Goal: Information Seeking & Learning: Learn about a topic

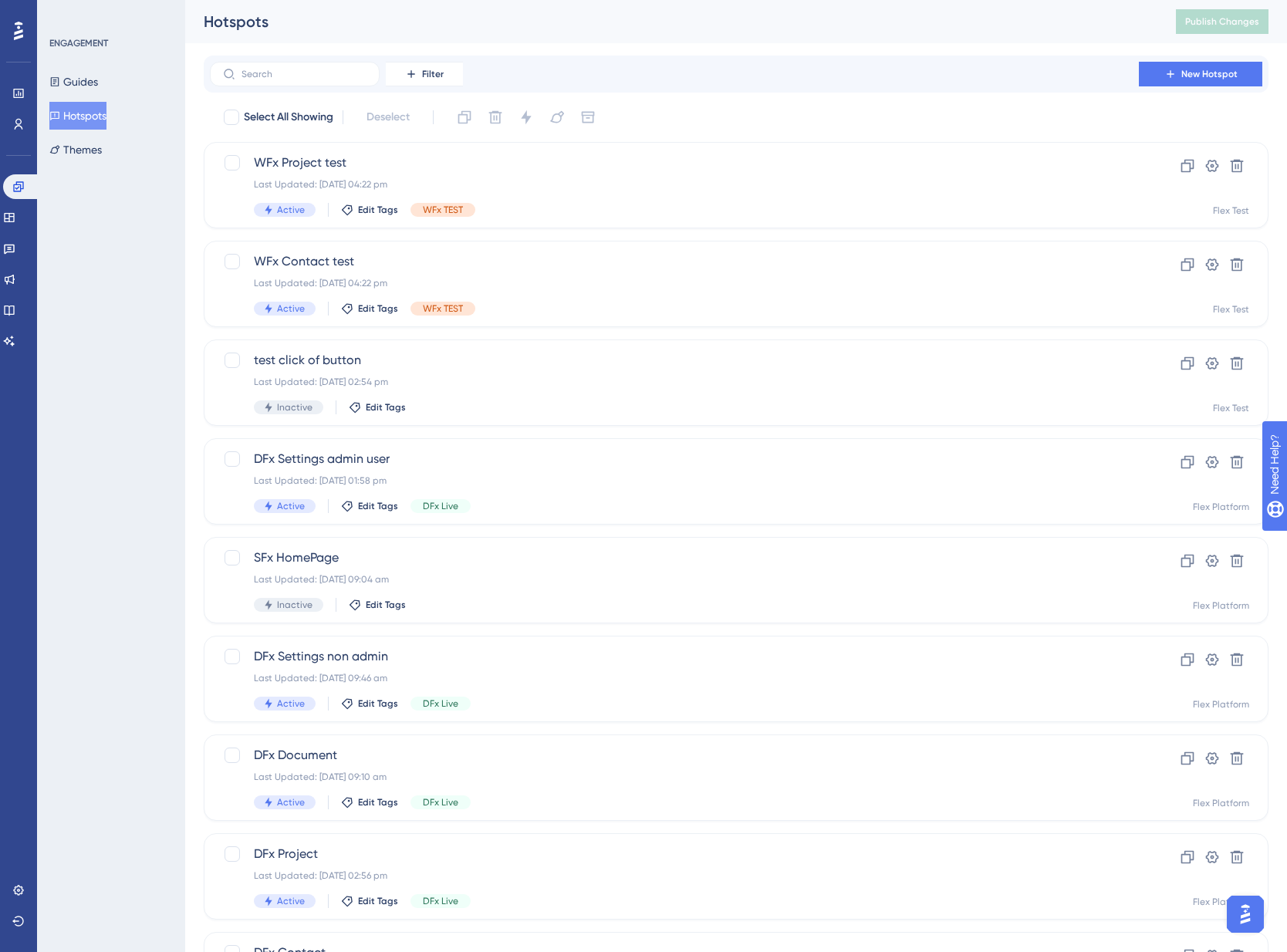
click at [139, 253] on div "ENGAGEMENT Guides Hotspots Themes" at bounding box center [111, 476] width 148 height 952
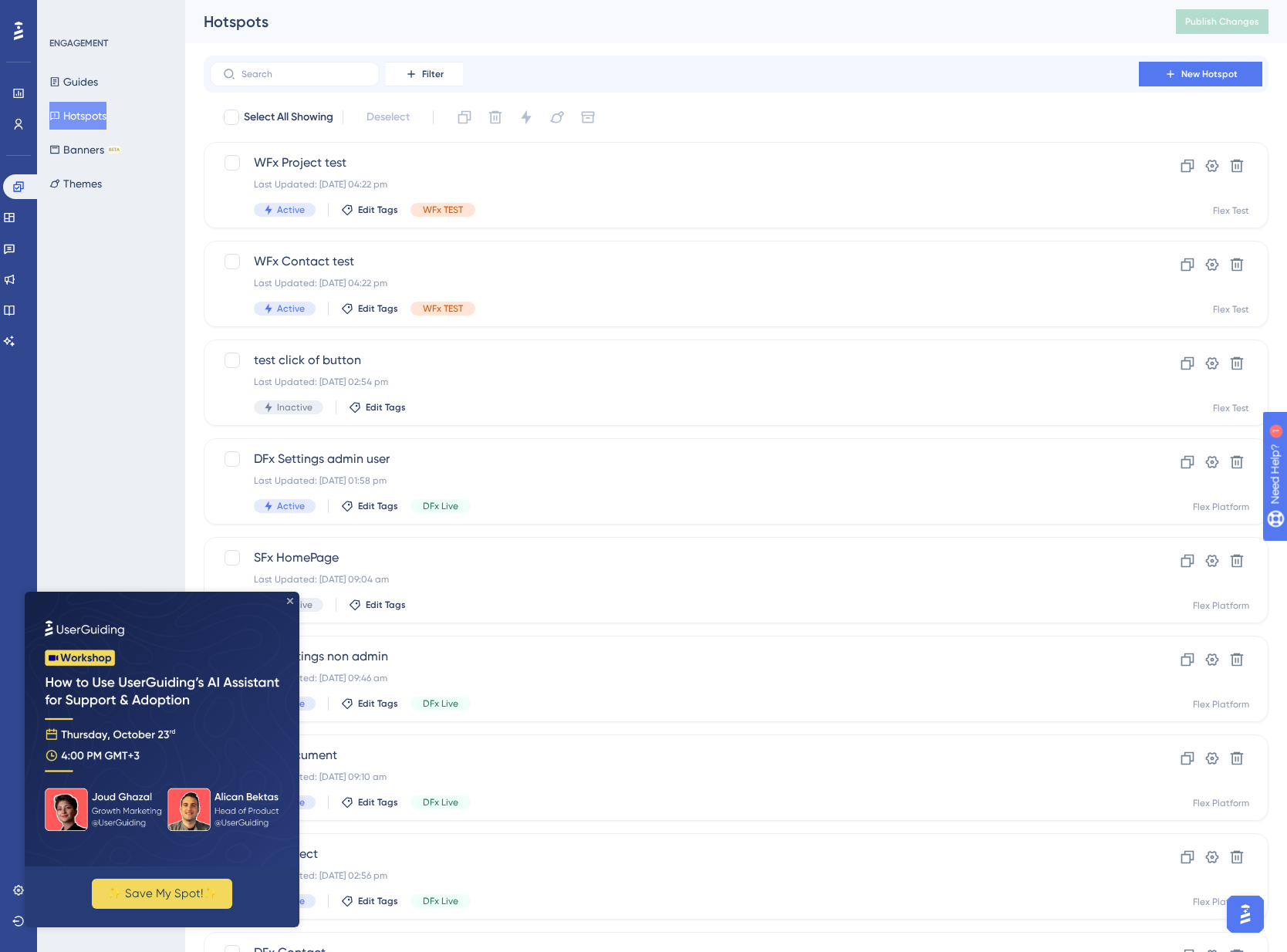
click at [291, 598] on icon "Close Preview" at bounding box center [290, 601] width 6 height 6
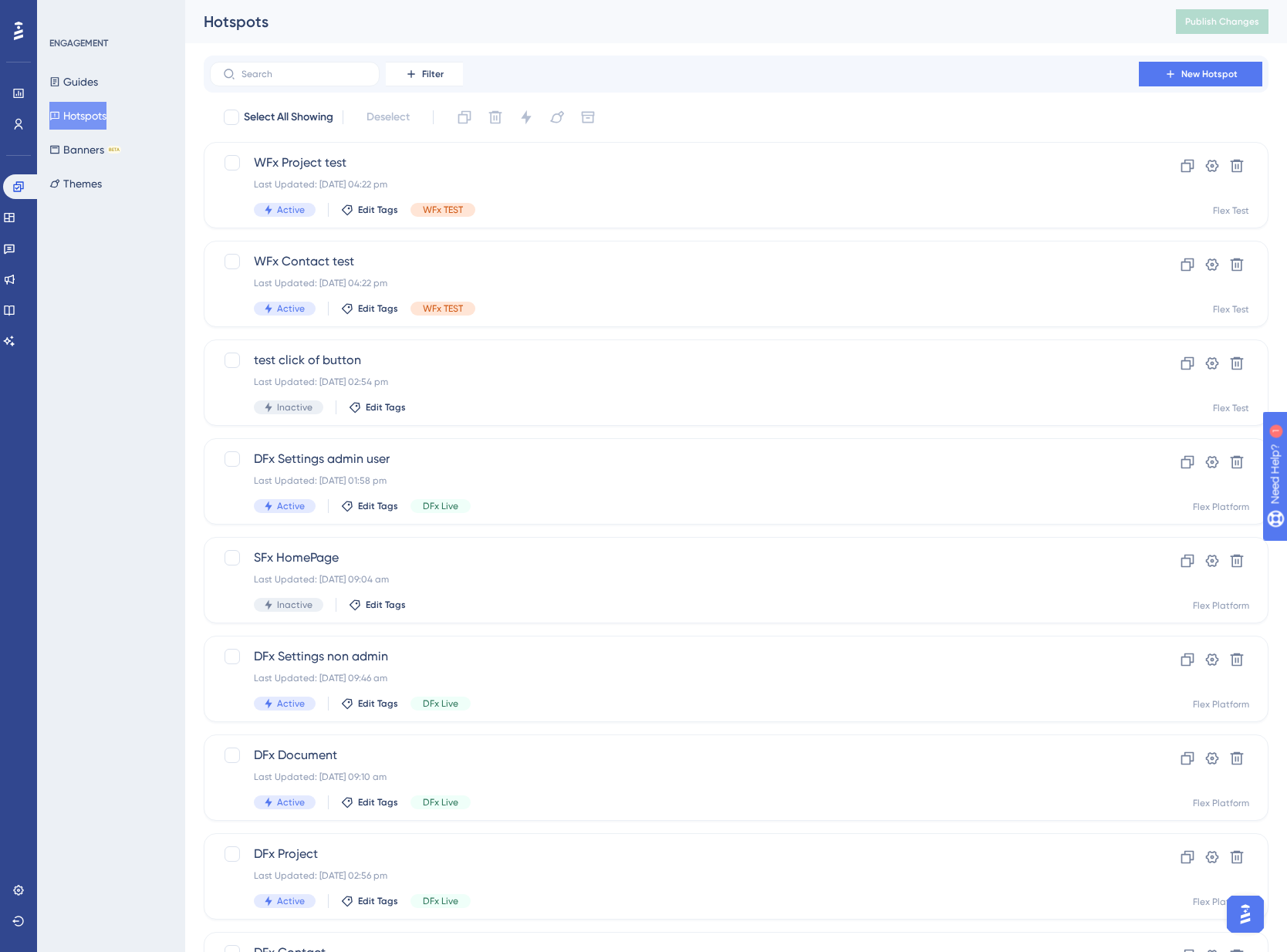
click at [152, 354] on div "ENGAGEMENT Guides Hotspots Banners BETA Themes" at bounding box center [111, 476] width 148 height 952
click at [143, 357] on div "ENGAGEMENT Guides Hotspots Banners BETA Themes" at bounding box center [111, 476] width 148 height 952
click at [22, 91] on icon at bounding box center [19, 94] width 12 height 12
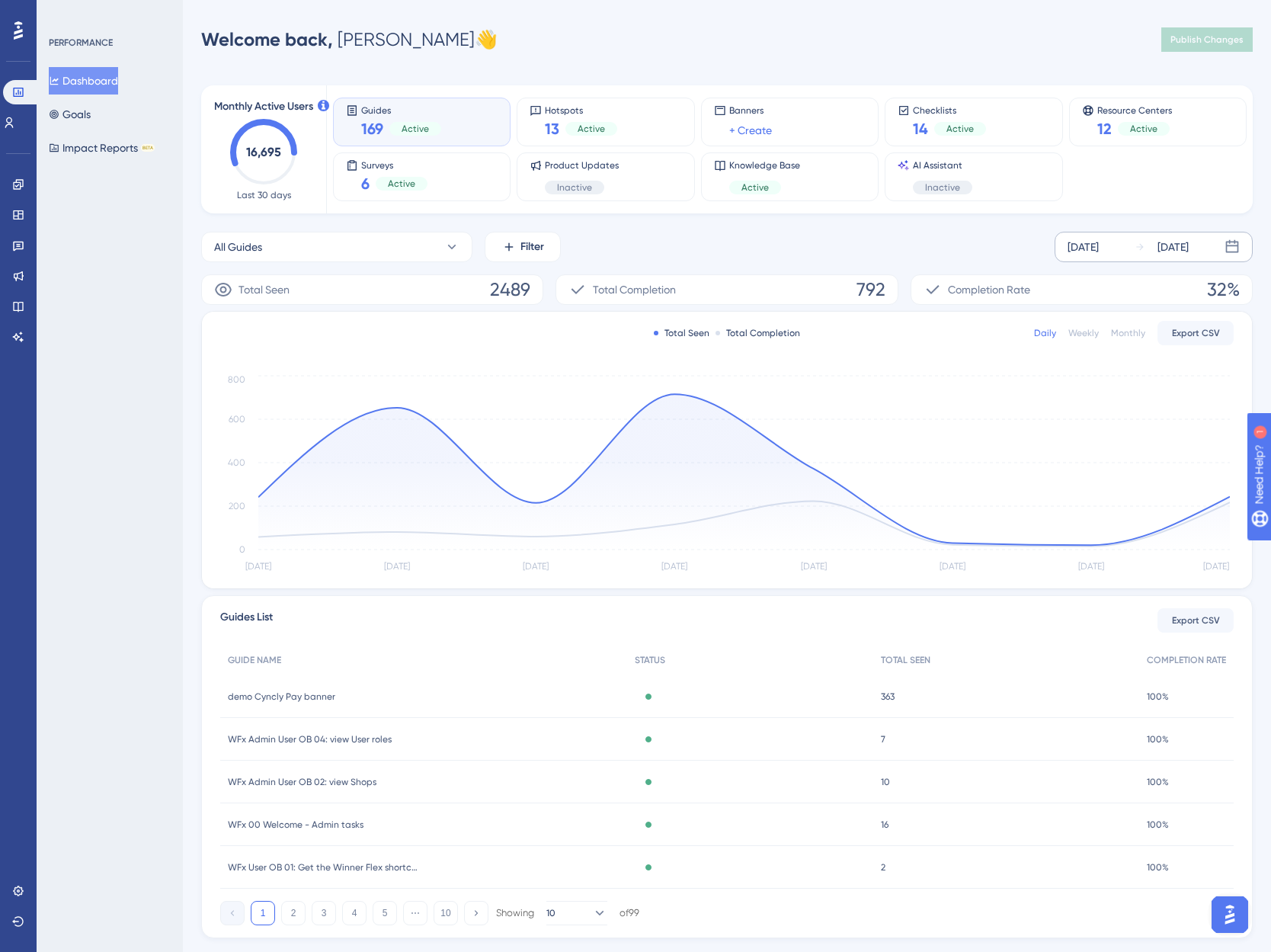
drag, startPoint x: 1223, startPoint y: 248, endPoint x: 1208, endPoint y: 252, distance: 15.5
click at [1222, 248] on div "[DATE] [DATE]" at bounding box center [1153, 247] width 198 height 31
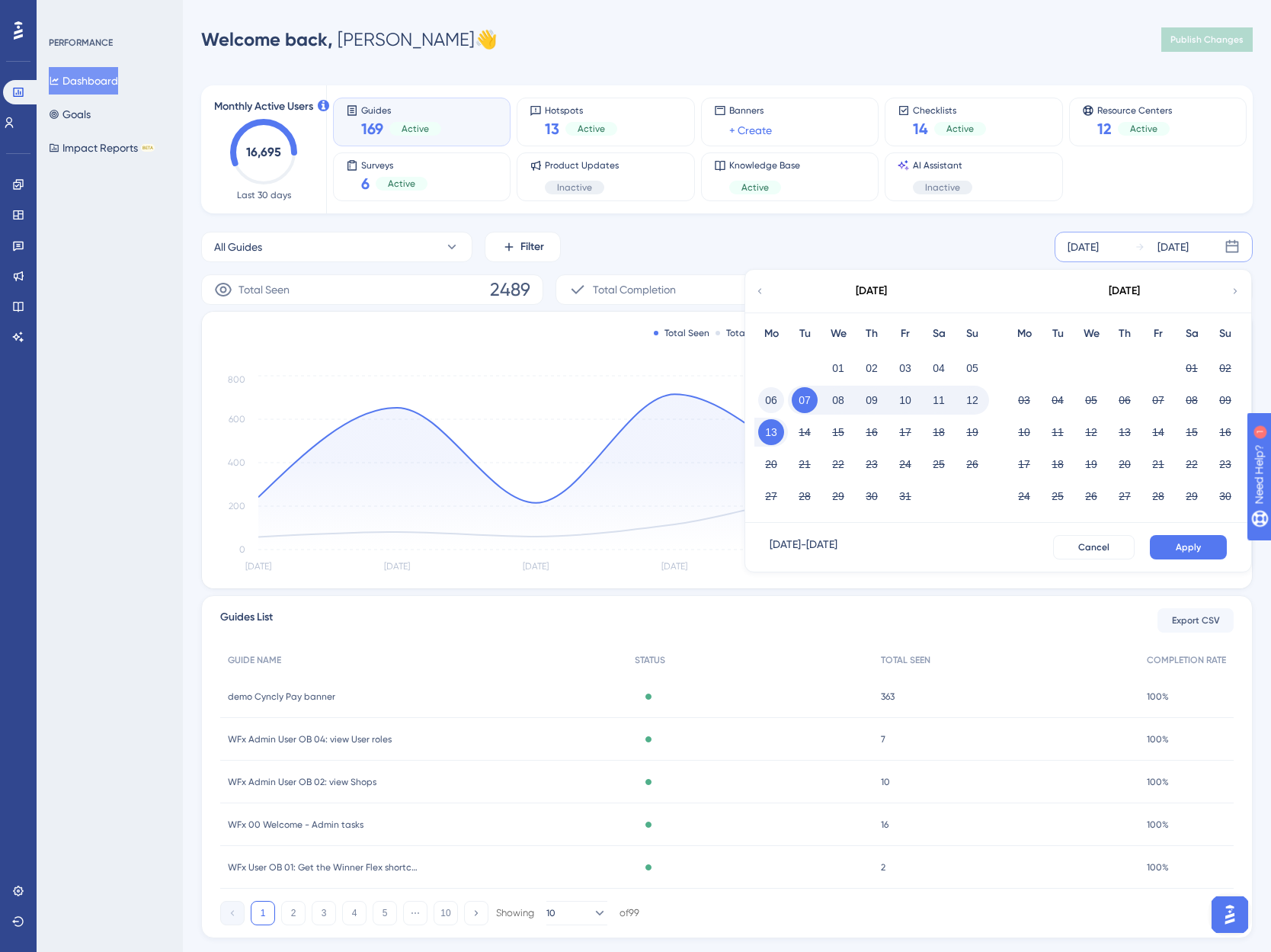
click at [772, 397] on button "06" at bounding box center [772, 400] width 26 height 26
drag, startPoint x: 967, startPoint y: 404, endPoint x: 1022, endPoint y: 431, distance: 61.3
click at [968, 404] on button "12" at bounding box center [973, 400] width 26 height 26
click at [1191, 547] on span "Apply" at bounding box center [1188, 547] width 25 height 12
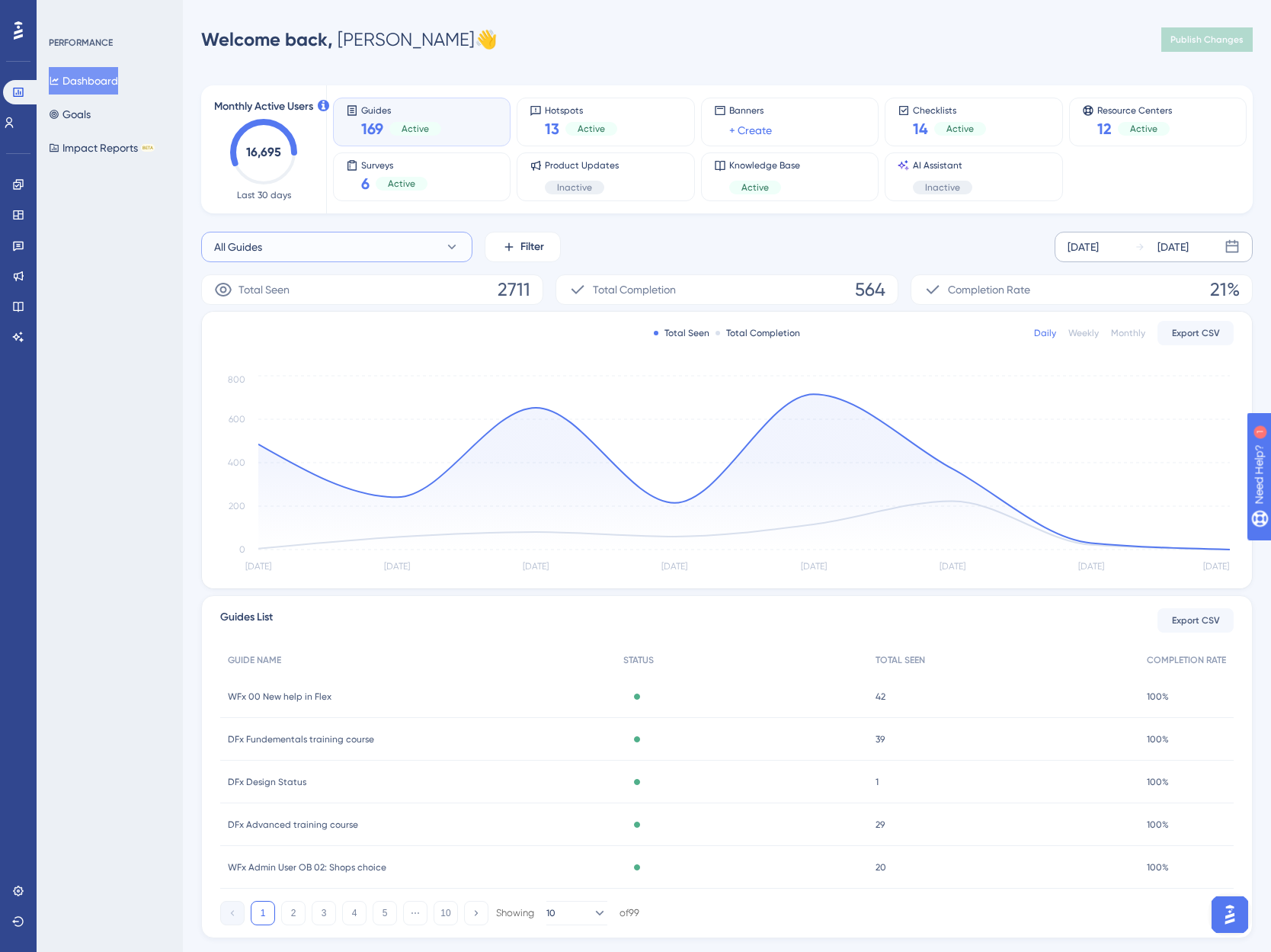
click at [454, 245] on icon at bounding box center [452, 247] width 8 height 5
type input "wfx 00"
click at [330, 377] on span "WFx 00 New help in Flex" at bounding box center [281, 370] width 116 height 18
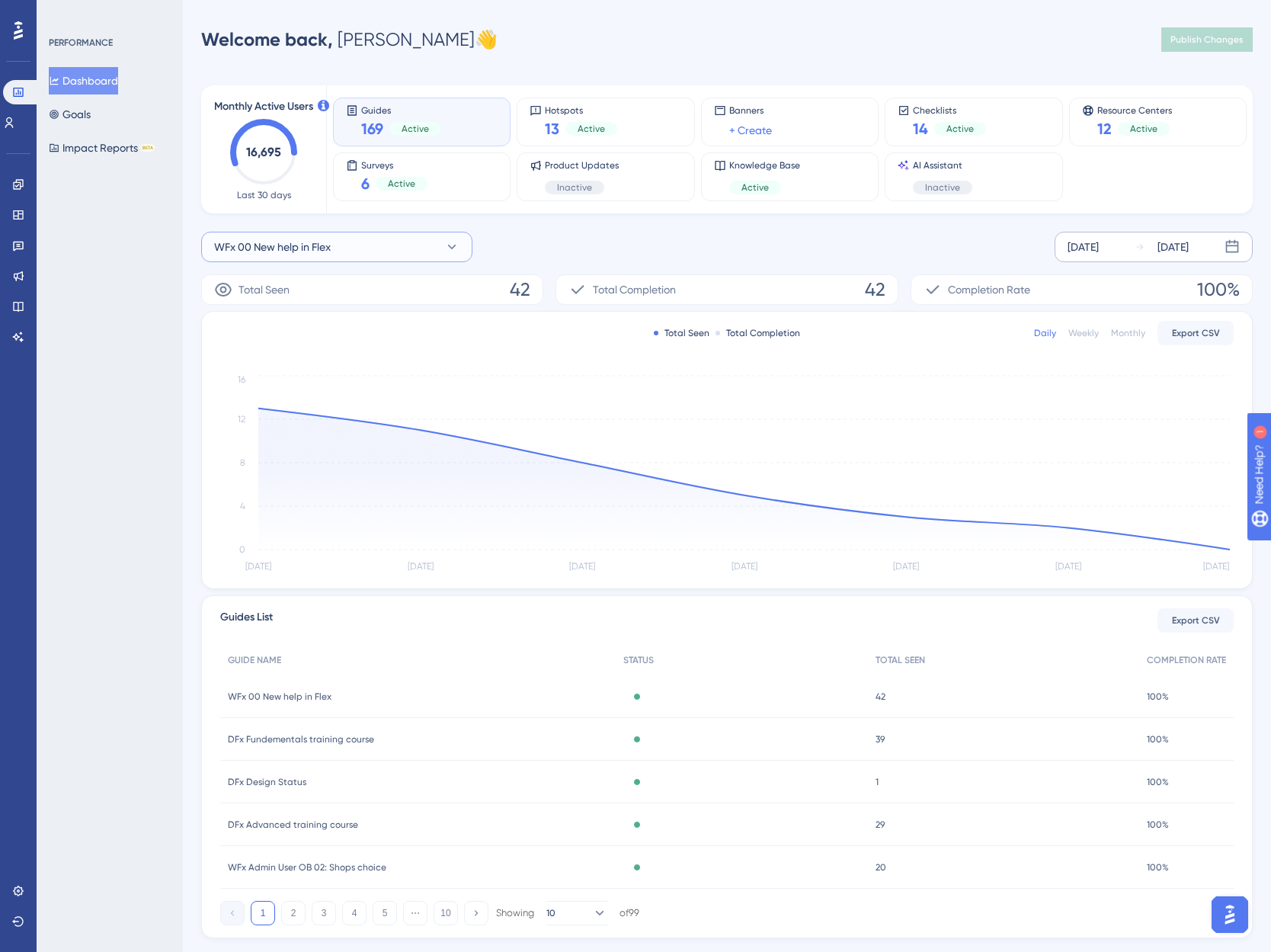
click at [366, 250] on button "WFx 00 New help in Flex" at bounding box center [336, 247] width 271 height 31
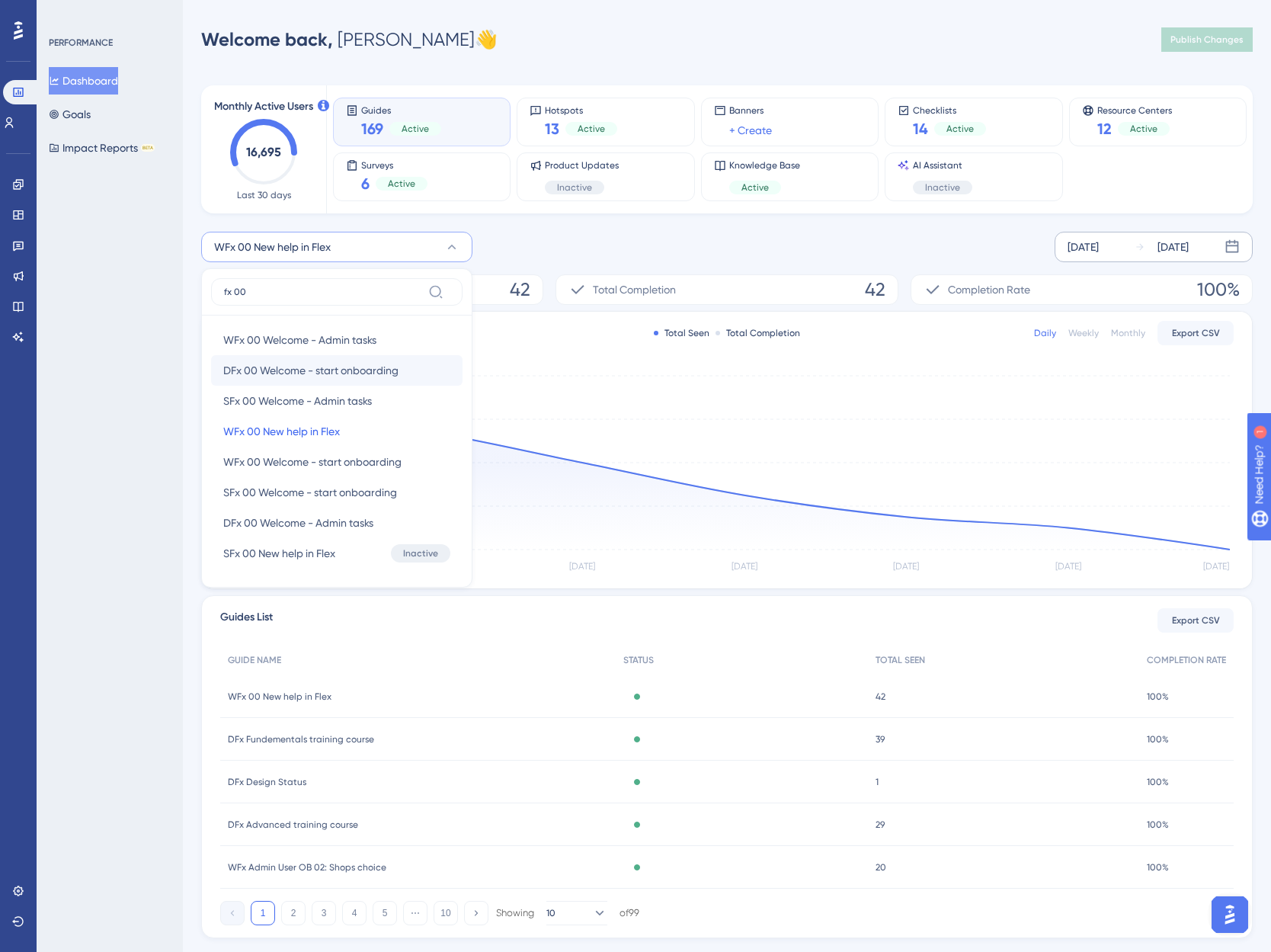
type input "fx 00"
click at [339, 370] on span "DFx 00 Welcome - start onboarding" at bounding box center [310, 370] width 175 height 18
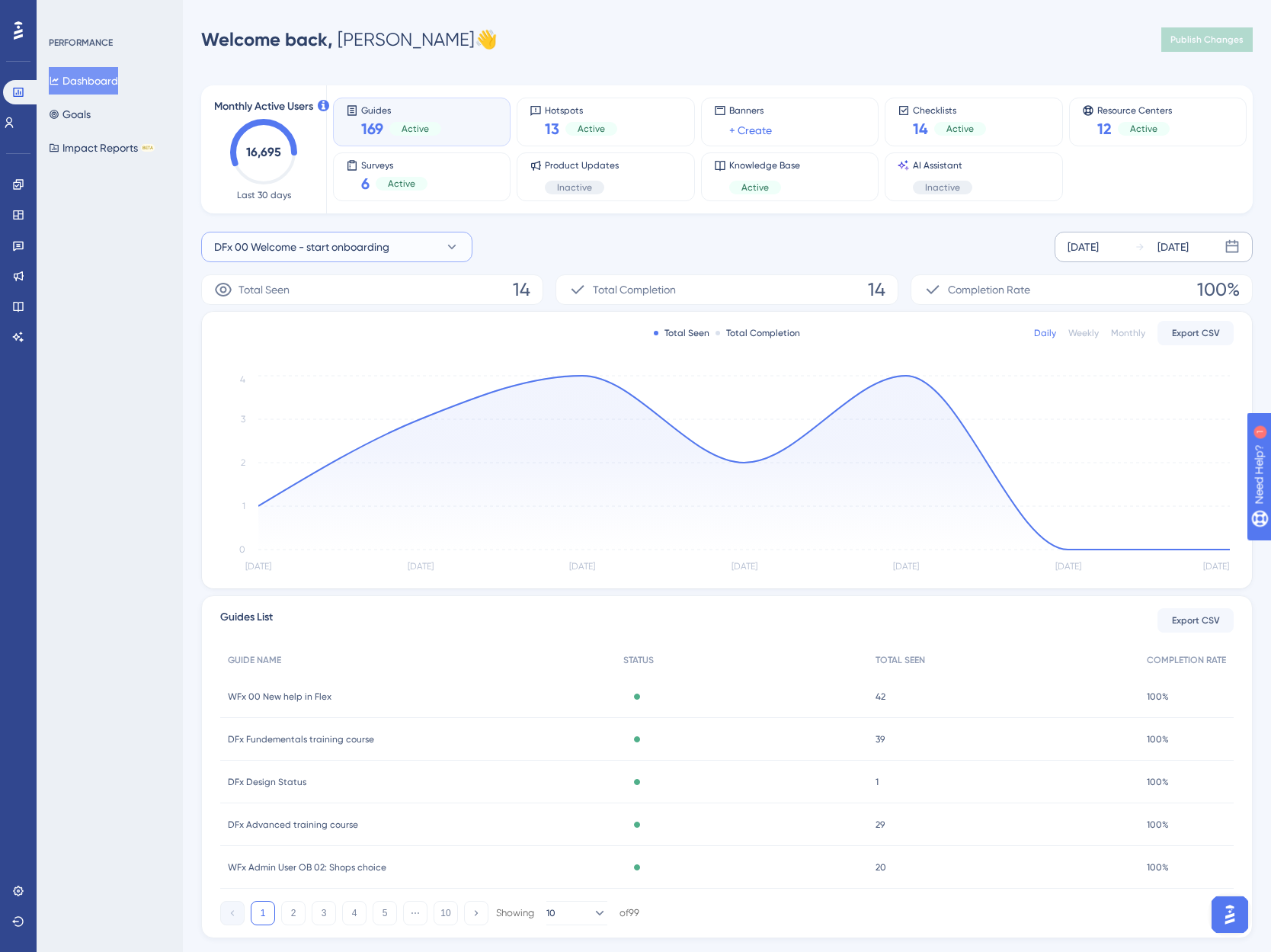
click at [294, 240] on span "DFx 00 Welcome - start onboarding" at bounding box center [301, 247] width 175 height 18
type input "view shops"
click at [318, 337] on span "WFx Admin User OB 02: view Shops" at bounding box center [307, 340] width 169 height 18
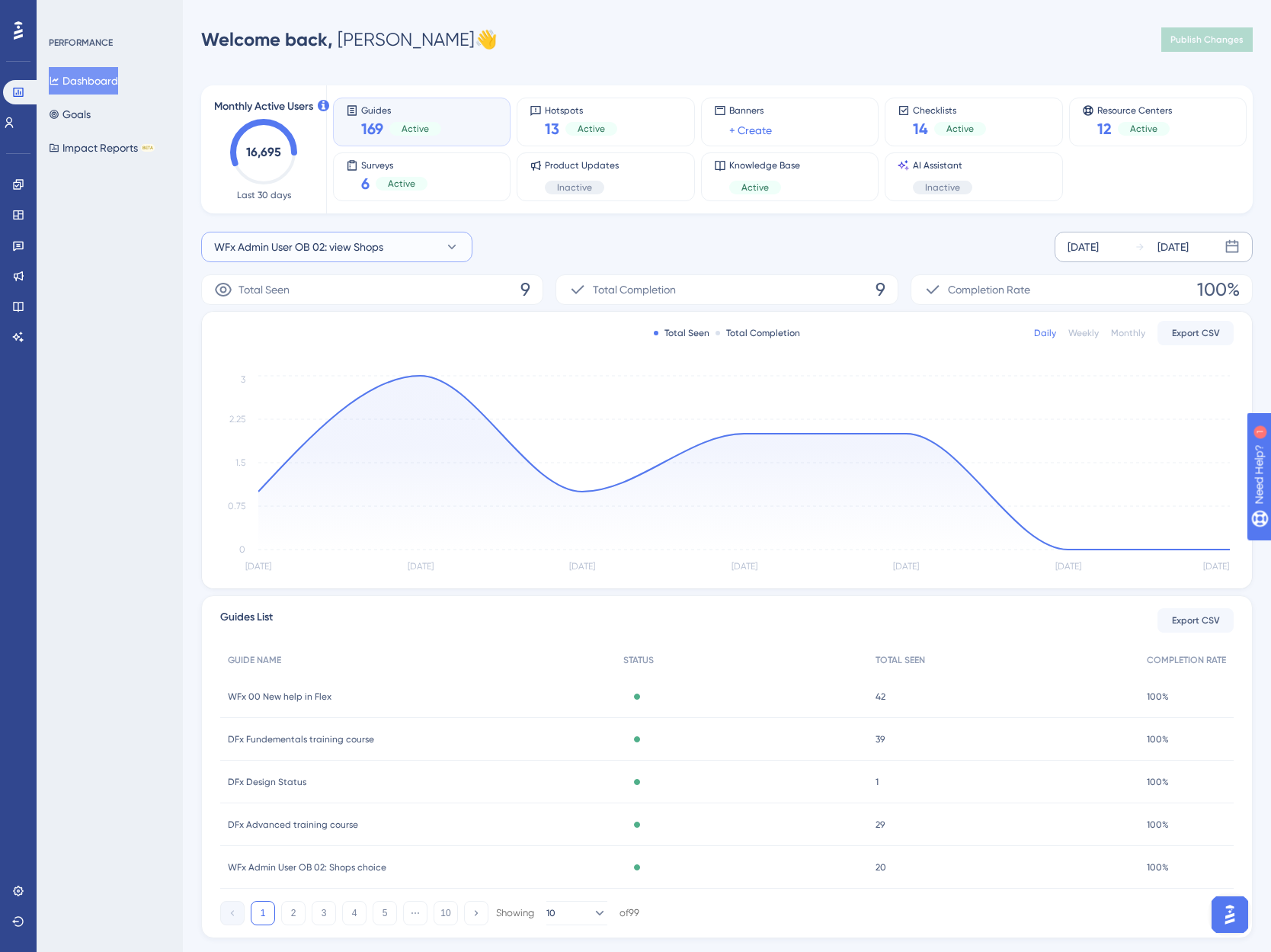
drag, startPoint x: 362, startPoint y: 243, endPoint x: 362, endPoint y: 253, distance: 10.0
click at [363, 243] on span "WFx Admin User OB 02: view Shops" at bounding box center [298, 247] width 169 height 18
type input "shops choice"
click at [323, 334] on span "WFx Admin User OB 02: Shops choice" at bounding box center [313, 340] width 180 height 18
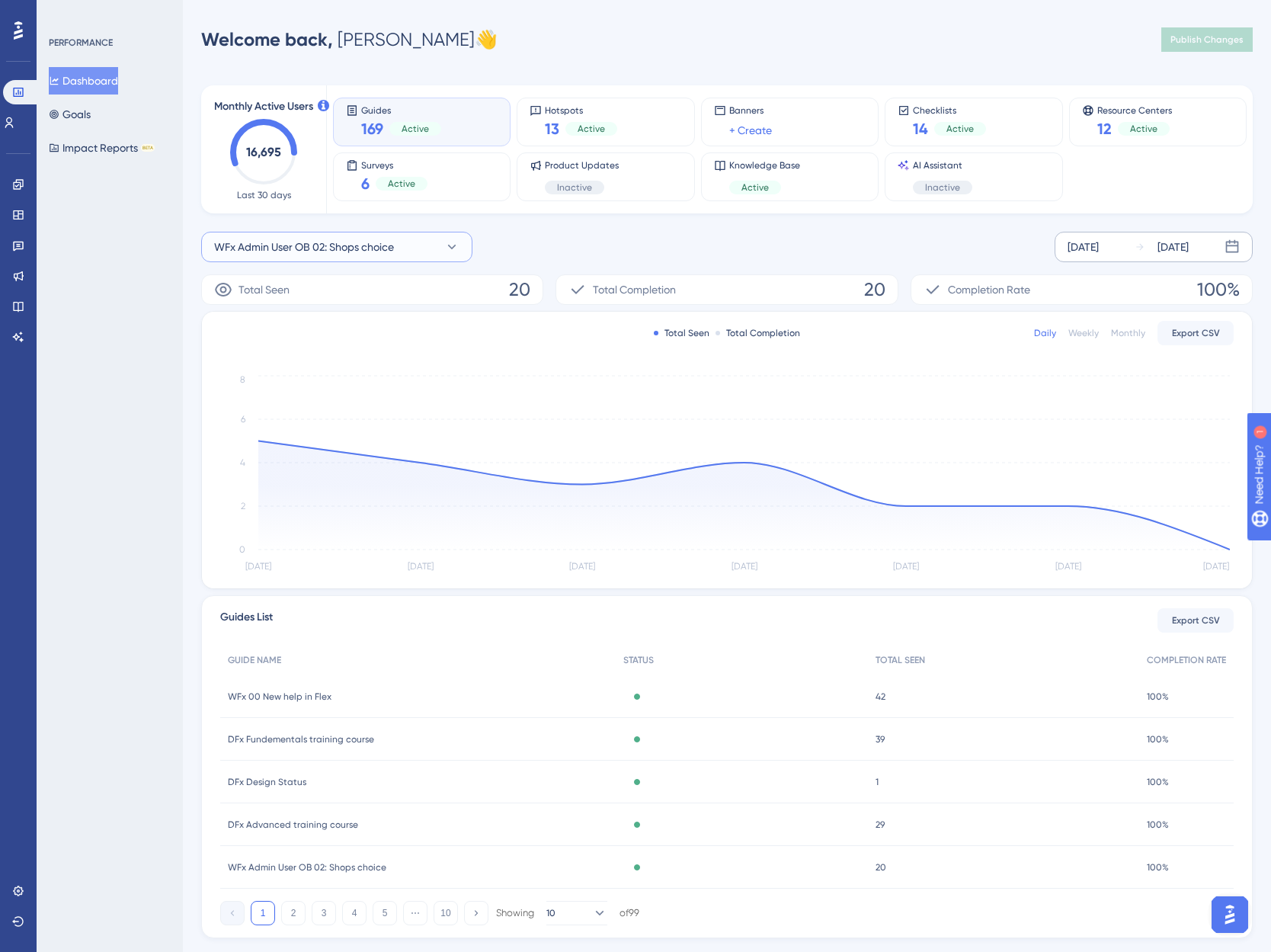
click at [302, 239] on button "WFx Admin User OB 02: Shops choice" at bounding box center [336, 247] width 271 height 31
type input "view user roles"
click at [304, 343] on span "WFx Admin User OB 04: view User roles" at bounding box center [317, 340] width 187 height 18
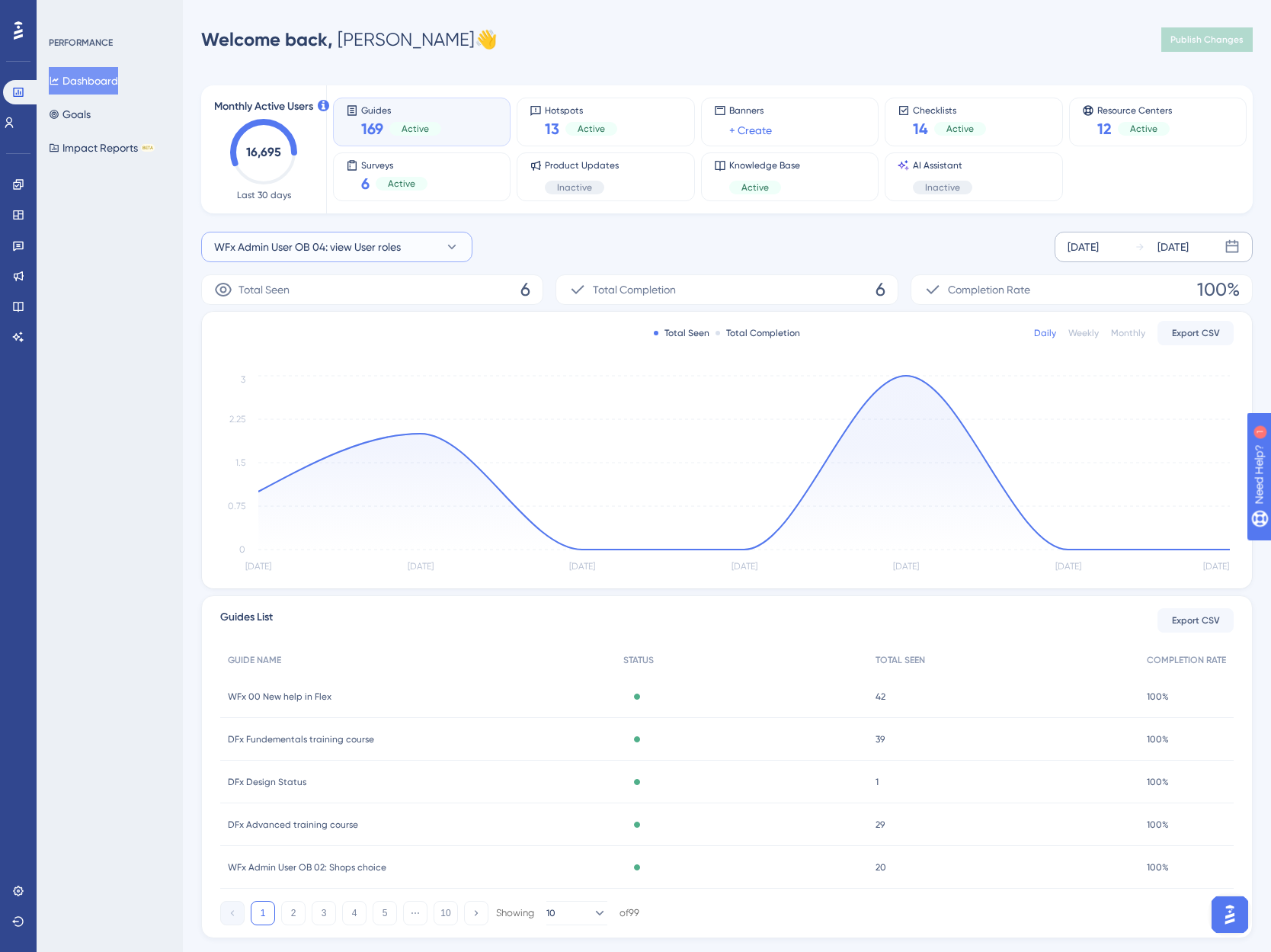
click at [283, 247] on span "WFx Admin User OB 04: view User roles" at bounding box center [307, 247] width 187 height 18
type input "user roles cho"
click at [377, 341] on span "WFx Admin User OB 04: User roles choice" at bounding box center [322, 340] width 197 height 18
click at [323, 244] on span "WFx Admin User OB 04: User roles choice" at bounding box center [313, 247] width 197 height 18
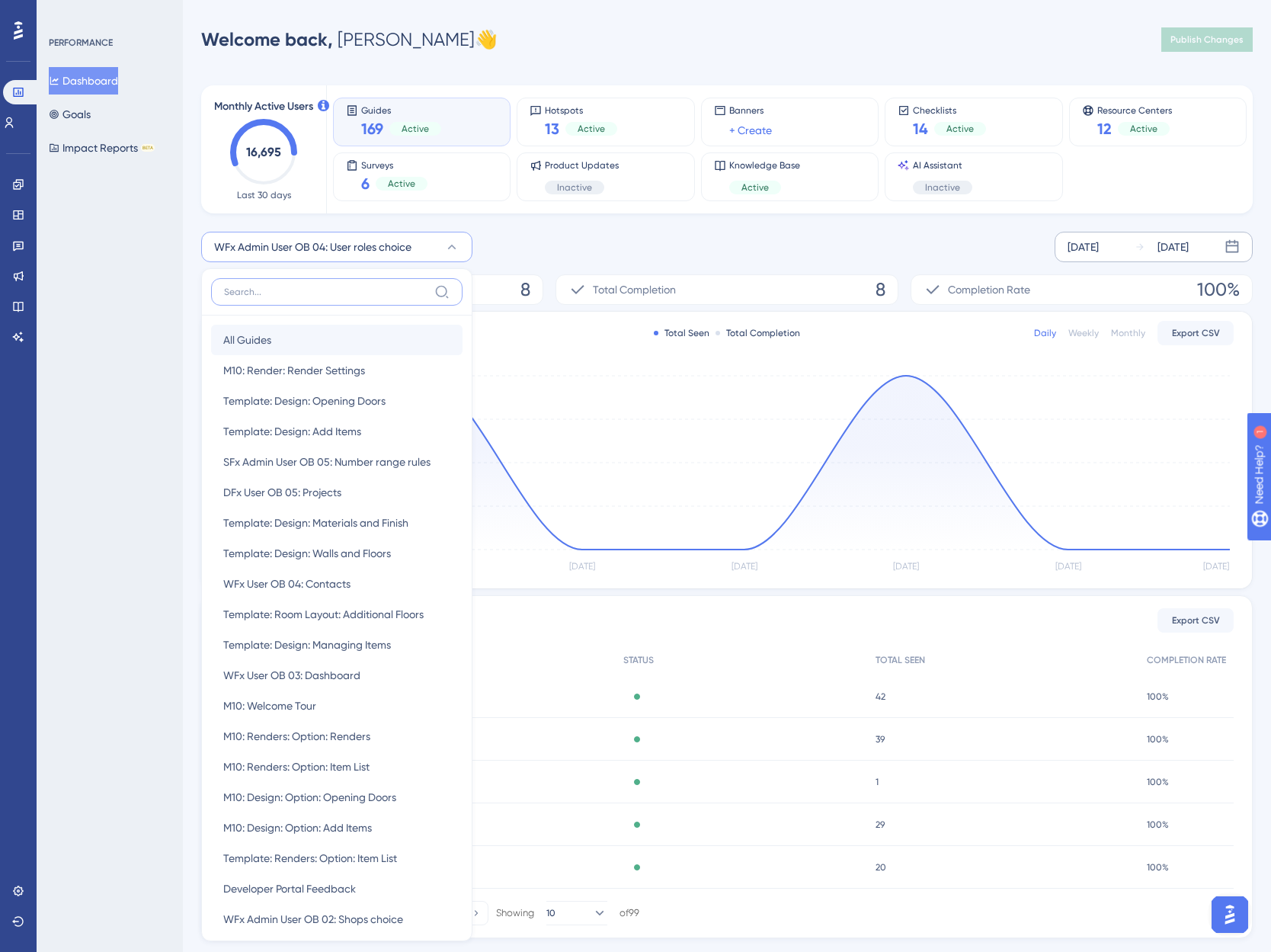
scroll to position [63, 0]
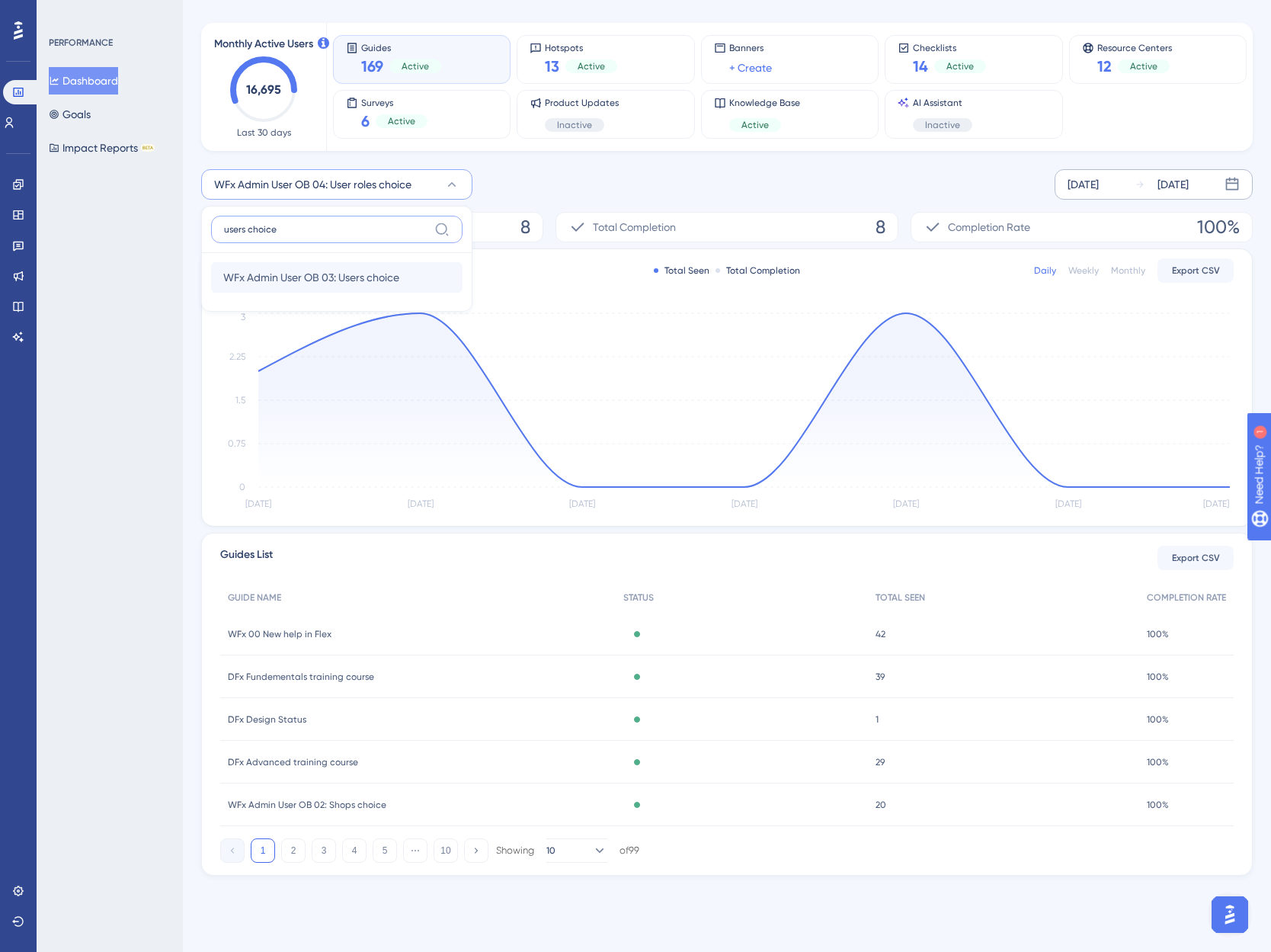
type input "users choice"
click at [369, 271] on span "WFx Admin User OB 03: Users choice" at bounding box center [311, 278] width 176 height 18
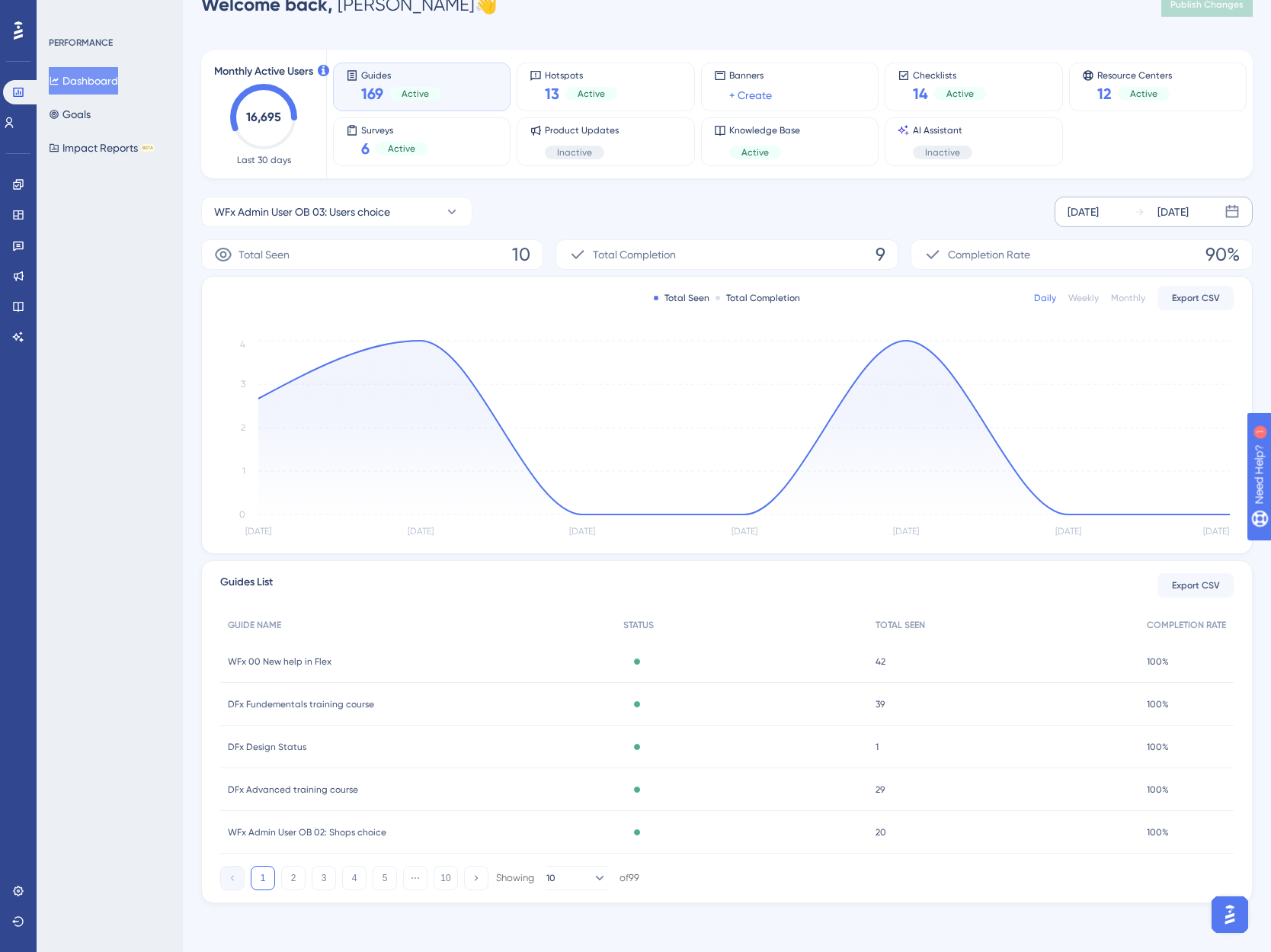
scroll to position [35, 0]
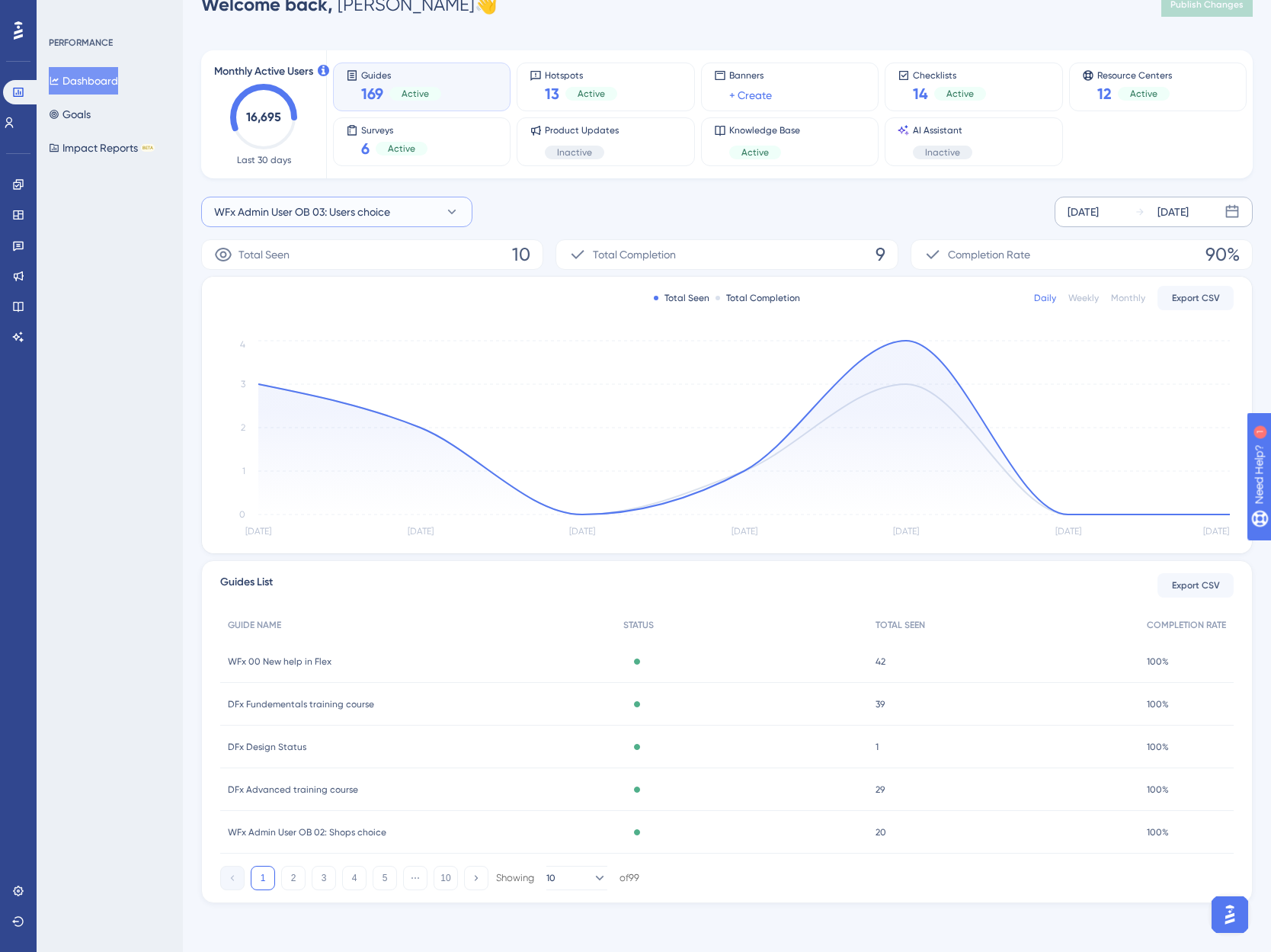
click at [290, 210] on span "WFx Admin User OB 03: Users choice" at bounding box center [302, 212] width 176 height 18
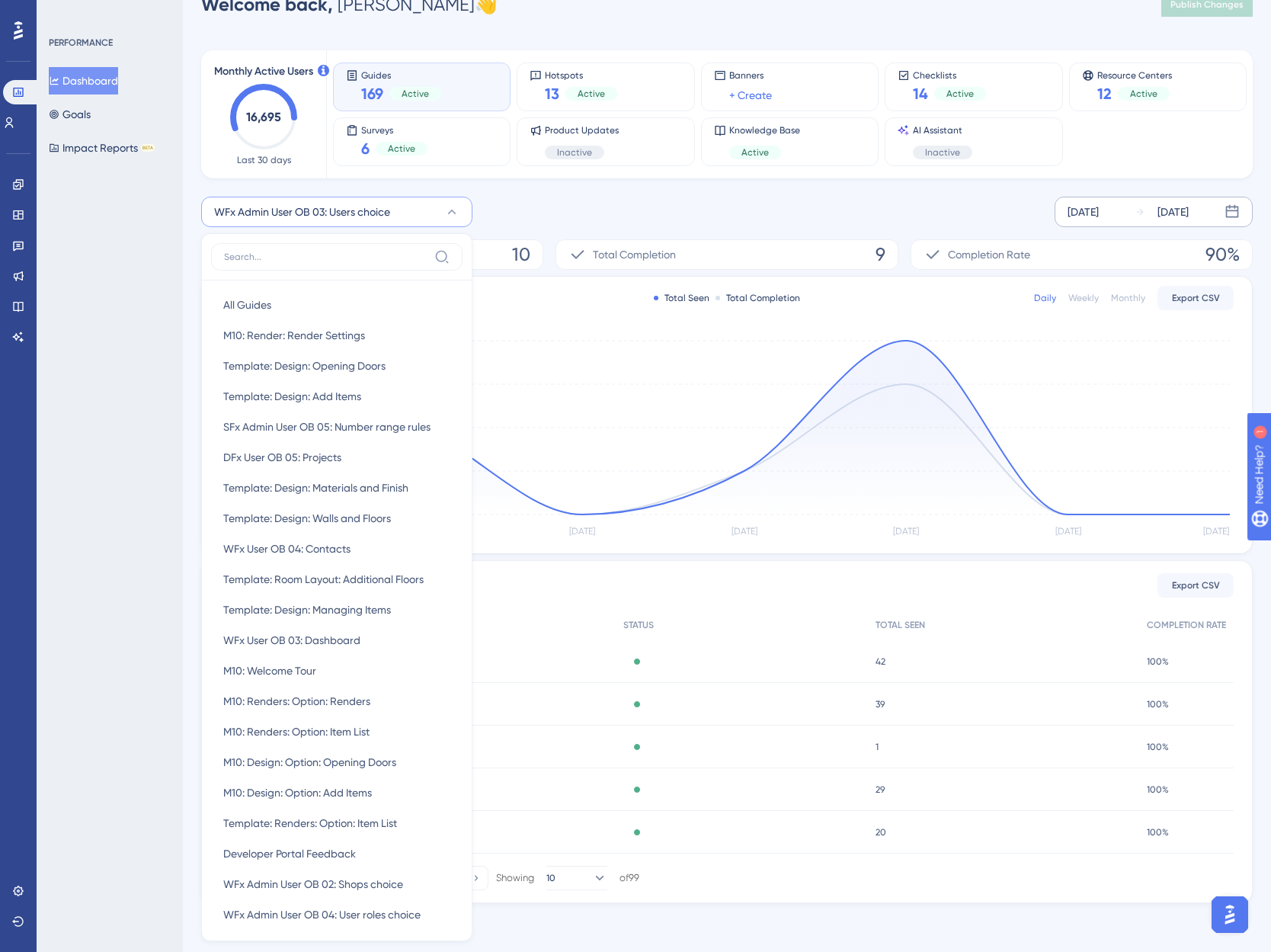
scroll to position [0, 0]
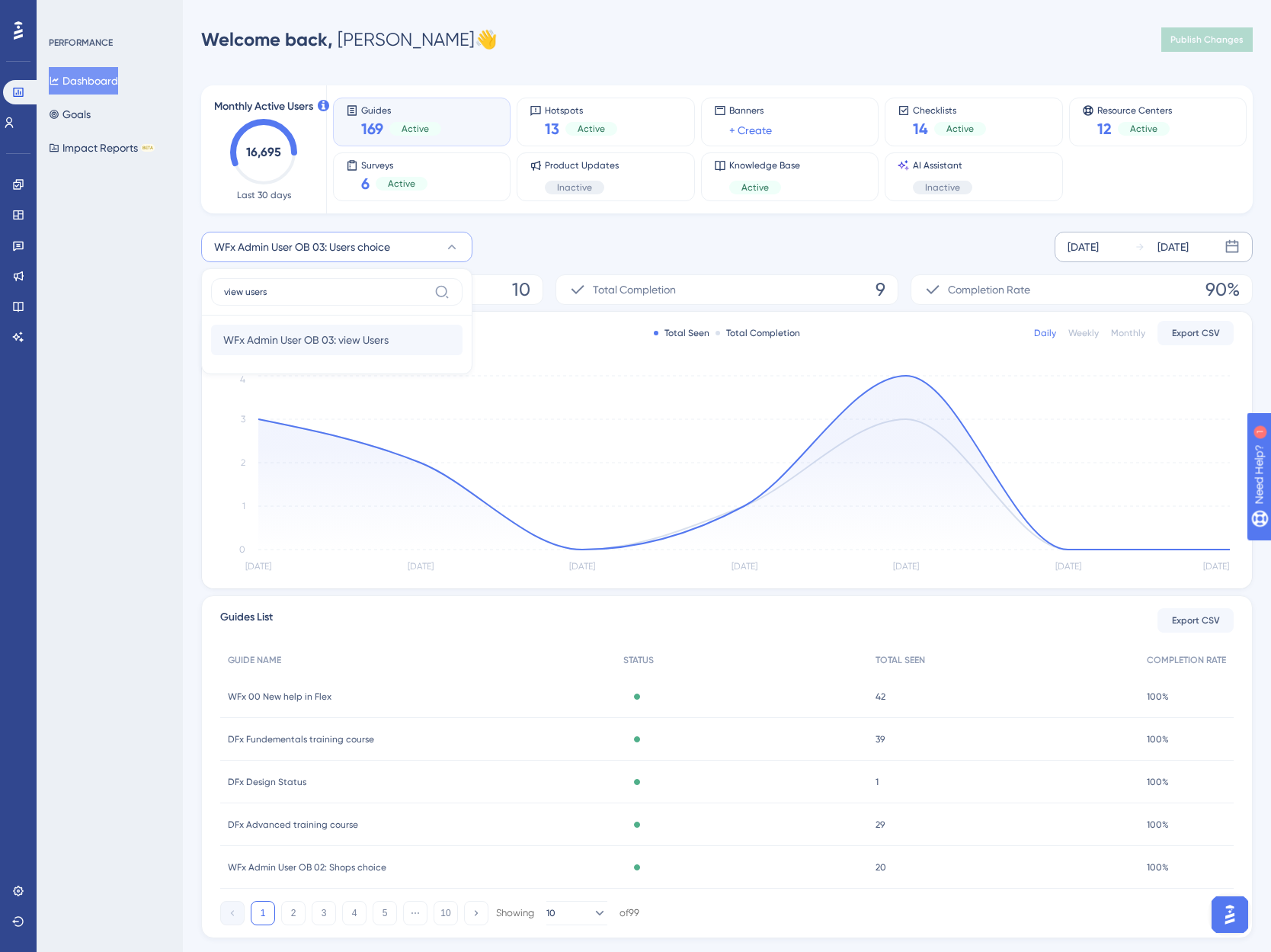
type input "view users"
click at [323, 336] on span "WFx Admin User OB 03: view Users" at bounding box center [306, 340] width 165 height 18
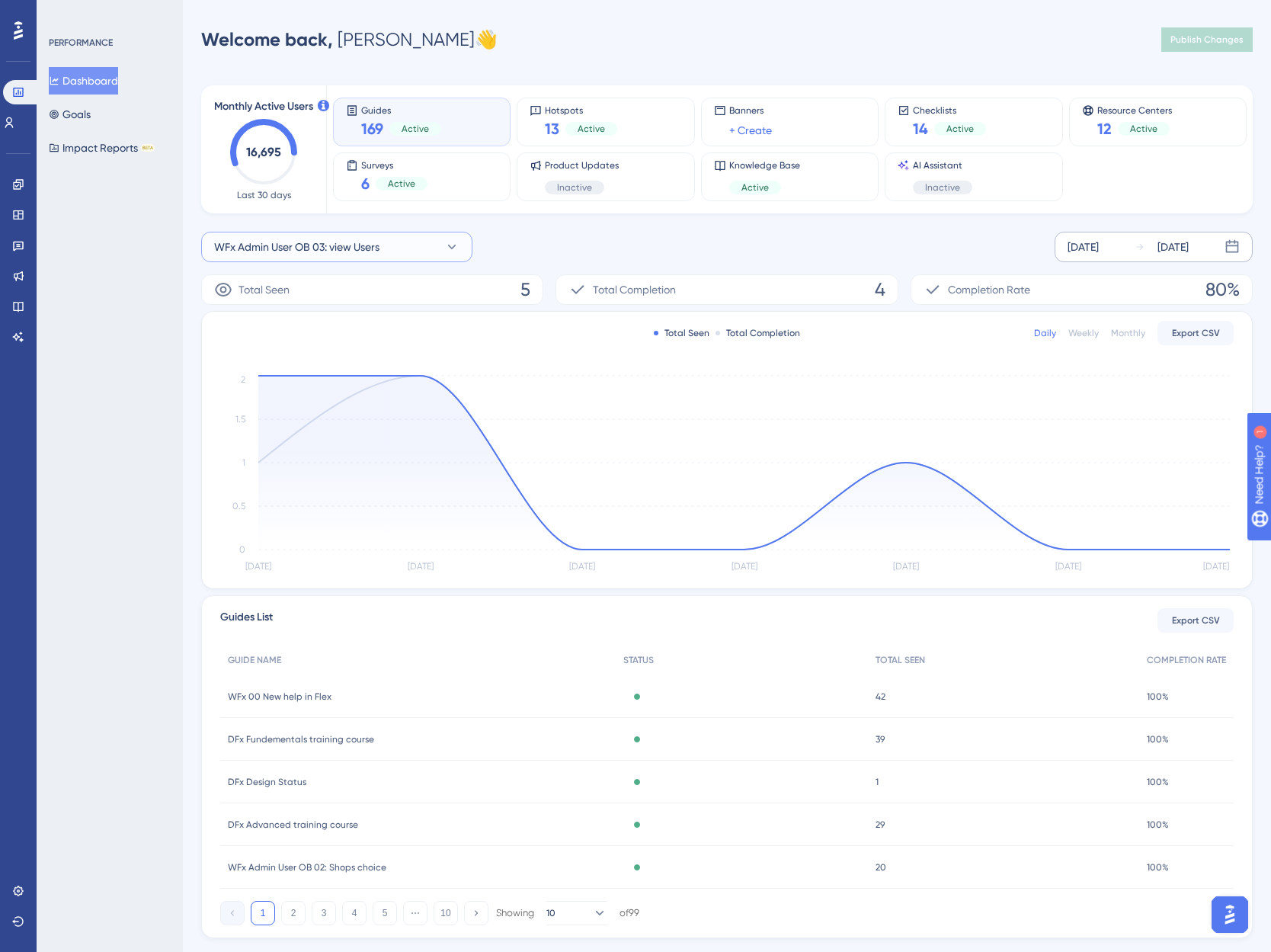
click at [329, 248] on span "WFx Admin User OB 03: view Users" at bounding box center [297, 247] width 165 height 18
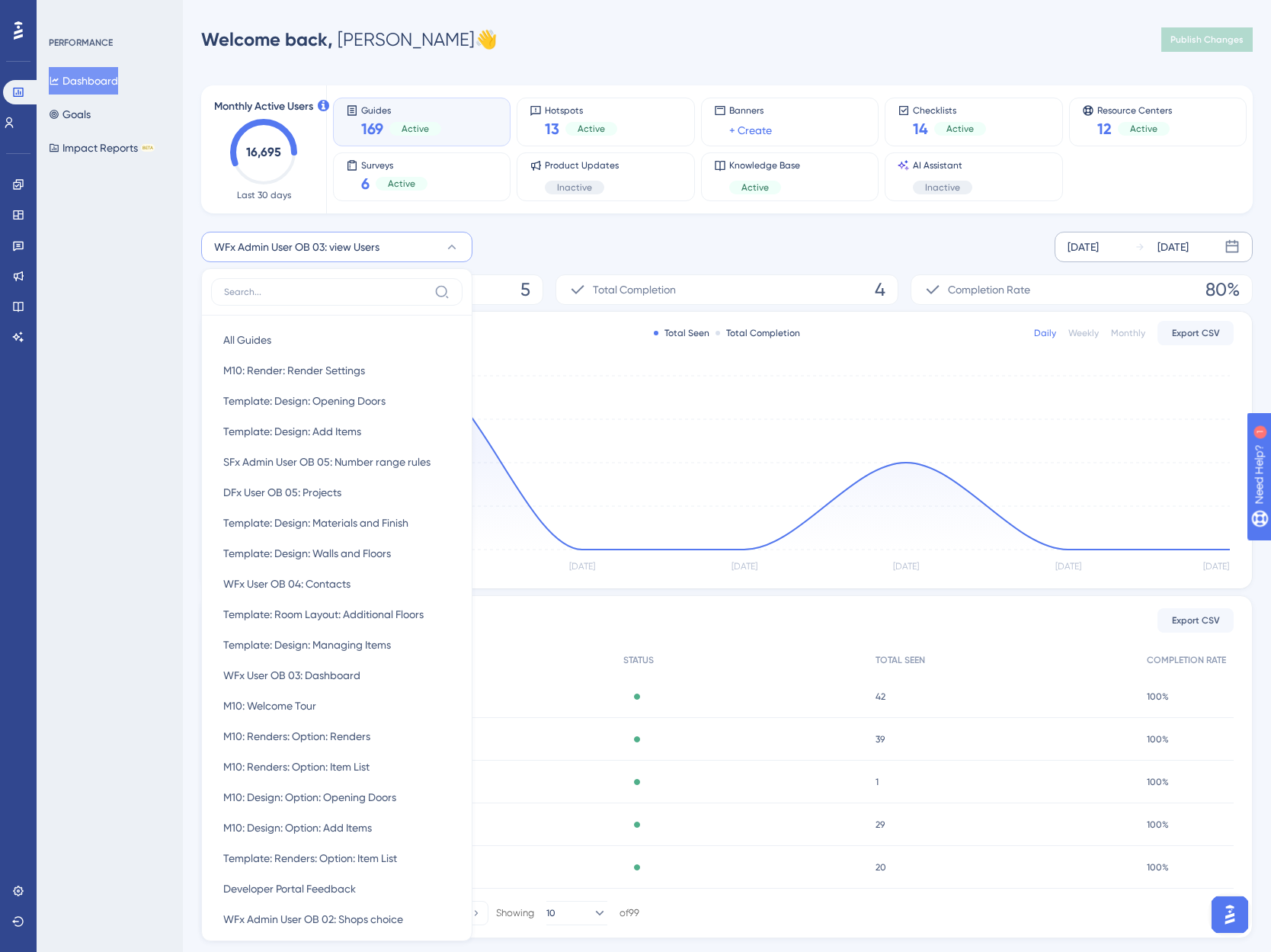
scroll to position [63, 0]
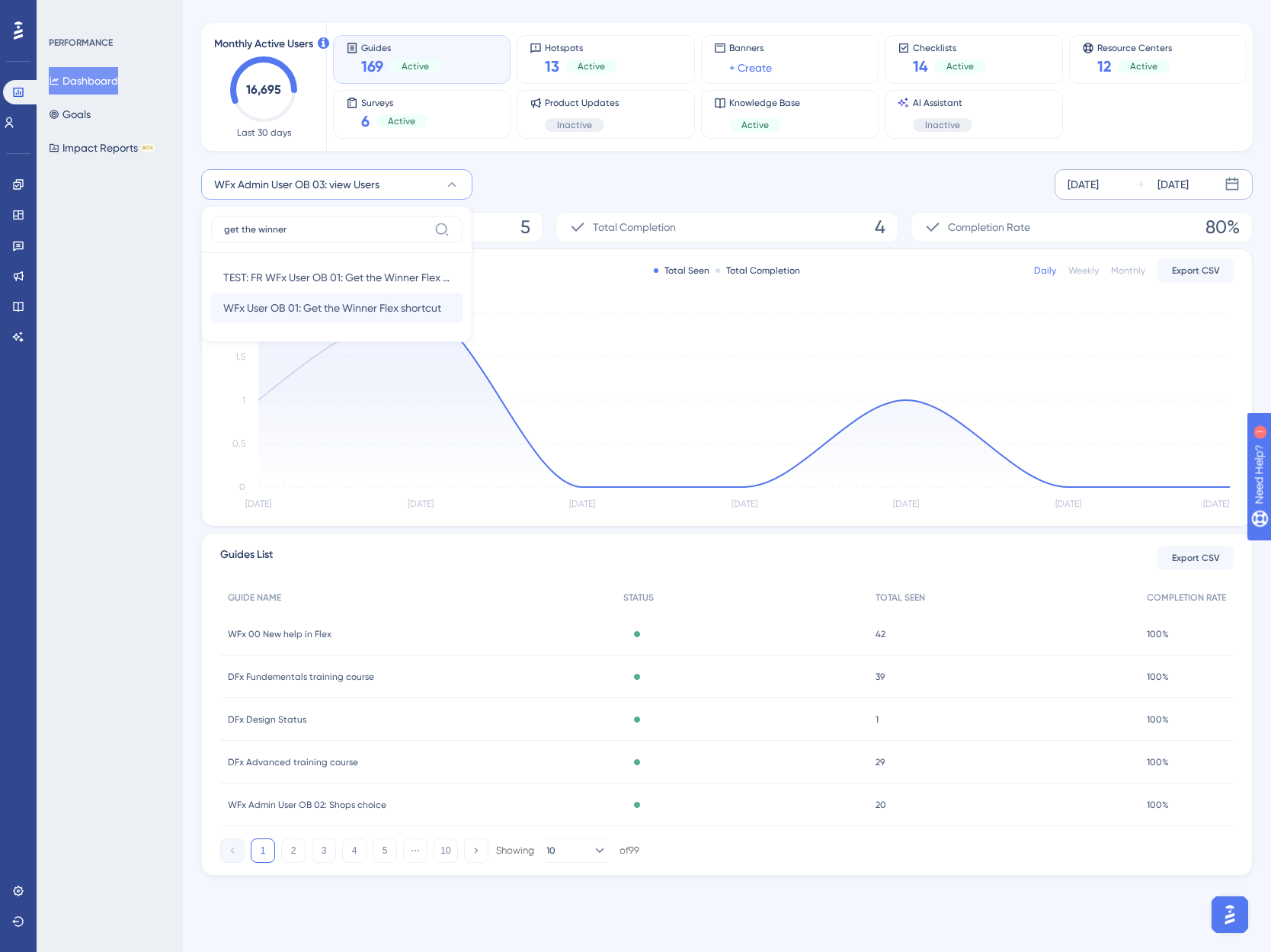
type input "get the winner"
click at [310, 312] on span "WFx User OB 01: Get the Winner Flex shortcut" at bounding box center [332, 308] width 218 height 18
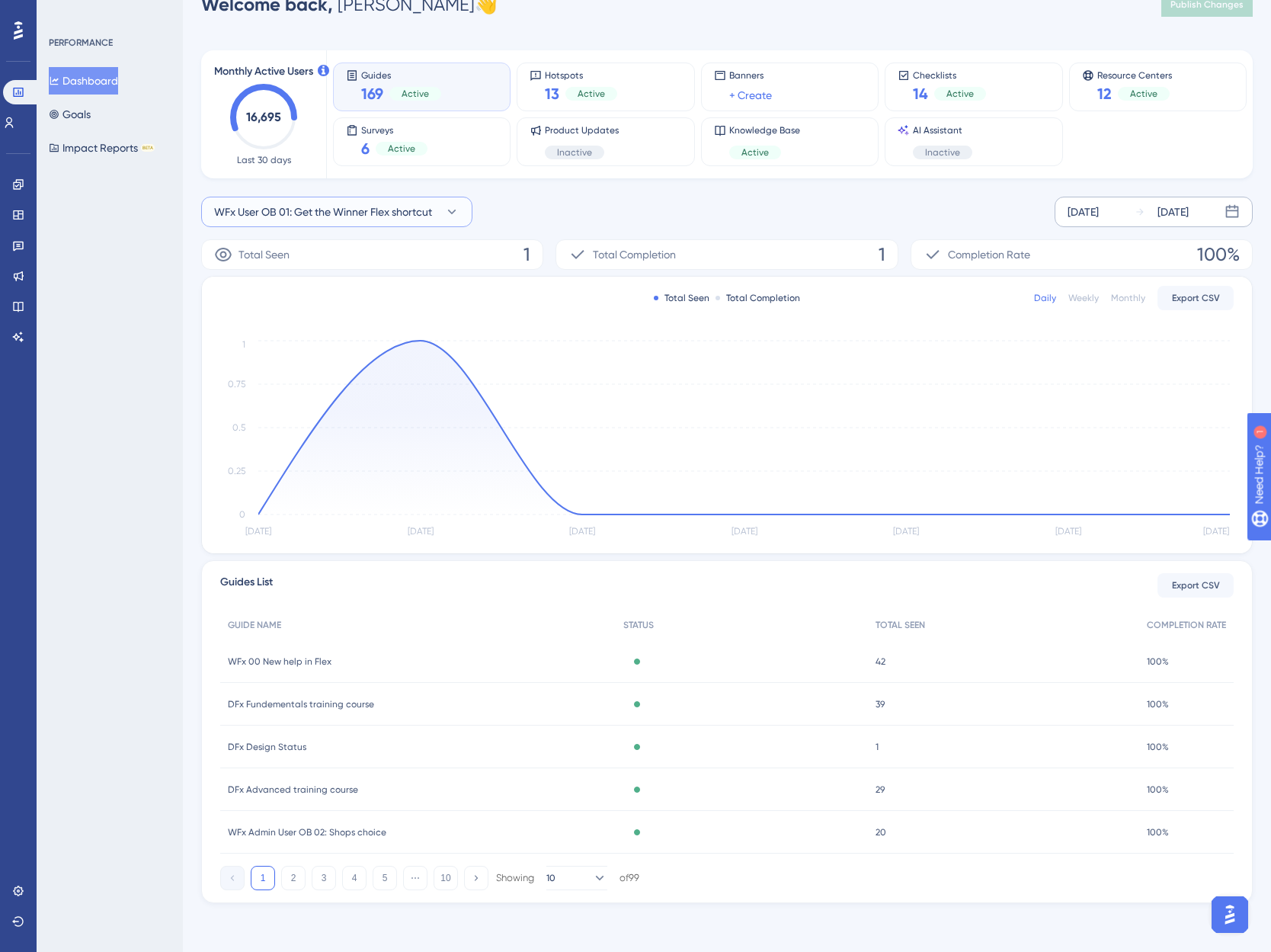
click at [258, 210] on span "WFx User OB 01: Get the Winner Flex shortcut" at bounding box center [323, 212] width 218 height 18
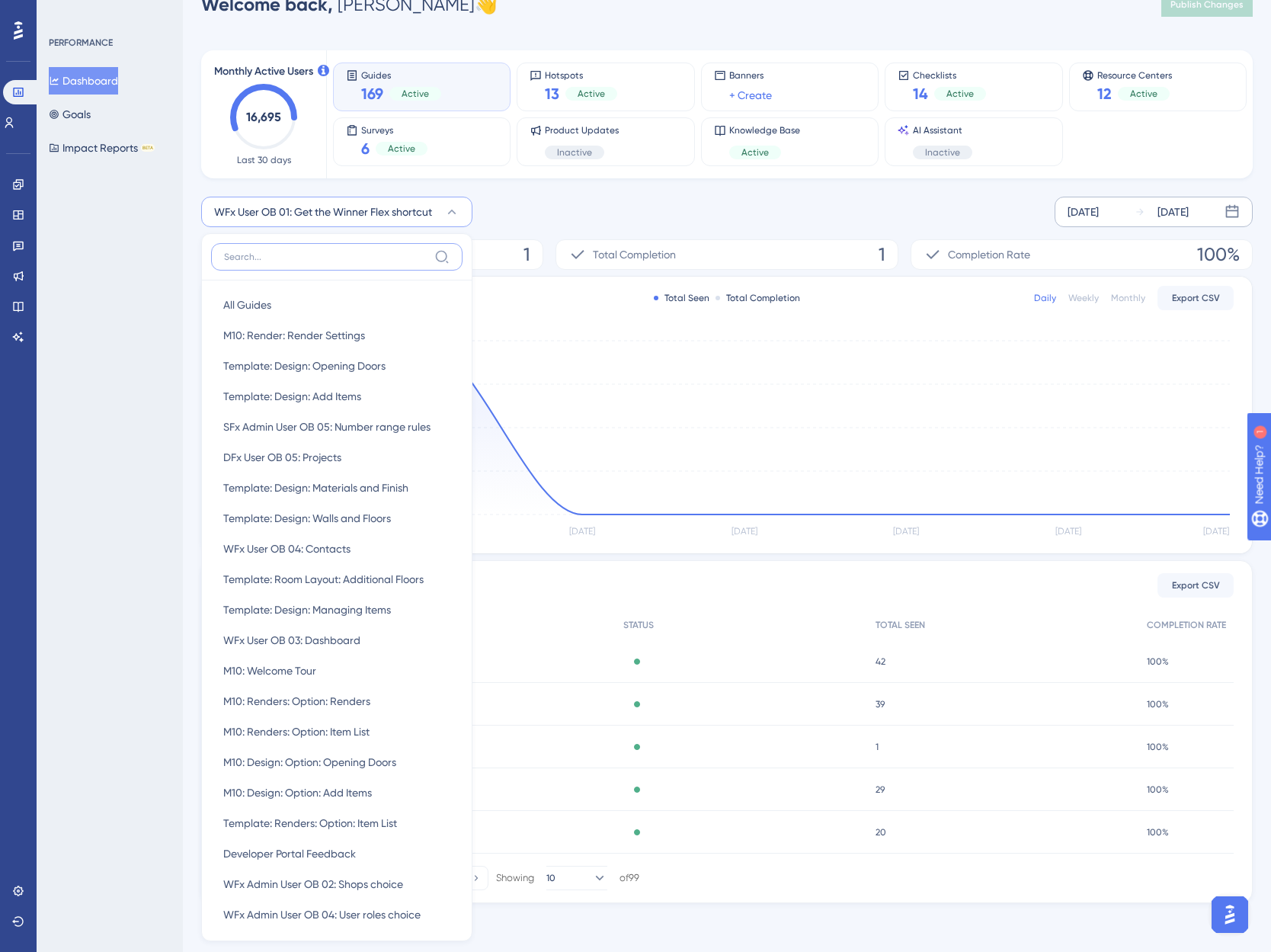
scroll to position [76, 0]
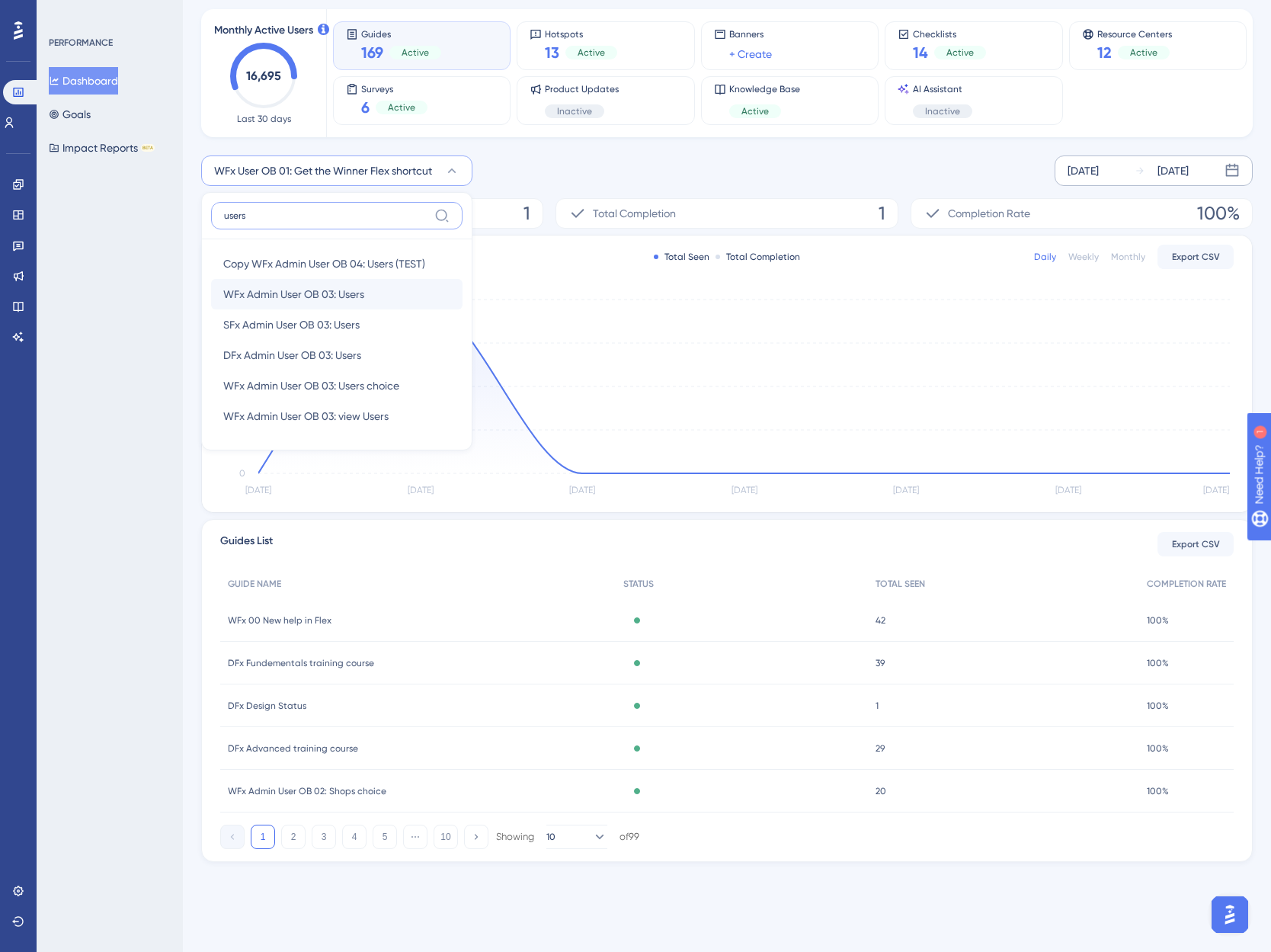
type input "users"
click at [334, 293] on span "WFx Admin User OB 03: Users" at bounding box center [294, 294] width 141 height 18
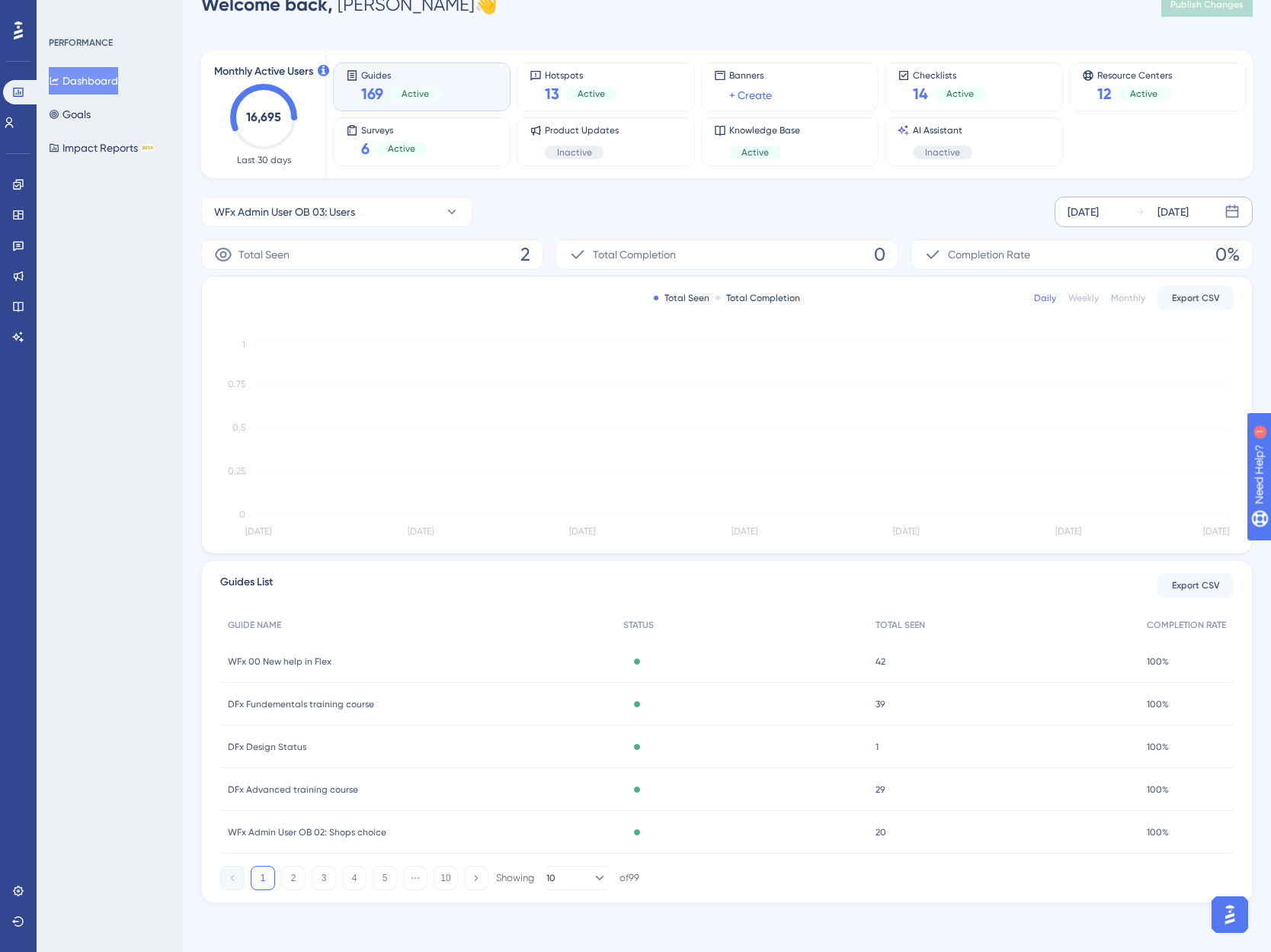
scroll to position [35, 0]
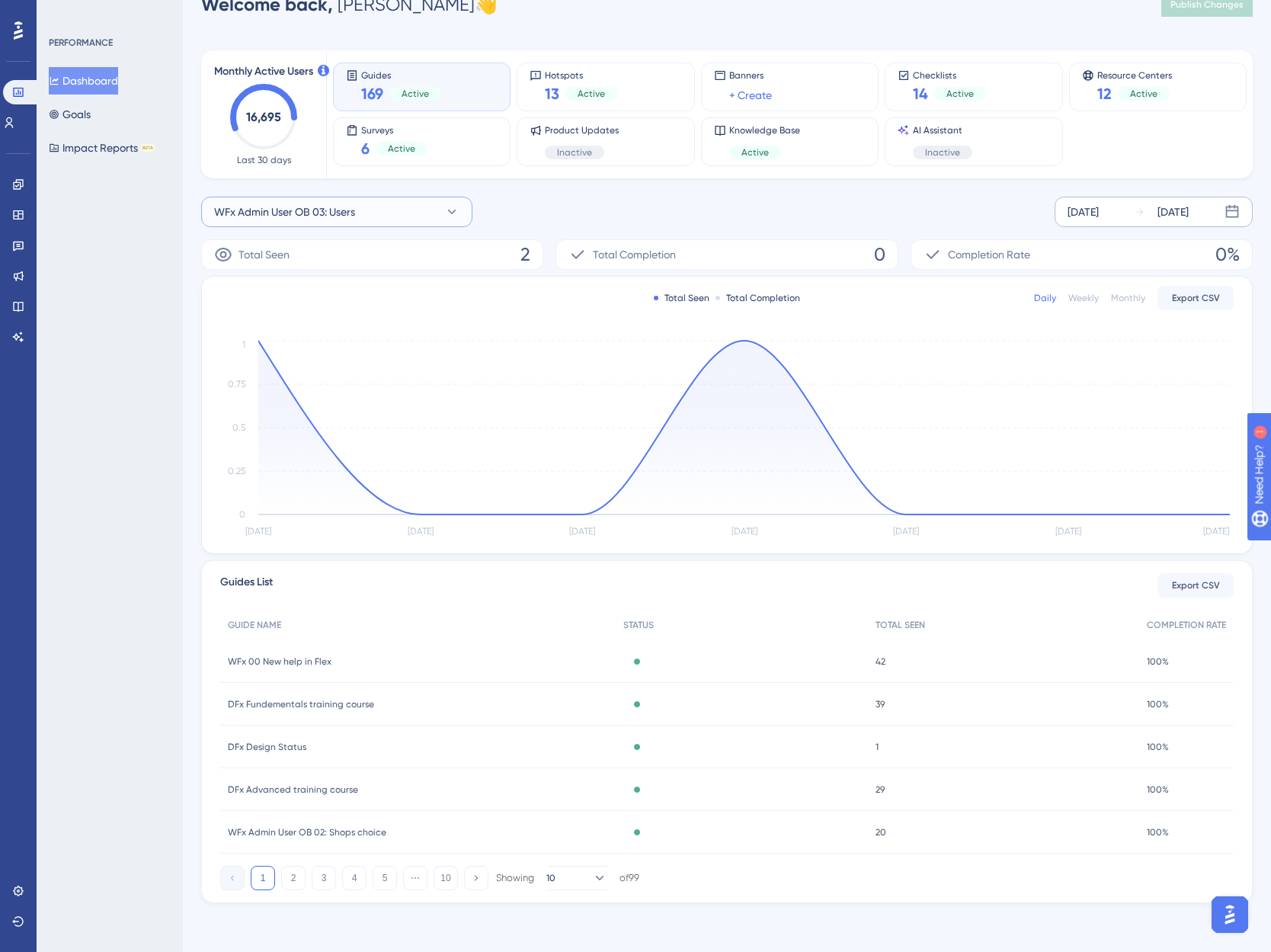
click at [319, 209] on span "WFx Admin User OB 03: Users" at bounding box center [284, 212] width 141 height 18
type input "number range"
click at [281, 362] on span "WFx Admin User OB 05: Number range rules" at bounding box center [329, 366] width 212 height 18
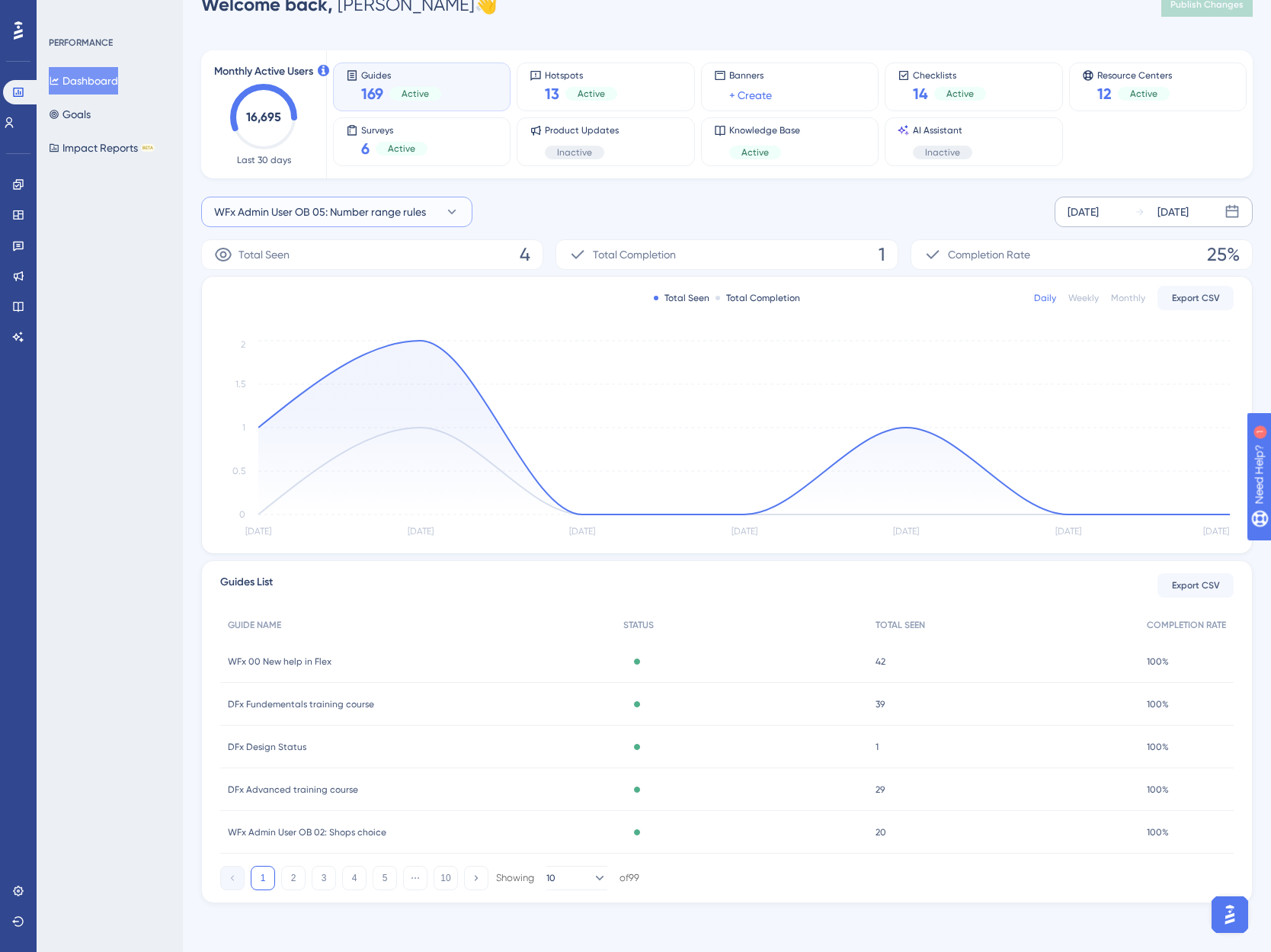
click at [317, 201] on button "WFx Admin User OB 05: Number range rules" at bounding box center [336, 212] width 271 height 31
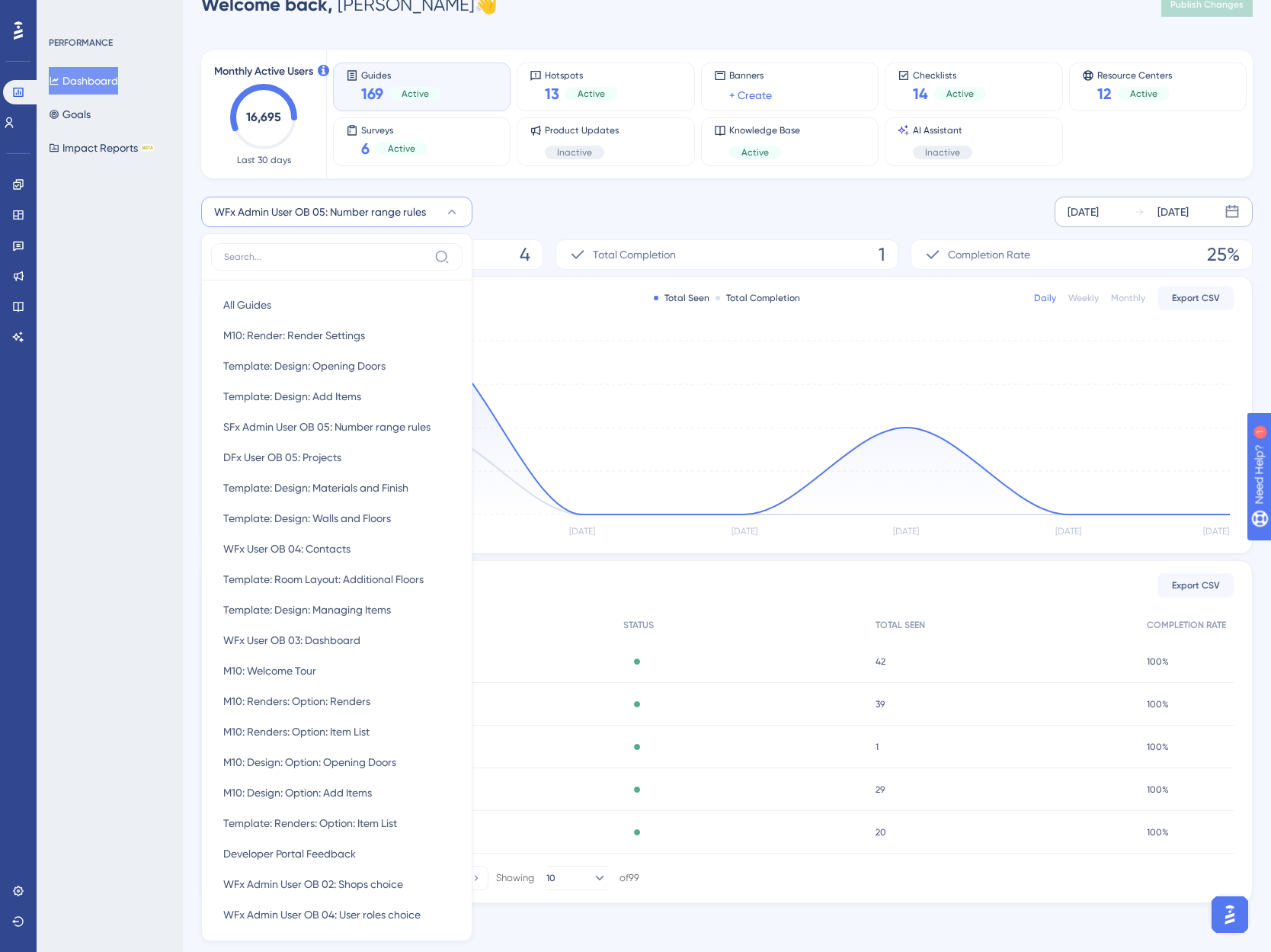
scroll to position [77, 0]
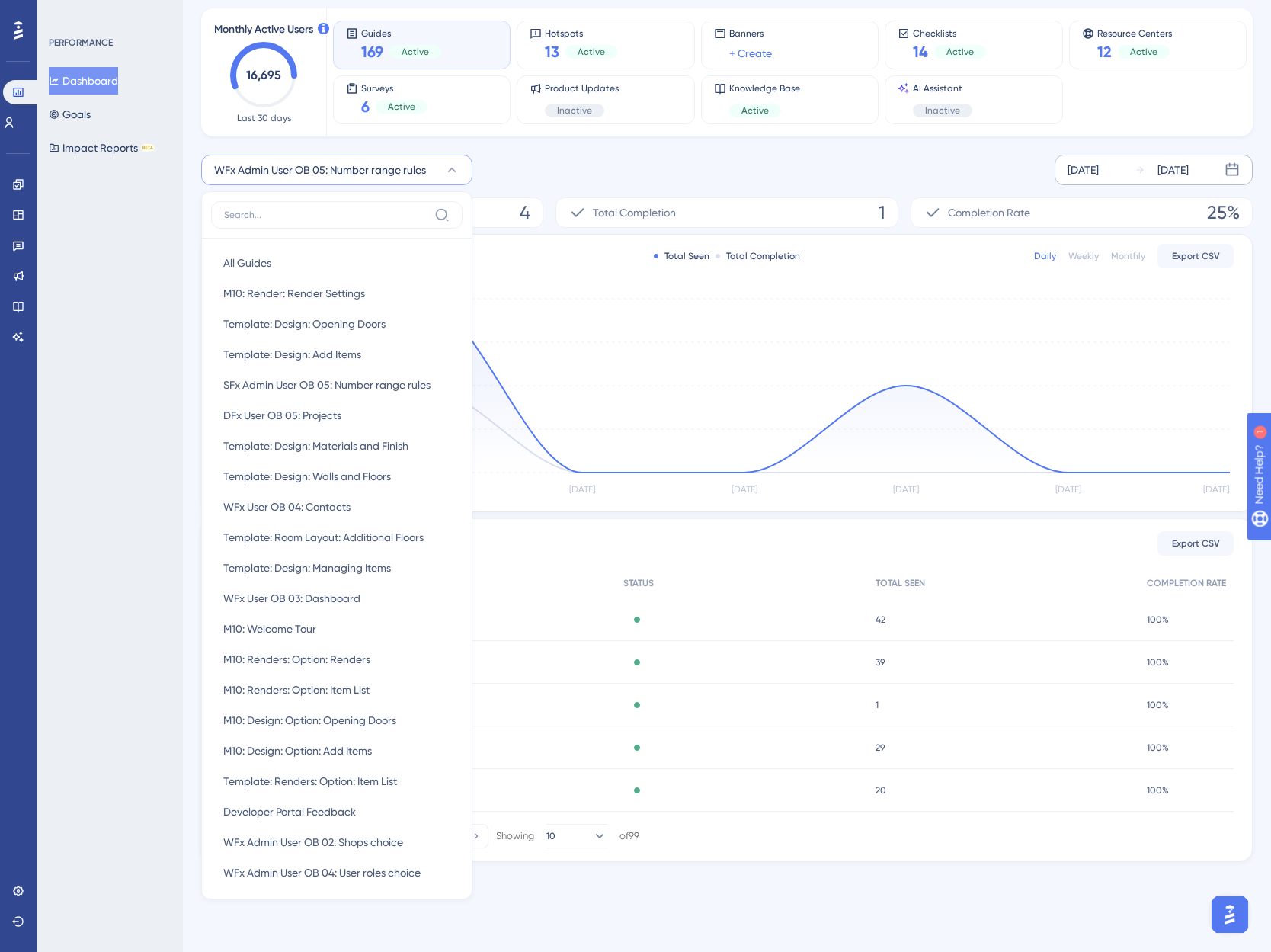
type input "y"
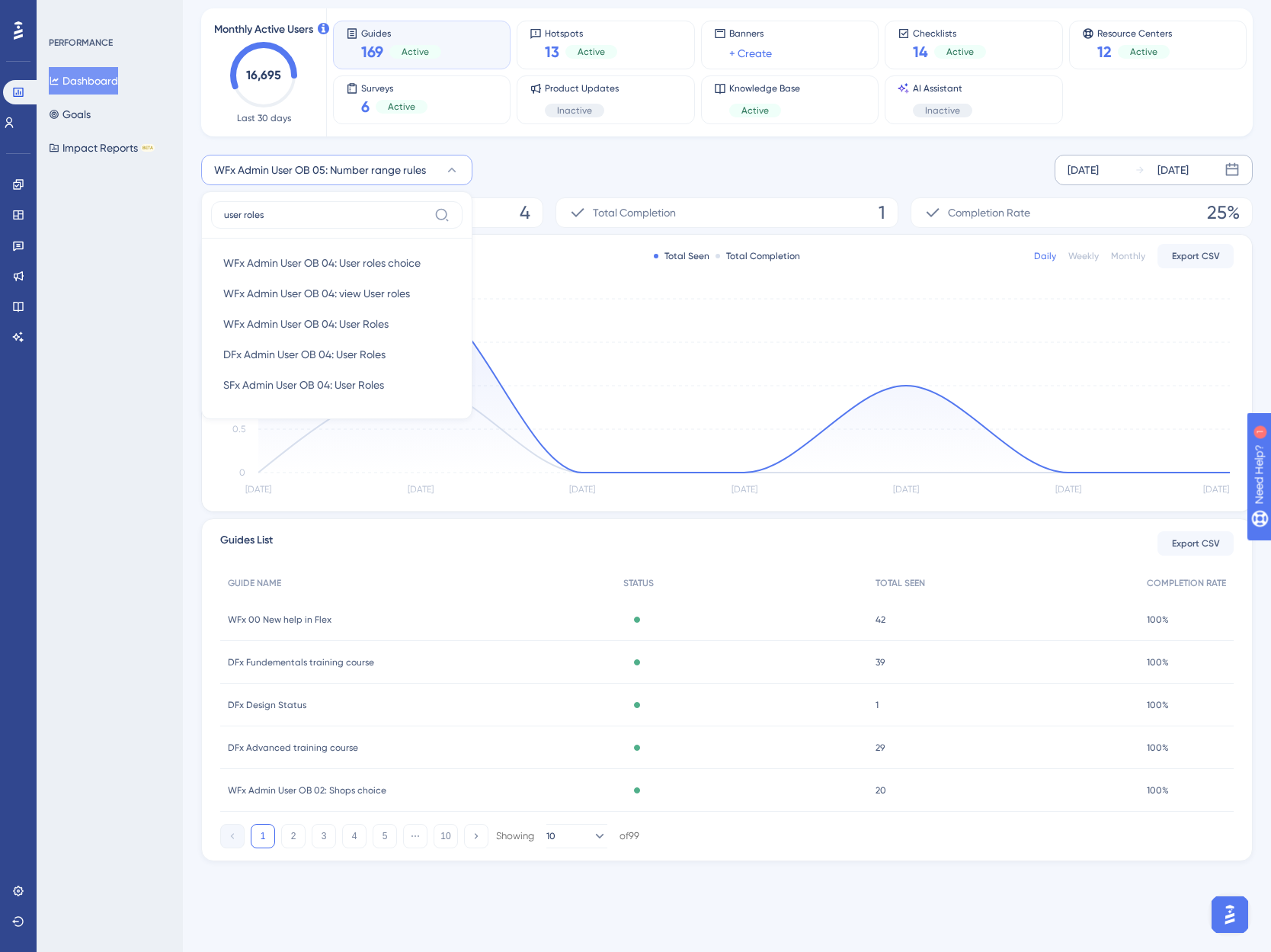
type input "user roles"
click at [349, 327] on span "WFx Admin User OB 04: User Roles" at bounding box center [306, 324] width 165 height 18
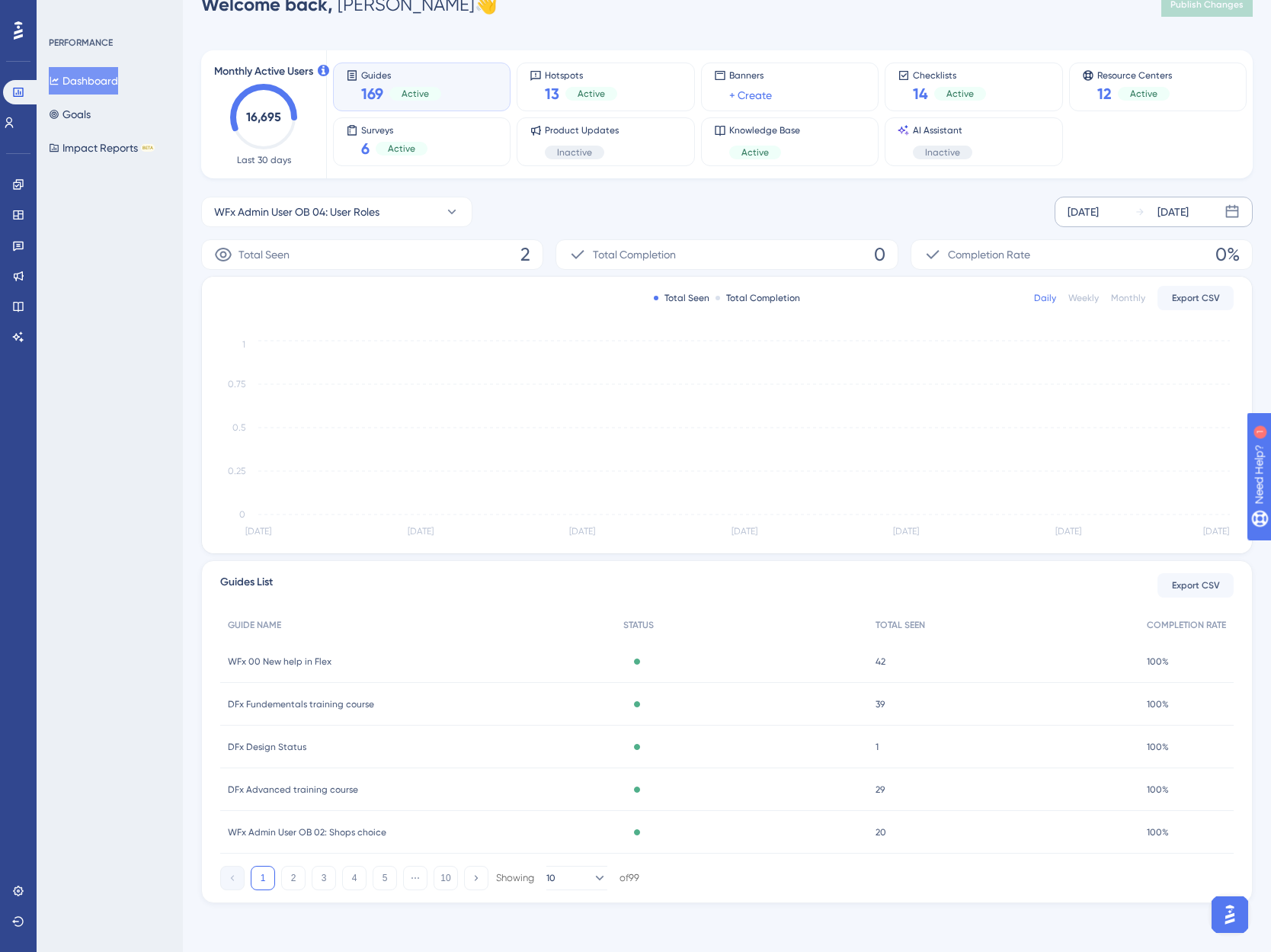
scroll to position [35, 0]
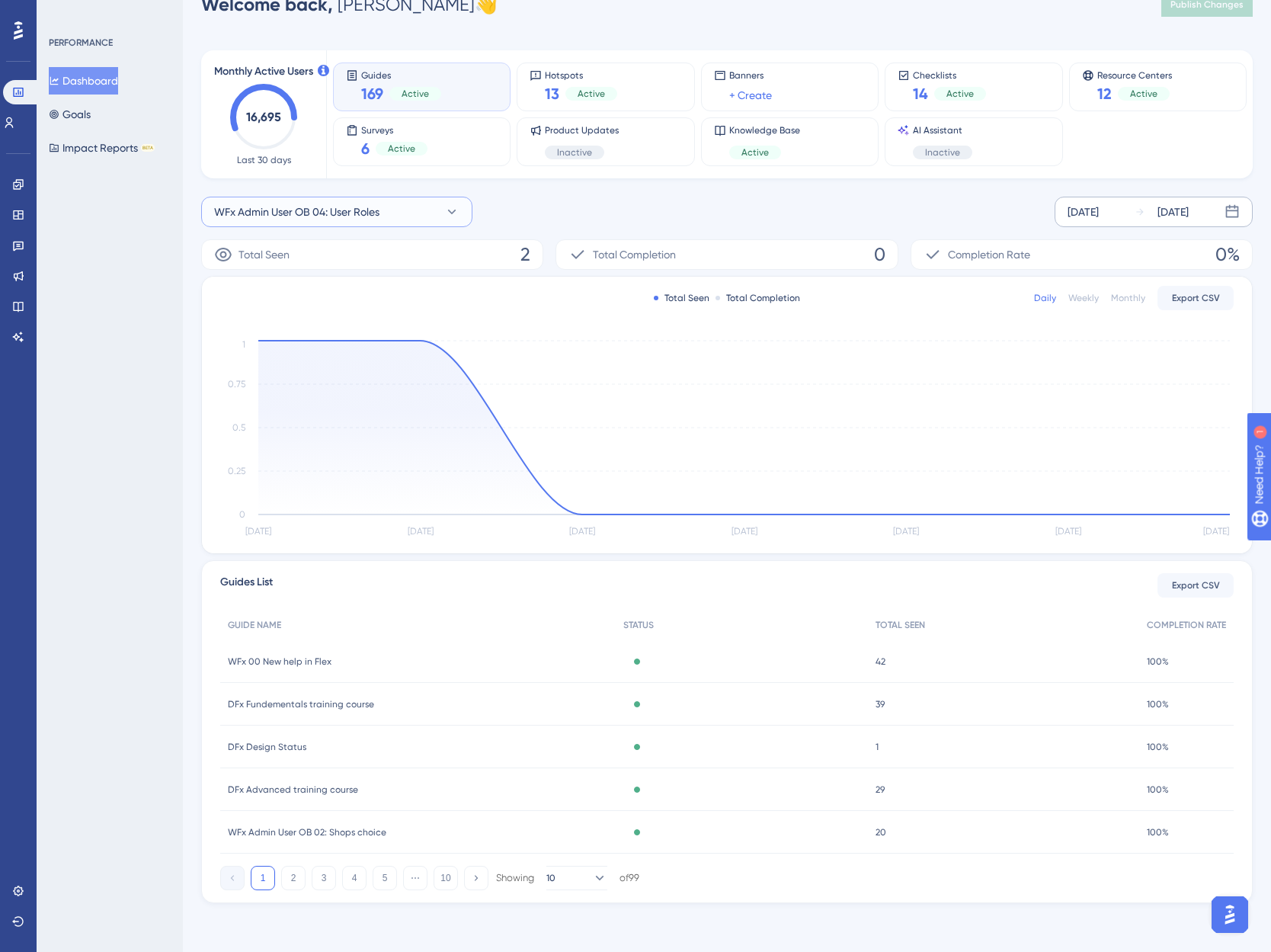
click at [291, 206] on span "WFx Admin User OB 04: User Roles" at bounding box center [297, 212] width 165 height 18
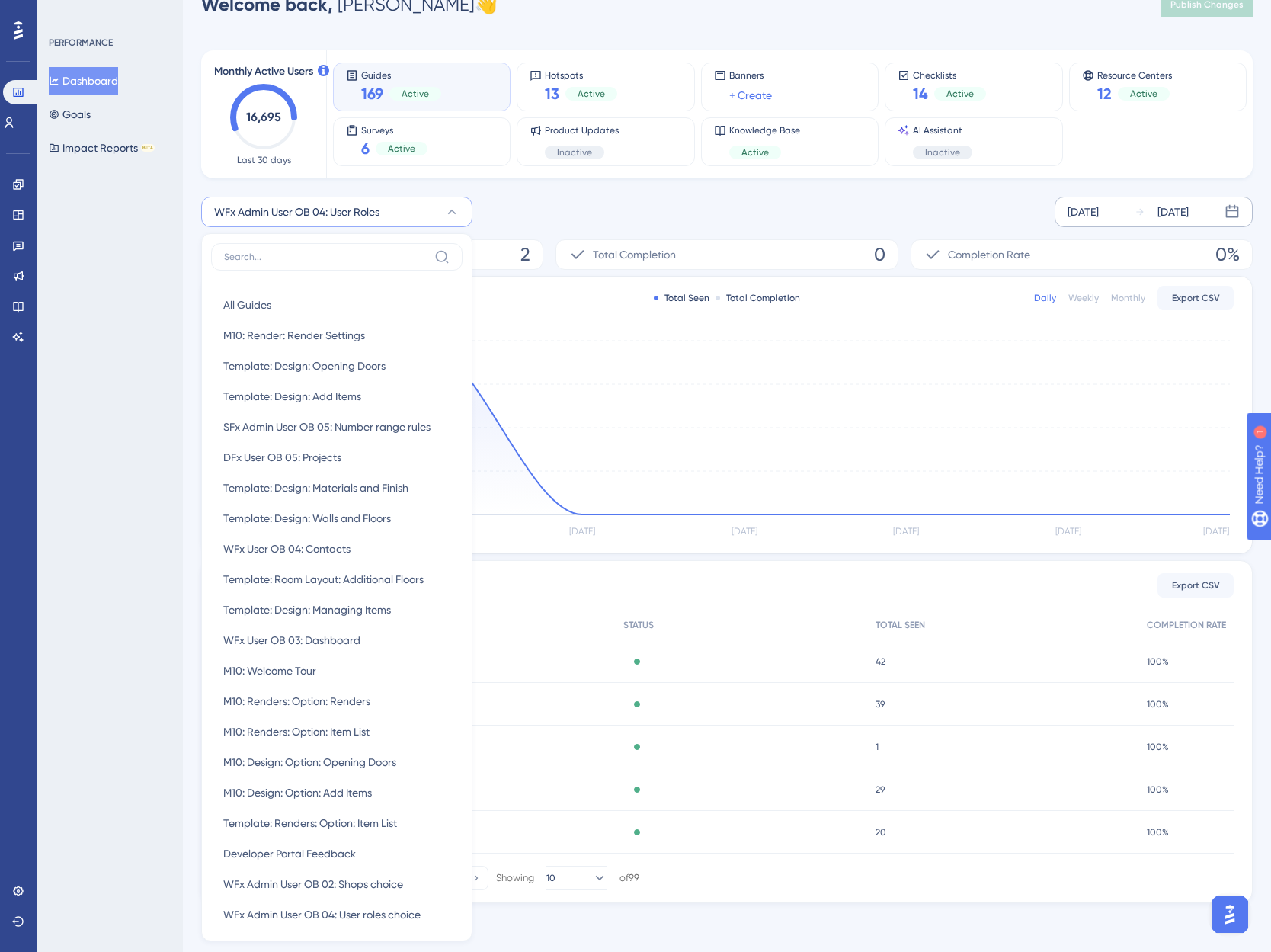
scroll to position [76, 0]
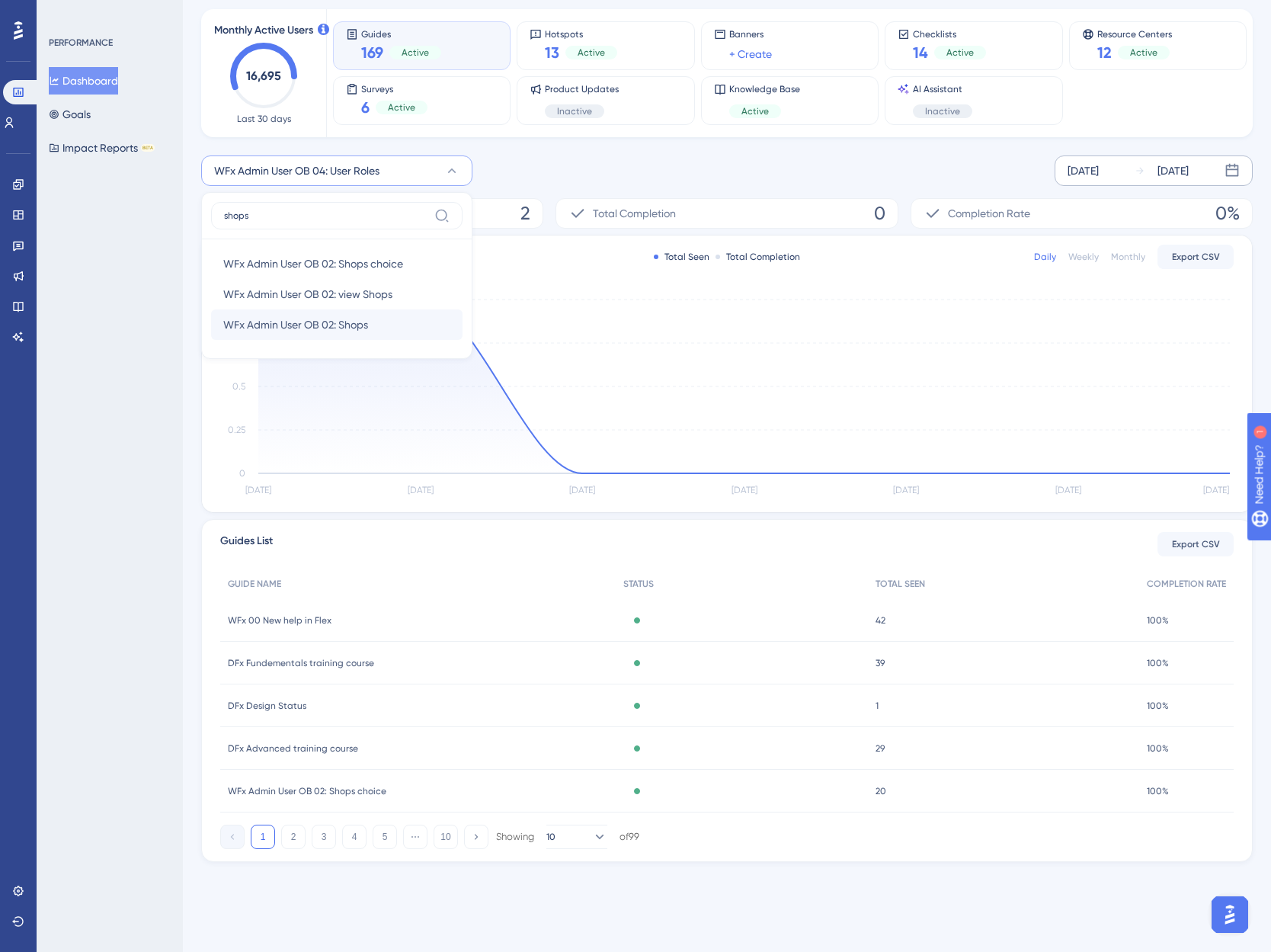
type input "shops"
click at [344, 325] on span "WFx Admin User OB 02: Shops" at bounding box center [295, 325] width 145 height 18
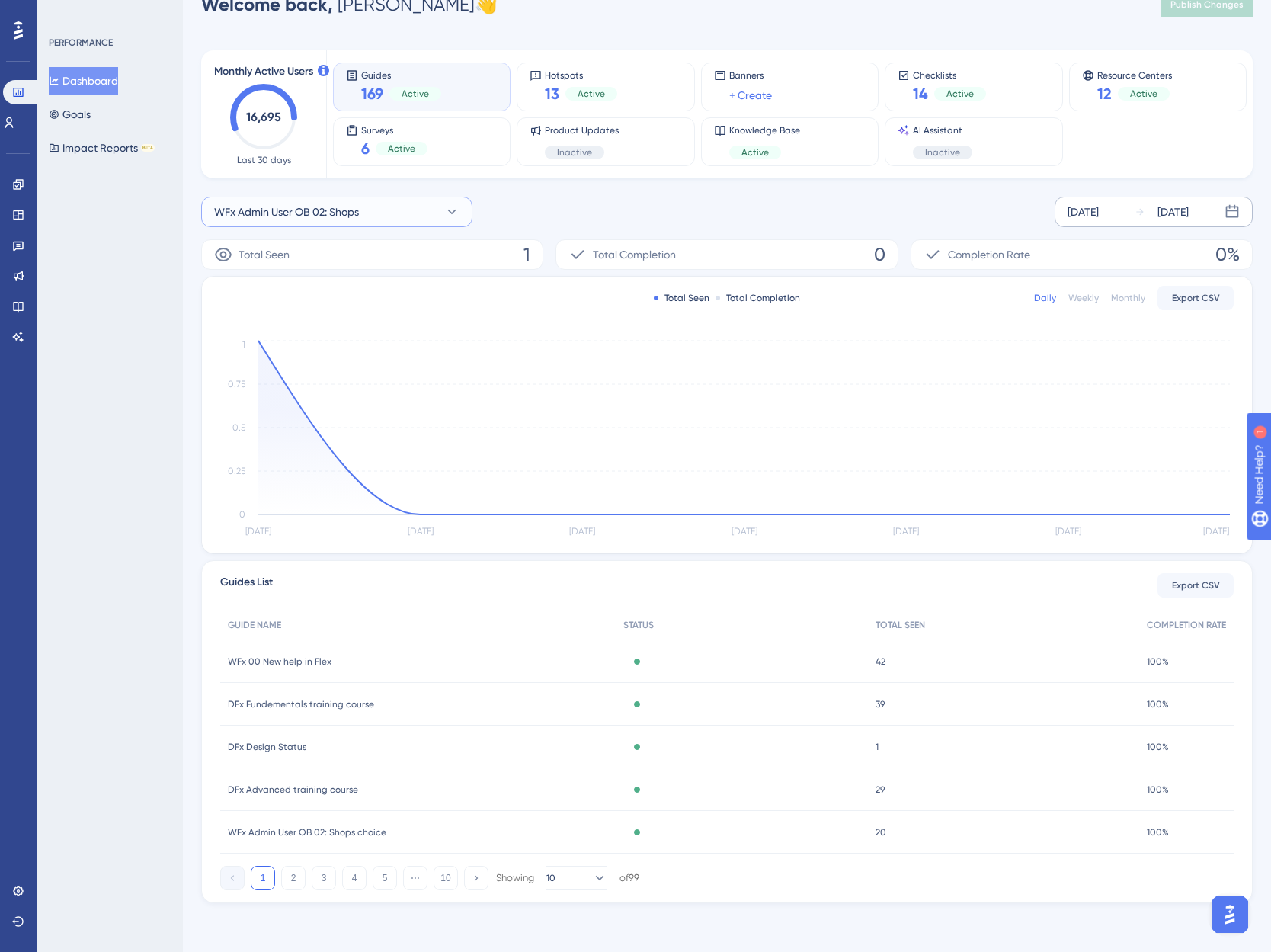
click at [293, 213] on span "WFx Admin User OB 02: Shops" at bounding box center [286, 212] width 145 height 18
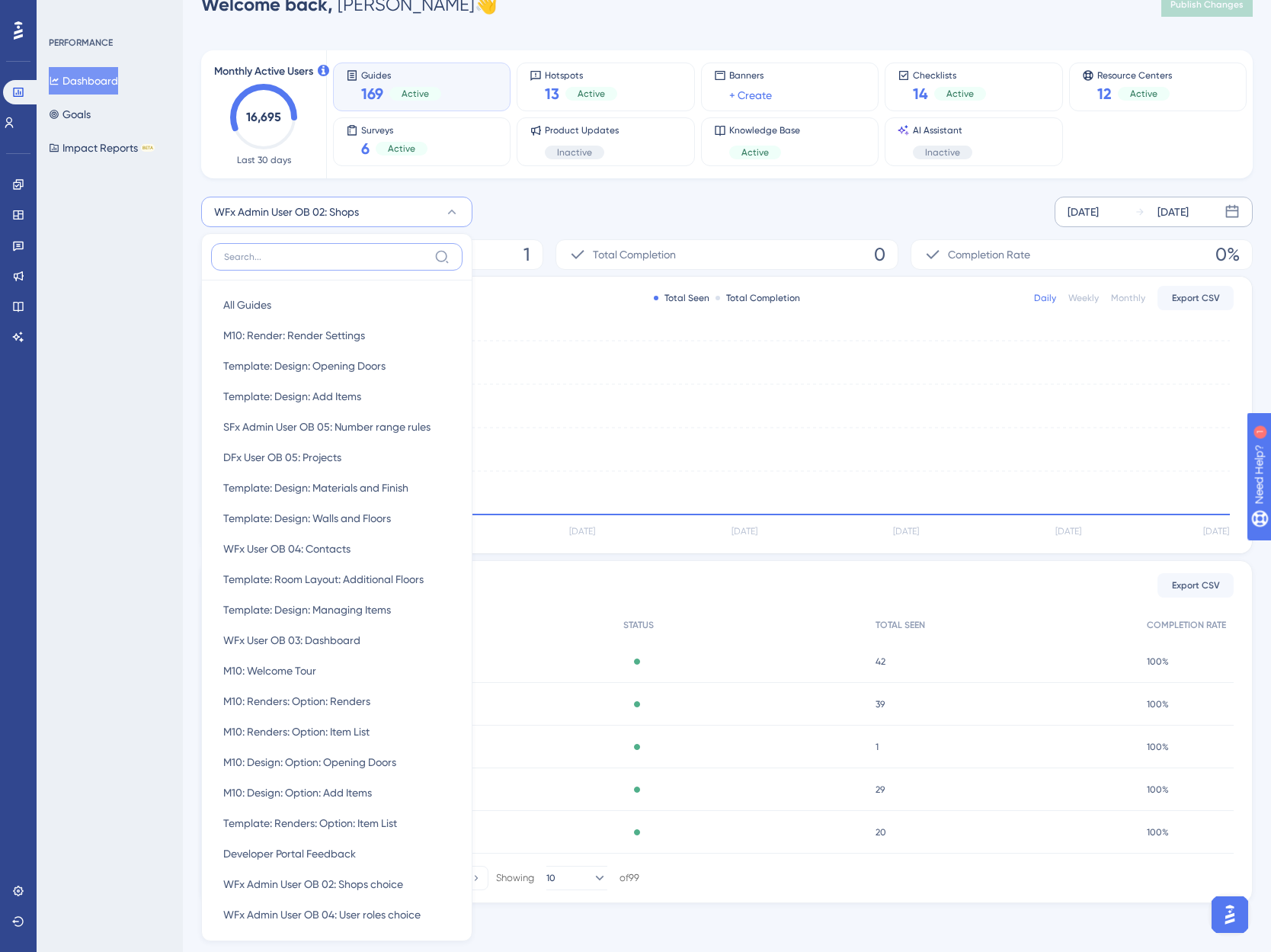
scroll to position [0, 0]
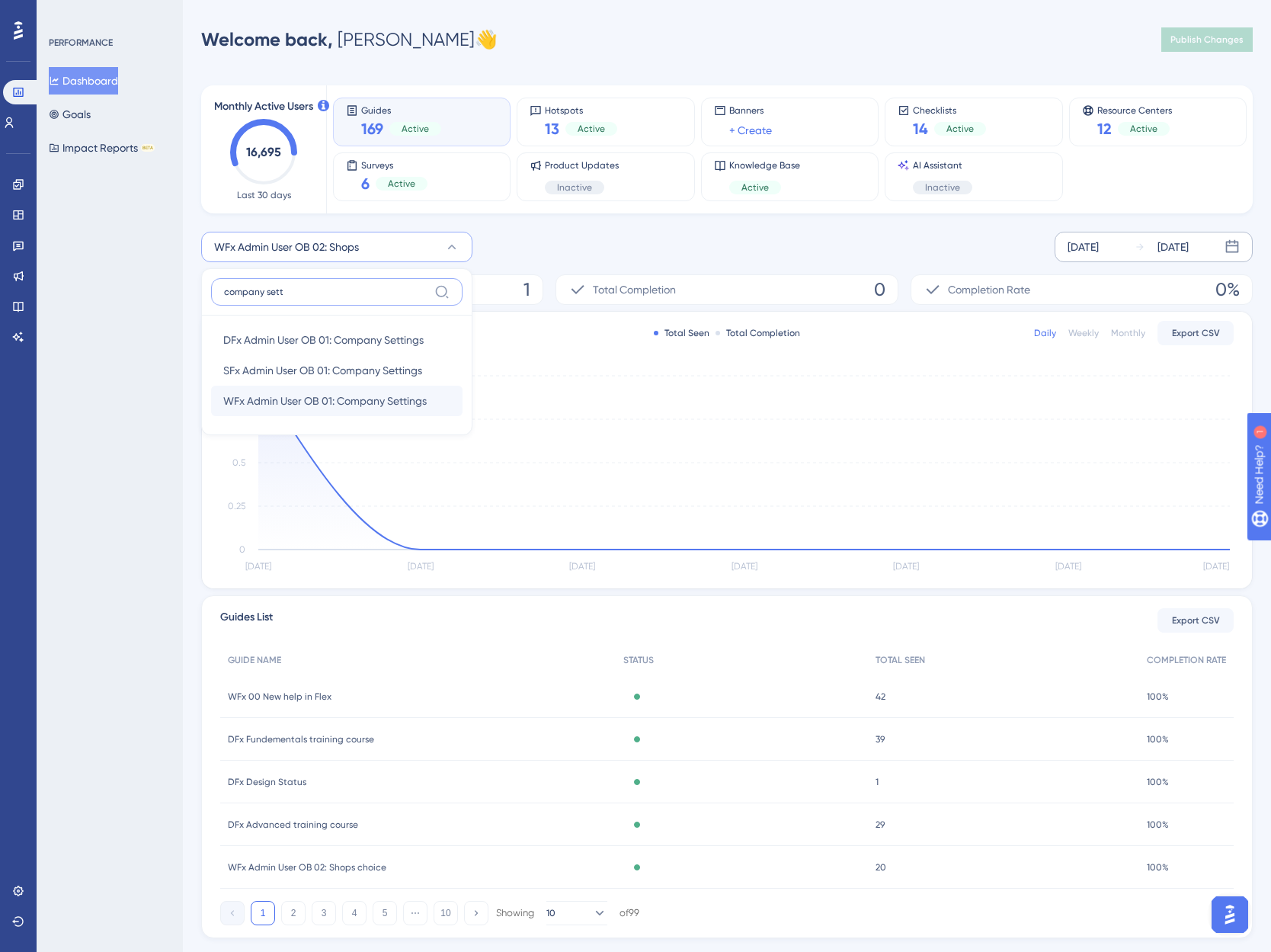
type input "company sett"
click at [345, 401] on span "WFx Admin User OB 01: Company Settings" at bounding box center [325, 401] width 203 height 18
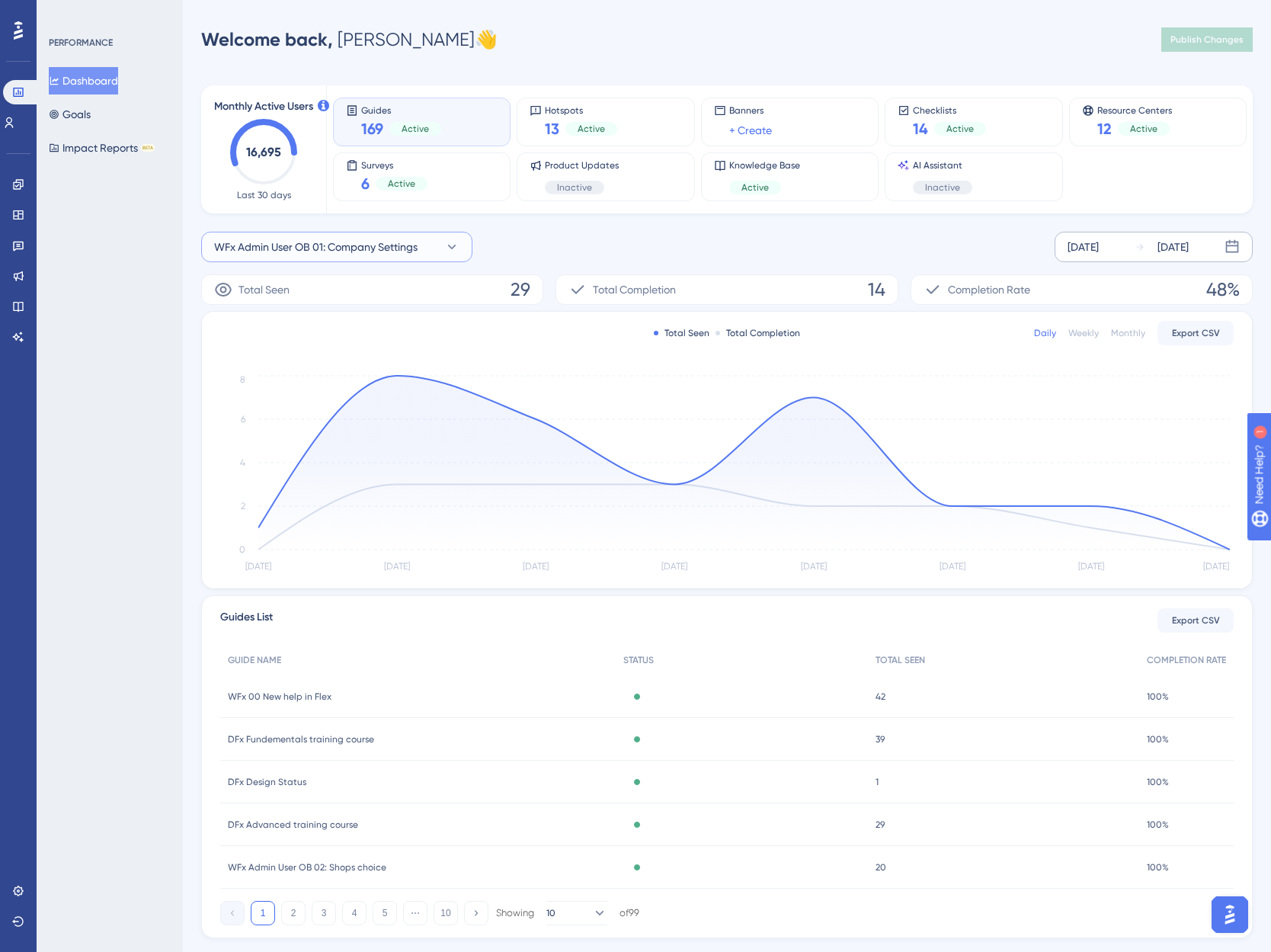
click at [424, 241] on button "WFx Admin User OB 01: Company Settings" at bounding box center [336, 247] width 271 height 31
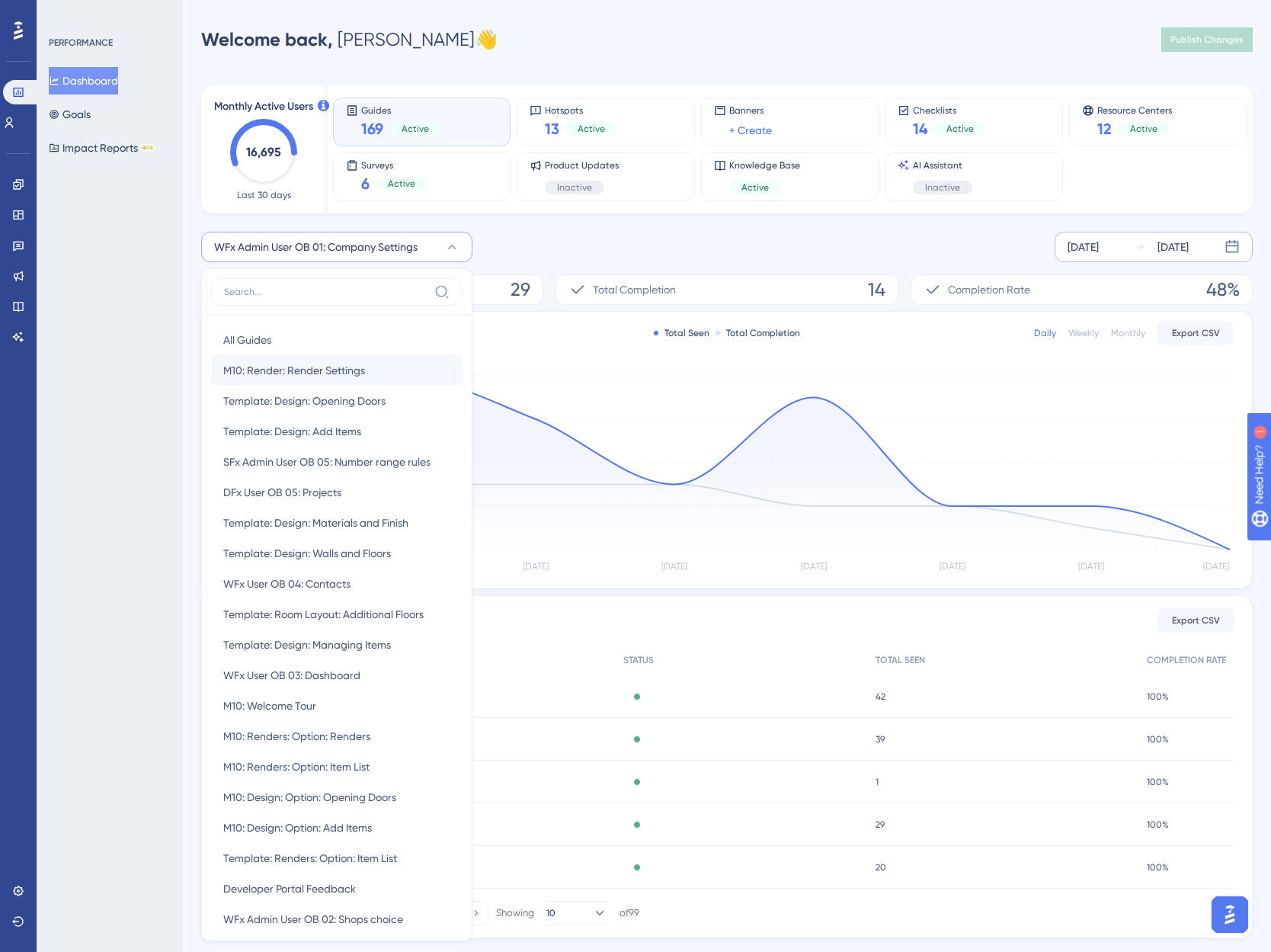
scroll to position [123, 0]
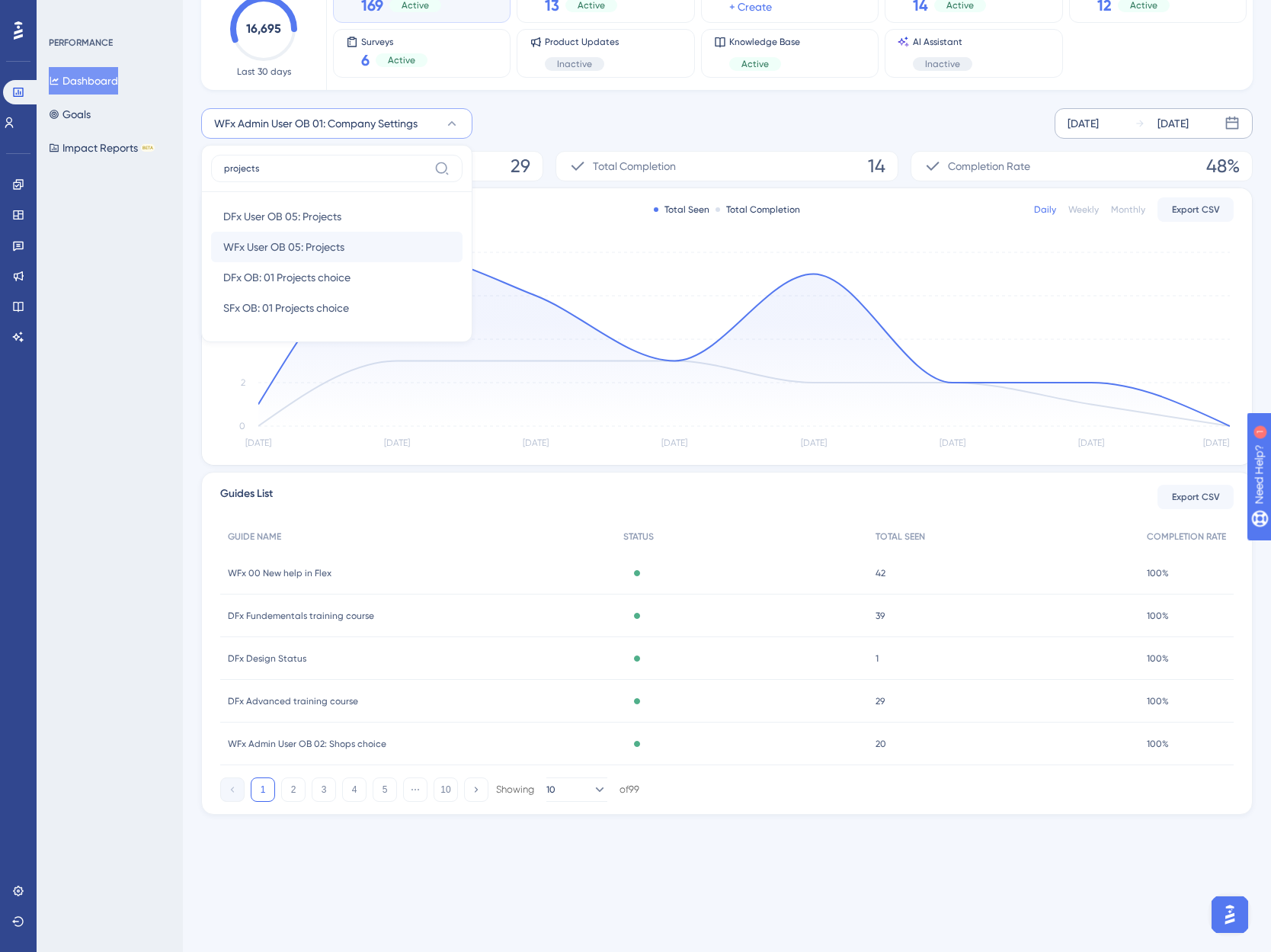
type input "projects"
click at [292, 245] on span "WFx User OB 05: Projects" at bounding box center [284, 247] width 121 height 18
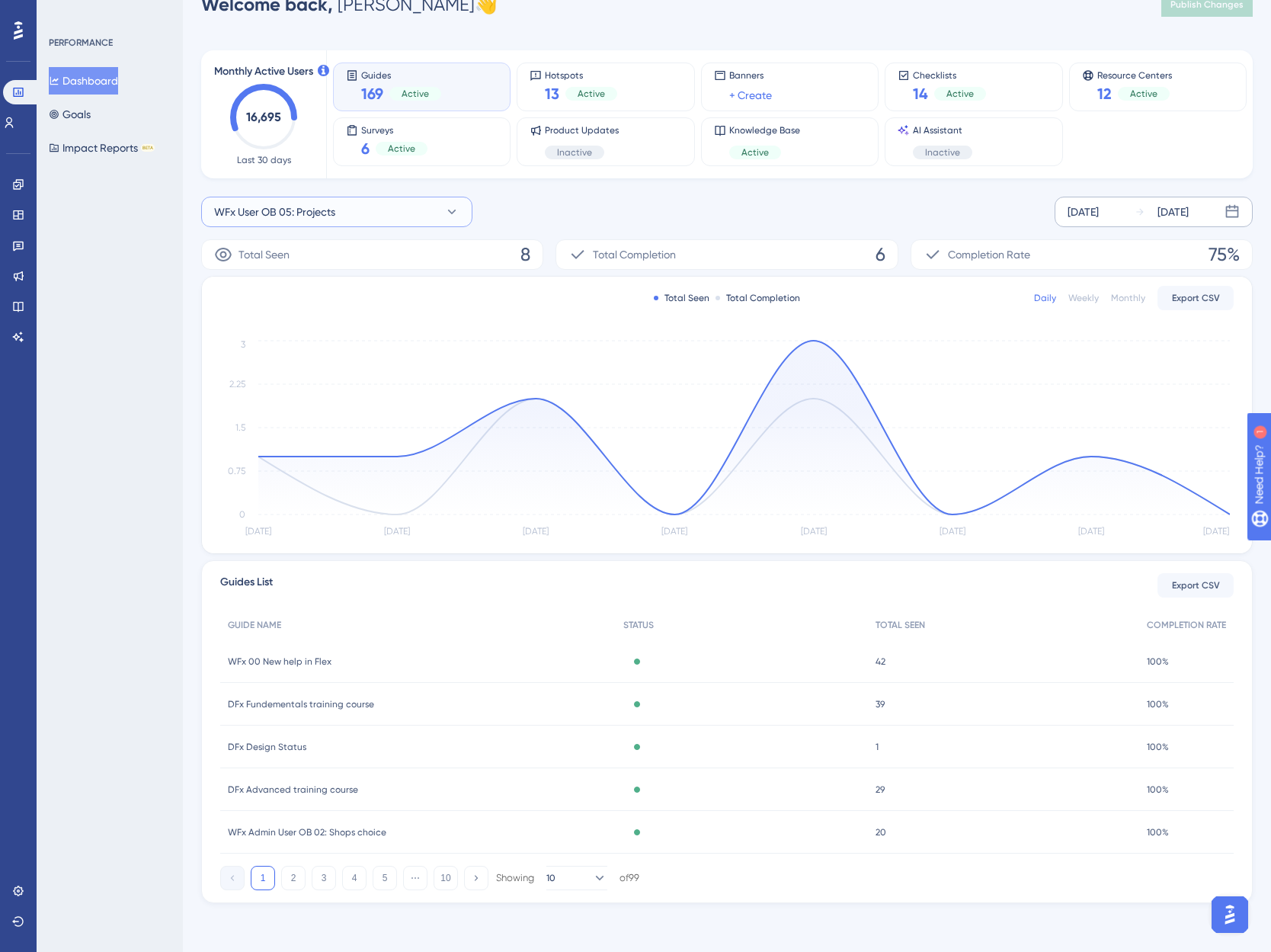
click at [334, 204] on span "WFx User OB 05: Projects" at bounding box center [275, 212] width 121 height 18
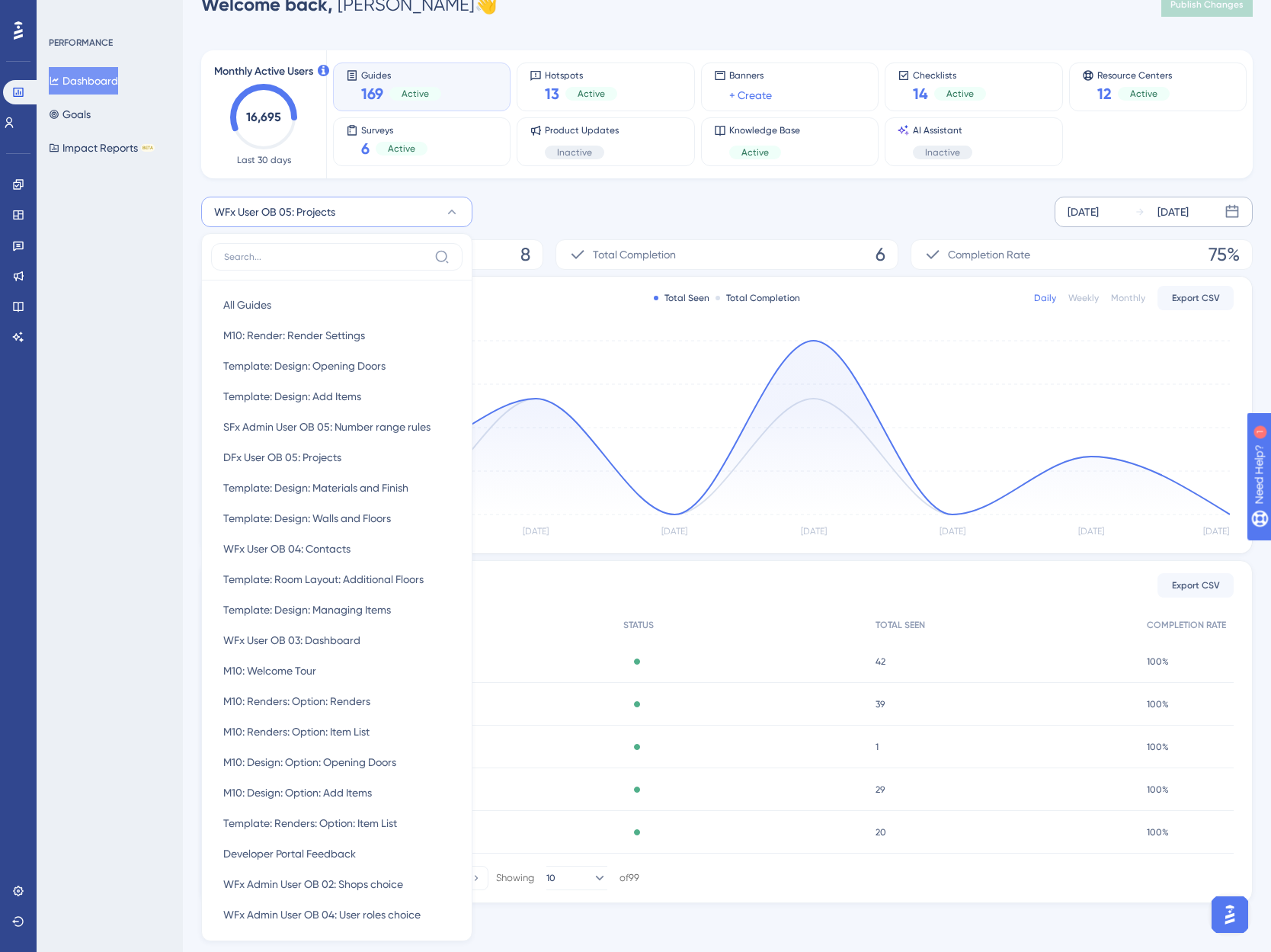
scroll to position [0, 0]
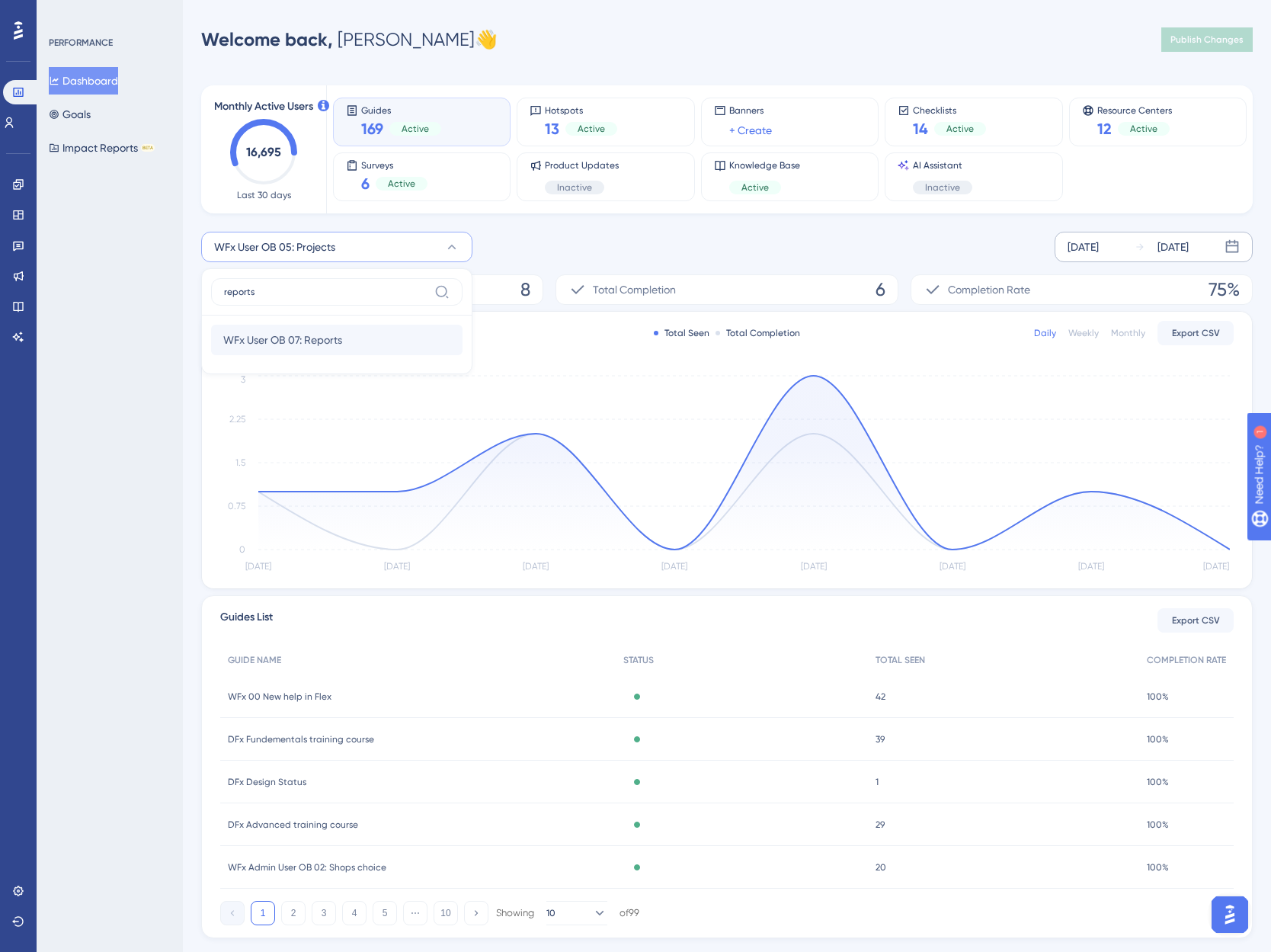
type input "reports"
click at [307, 336] on span "WFx User OB 07: Reports" at bounding box center [282, 340] width 119 height 18
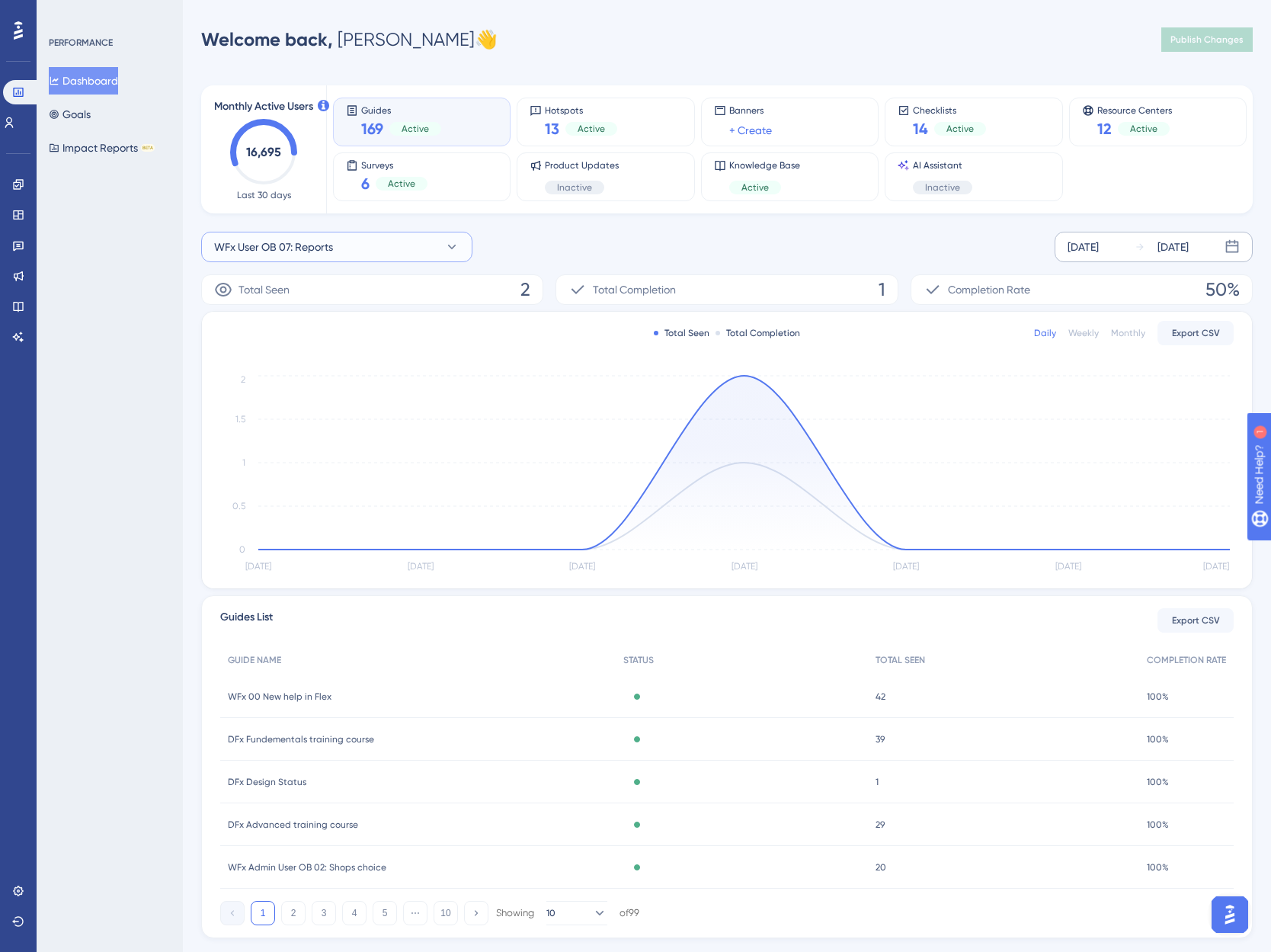
click at [363, 241] on button "WFx User OB 07: Reports" at bounding box center [336, 247] width 271 height 31
type input "document"
click at [290, 372] on span "WFx User OB 06: Documents" at bounding box center [292, 370] width 138 height 18
click at [239, 258] on button "WFx User OB 06: Documents" at bounding box center [336, 247] width 271 height 31
type input "contact"
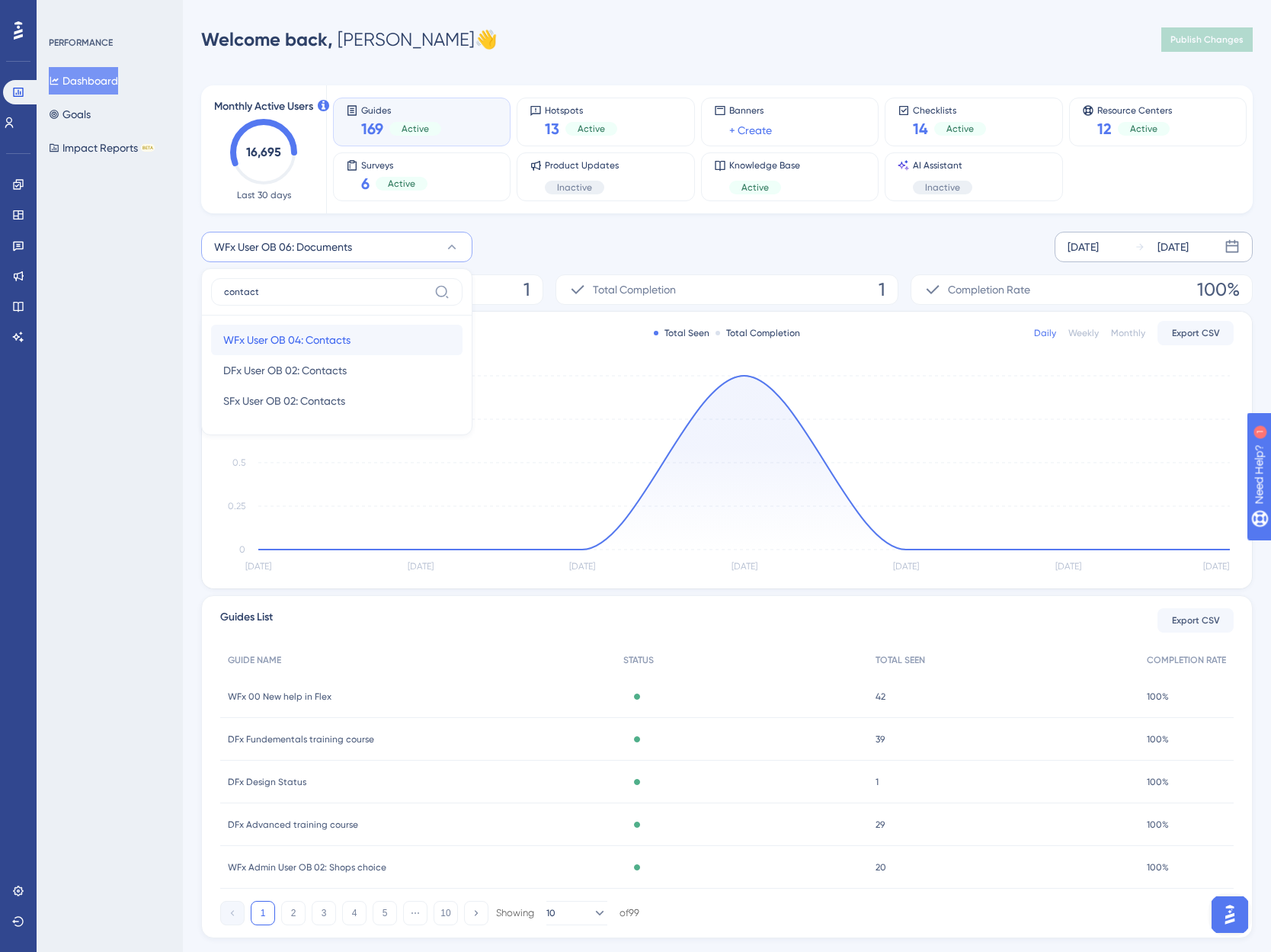
click at [305, 336] on span "WFx User OB 04: Contacts" at bounding box center [287, 340] width 127 height 18
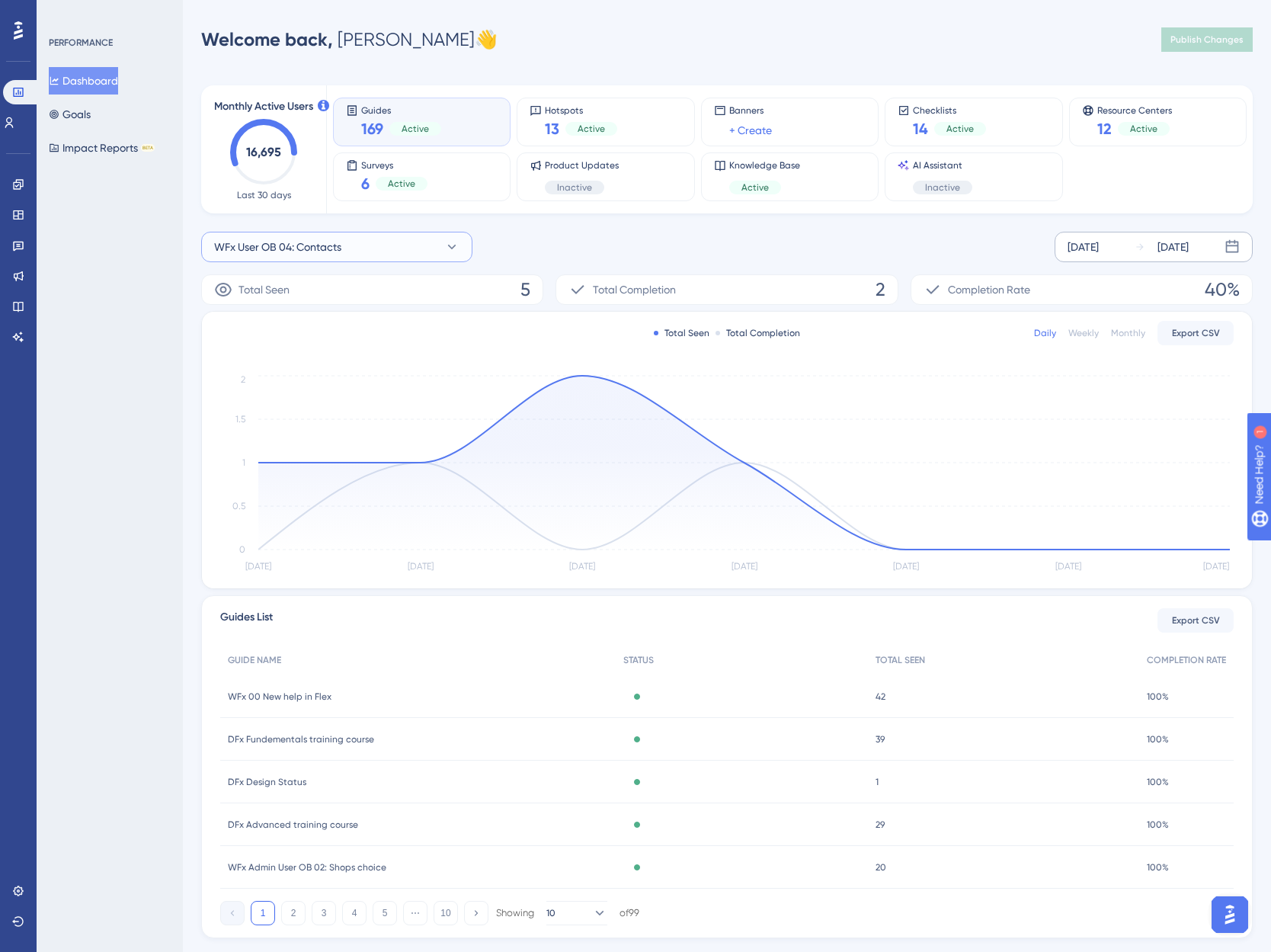
click at [253, 247] on span "WFx User OB 04: Contacts" at bounding box center [278, 247] width 127 height 18
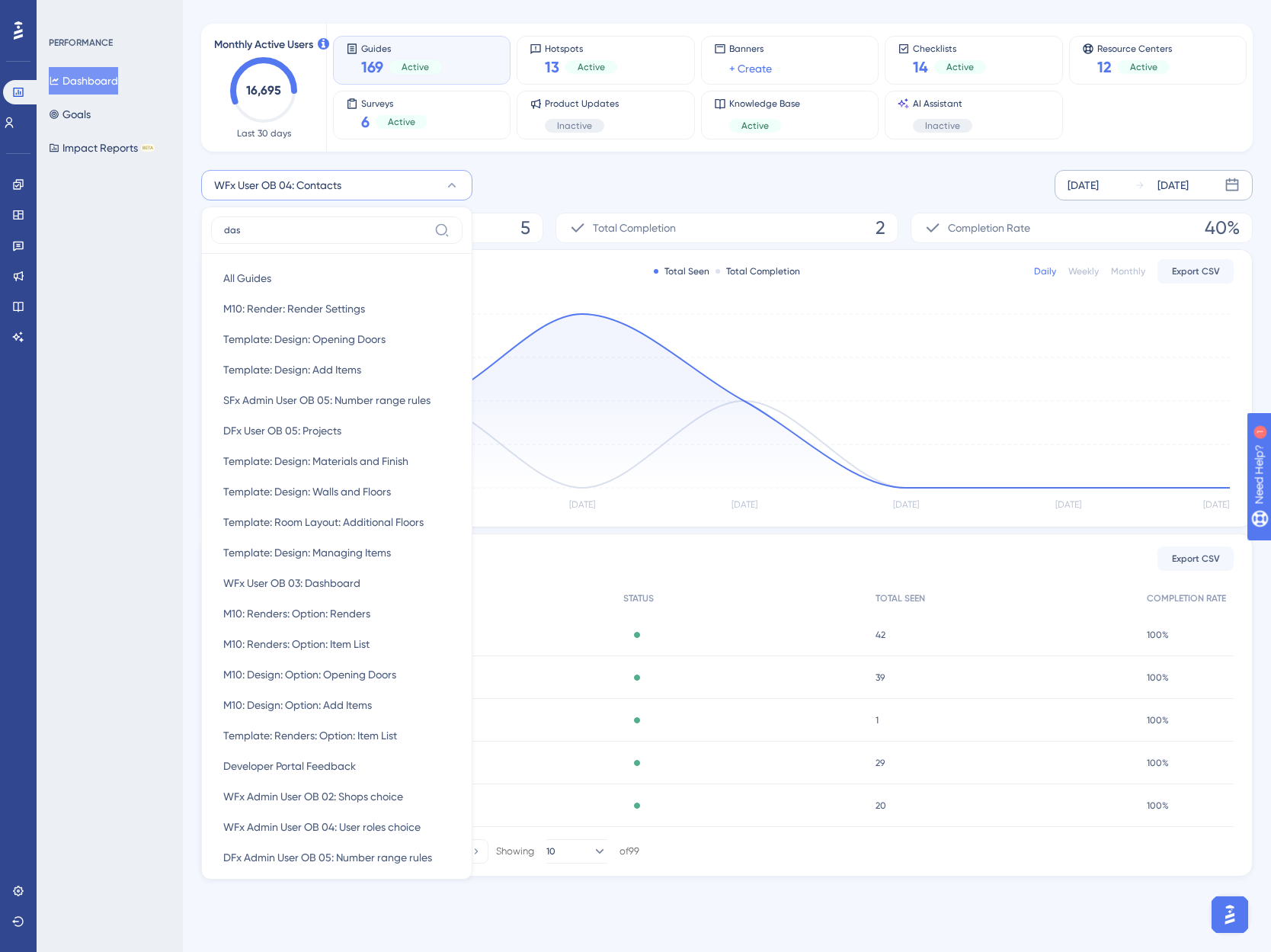
scroll to position [35, 0]
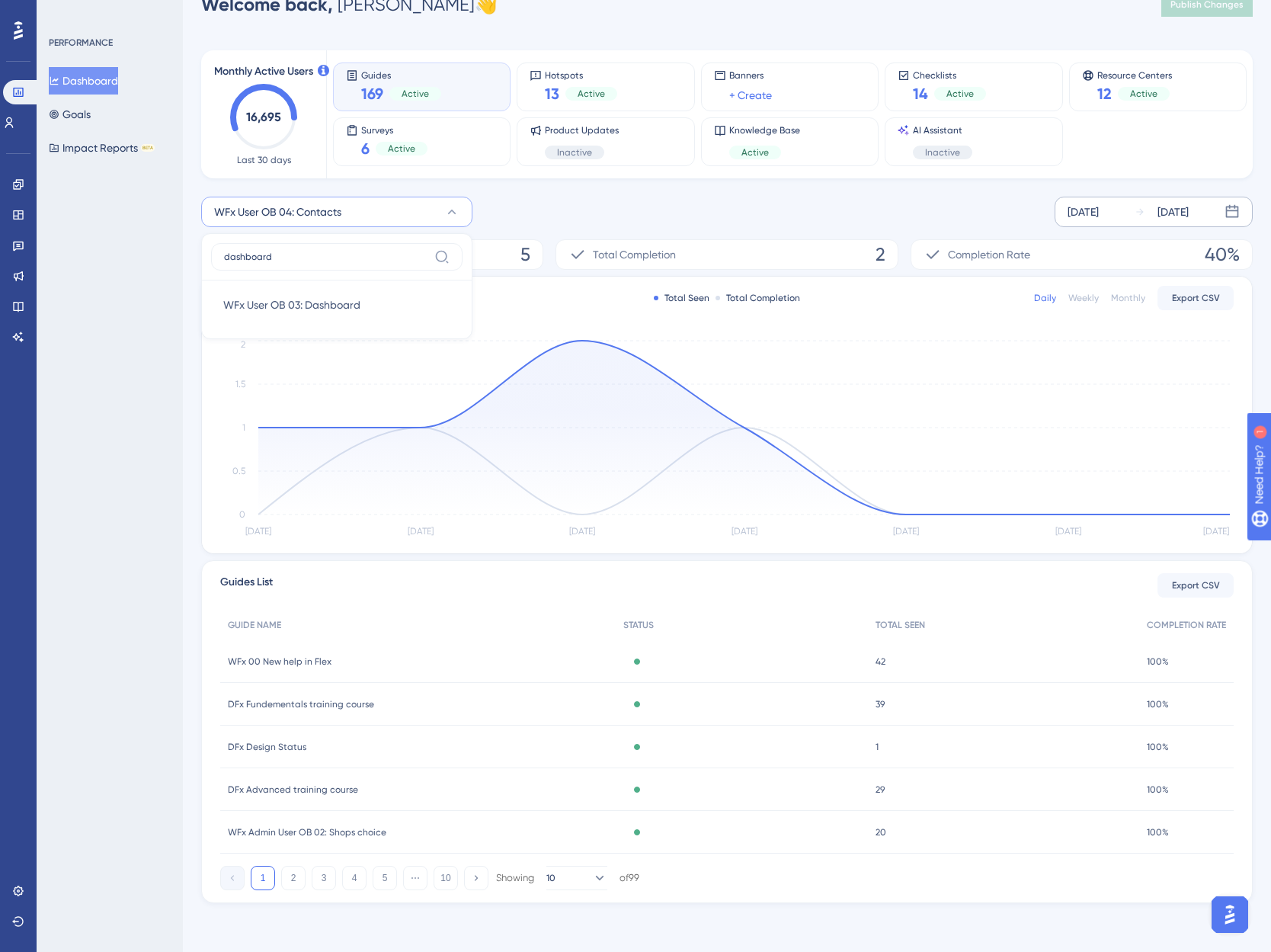
type input "dashboard"
click at [343, 311] on span "WFx User OB 03: Dashboard" at bounding box center [291, 305] width 137 height 18
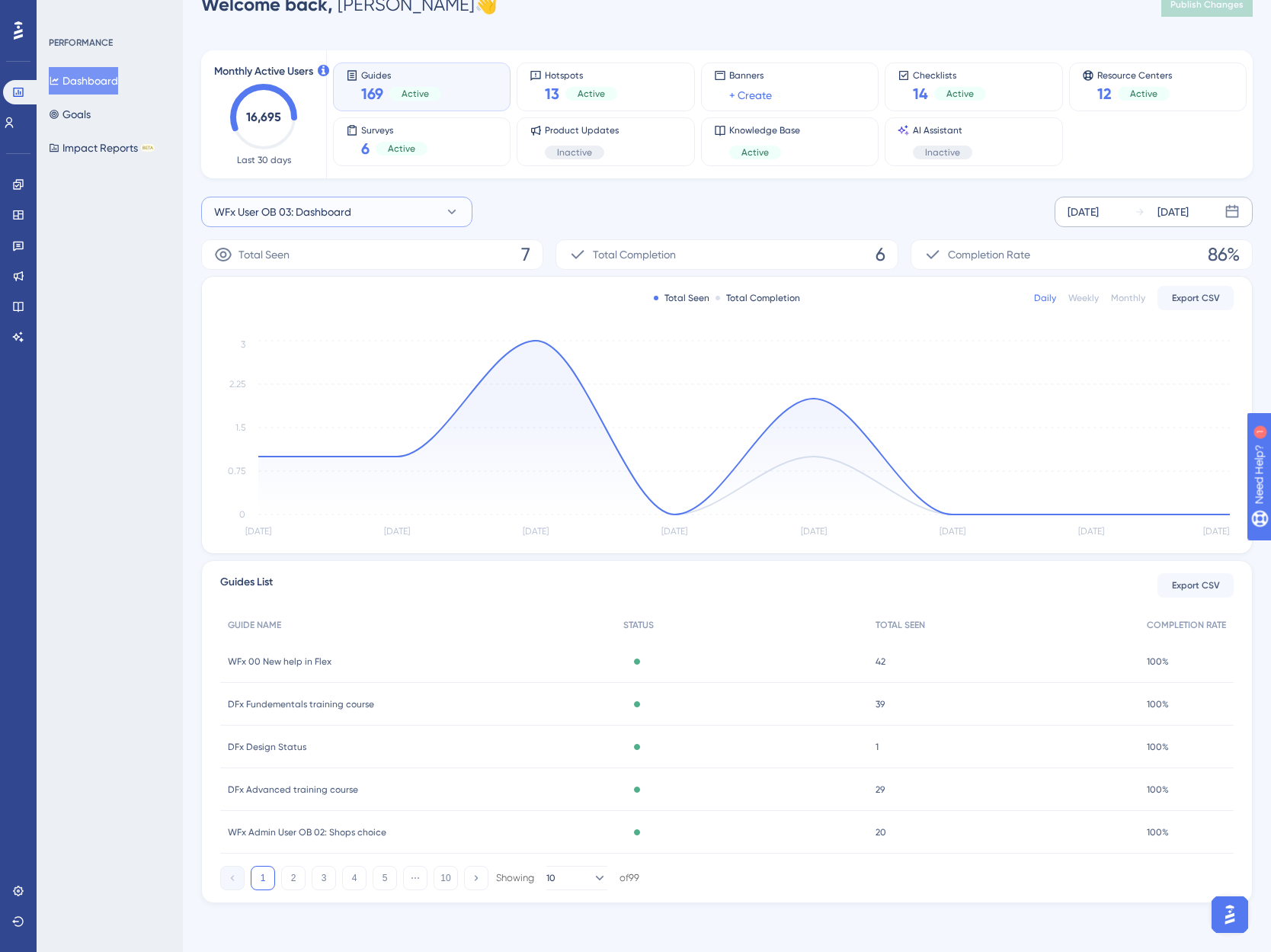
click at [273, 206] on span "WFx User OB 03: Dashboard" at bounding box center [282, 212] width 137 height 18
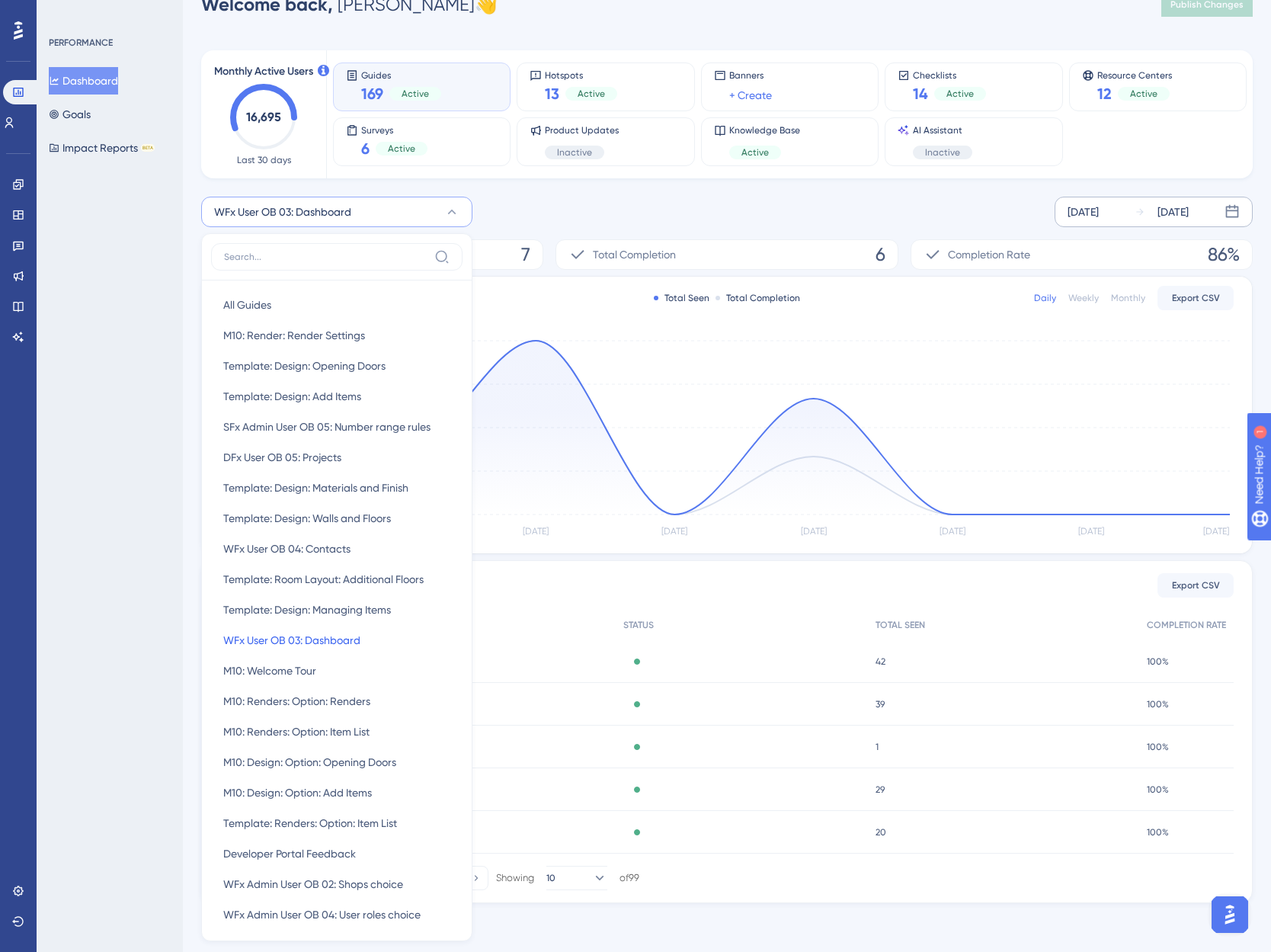
scroll to position [0, 0]
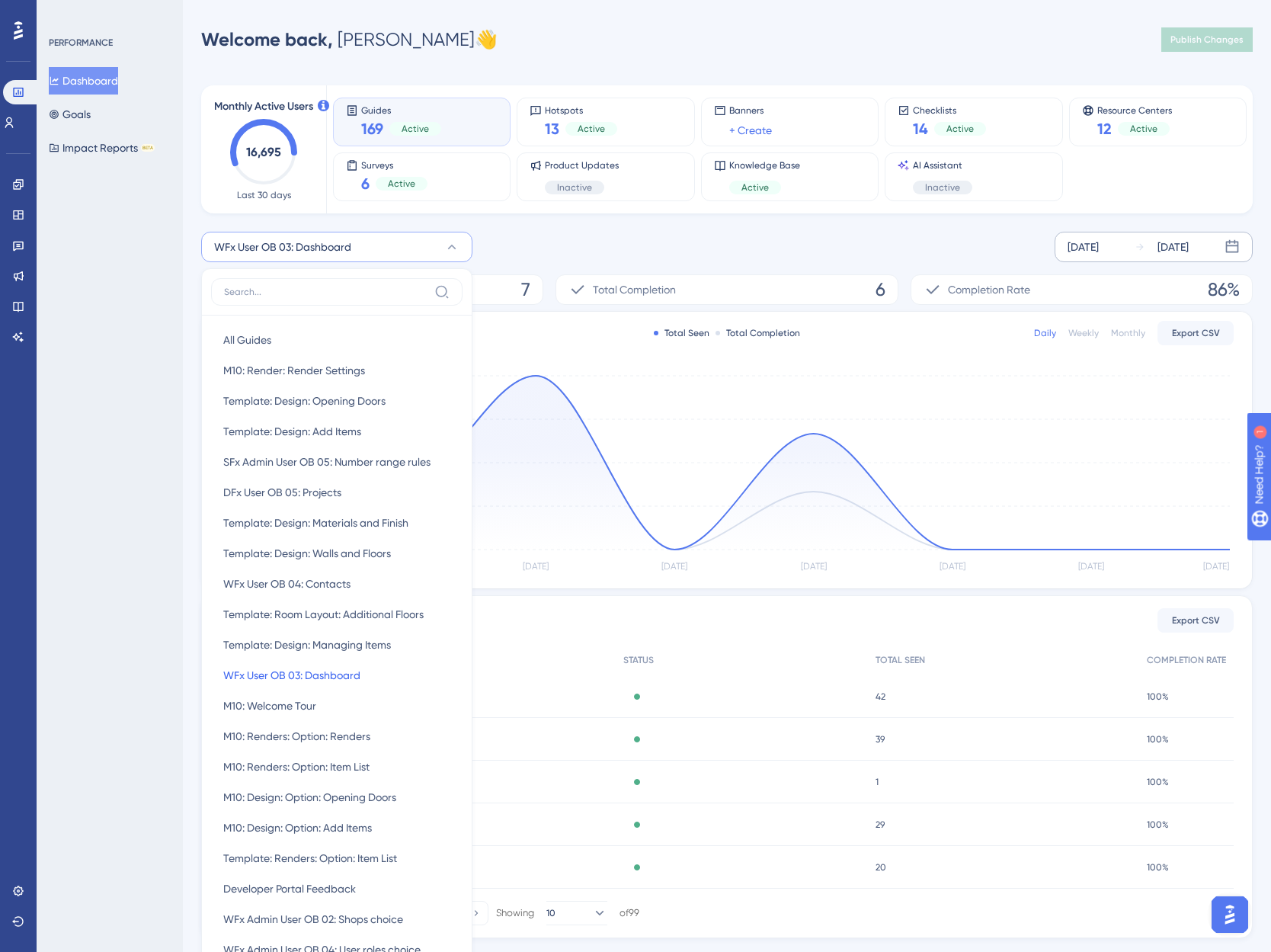
click at [266, 294] on input at bounding box center [326, 292] width 204 height 12
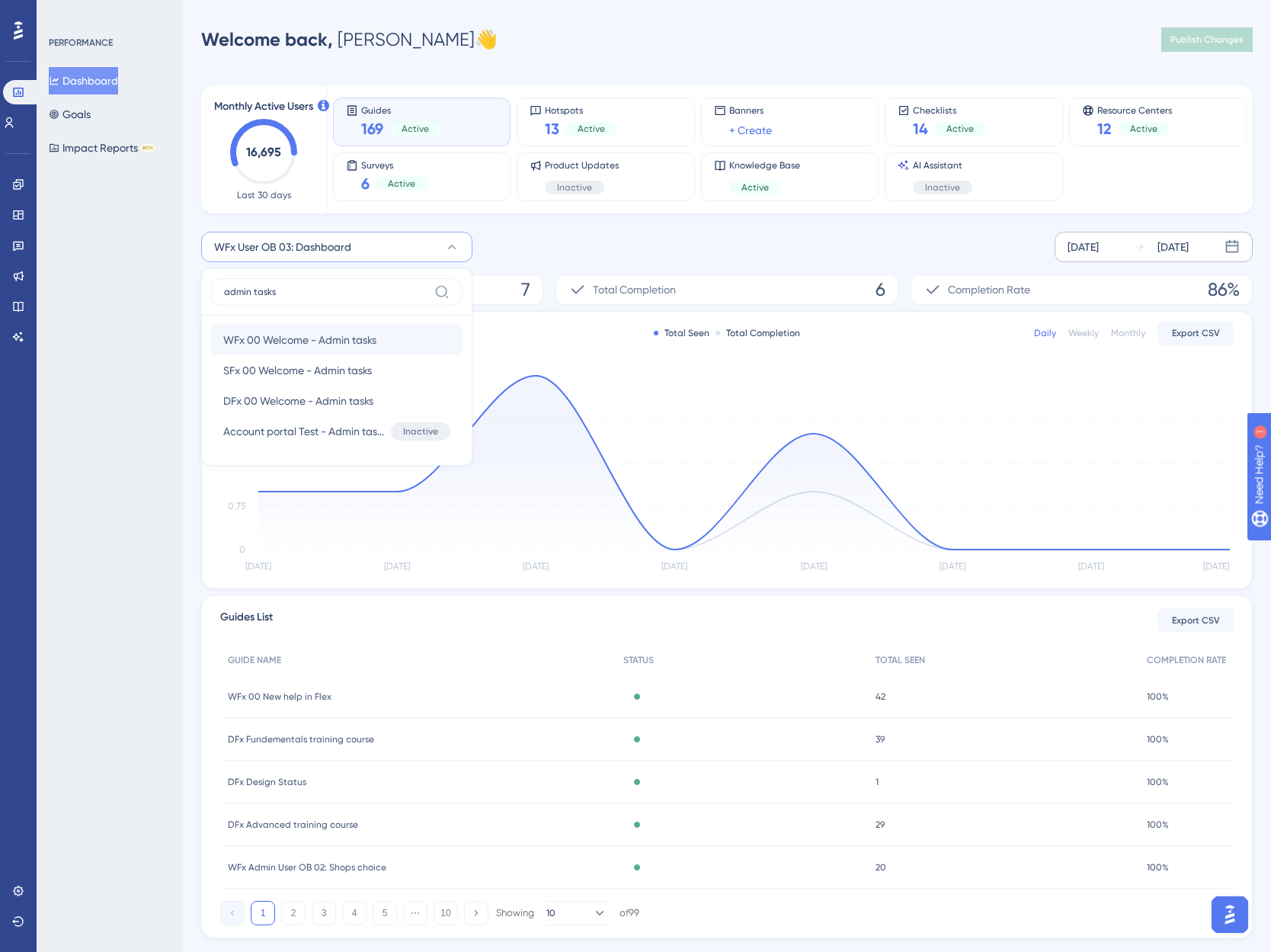
type input "admin tasks"
click at [284, 346] on span "WFx 00 Welcome - Admin tasks" at bounding box center [300, 340] width 153 height 18
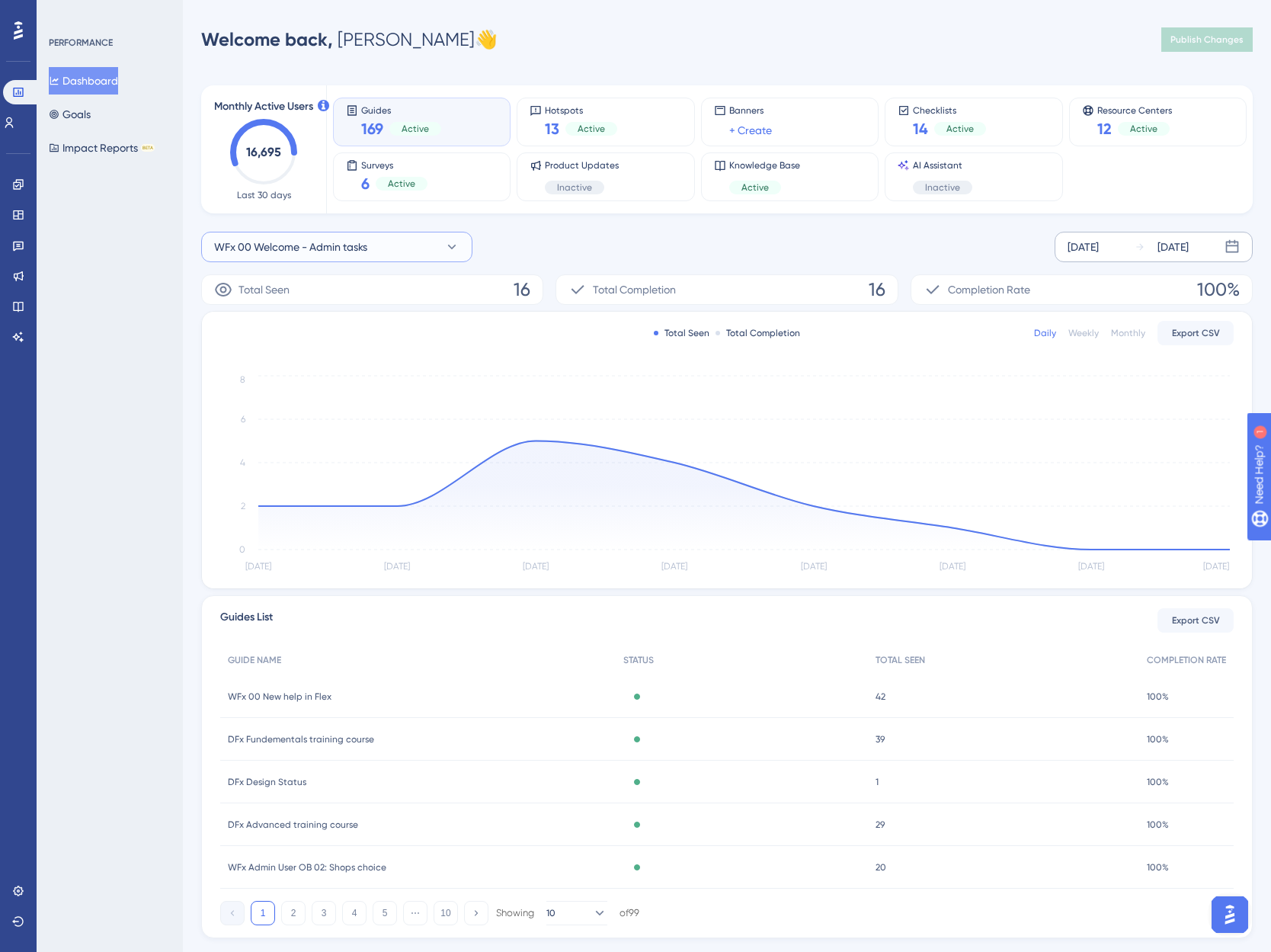
click at [278, 251] on span "WFx 00 Welcome - Admin tasks" at bounding box center [291, 247] width 153 height 18
type input "first steps"
click at [309, 338] on span "WFx User OB 01: First steps (download)" at bounding box center [316, 340] width 186 height 18
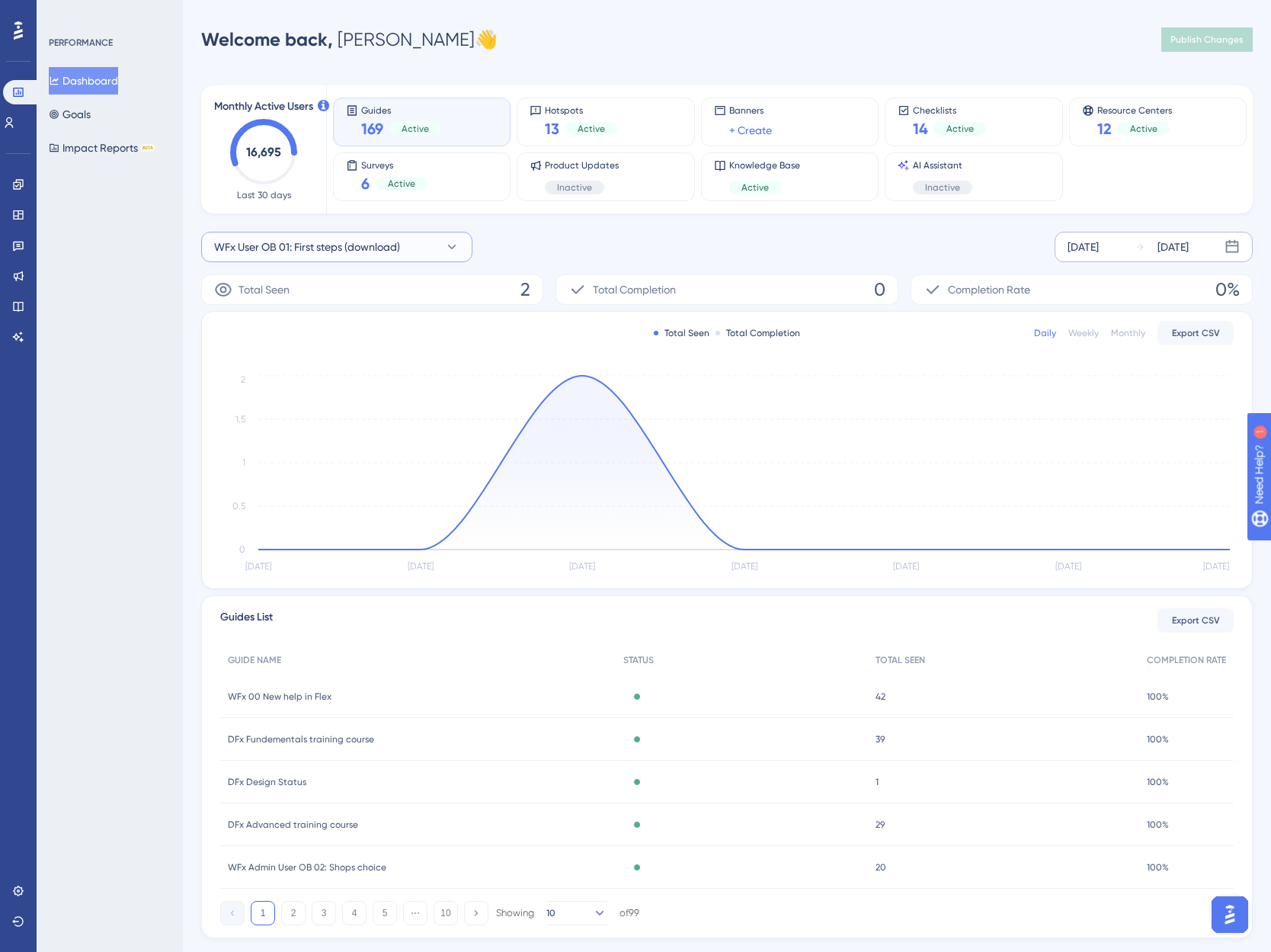
click at [316, 236] on button "WFx User OB 01: First steps (download)" at bounding box center [336, 247] width 271 height 31
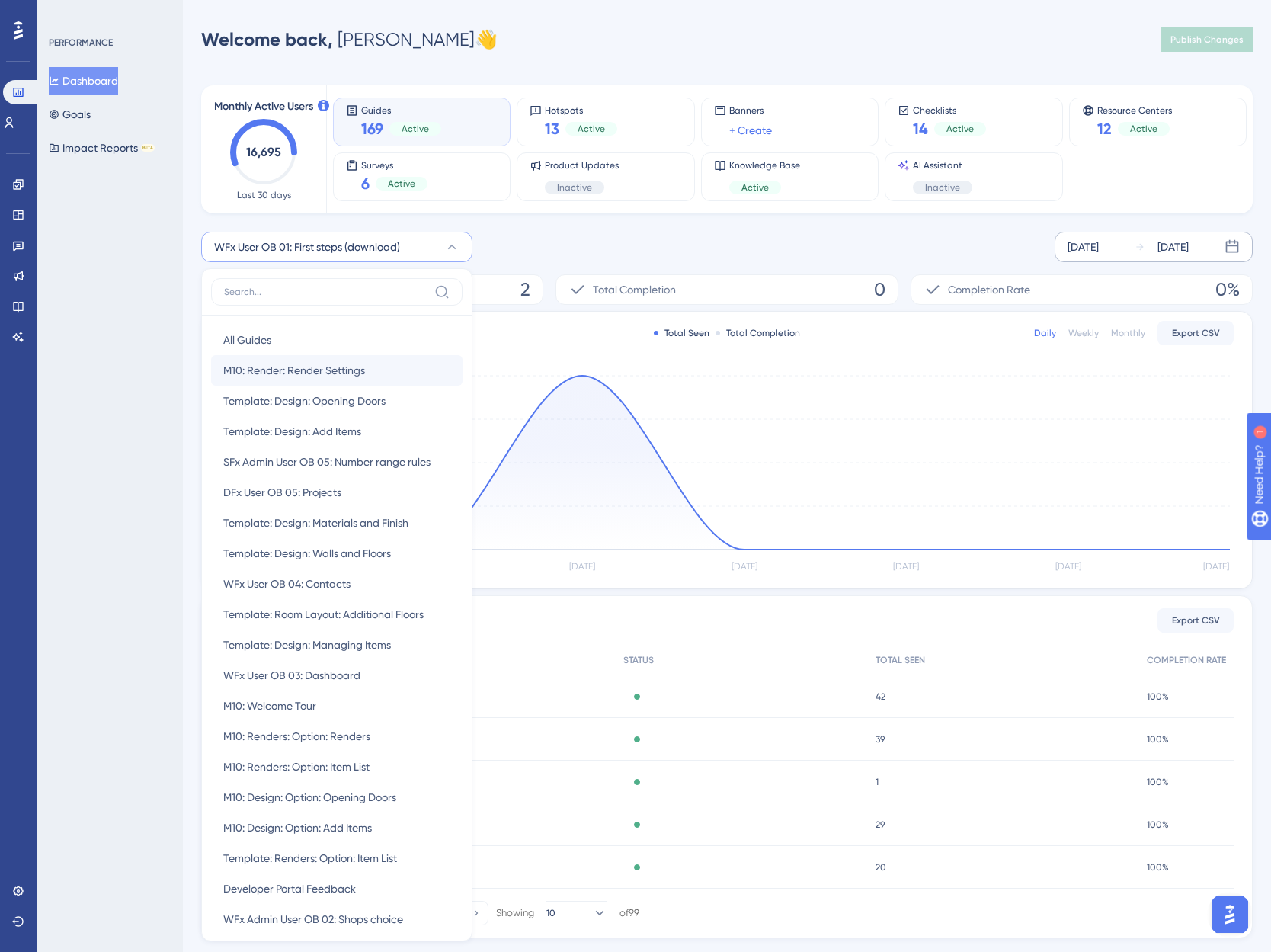
scroll to position [104, 0]
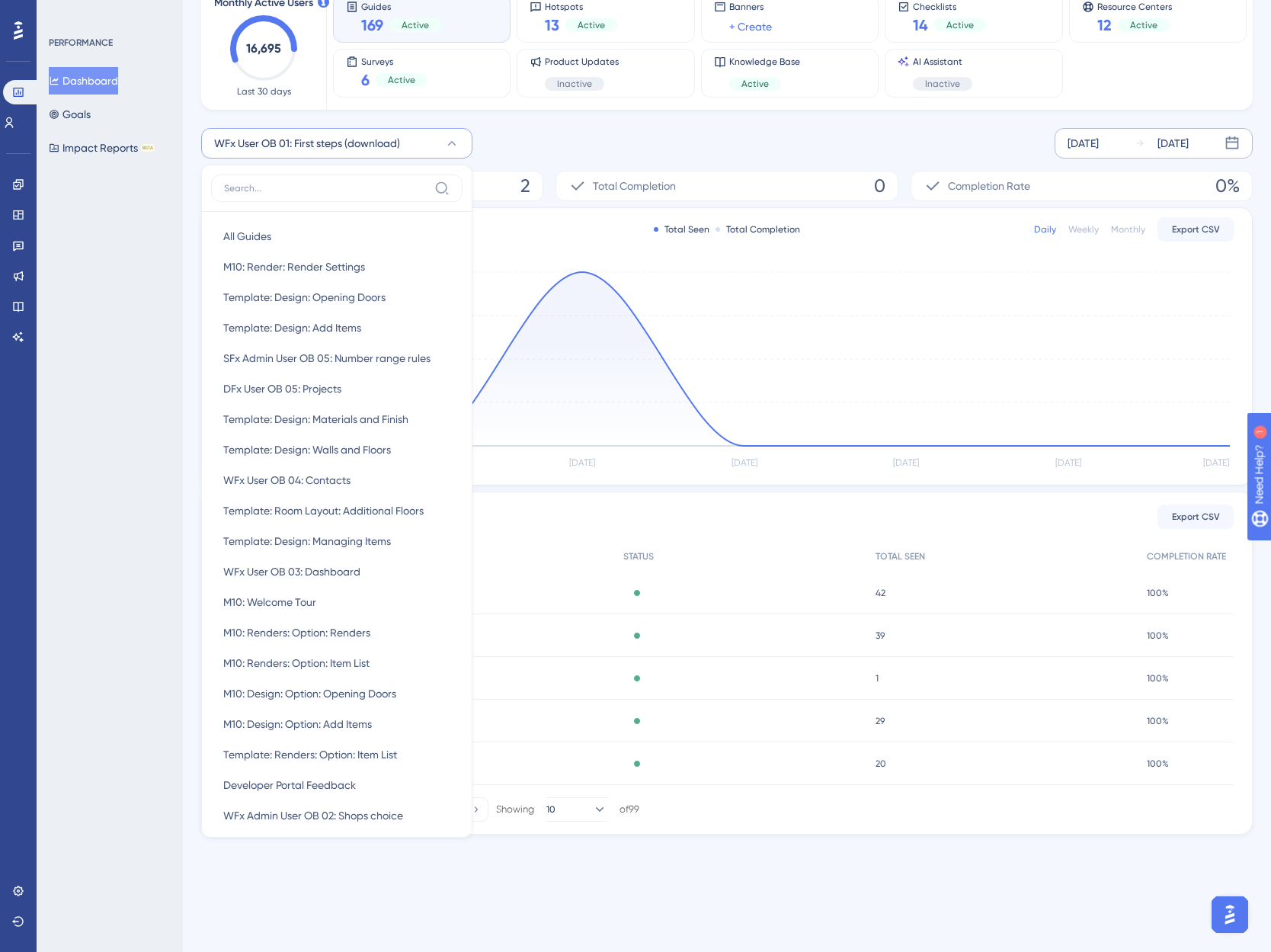
click at [258, 185] on input at bounding box center [326, 188] width 204 height 12
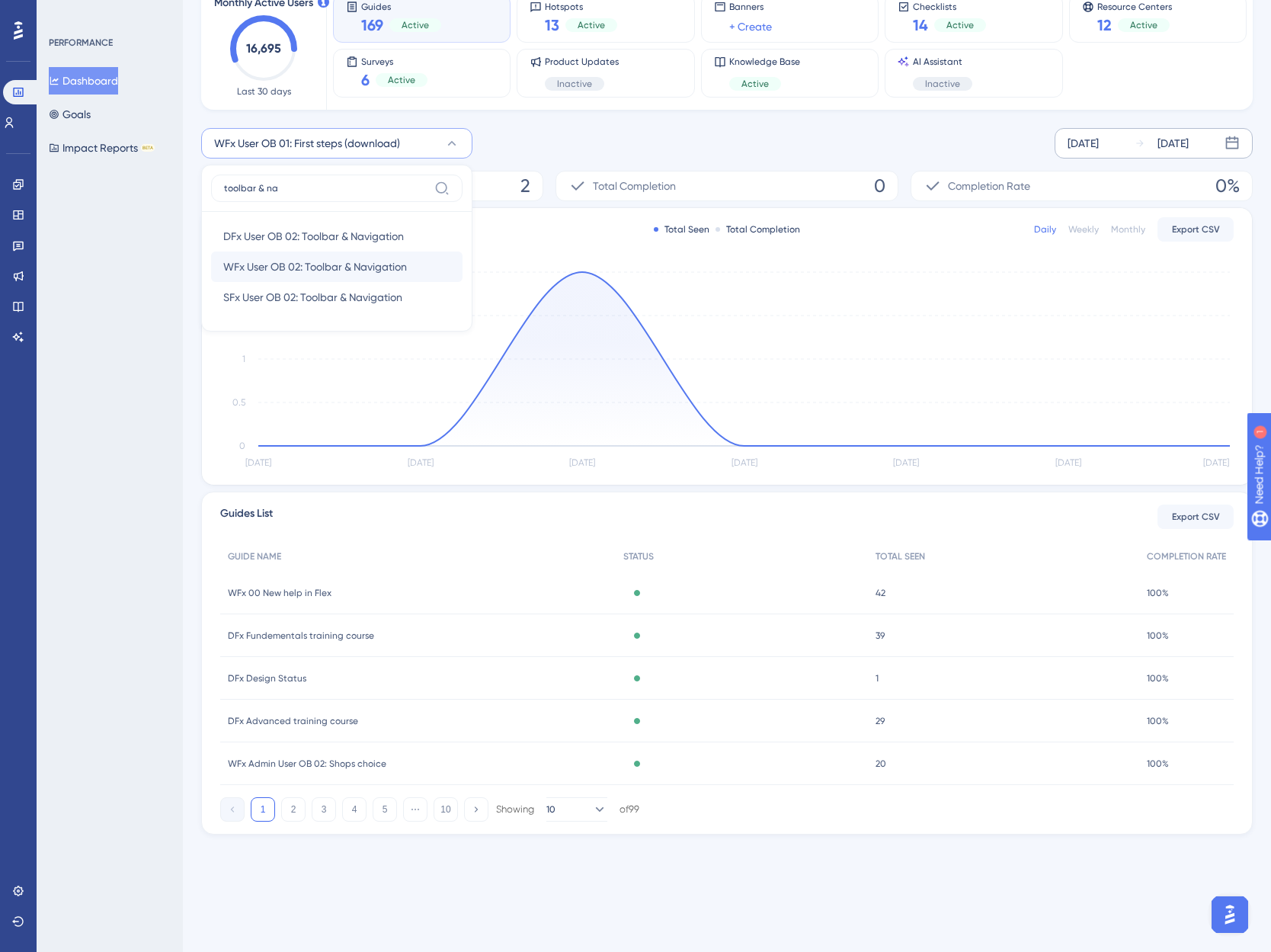
type input "toolbar & na"
click at [362, 271] on span "WFx User OB 02: Toolbar & Navigation" at bounding box center [315, 267] width 184 height 18
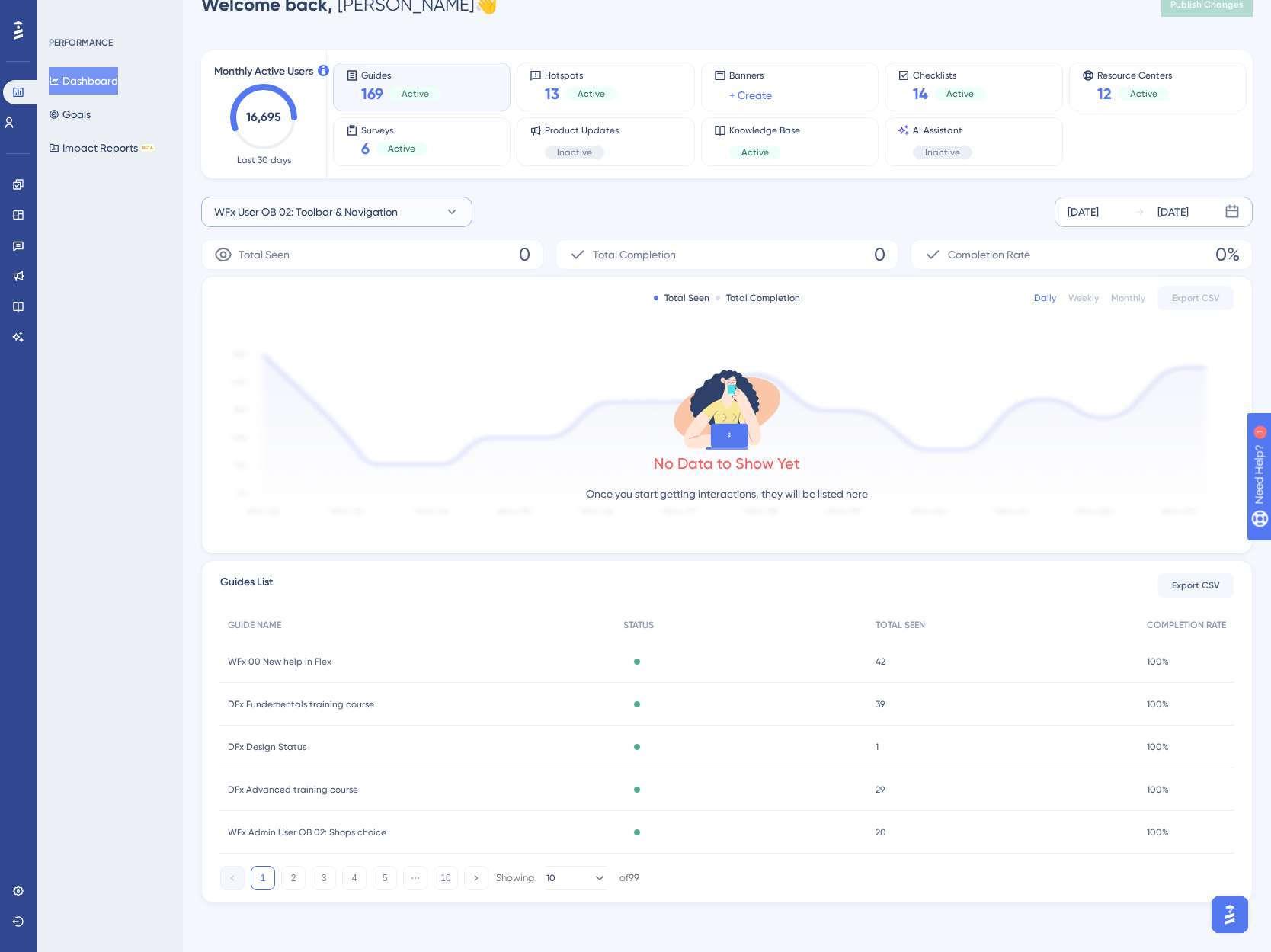
click at [362, 218] on span "WFx User OB 02: Toolbar & Navigation" at bounding box center [306, 212] width 184 height 18
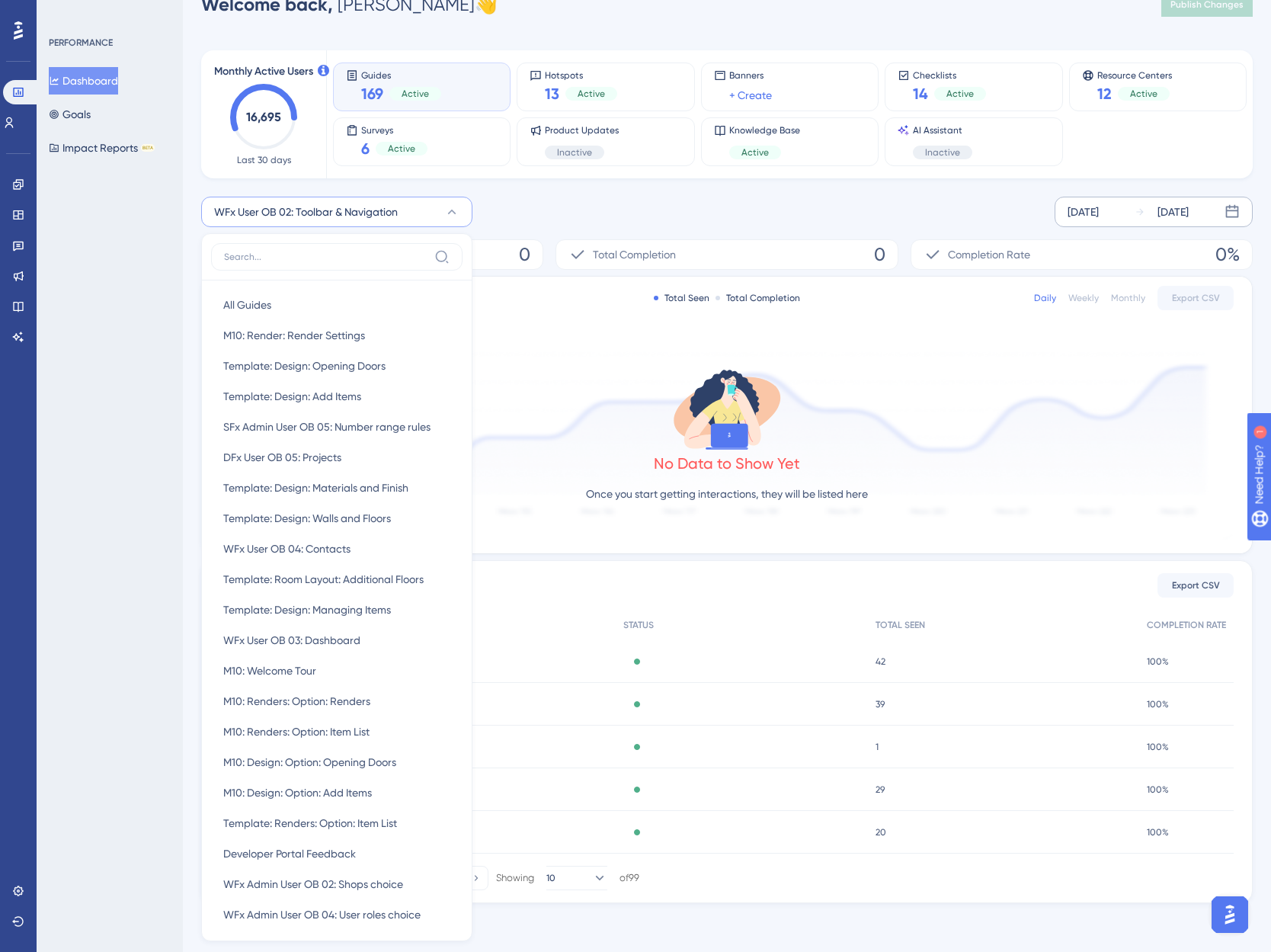
scroll to position [76, 0]
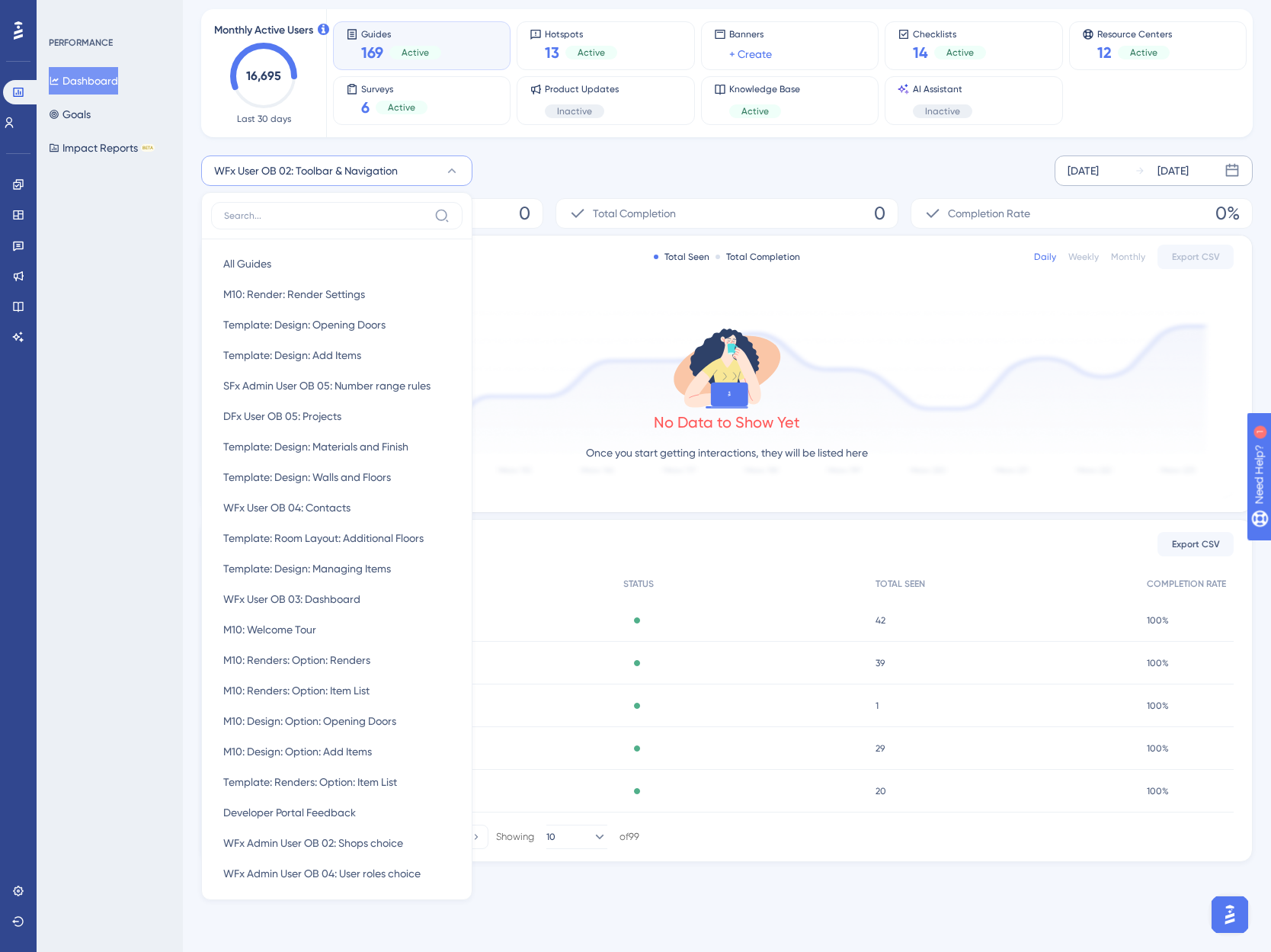
click at [330, 223] on label at bounding box center [336, 216] width 252 height 28
click at [330, 222] on input at bounding box center [326, 216] width 204 height 12
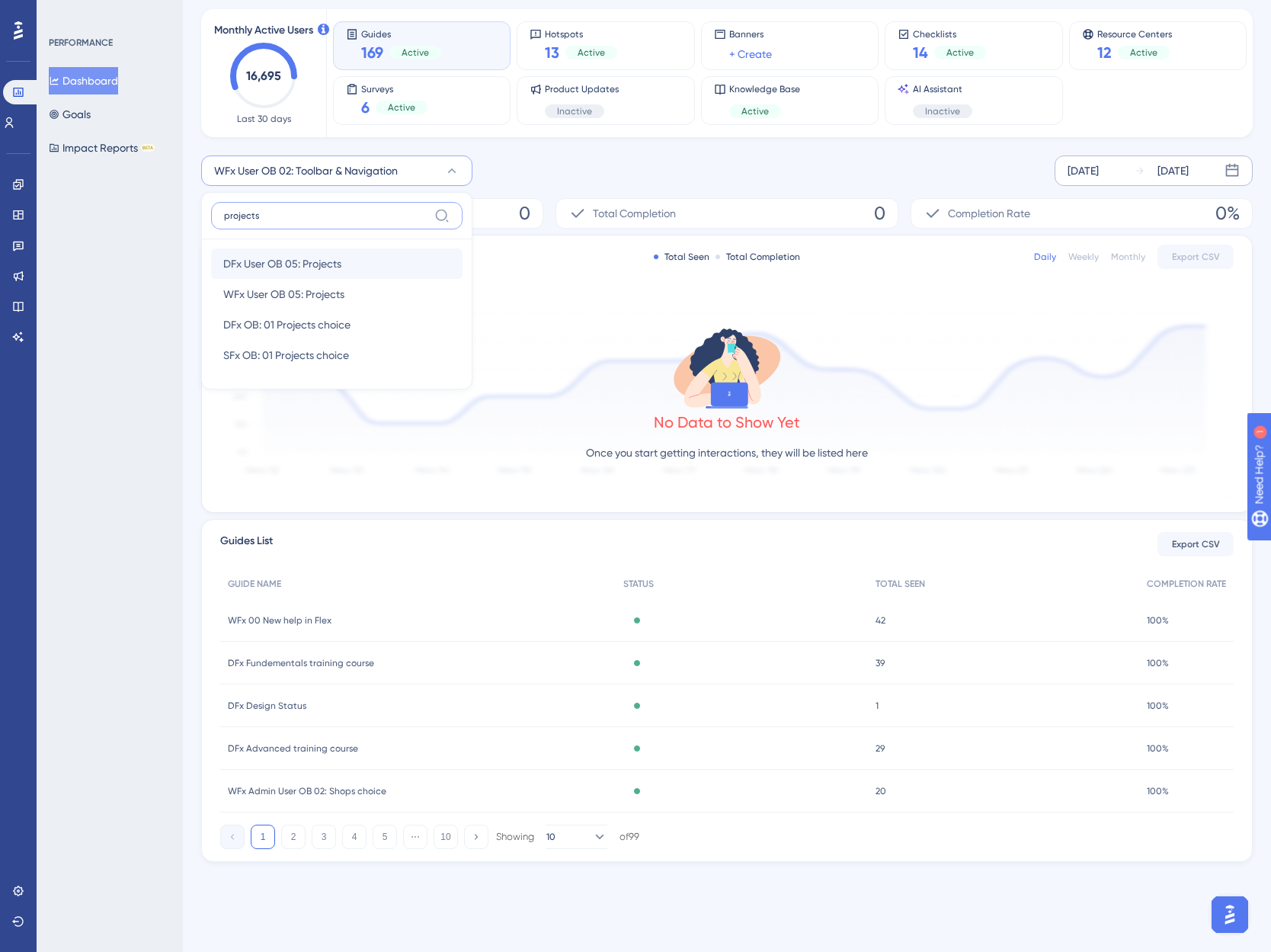
type input "projects"
click at [307, 268] on span "DFx User OB 05: Projects" at bounding box center [282, 264] width 118 height 18
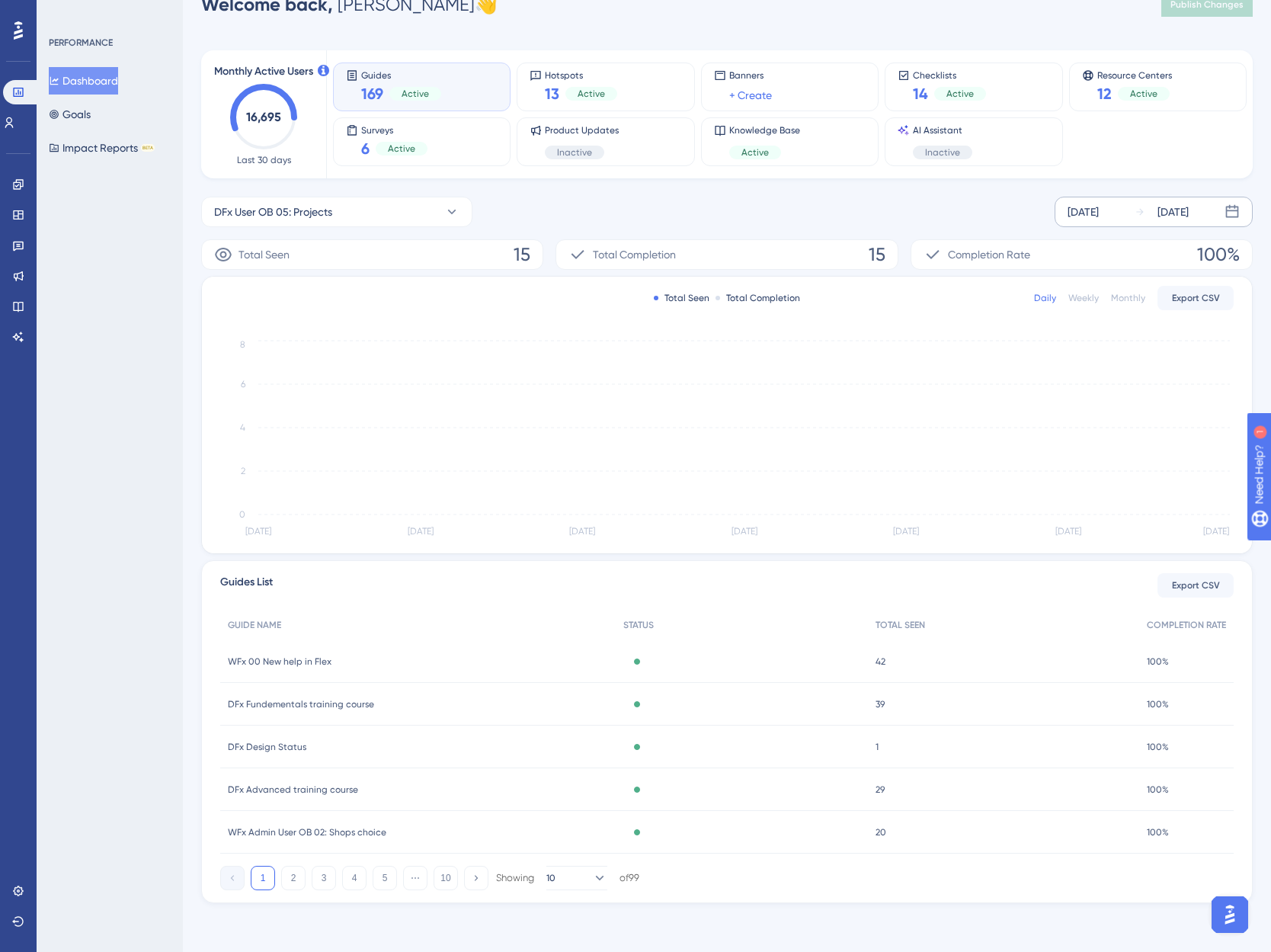
scroll to position [35, 0]
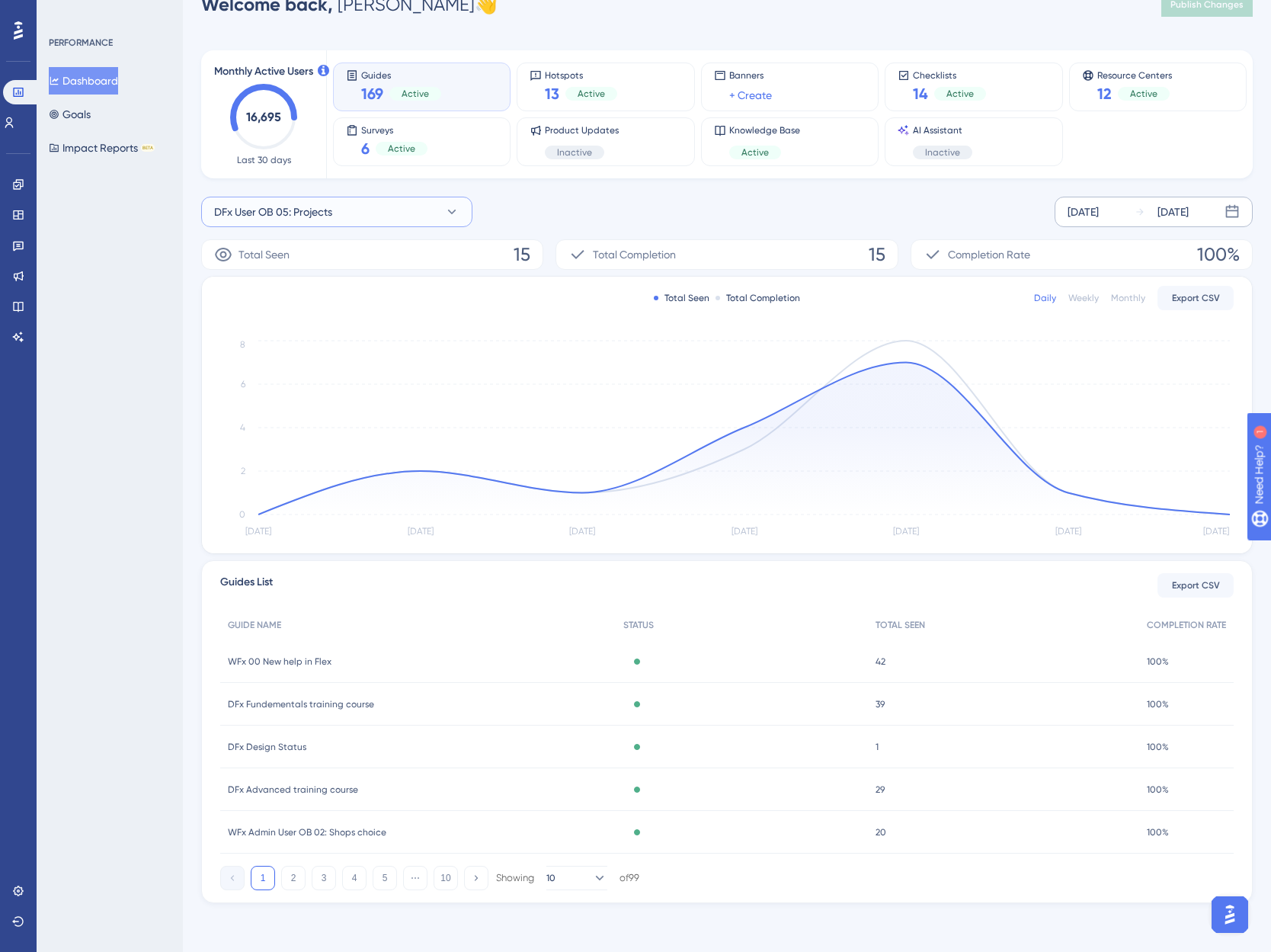
click at [285, 210] on span "DFx User OB 05: Projects" at bounding box center [273, 212] width 118 height 18
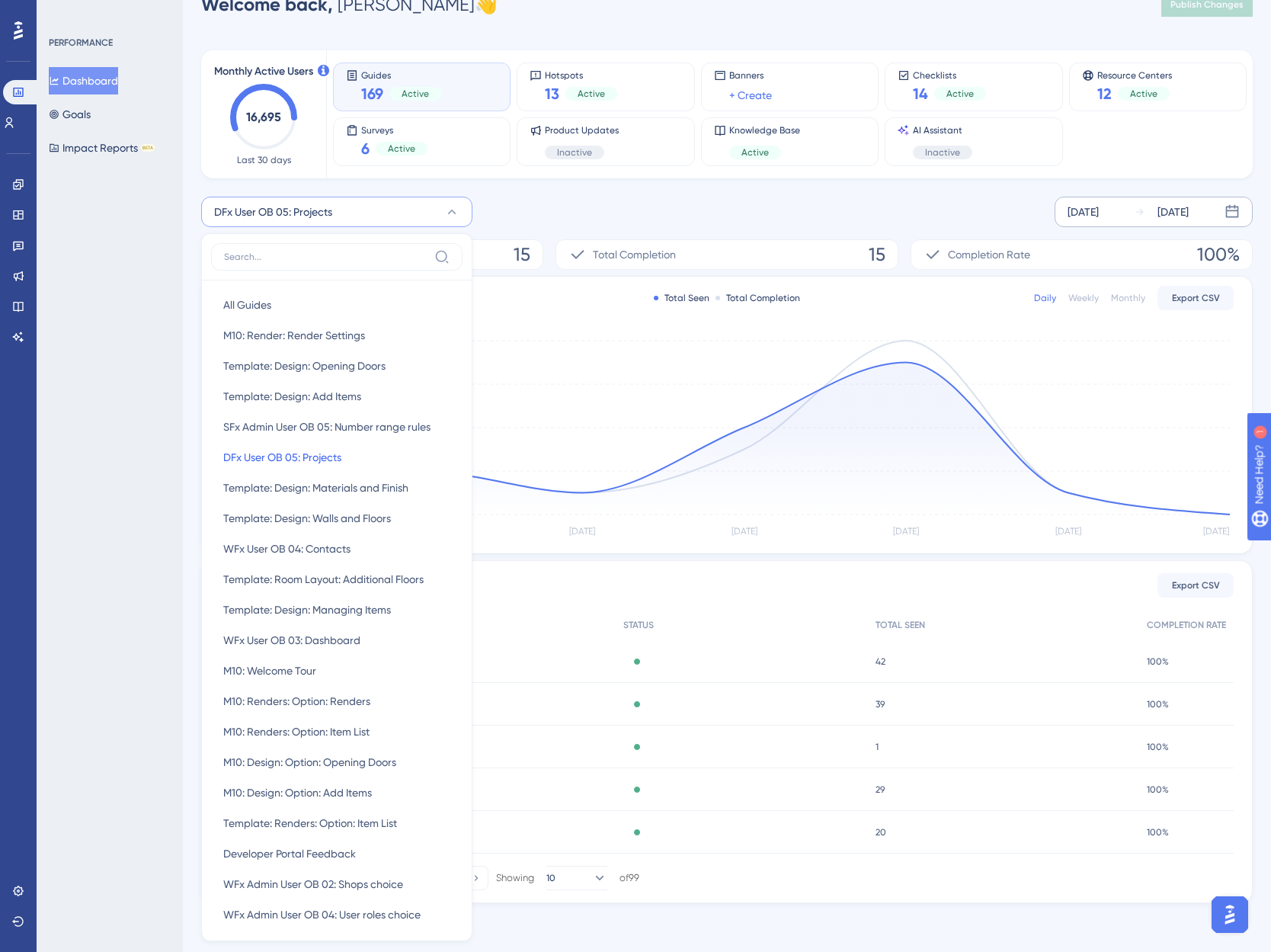
scroll to position [146, 0]
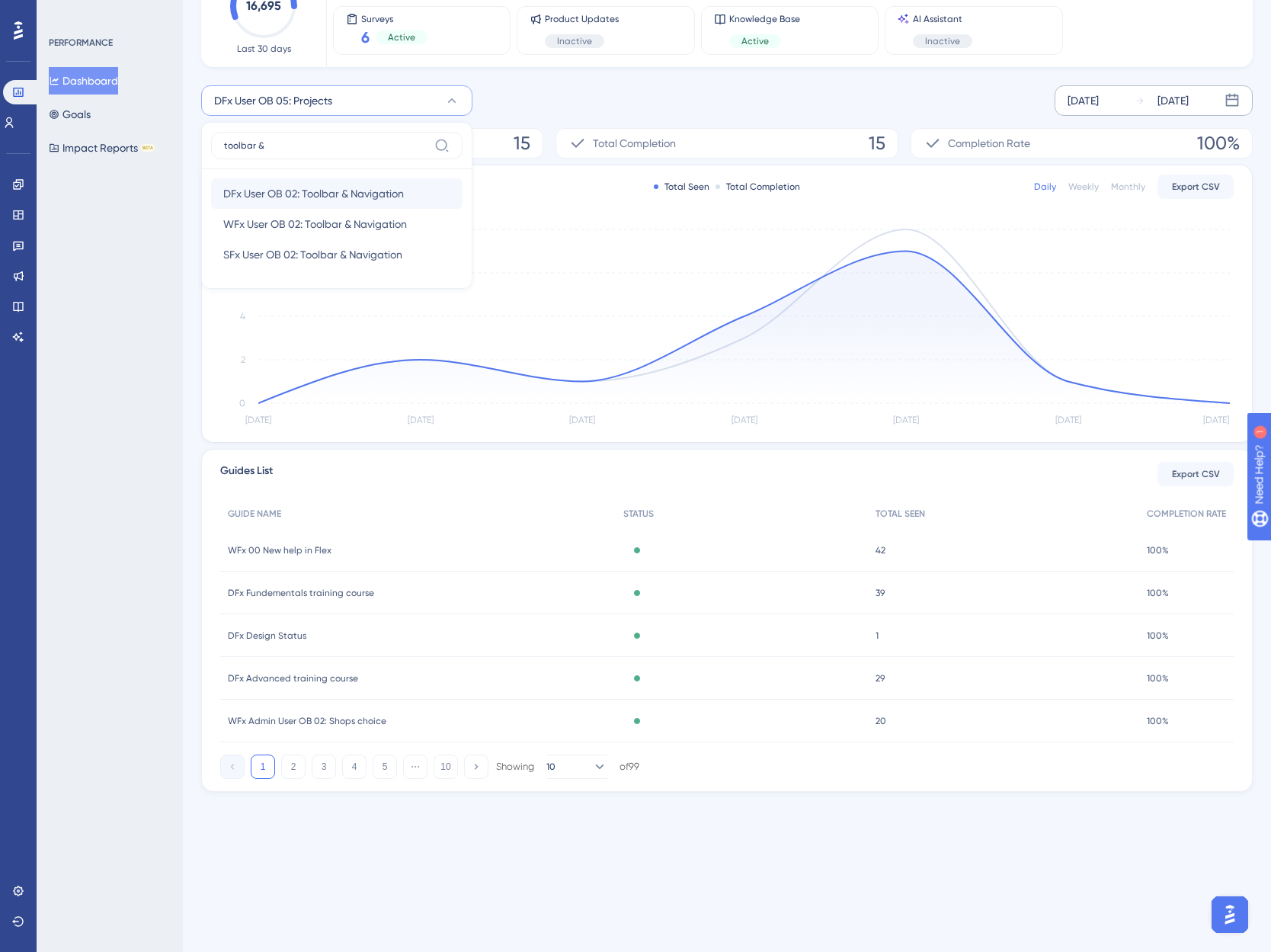
type input "toolbar &"
click at [298, 193] on span "DFx User OB 02: Toolbar & Navigation" at bounding box center [314, 193] width 180 height 18
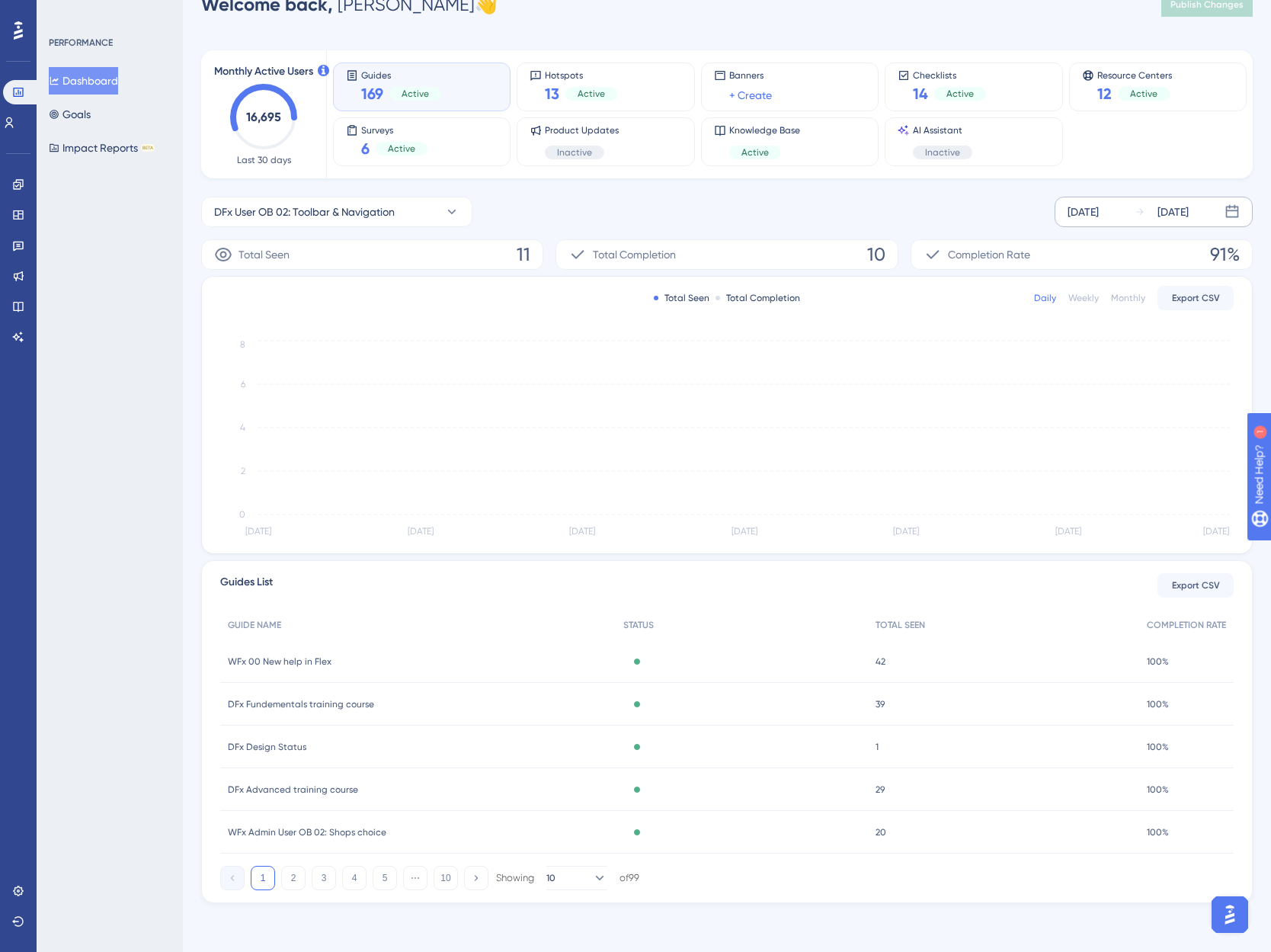
scroll to position [35, 0]
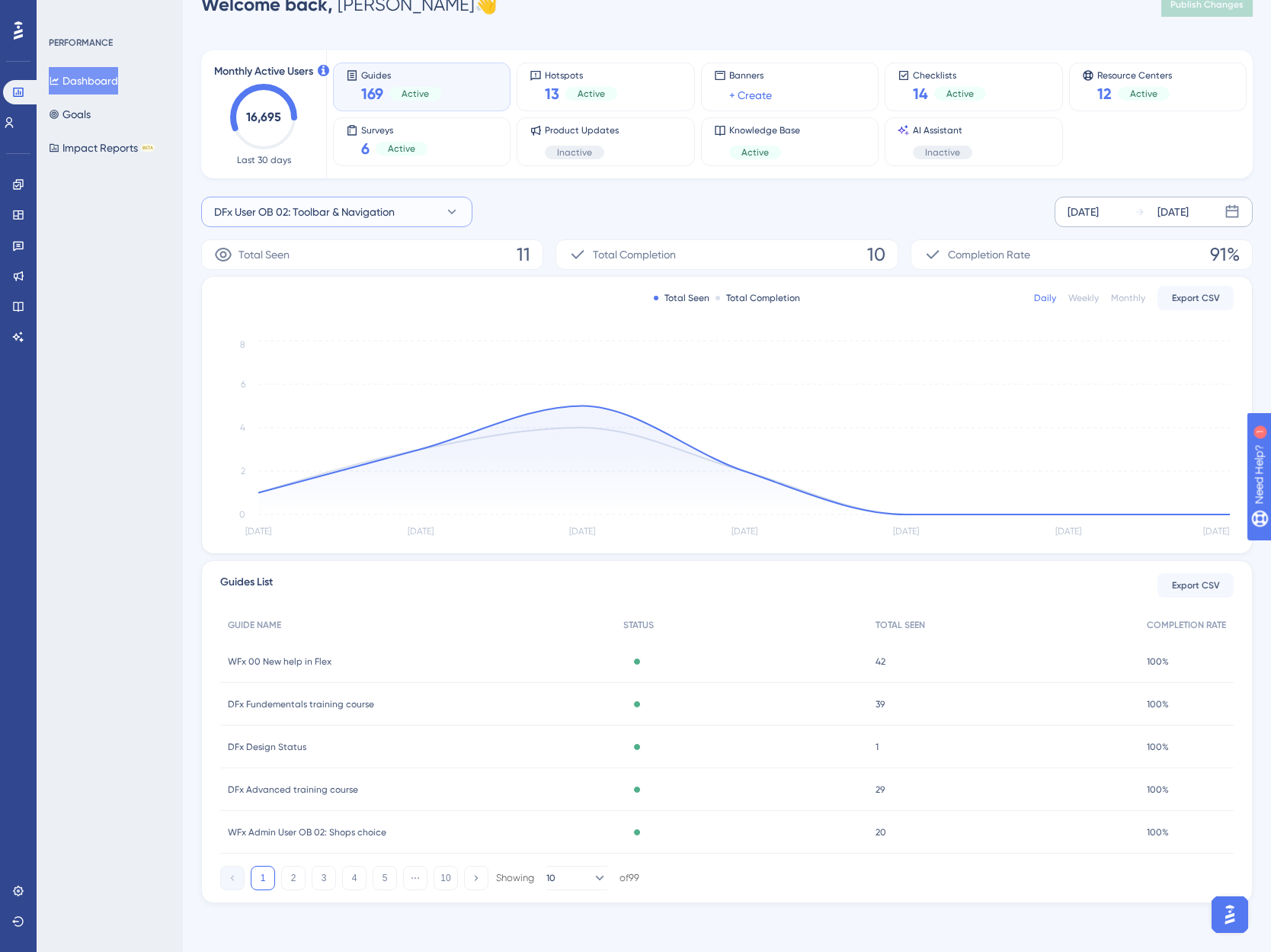
click at [291, 213] on span "DFx User OB 02: Toolbar & Navigation" at bounding box center [304, 212] width 180 height 18
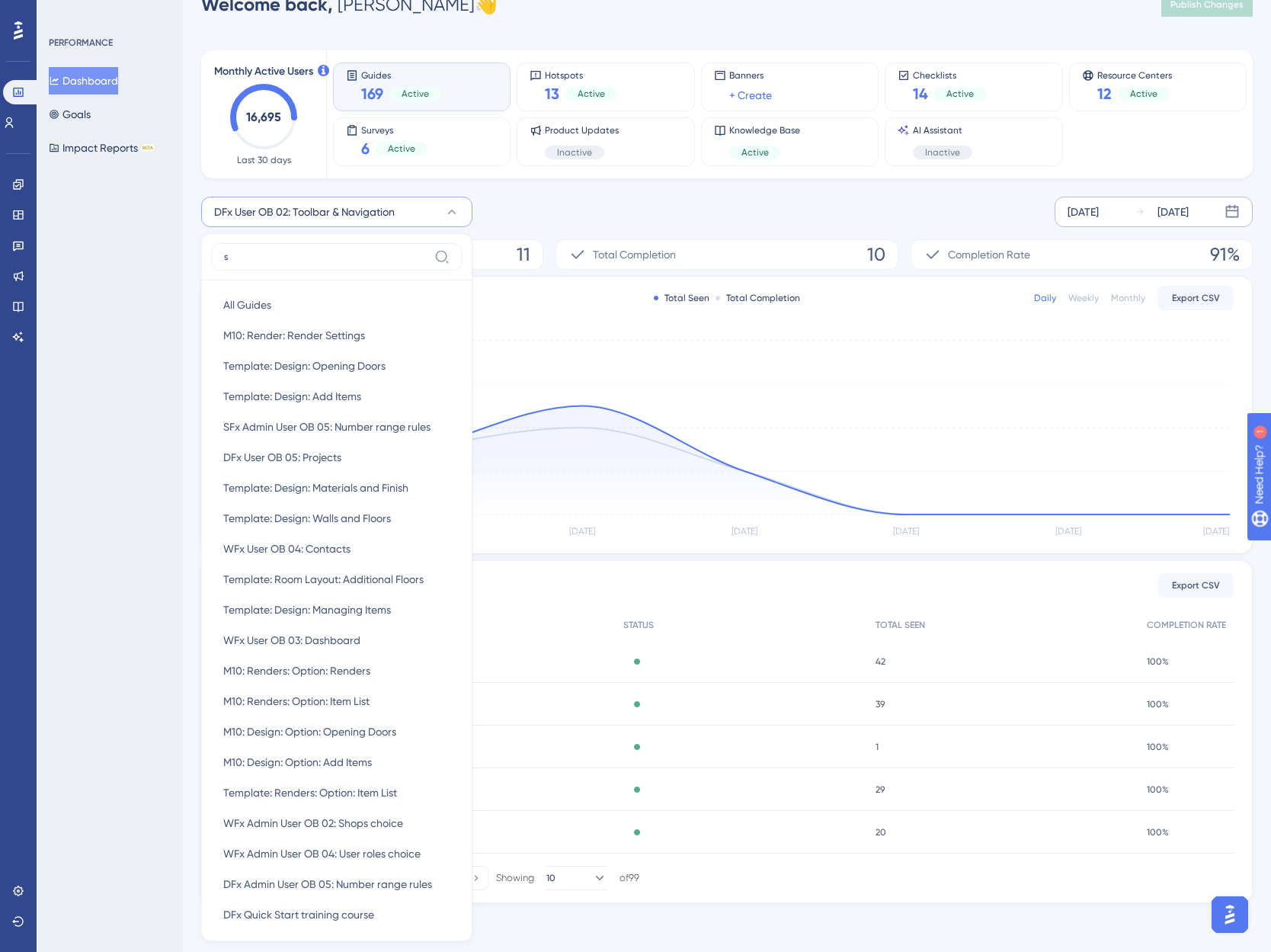
scroll to position [146, 0]
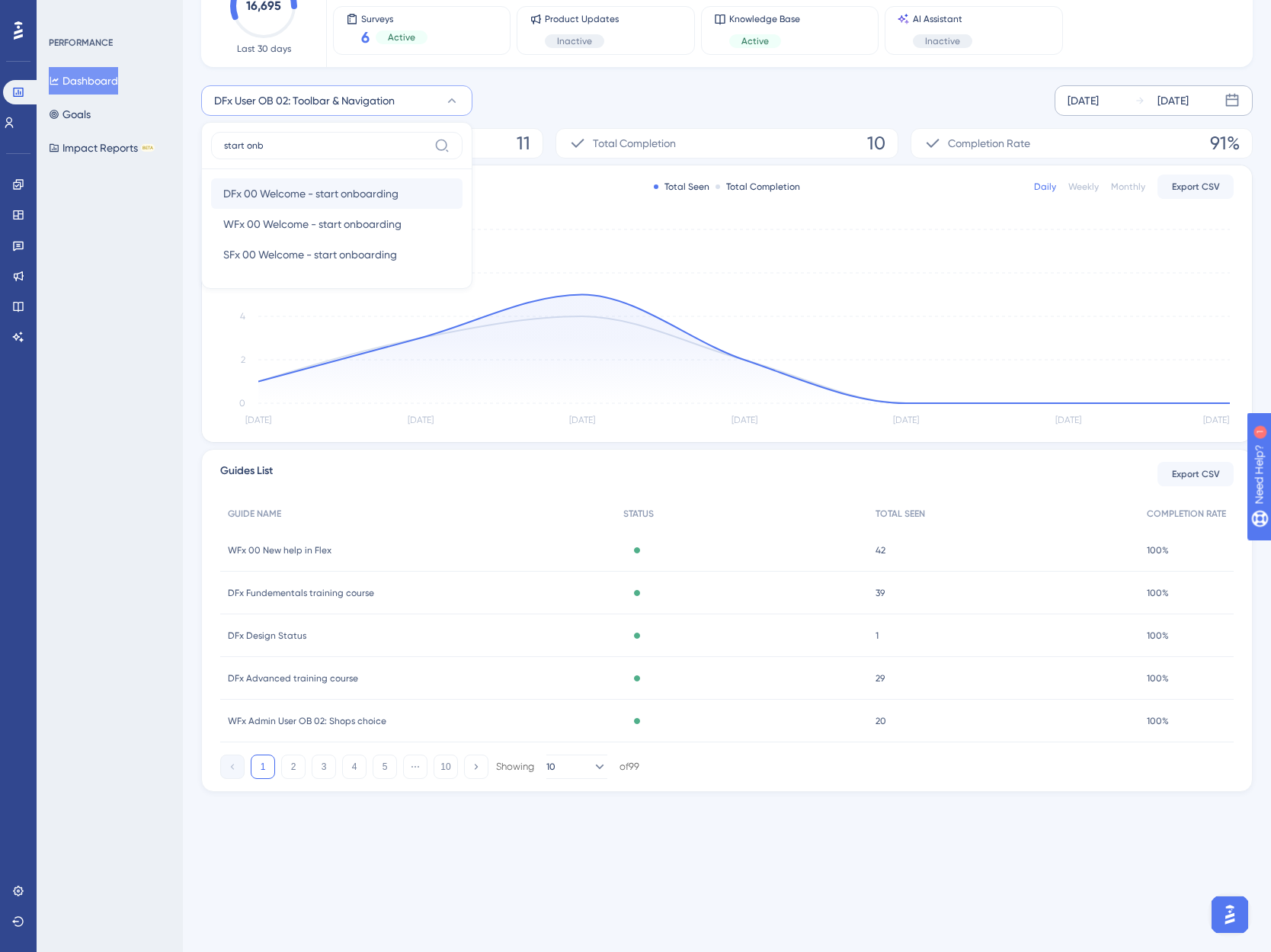
type input "start onb"
click at [327, 187] on span "DFx 00 Welcome - start onboarding" at bounding box center [310, 193] width 175 height 18
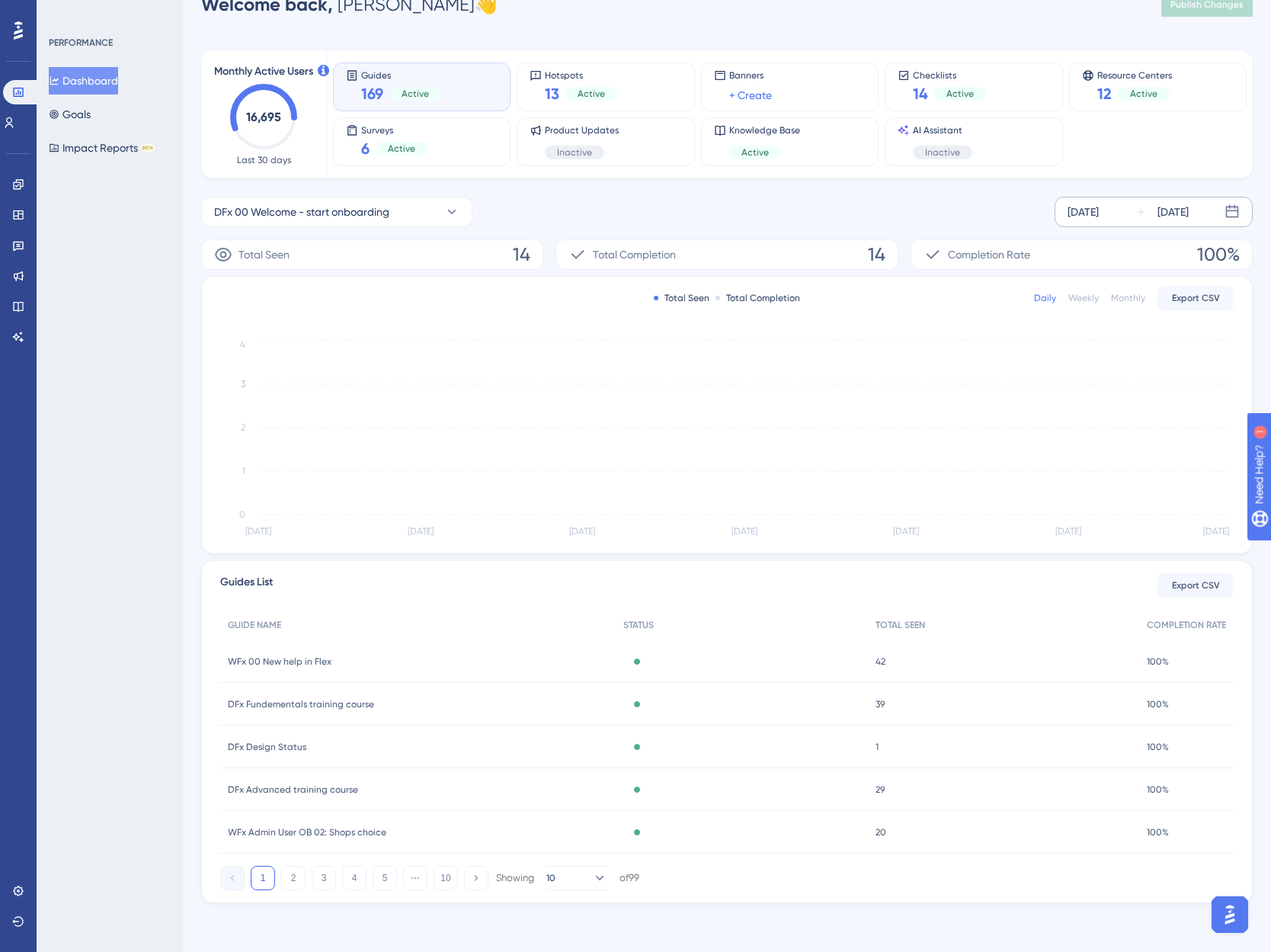
scroll to position [35, 0]
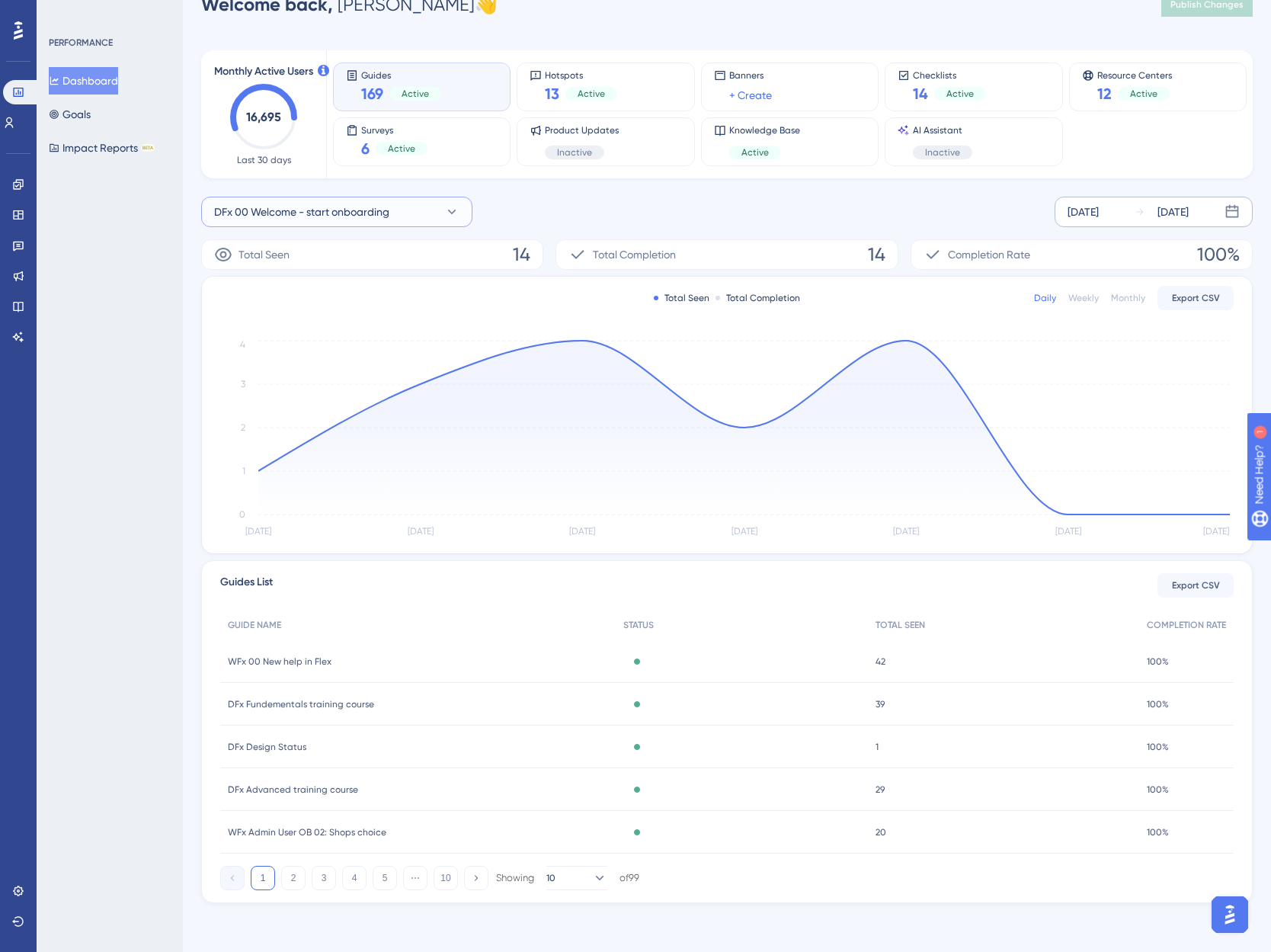
click at [259, 219] on span "DFx 00 Welcome - start onboarding" at bounding box center [301, 212] width 175 height 18
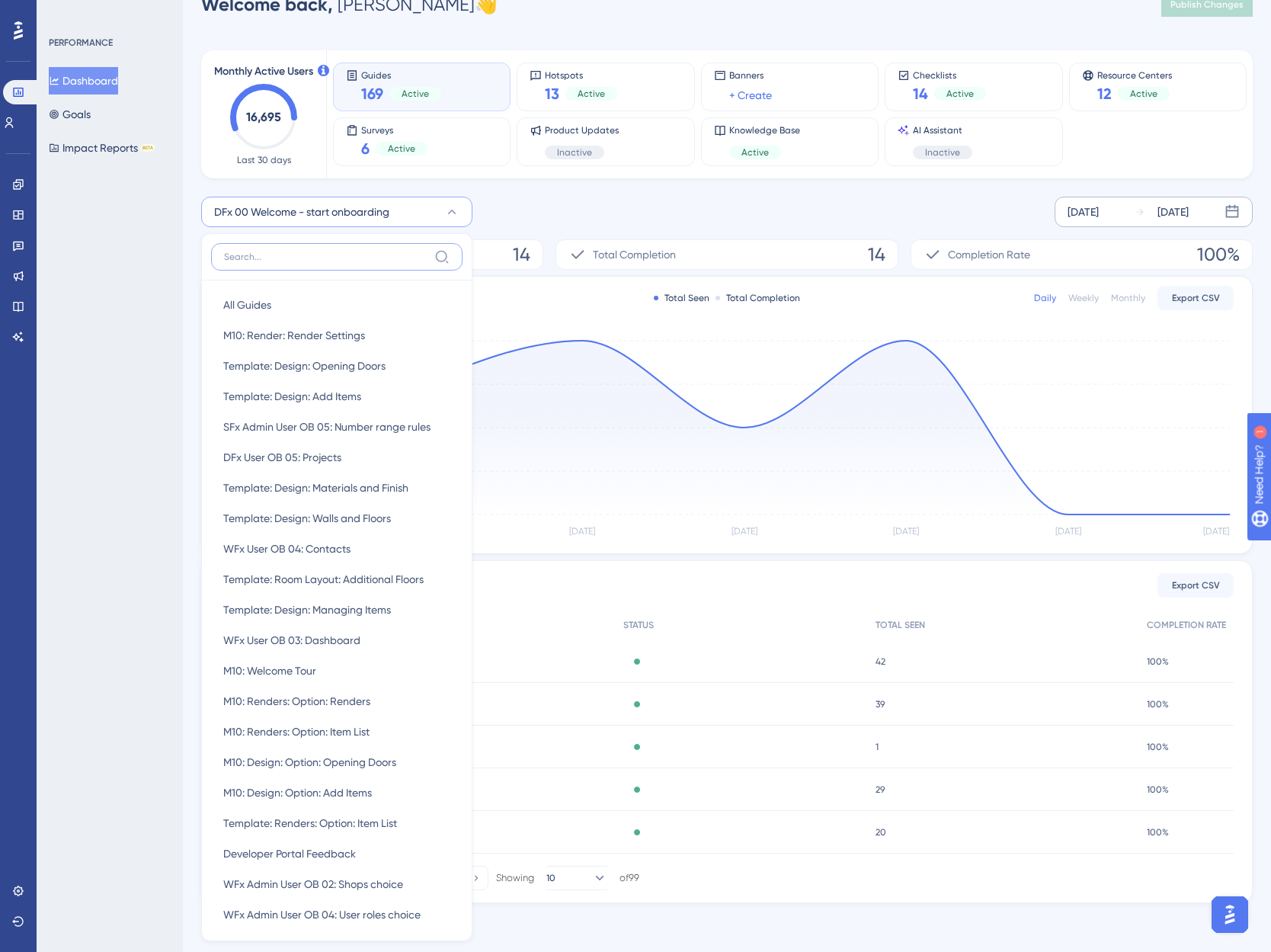
scroll to position [130, 0]
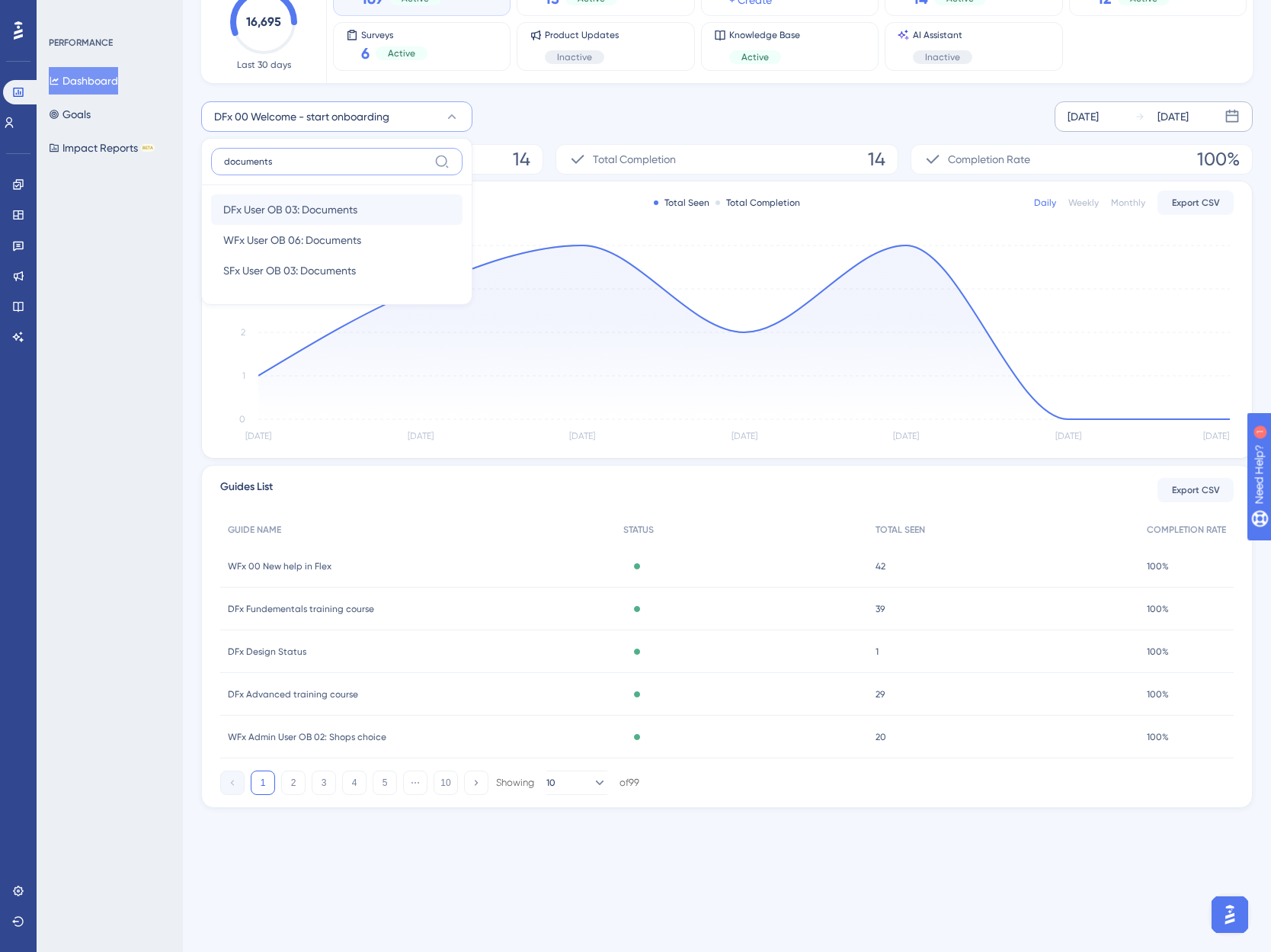
type input "documents"
click at [316, 199] on button "DFx User OB 03: Documents DFx User OB 03: Documents" at bounding box center [336, 210] width 252 height 31
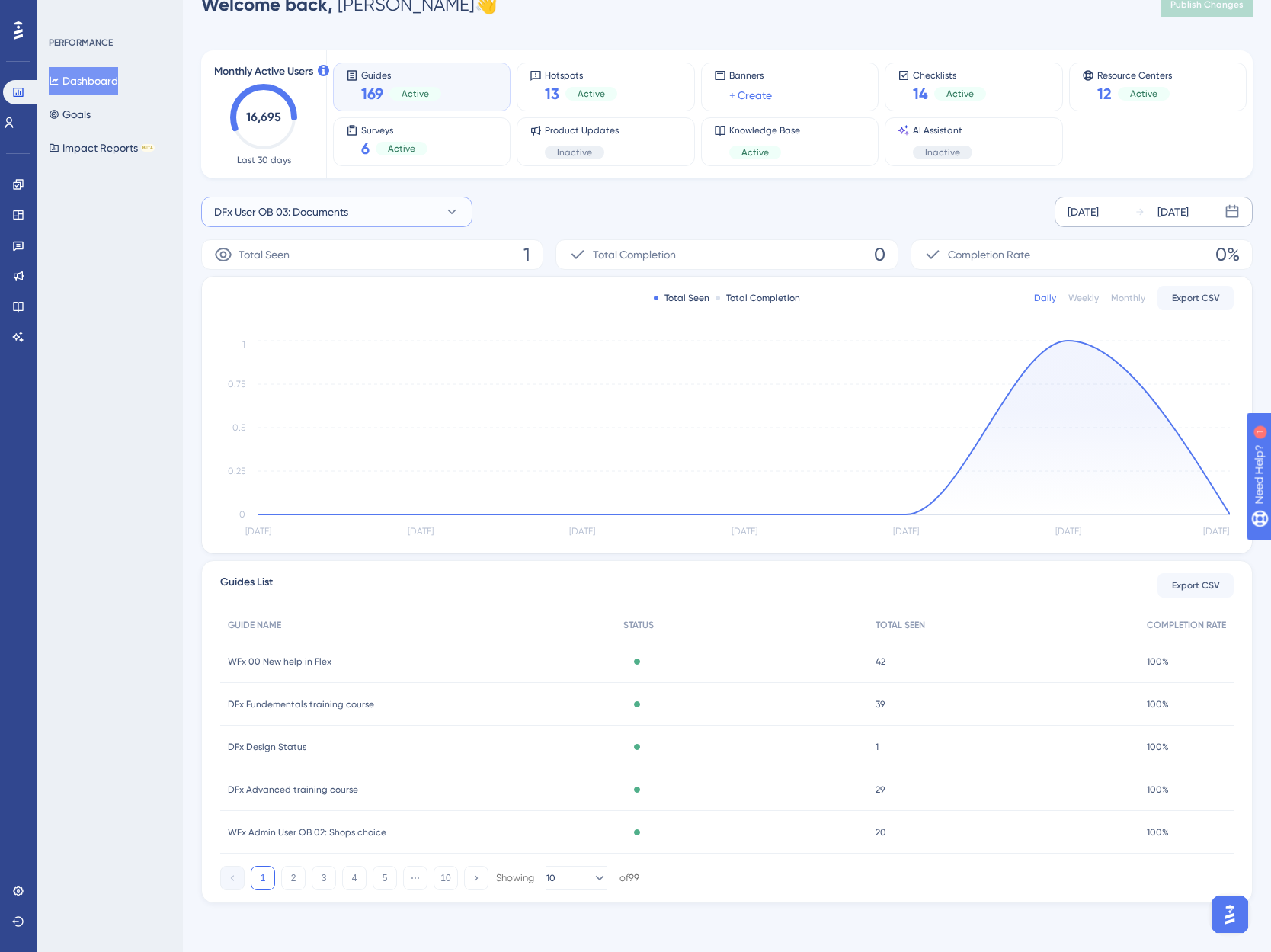
click at [276, 213] on span "DFx User OB 03: Documents" at bounding box center [281, 212] width 134 height 18
type input "contac"
click at [284, 340] on span "DFx User OB 02: Contacts" at bounding box center [284, 336] width 123 height 18
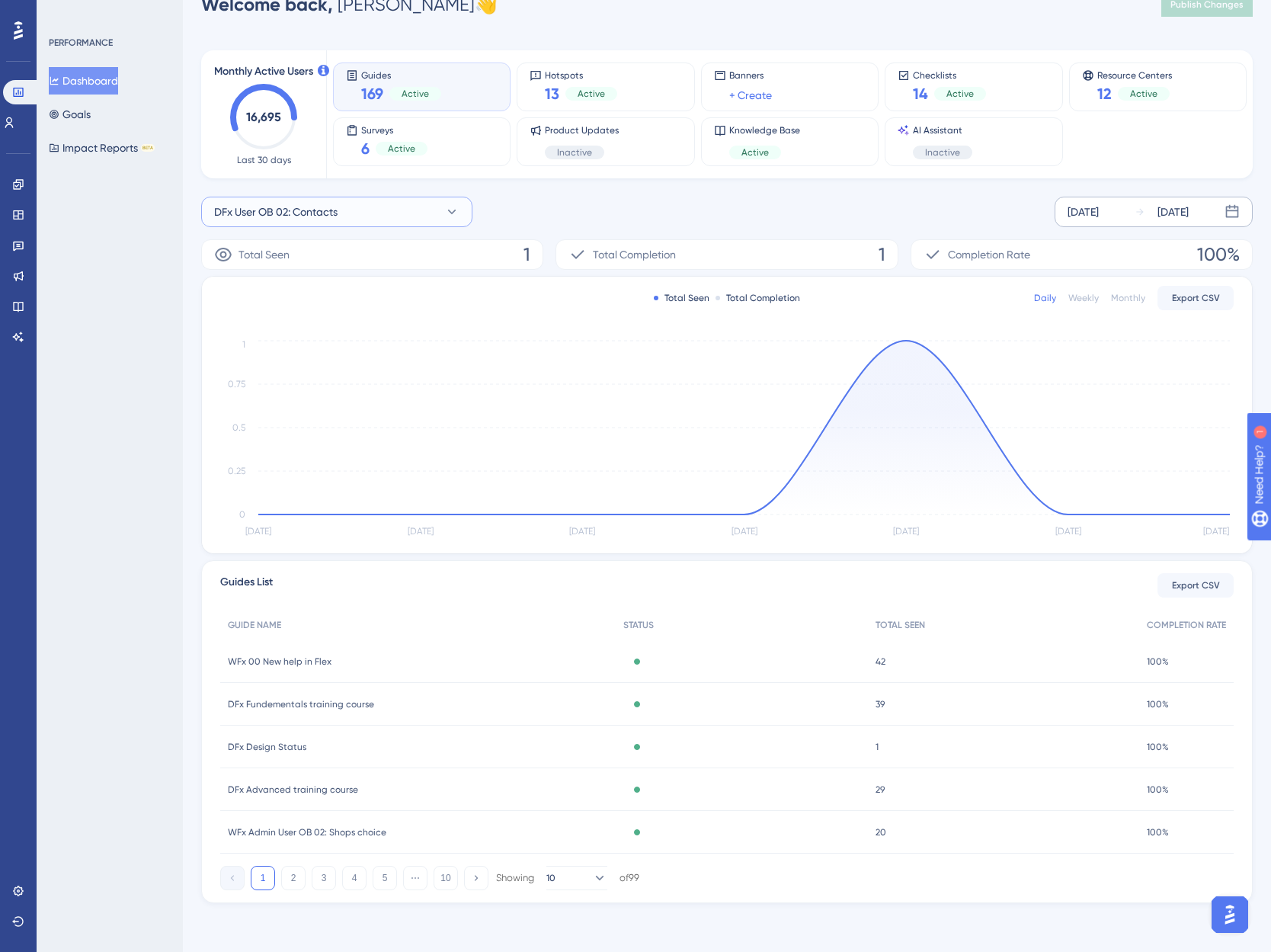
click at [291, 209] on span "DFx User OB 02: Contacts" at bounding box center [275, 212] width 123 height 18
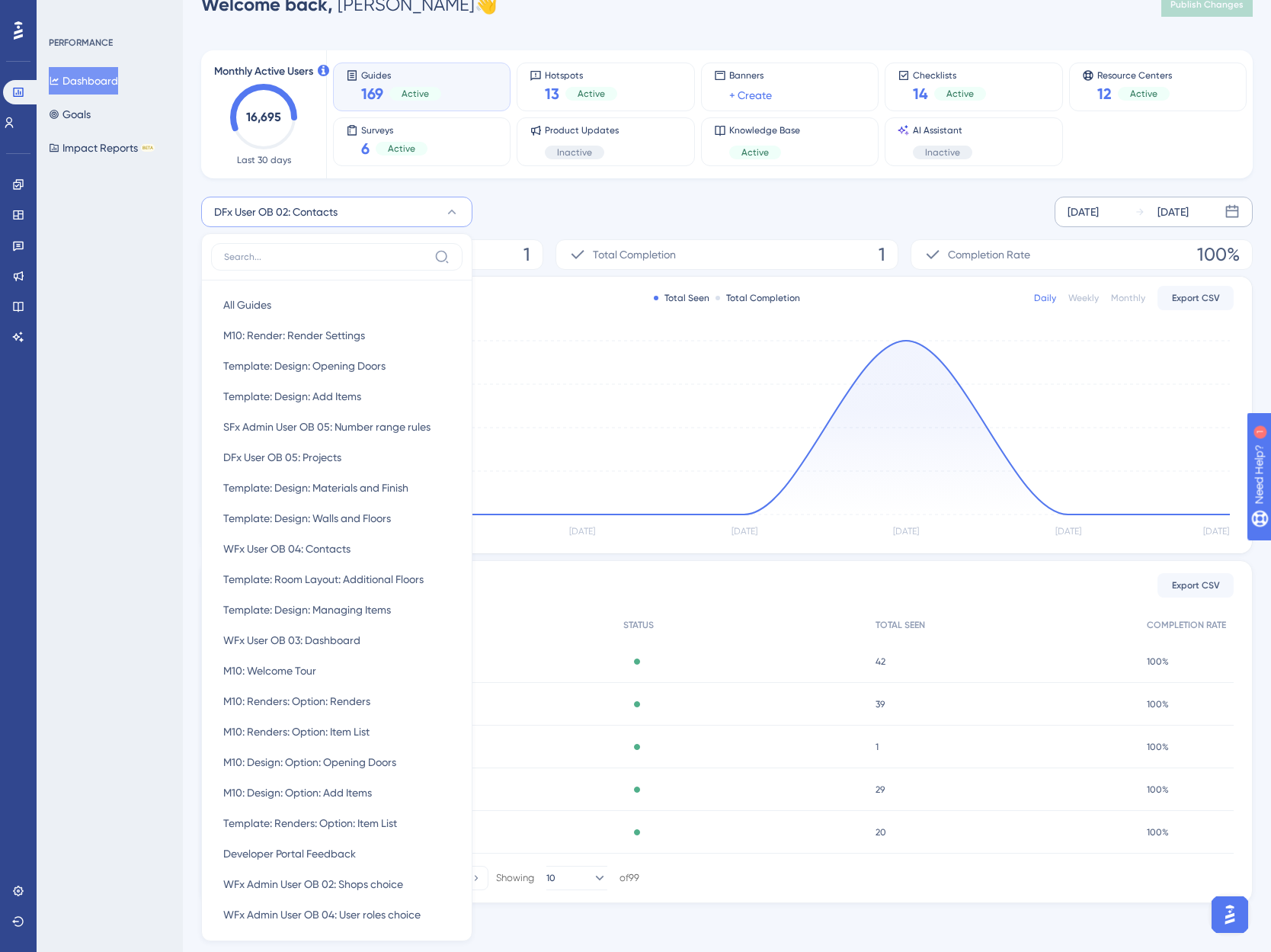
scroll to position [0, 0]
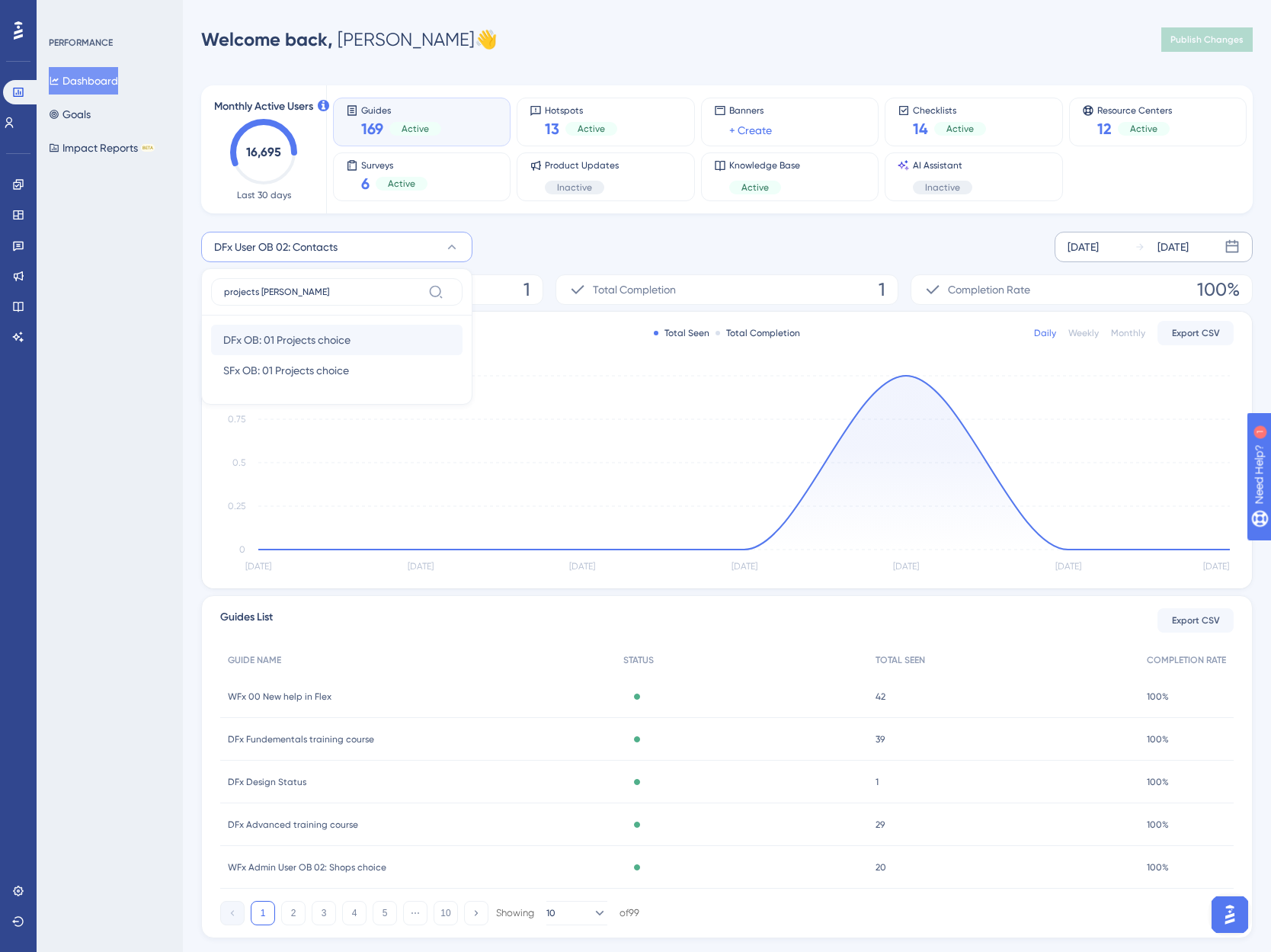
type input "projects [PERSON_NAME]"
click at [301, 333] on span "DFx OB: 01 Projects choice" at bounding box center [287, 340] width 127 height 18
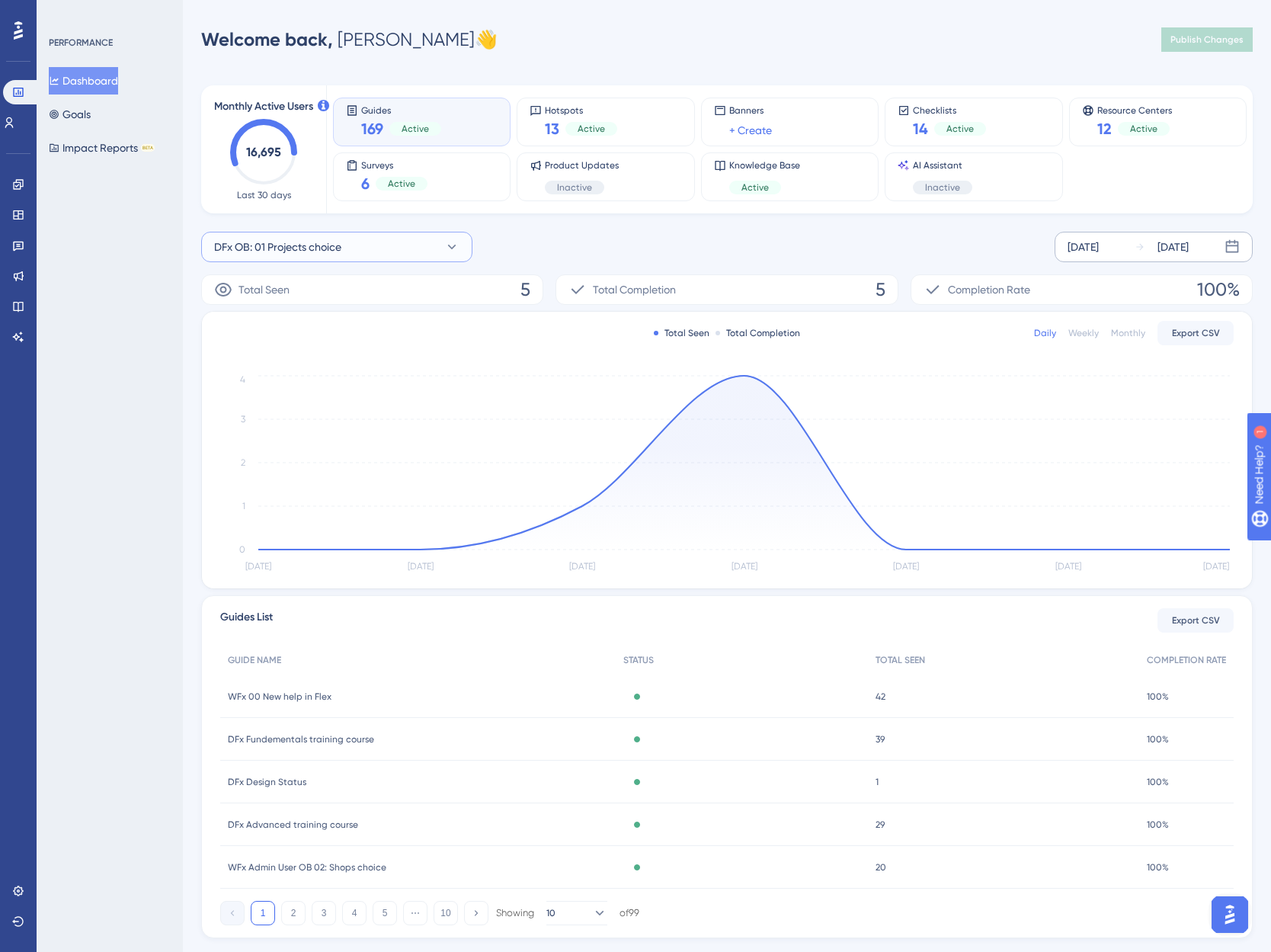
click at [310, 249] on span "DFx OB: 01 Projects choice" at bounding box center [278, 247] width 127 height 18
type input "add a design"
click at [316, 336] on span "DFx User OB 01: Add a Design to a Project" at bounding box center [323, 340] width 200 height 18
click at [321, 249] on span "DFx User OB 01: Add a Design to a Project" at bounding box center [314, 247] width 200 height 18
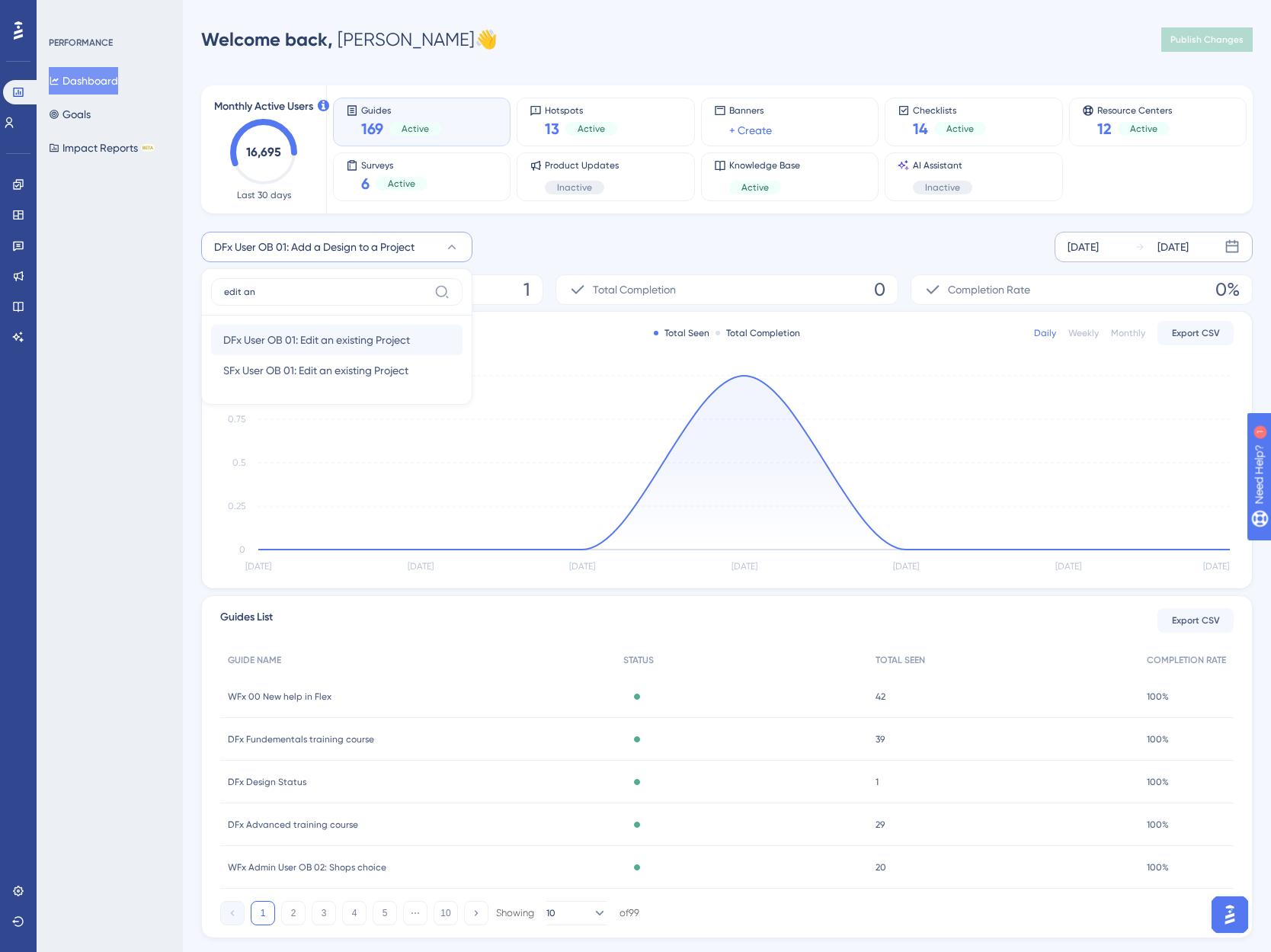
type input "edit an"
click at [287, 334] on span "DFx User OB 01: Edit an existing Project" at bounding box center [317, 340] width 187 height 18
click at [343, 244] on span "DFx User OB 01: Edit an existing Project" at bounding box center [307, 247] width 187 height 18
type input "number range"
click at [314, 367] on span "DFx Admin User OB 05: Number range rules" at bounding box center [327, 370] width 209 height 18
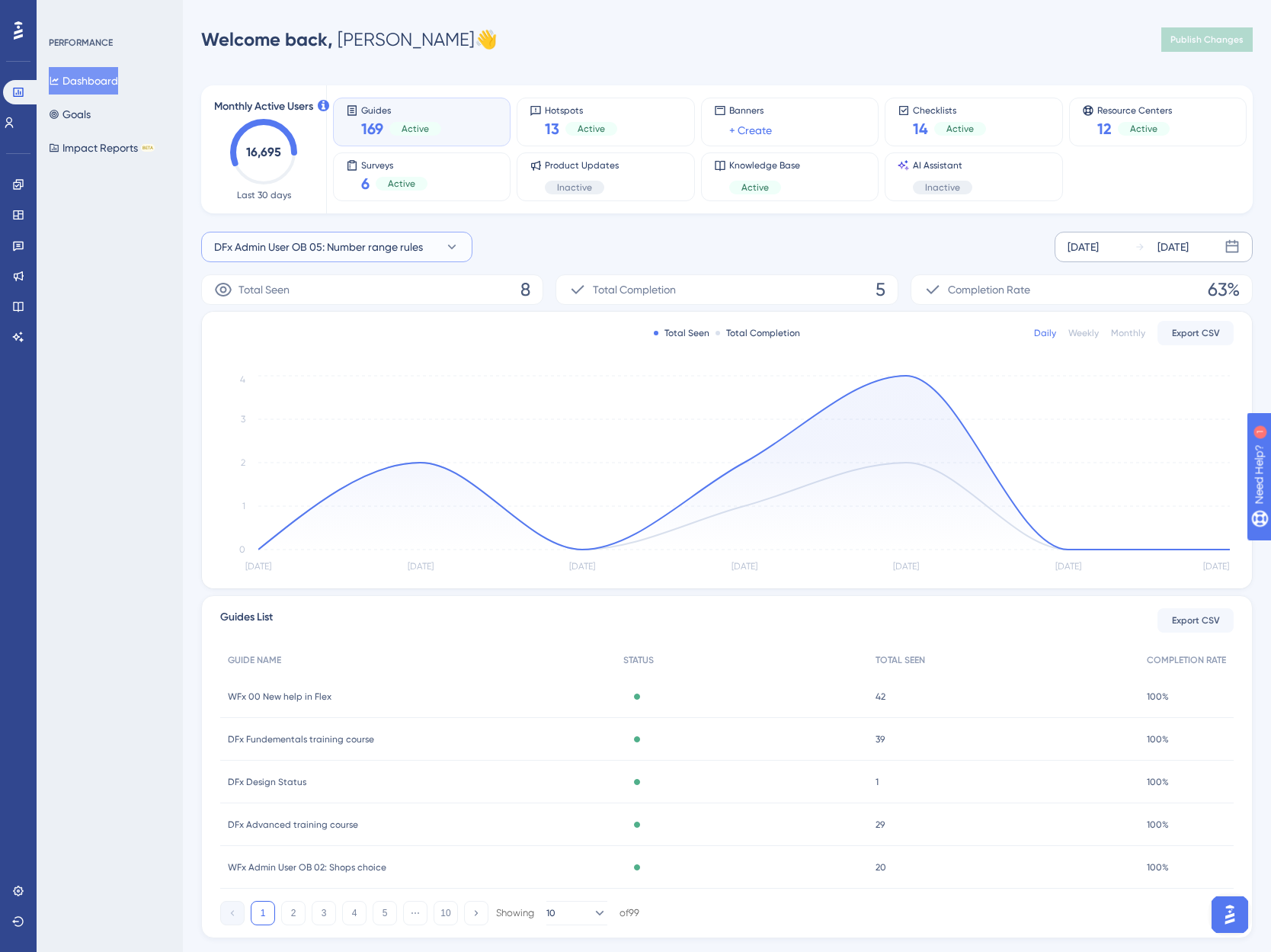
drag, startPoint x: 327, startPoint y: 251, endPoint x: 317, endPoint y: 251, distance: 10.0
click at [327, 251] on span "DFx Admin User OB 05: Number range rules" at bounding box center [318, 247] width 209 height 18
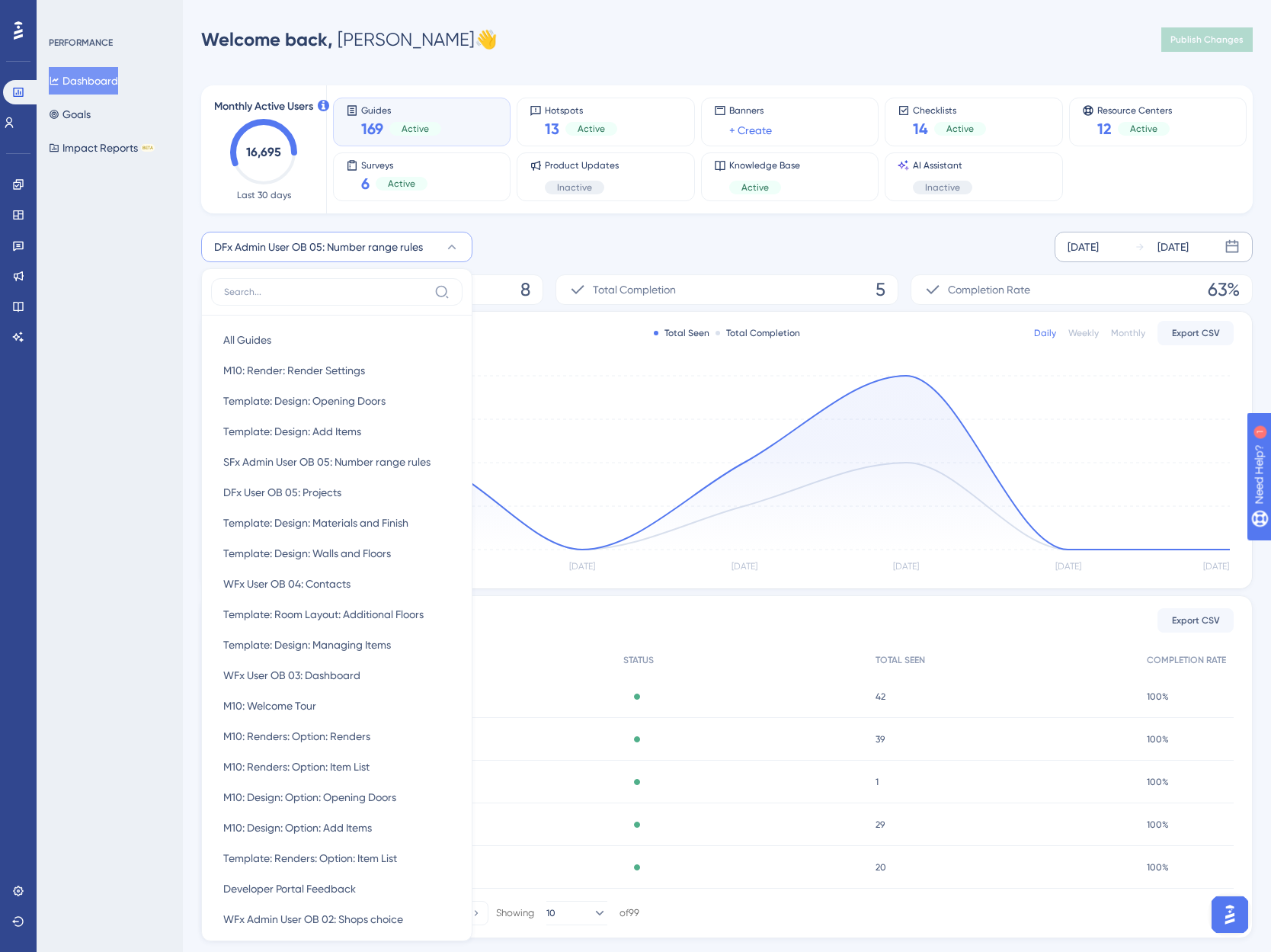
scroll to position [104, 0]
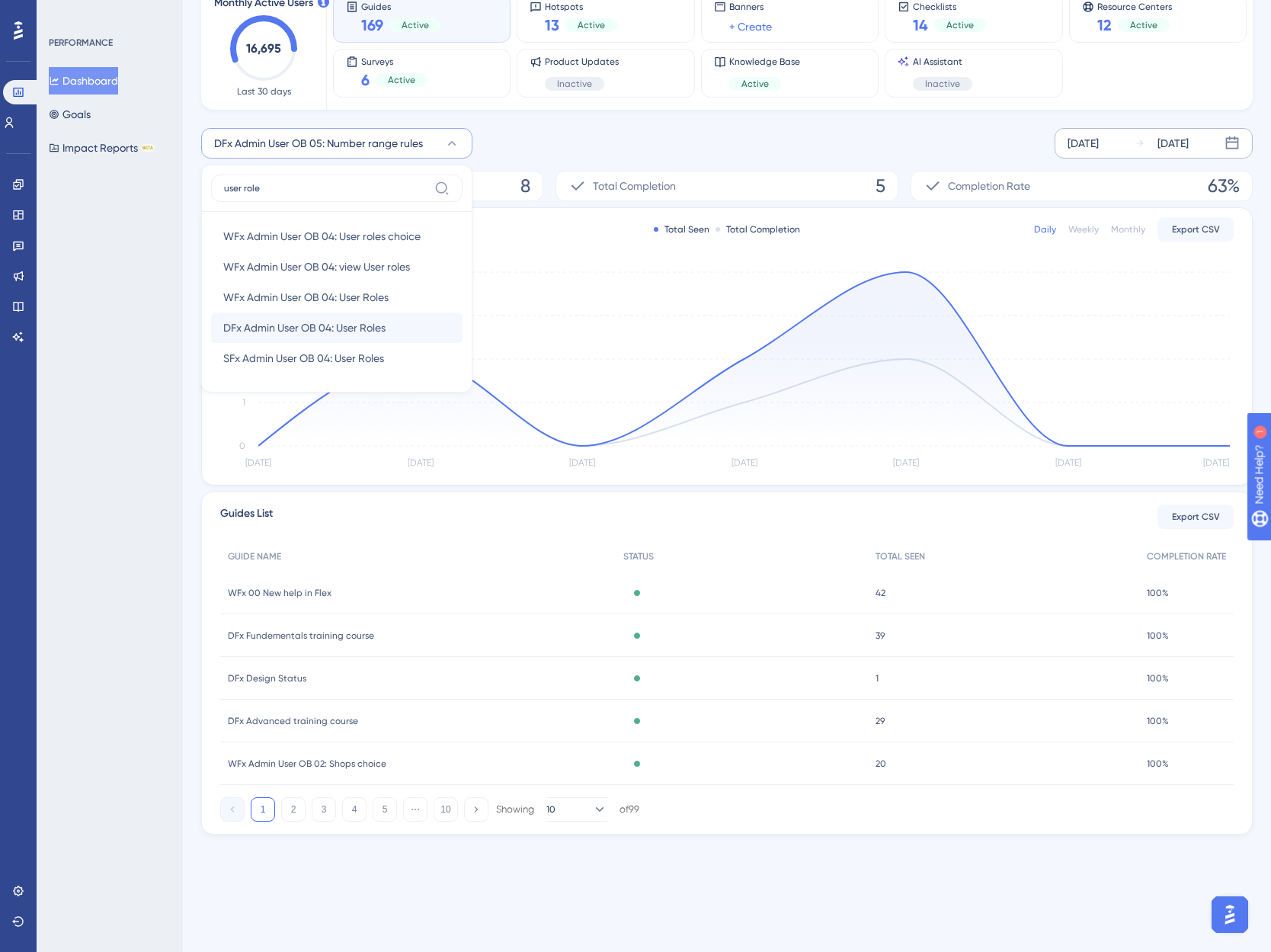
type input "user role"
click at [311, 331] on span "DFx Admin User OB 04: User Roles" at bounding box center [304, 328] width 162 height 18
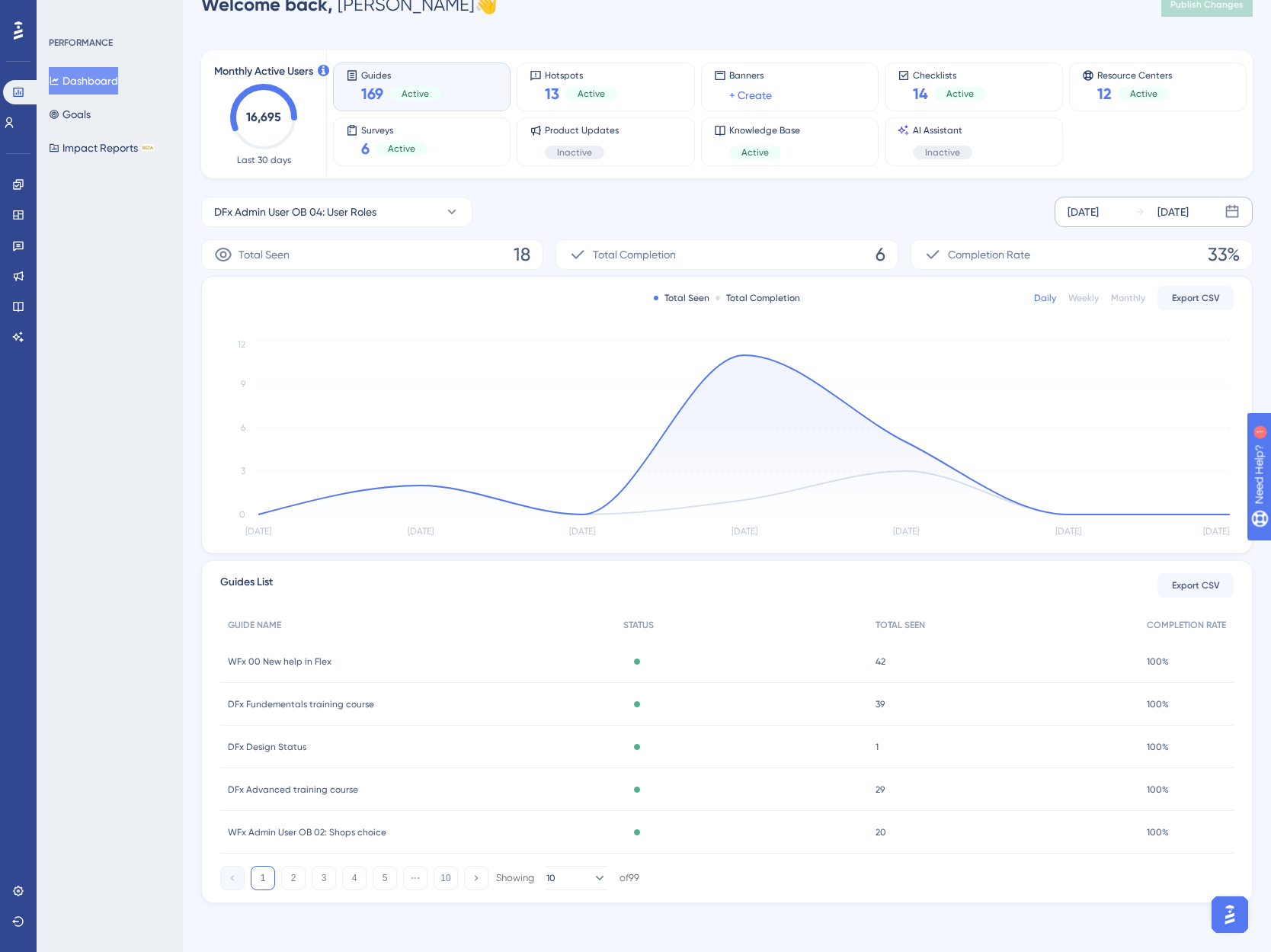
click at [272, 228] on div "DFx Admin User OB 04: User Roles [DATE] [DATE] Total Seen 18 Total Completion 6…" at bounding box center [727, 550] width 1052 height 707
click at [333, 217] on span "DFx Admin User OB 04: User Roles" at bounding box center [295, 212] width 162 height 18
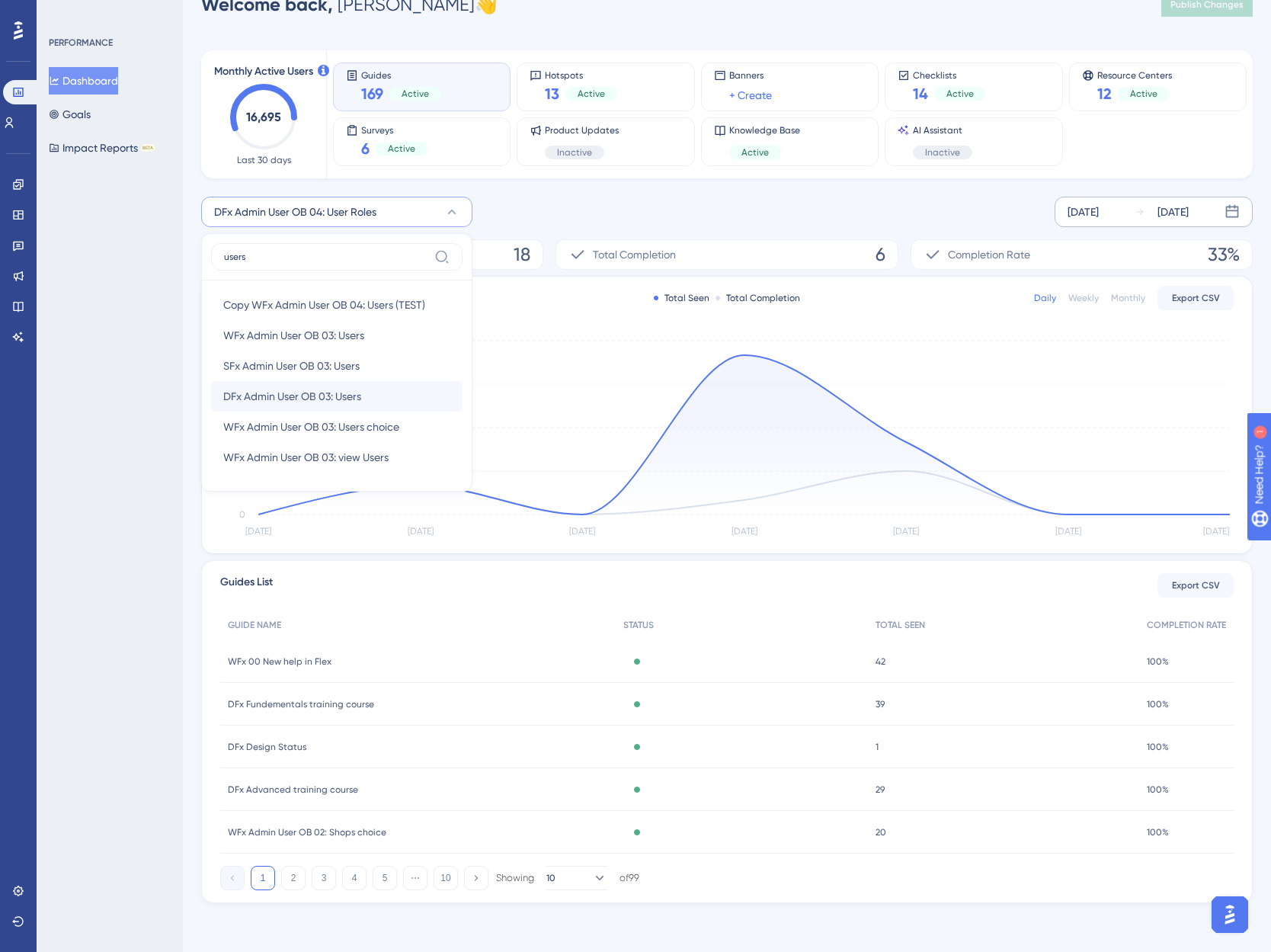
type input "users"
click at [323, 395] on span "DFx Admin User OB 03: Users" at bounding box center [292, 396] width 138 height 18
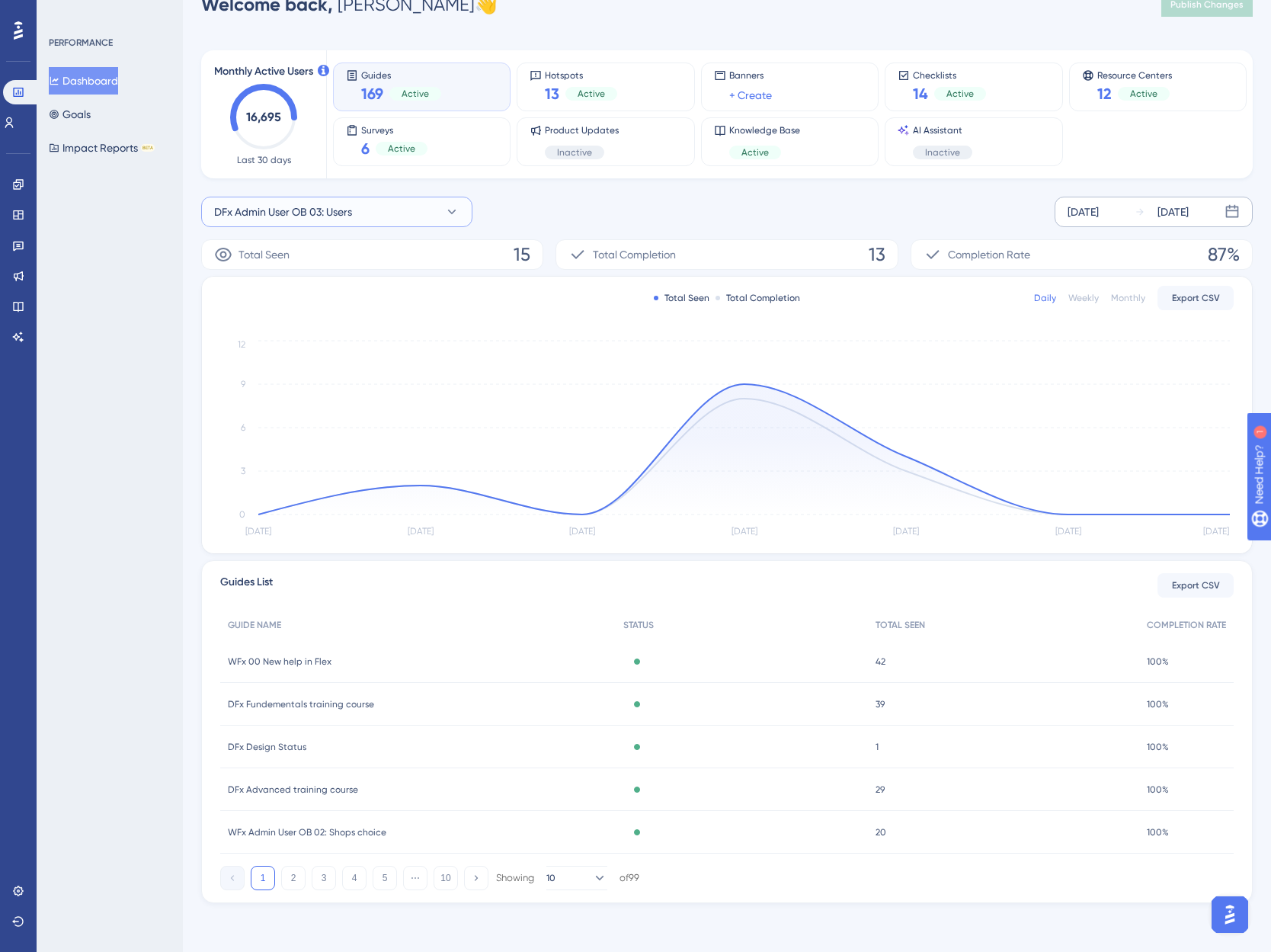
click at [354, 203] on button "DFx Admin User OB 03: Users" at bounding box center [336, 212] width 271 height 31
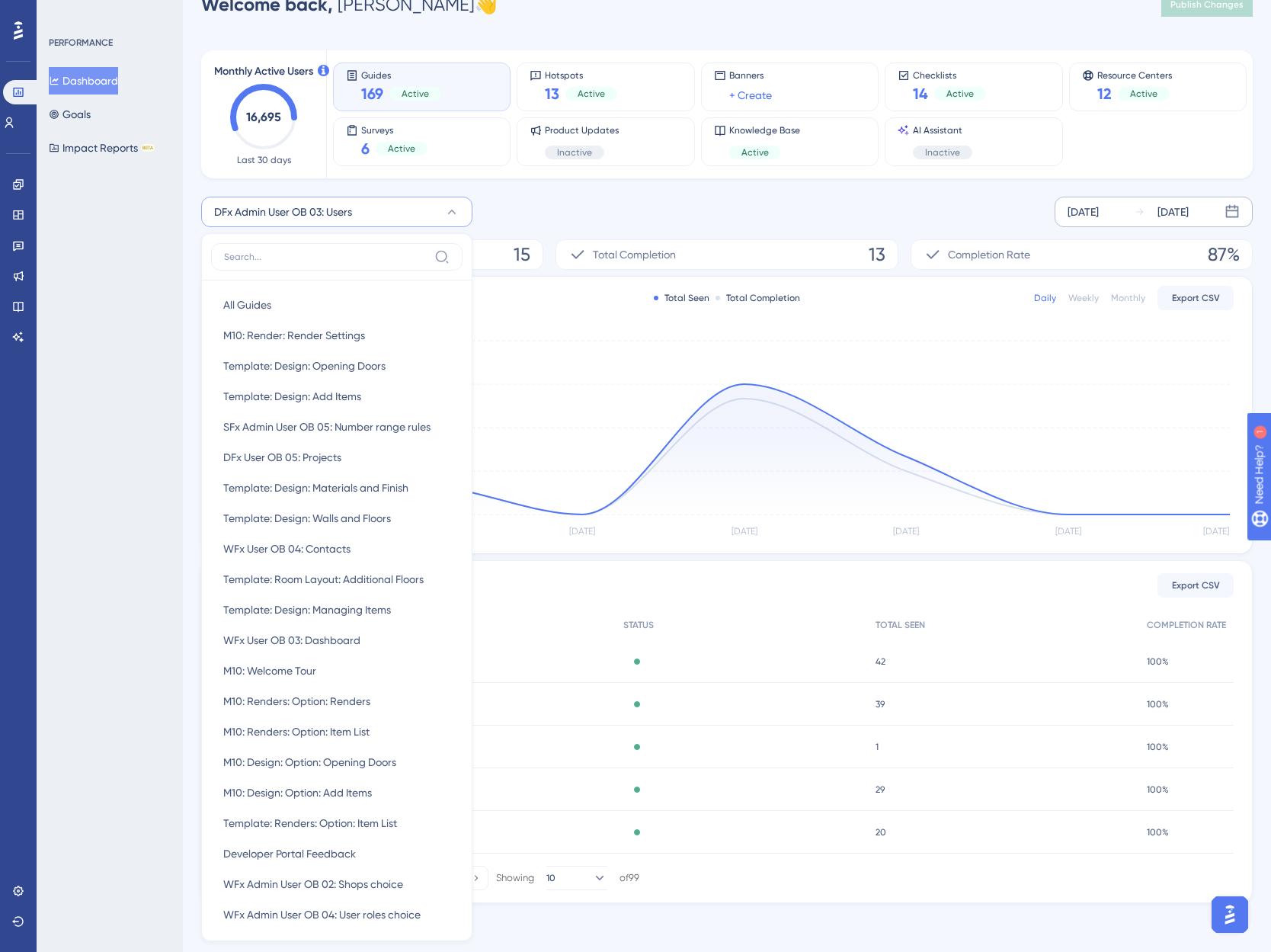
scroll to position [119, 0]
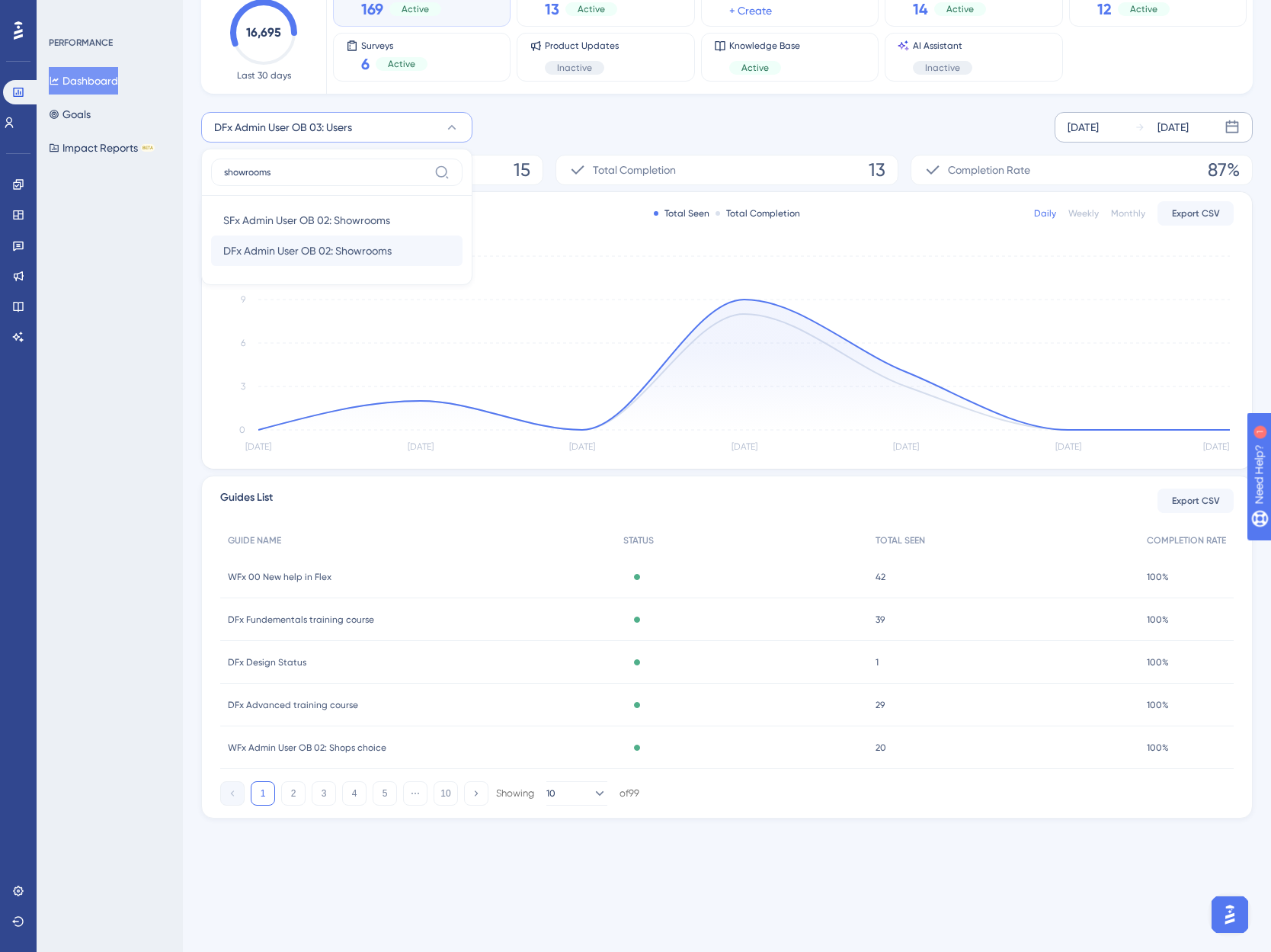
type input "showrooms"
click at [301, 245] on span "DFx Admin User OB 02: Showrooms" at bounding box center [307, 251] width 168 height 18
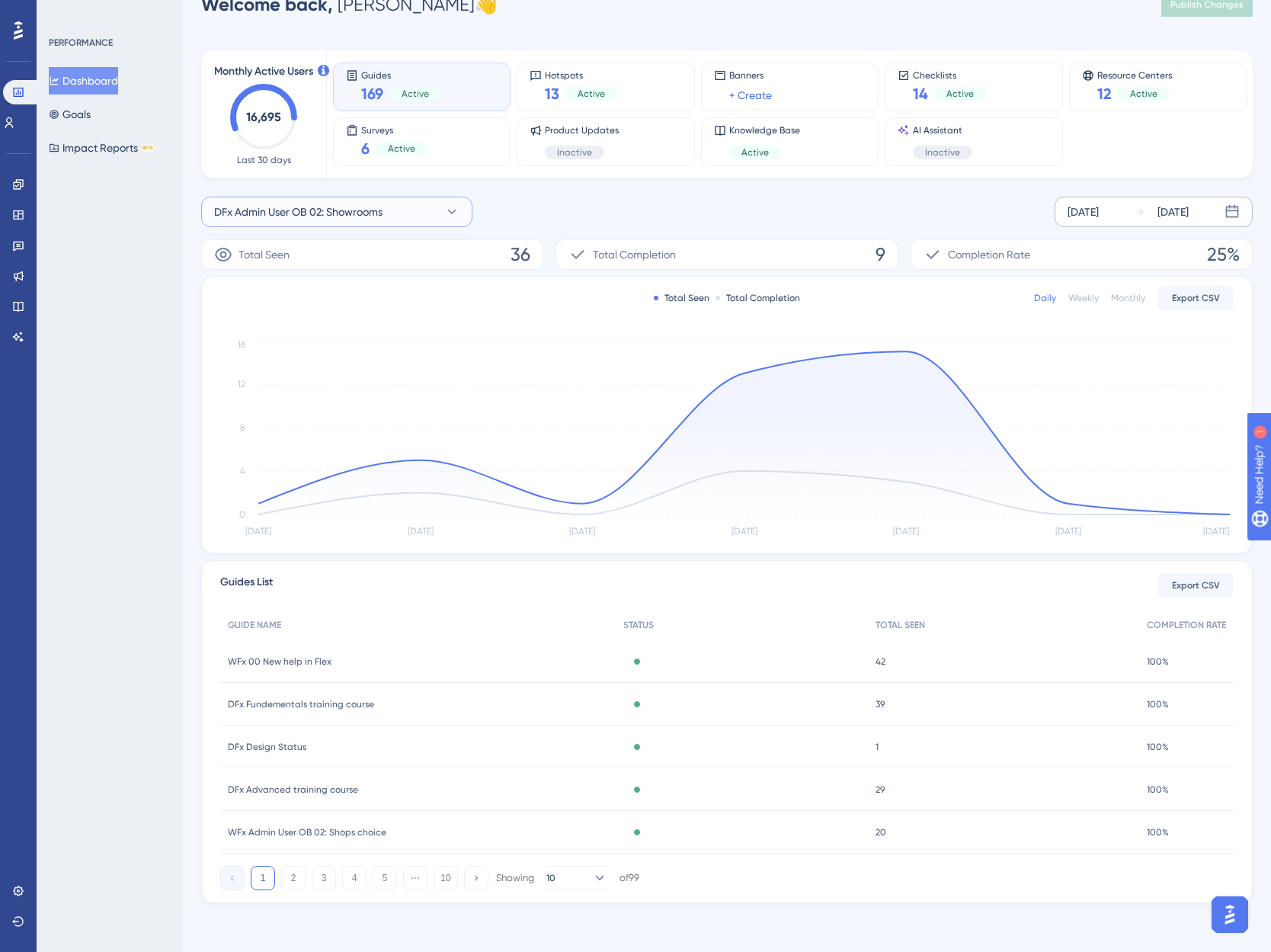
click at [355, 209] on span "DFx Admin User OB 02: Showrooms" at bounding box center [298, 212] width 168 height 18
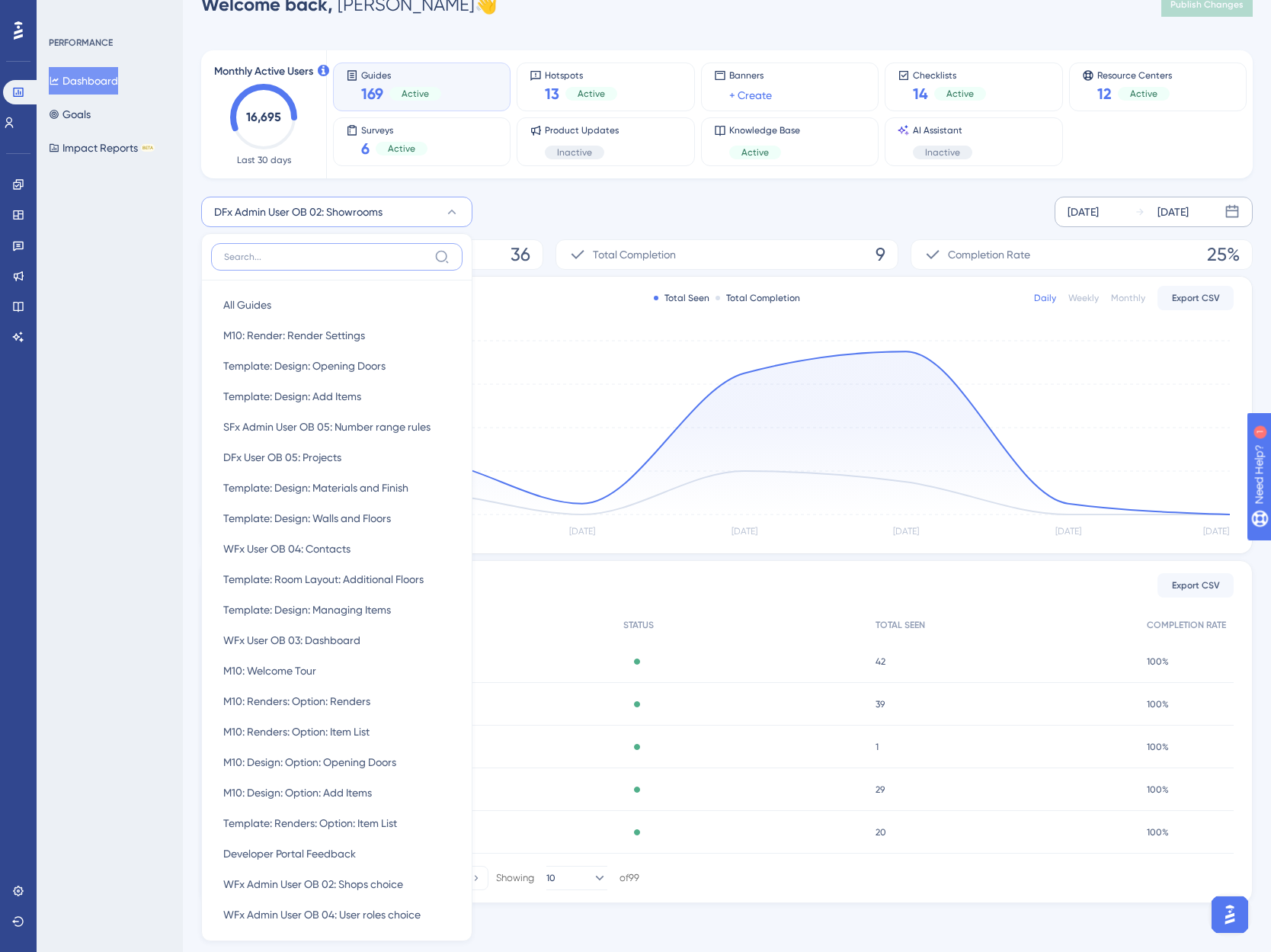
scroll to position [119, 0]
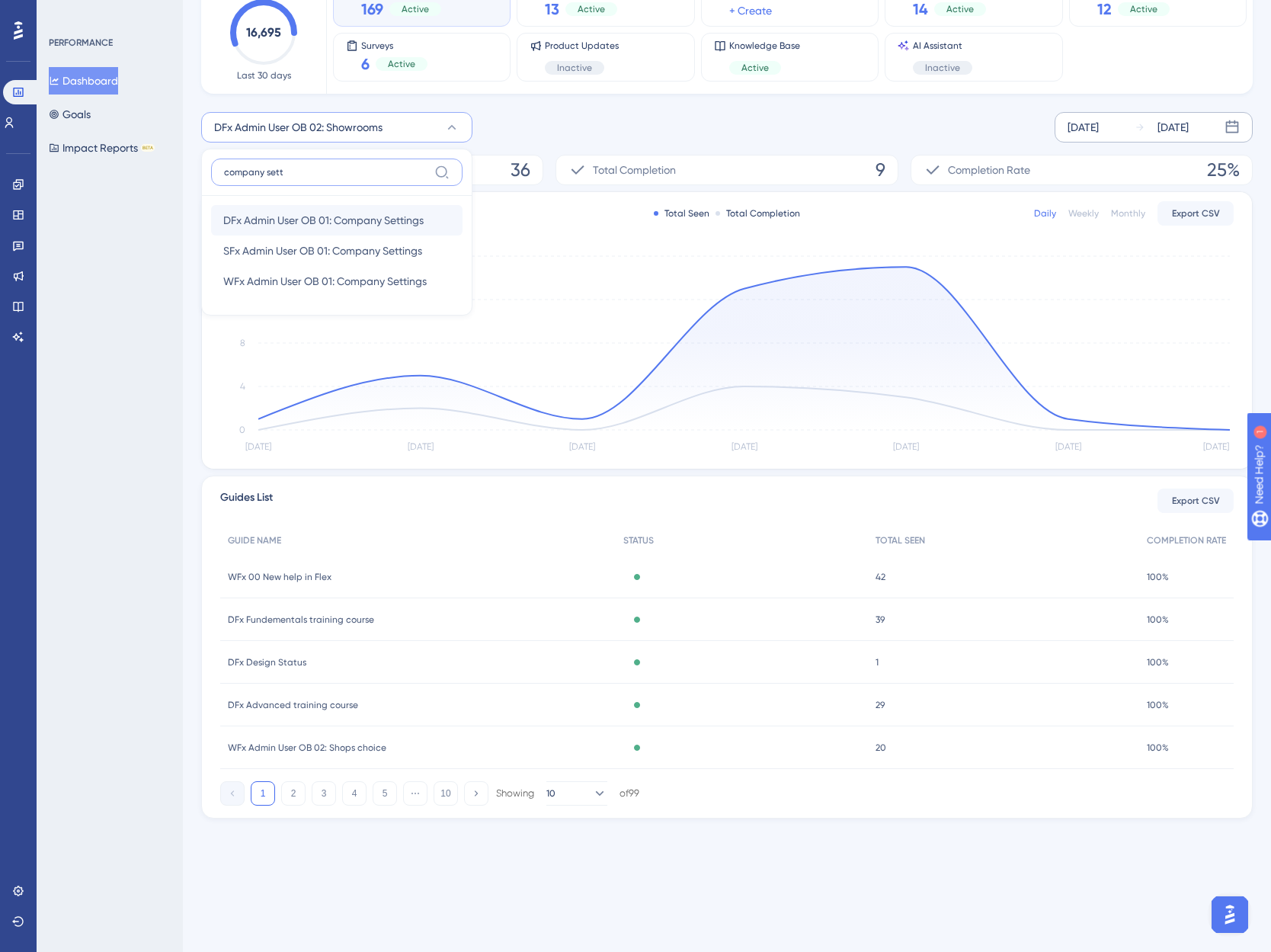
type input "company sett"
click at [297, 221] on span "DFx Admin User OB 01: Company Settings" at bounding box center [323, 220] width 200 height 18
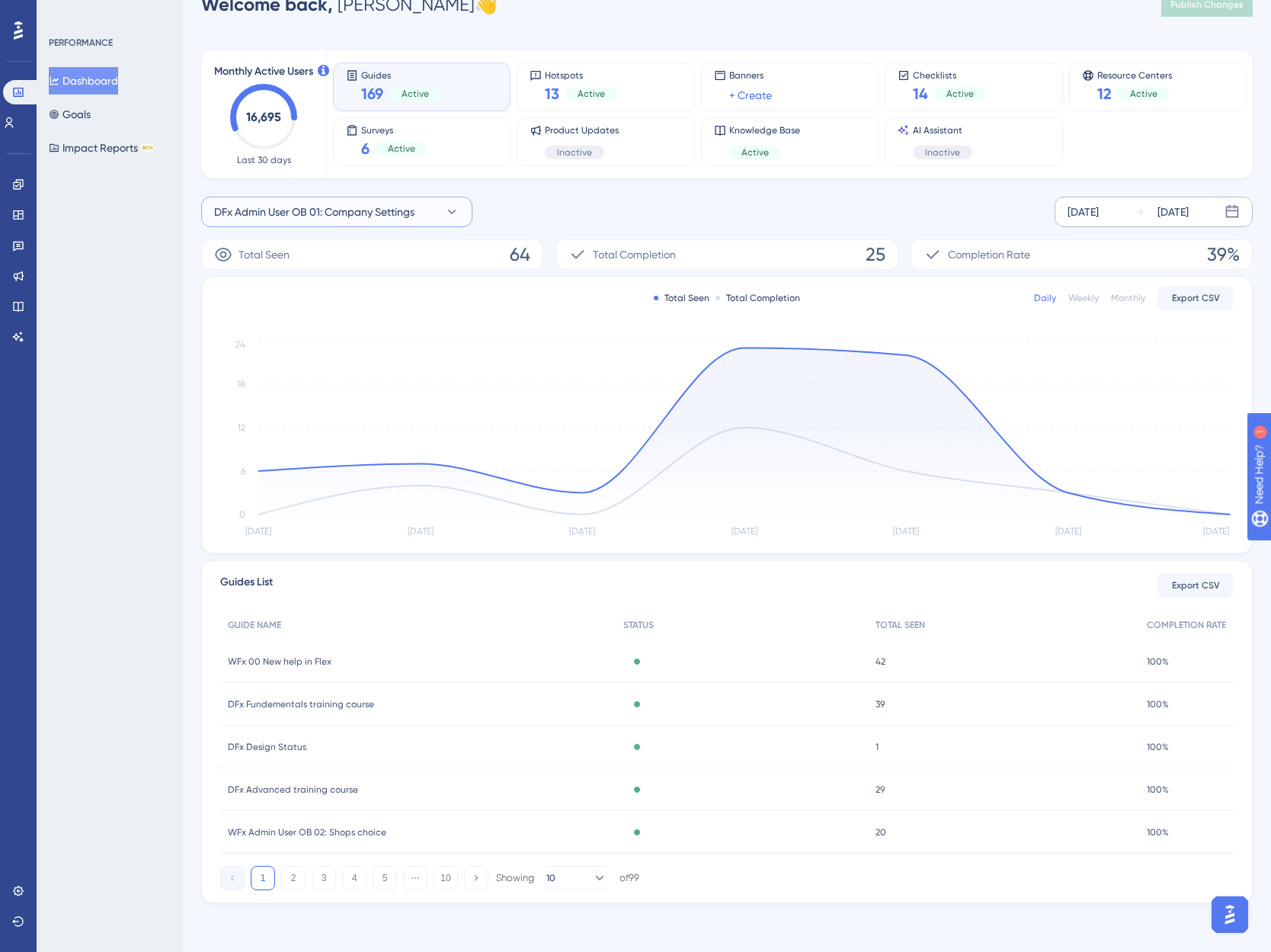
drag, startPoint x: 383, startPoint y: 216, endPoint x: 372, endPoint y: 220, distance: 11.7
click at [383, 216] on span "DFx Admin User OB 01: Company Settings" at bounding box center [314, 212] width 200 height 18
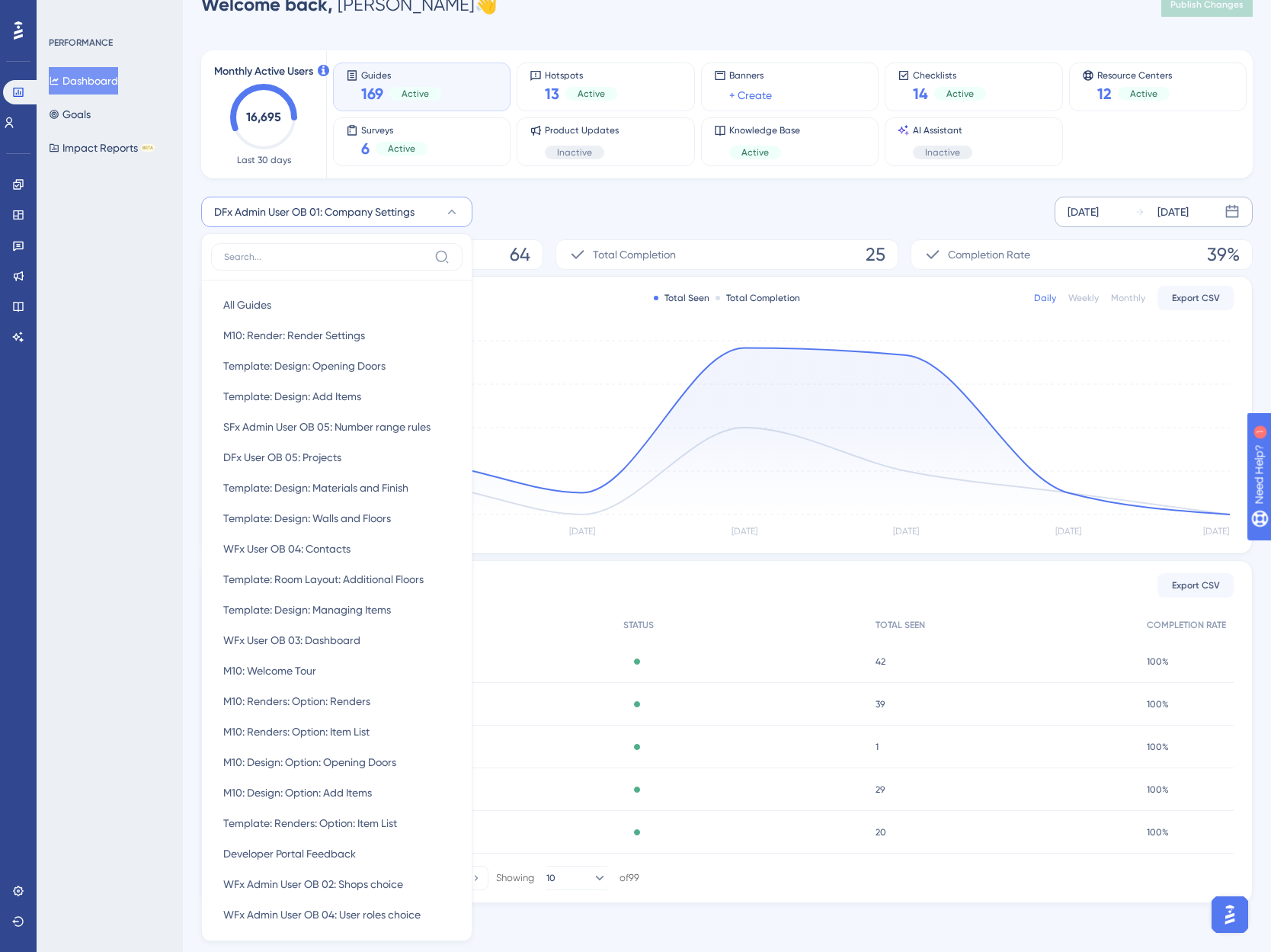
scroll to position [0, 0]
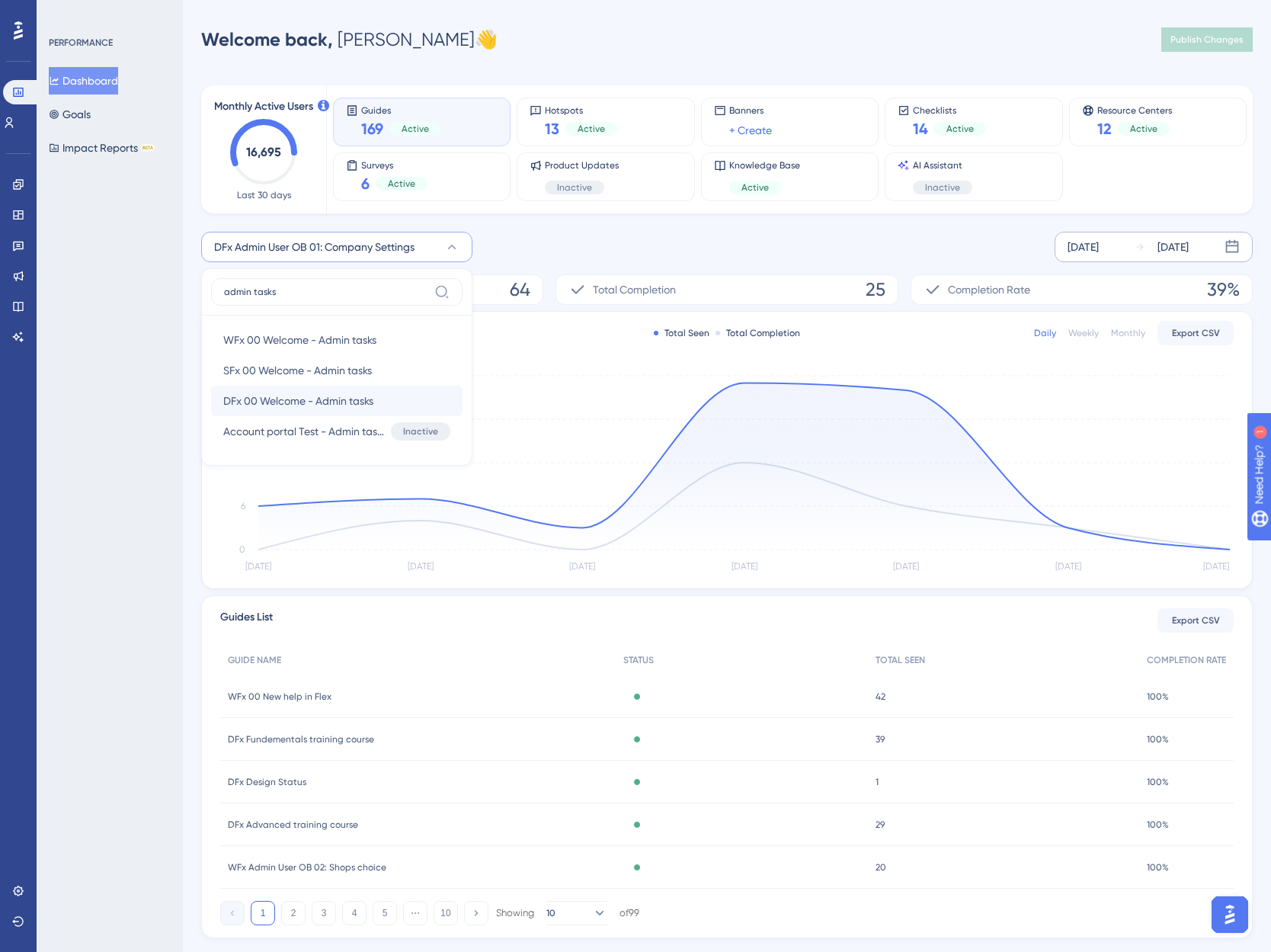
type input "admin tasks"
click at [297, 405] on span "DFx 00 Welcome - Admin tasks" at bounding box center [298, 401] width 150 height 18
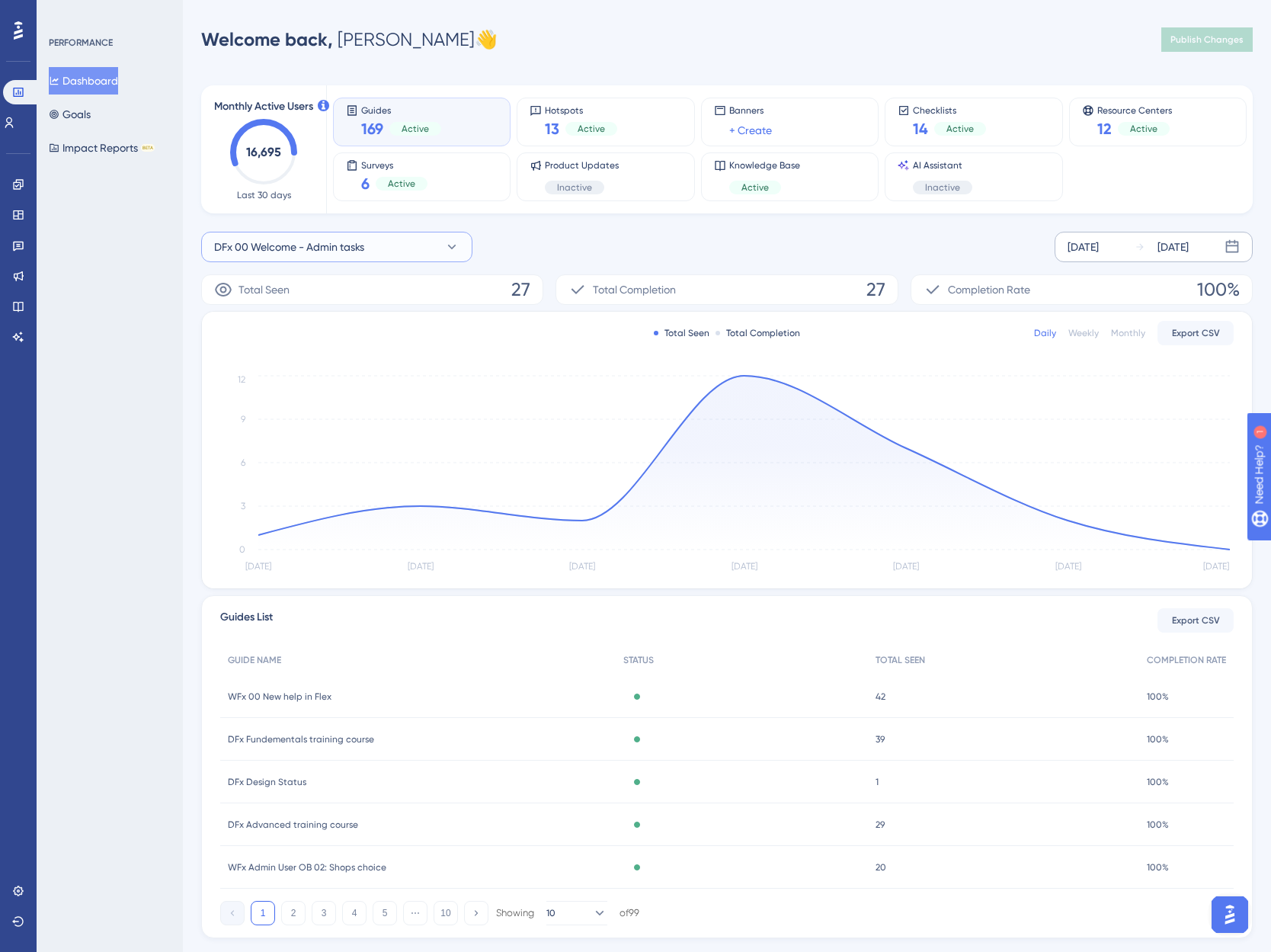
click at [385, 258] on button "DFx 00 Welcome - Admin tasks" at bounding box center [336, 247] width 271 height 31
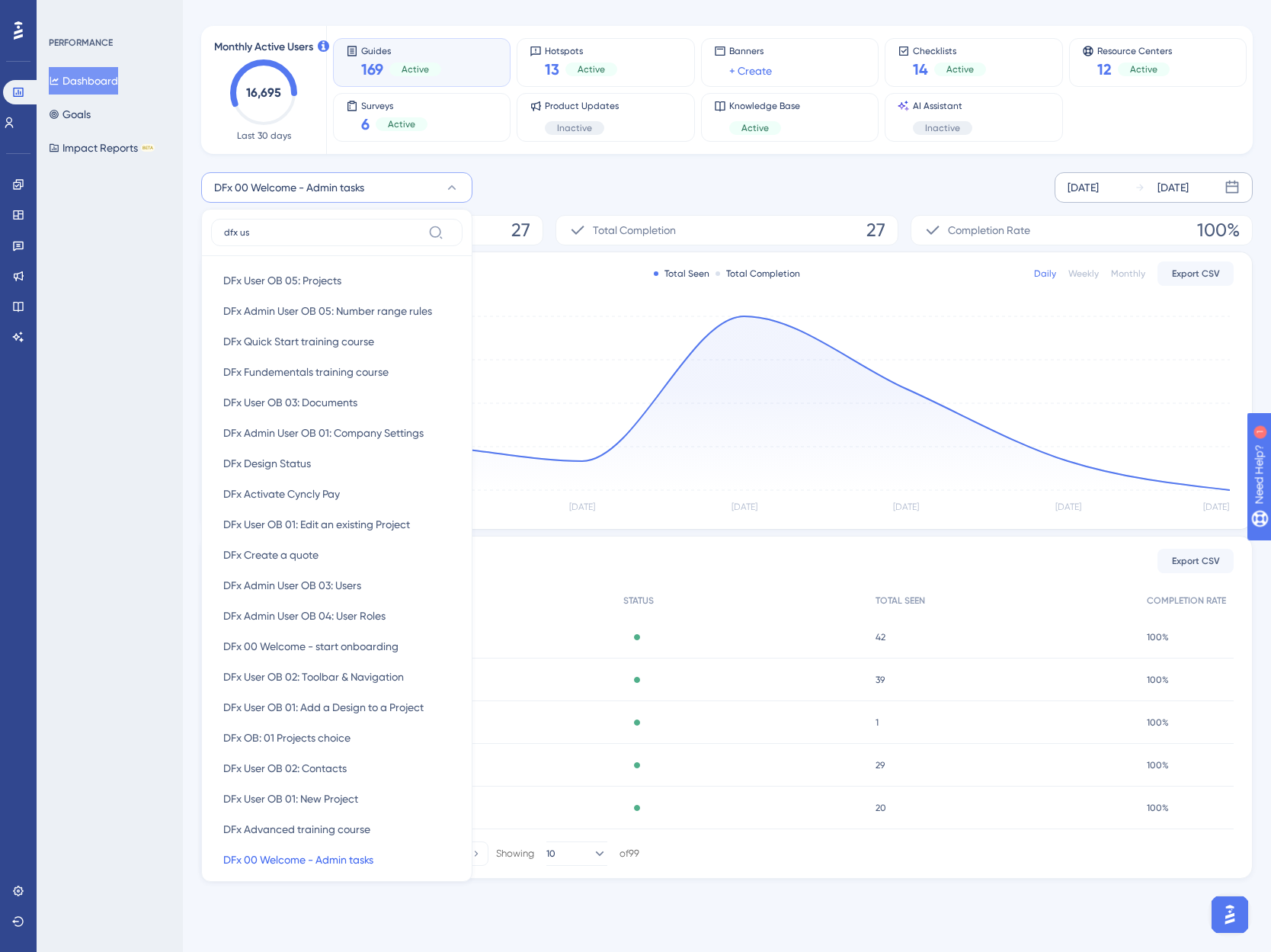
scroll to position [35, 0]
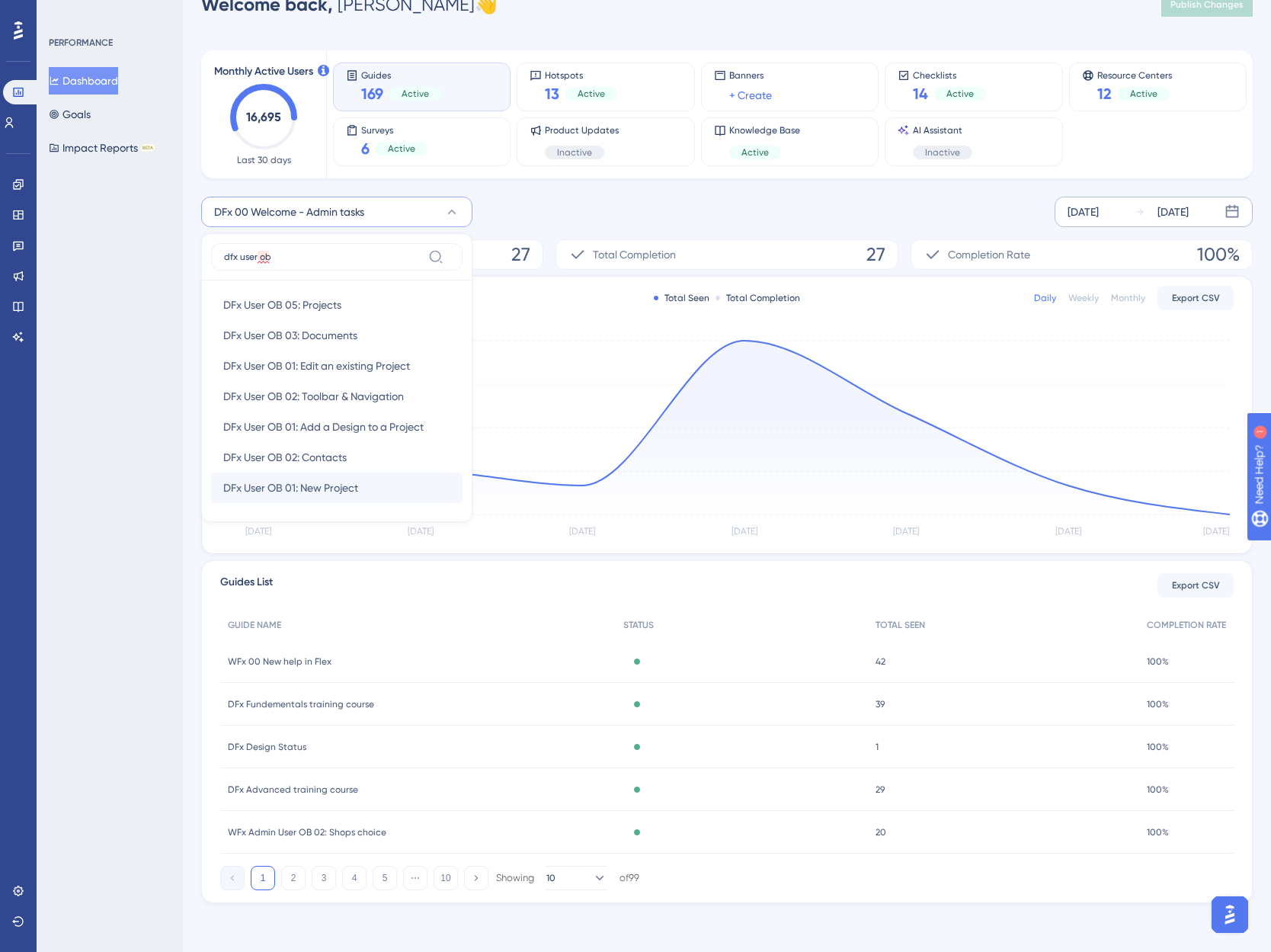
type input "dfx user ob"
click at [328, 490] on span "DFx User OB 01: New Project" at bounding box center [291, 488] width 135 height 18
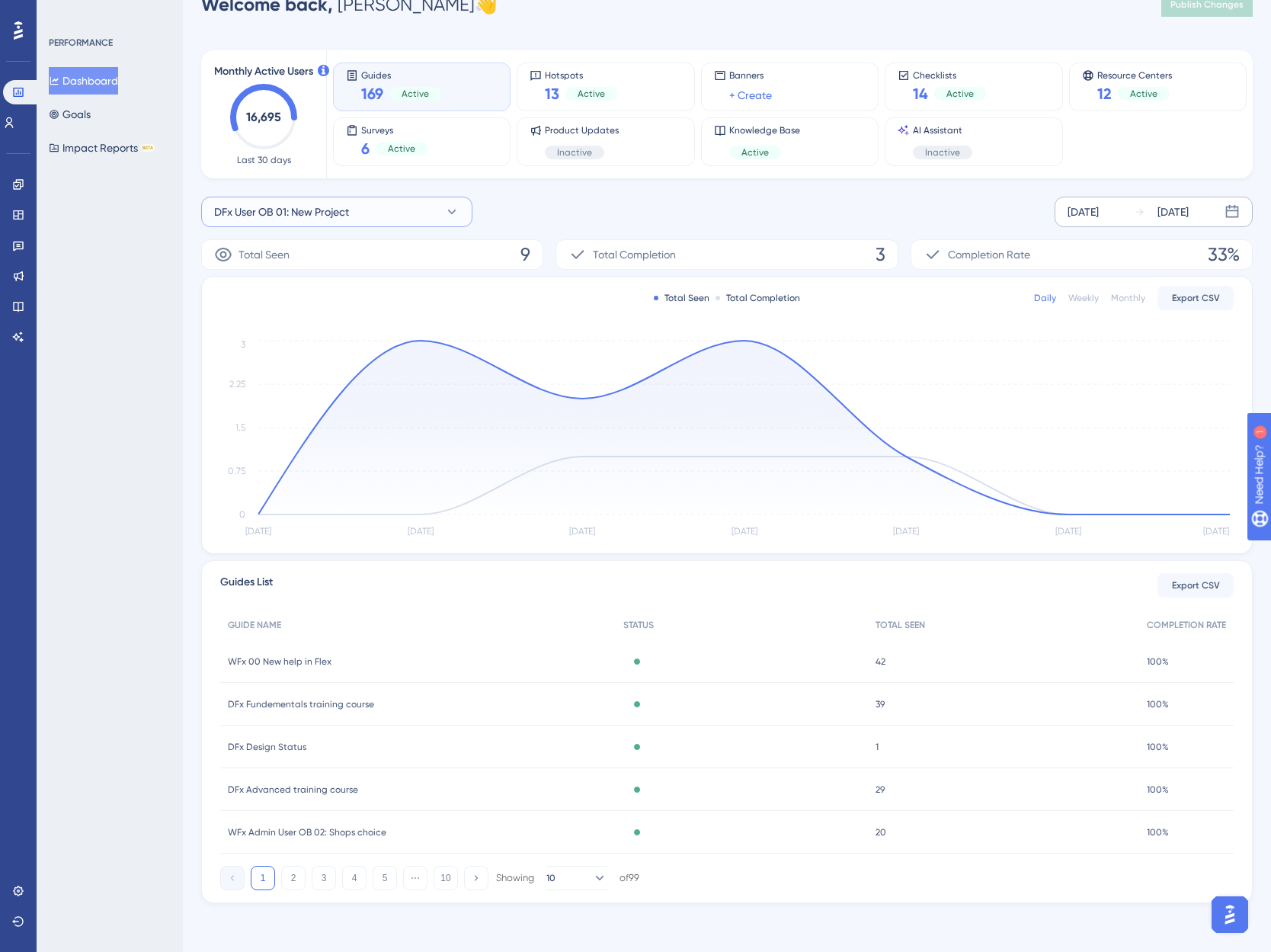
click at [334, 214] on span "DFx User OB 01: New Project" at bounding box center [281, 212] width 135 height 18
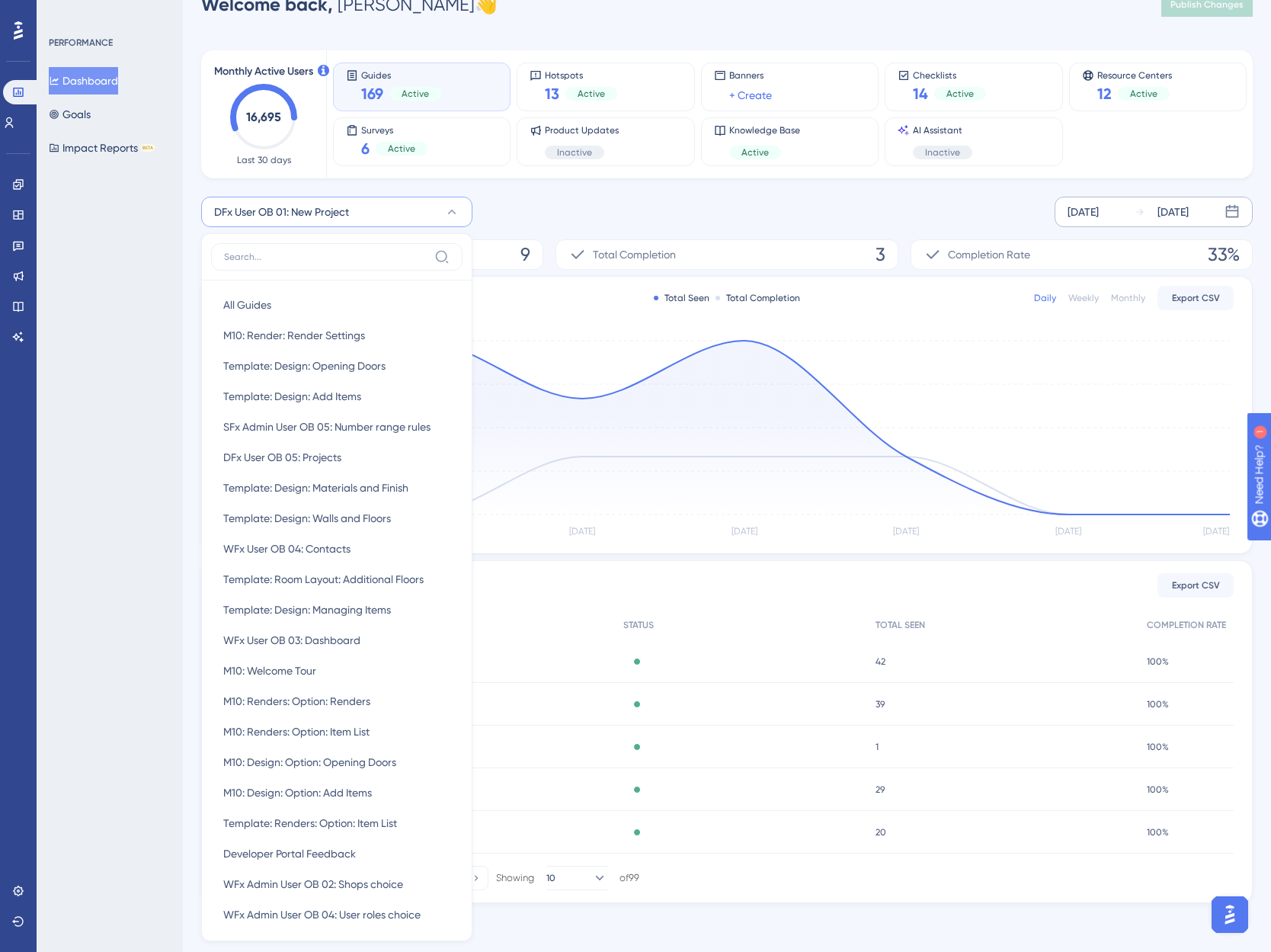
scroll to position [76, 0]
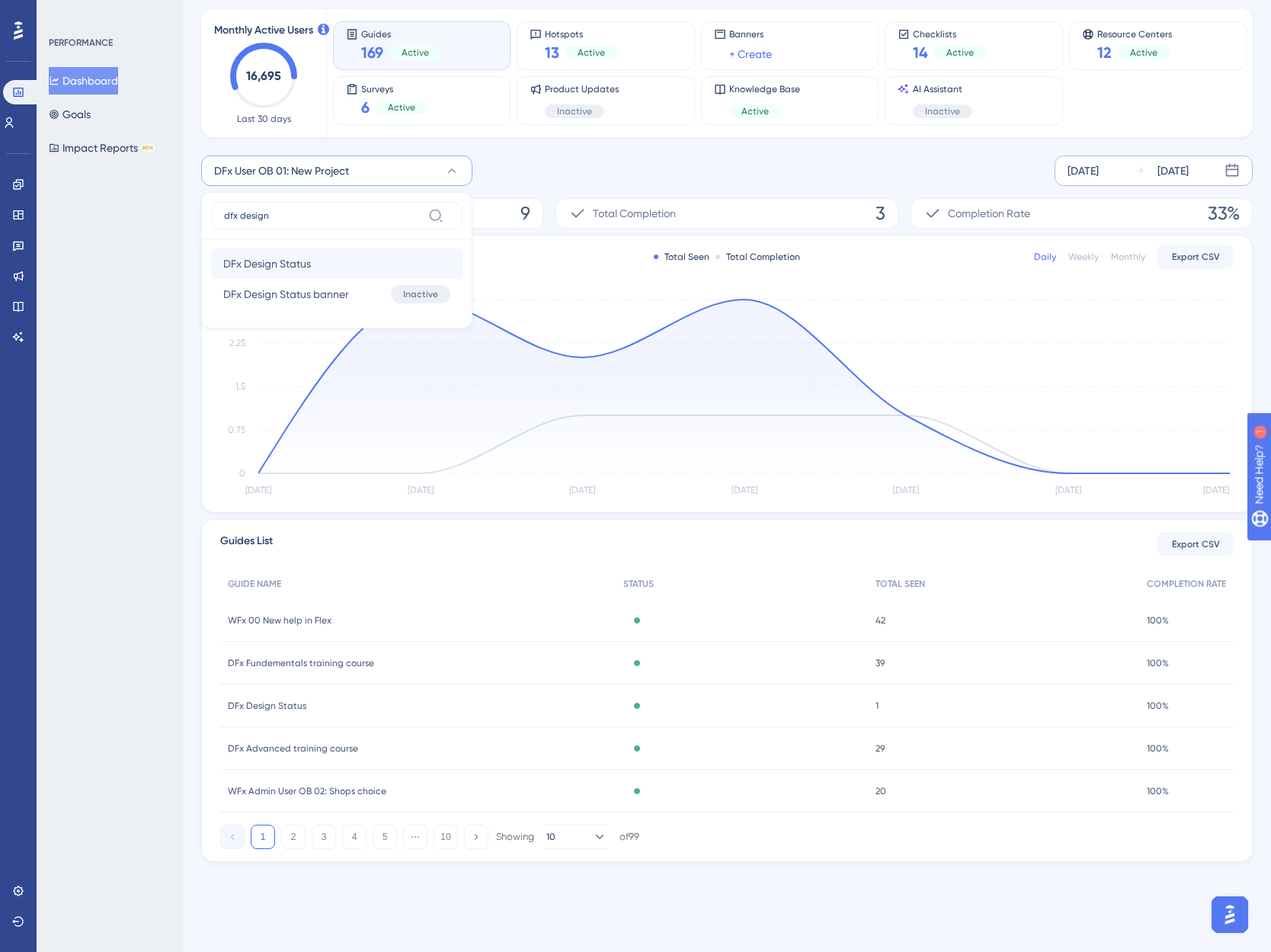
type input "dfx design"
click at [263, 262] on span "DFx Design Status" at bounding box center [267, 264] width 88 height 18
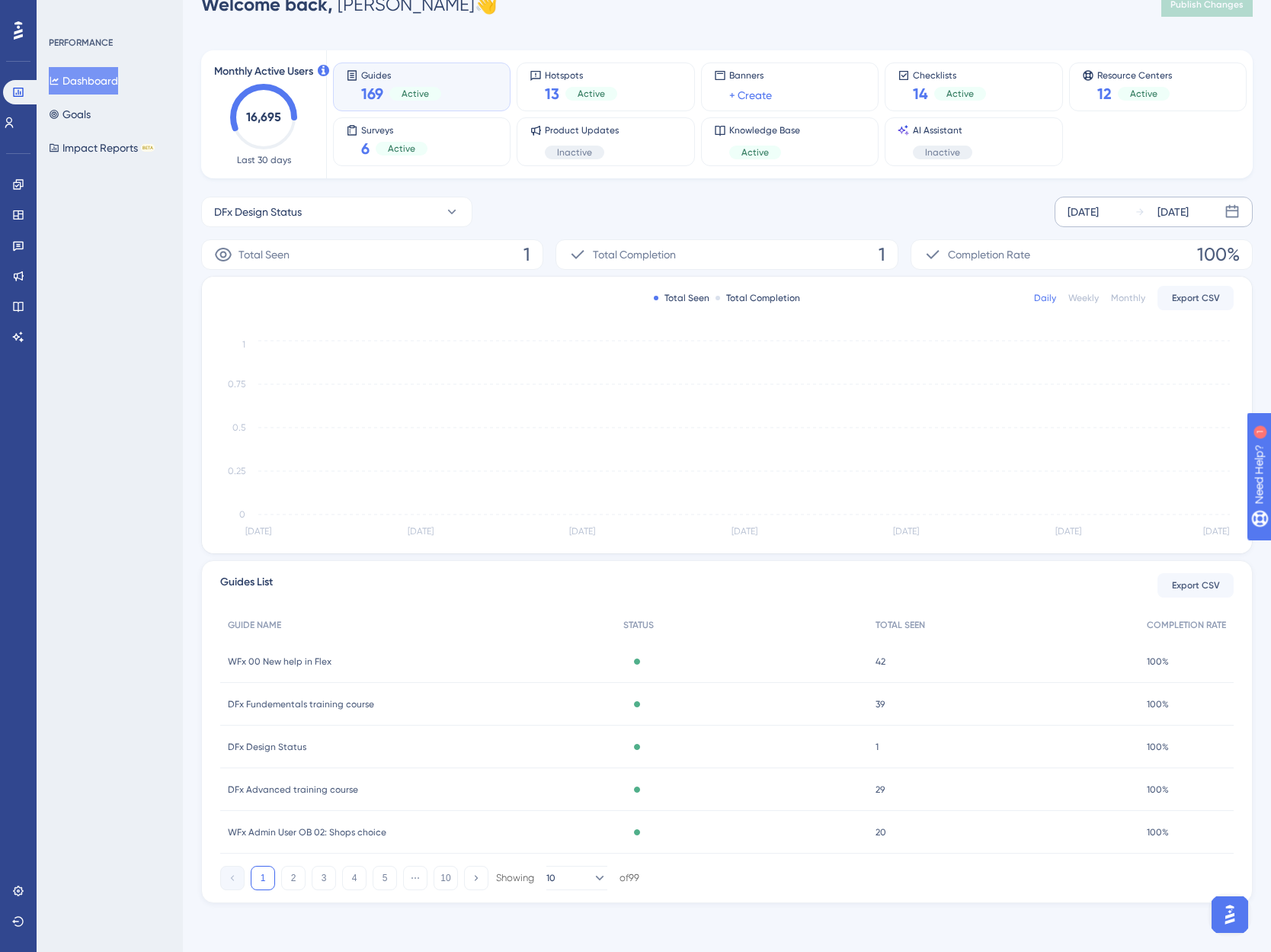
scroll to position [35, 0]
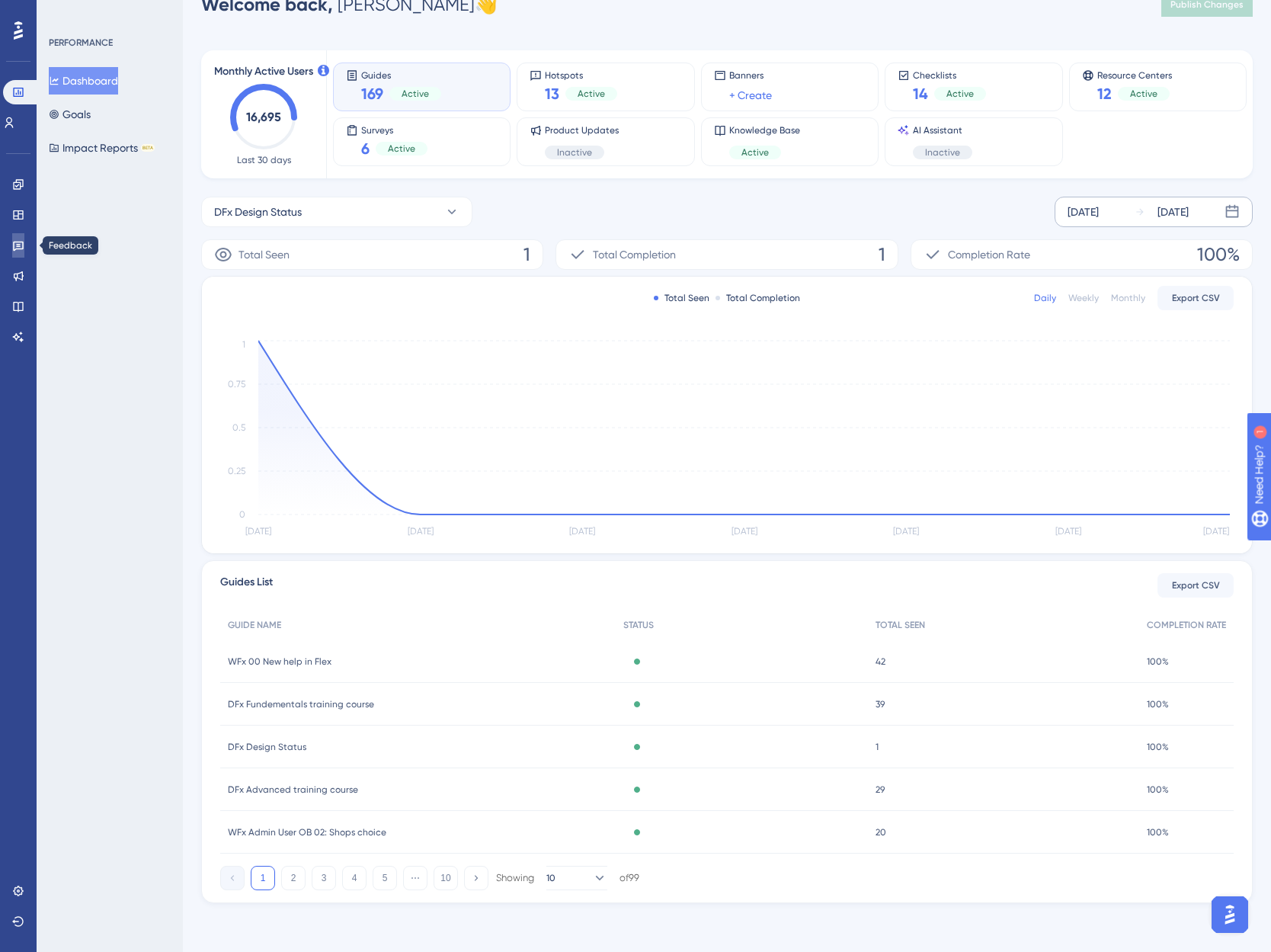
click at [17, 242] on icon at bounding box center [18, 246] width 11 height 10
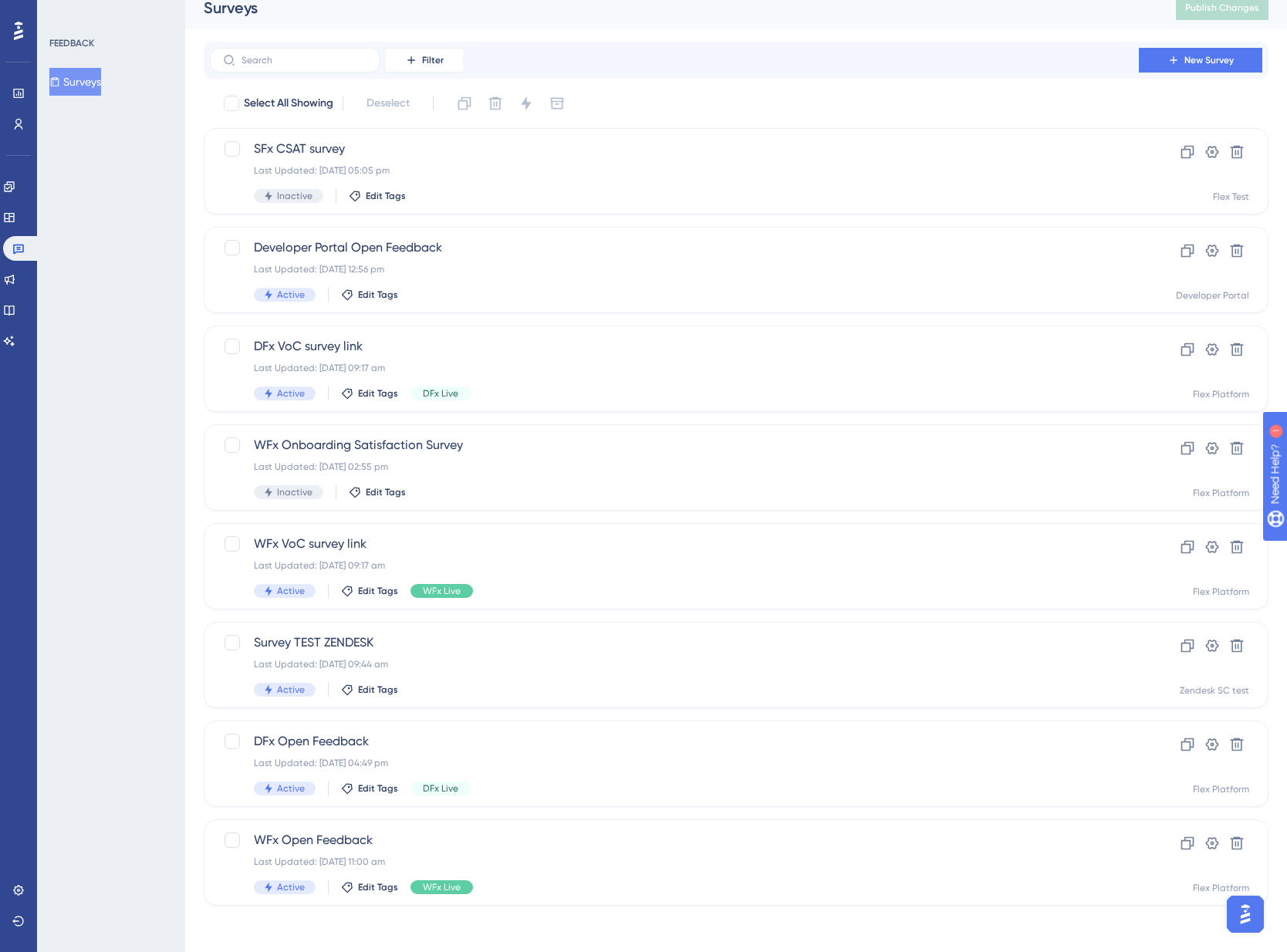
scroll to position [17, 0]
click at [616, 560] on div "Last Updated: [DATE] 09:17 am" at bounding box center [674, 563] width 841 height 12
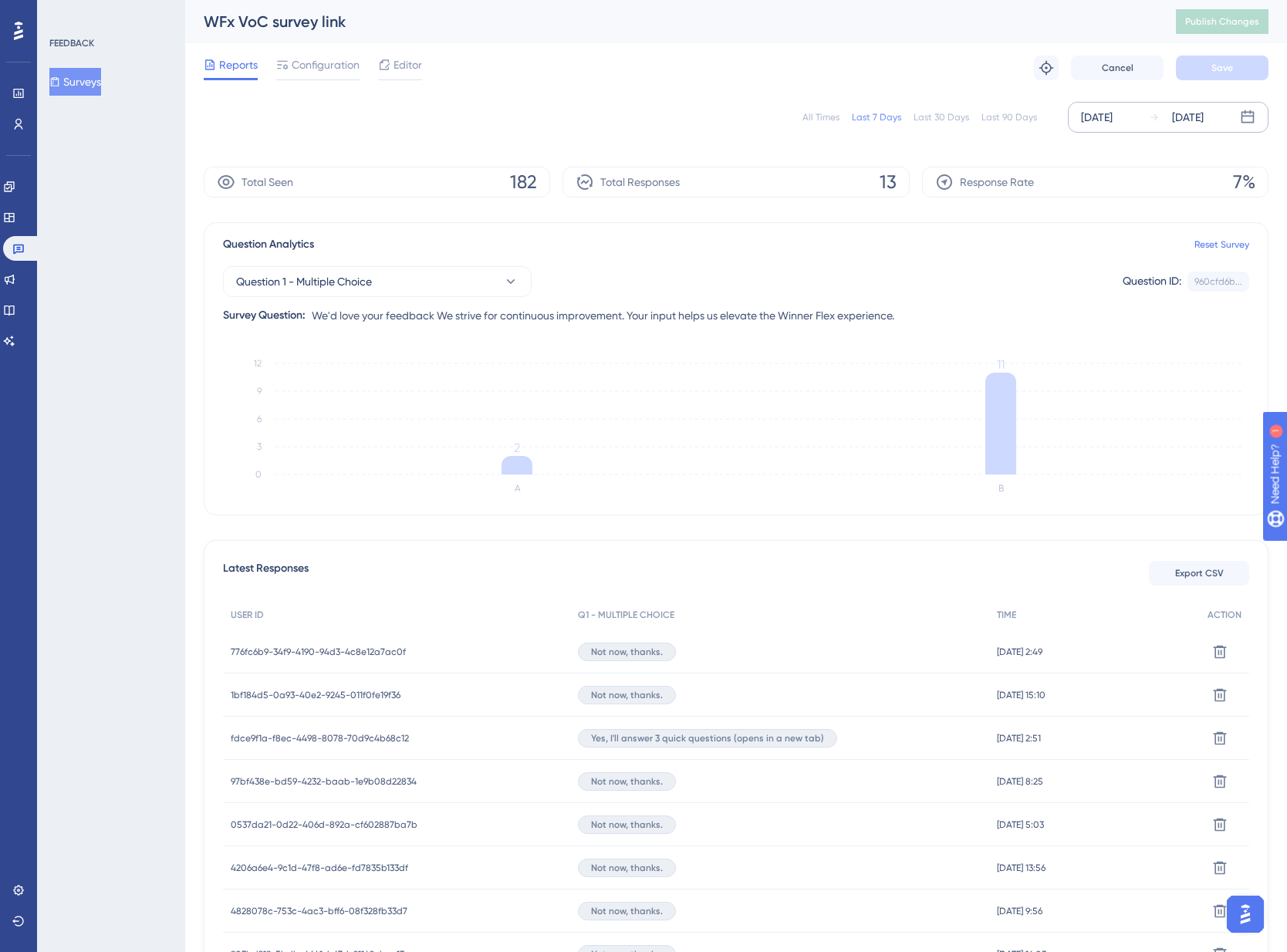
click at [1233, 121] on div "[DATE] [DATE]" at bounding box center [1168, 118] width 201 height 31
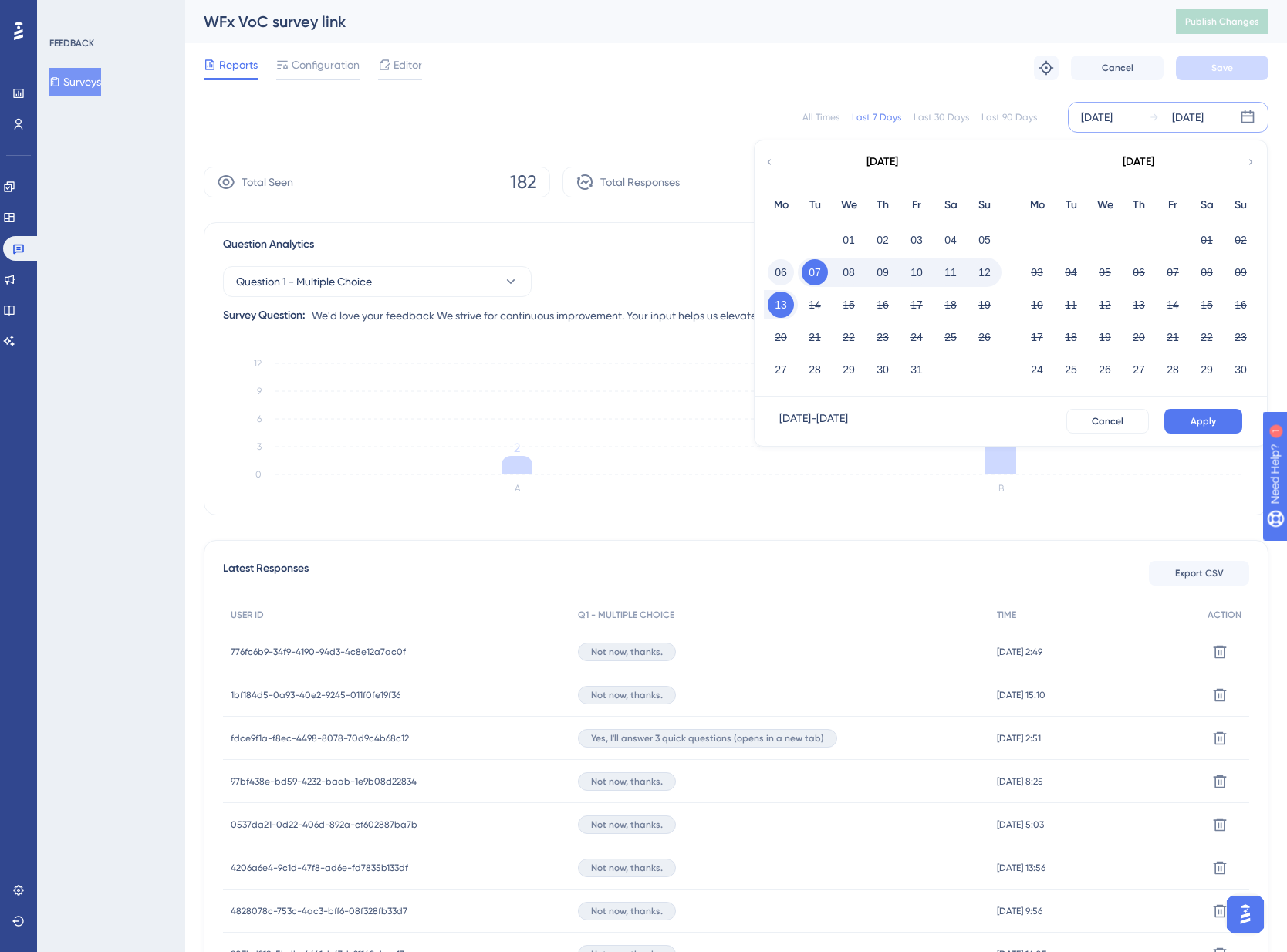
click at [784, 272] on button "06" at bounding box center [781, 272] width 26 height 26
click at [990, 276] on button "12" at bounding box center [985, 272] width 26 height 26
click at [1212, 414] on button "Apply" at bounding box center [1203, 421] width 78 height 25
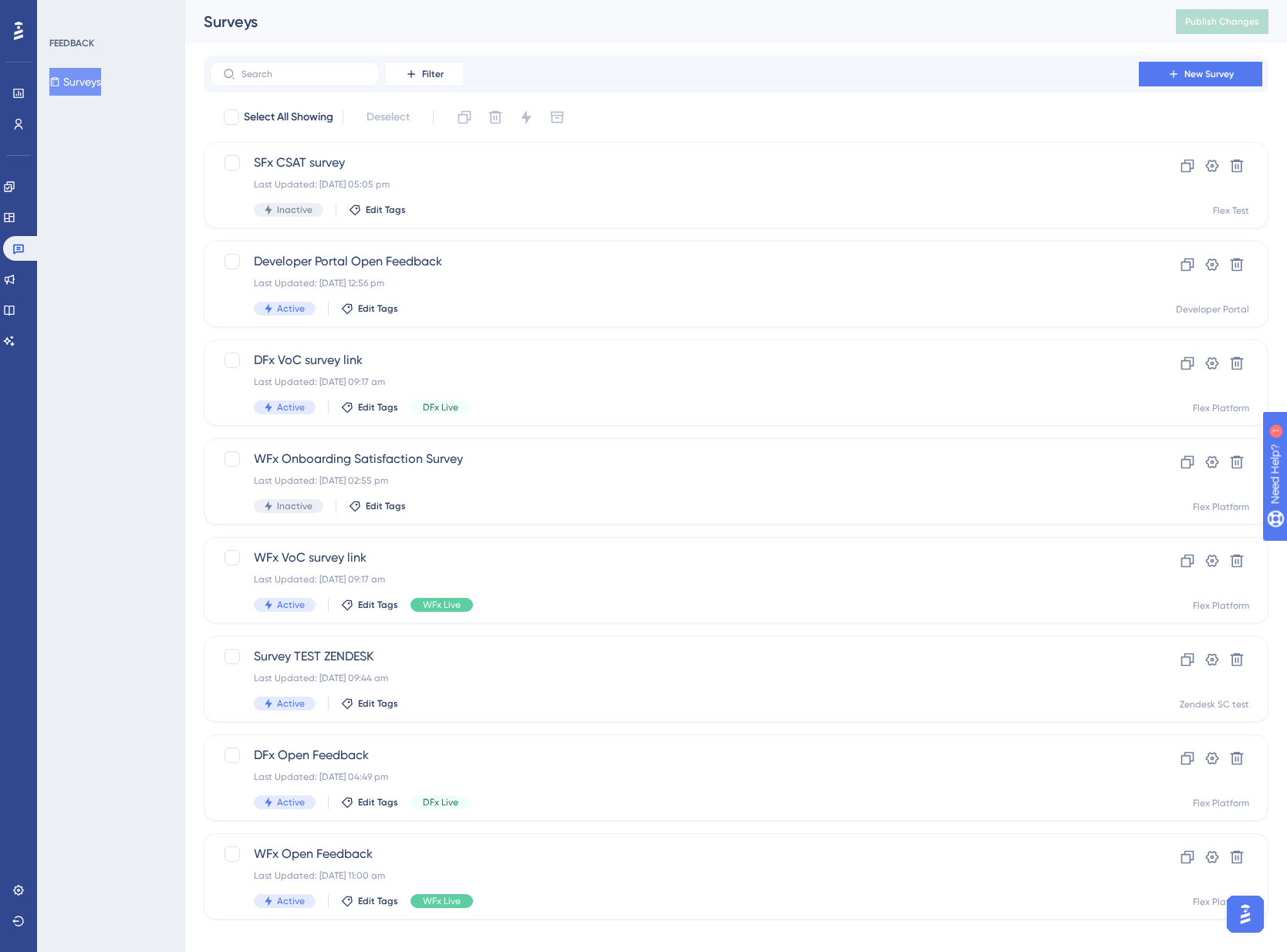
scroll to position [17, 0]
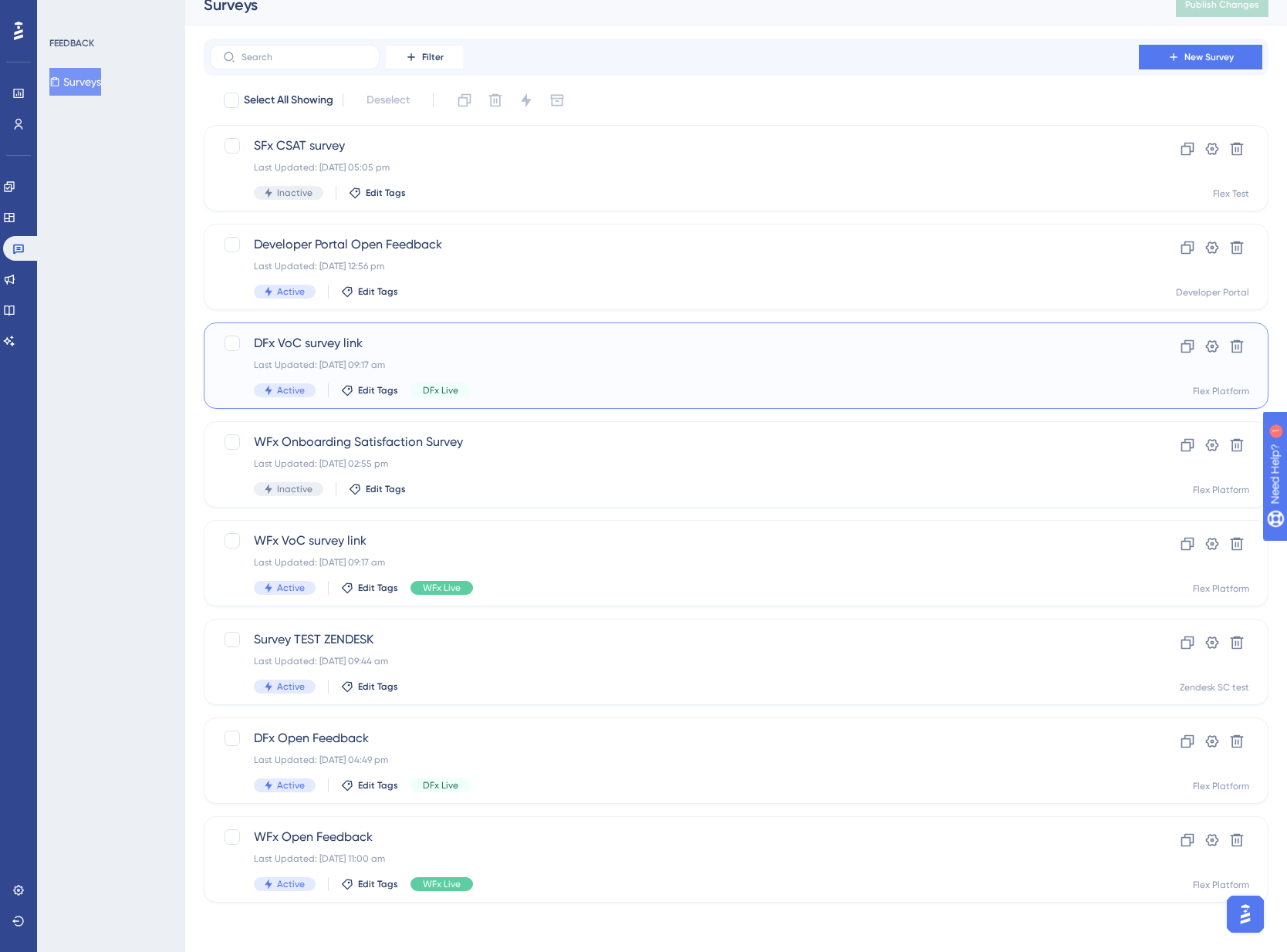
click at [511, 349] on span "DFx VoC survey link" at bounding box center [674, 344] width 841 height 19
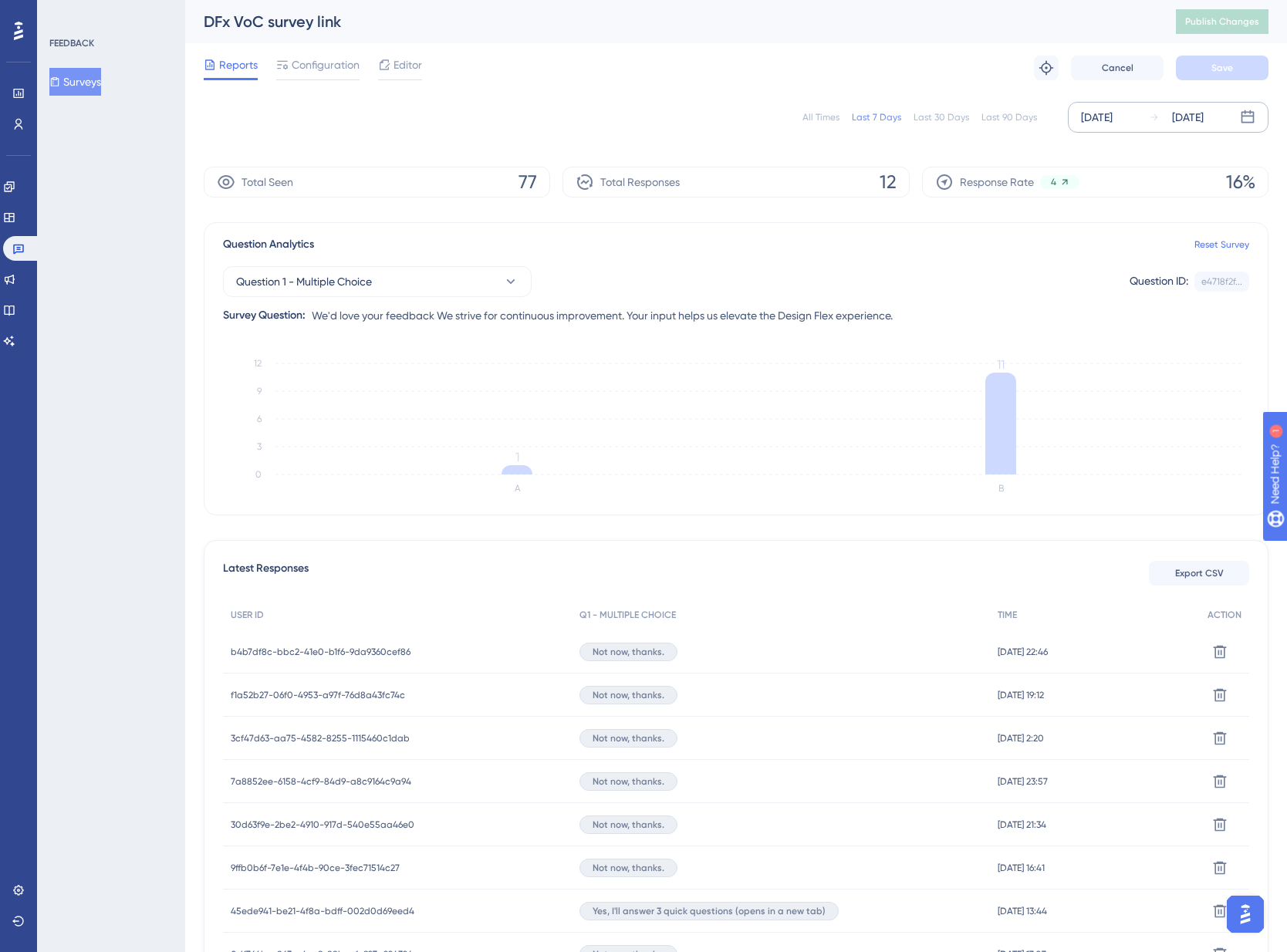
click at [1232, 125] on div "[DATE] [DATE]" at bounding box center [1168, 118] width 201 height 31
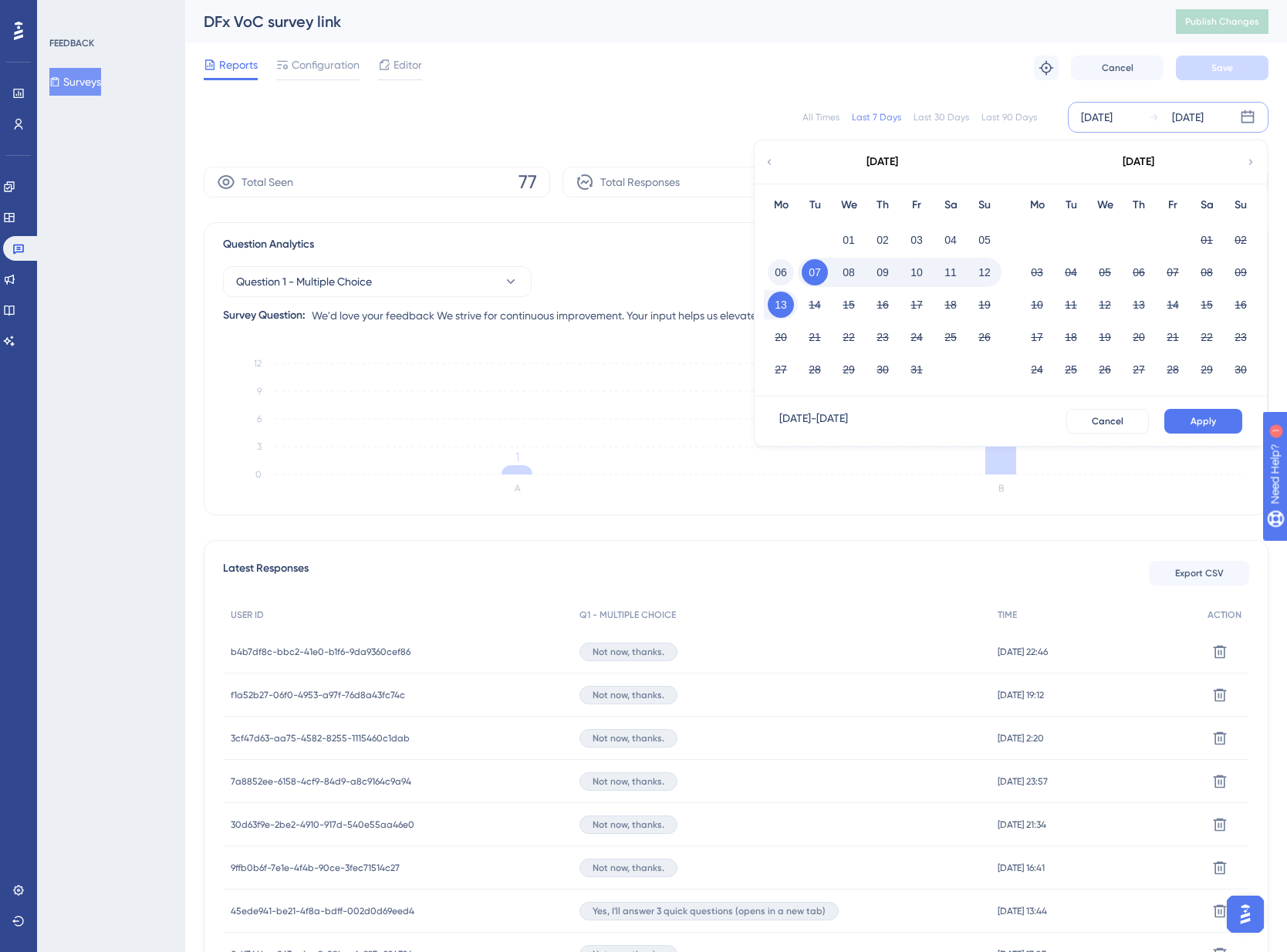
drag, startPoint x: 777, startPoint y: 278, endPoint x: 791, endPoint y: 274, distance: 14.6
click at [779, 277] on button "06" at bounding box center [781, 272] width 26 height 26
click at [983, 268] on button "12" at bounding box center [985, 272] width 26 height 26
click at [1188, 412] on button "Apply" at bounding box center [1203, 421] width 78 height 25
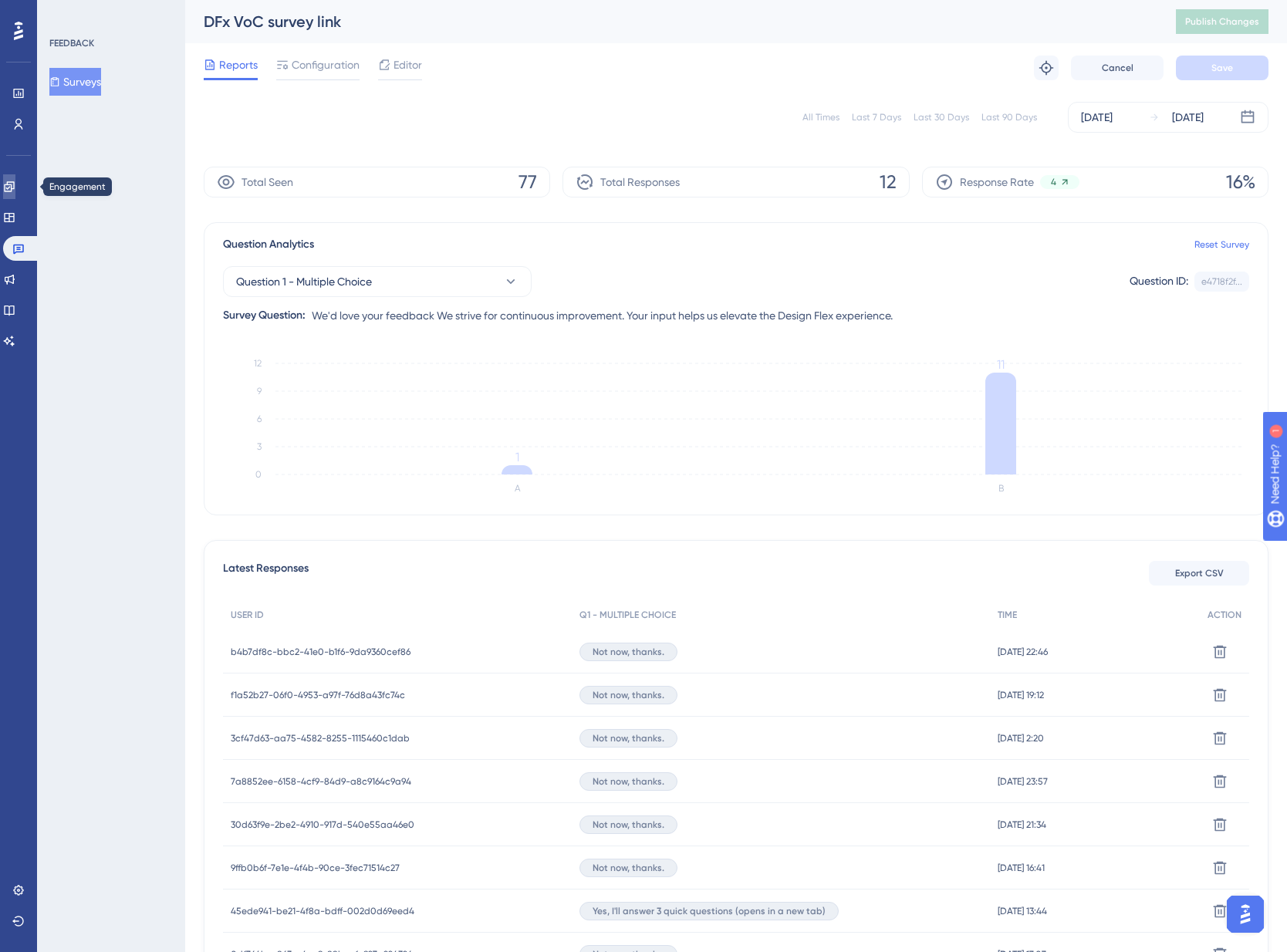
click at [14, 185] on icon at bounding box center [9, 186] width 10 height 10
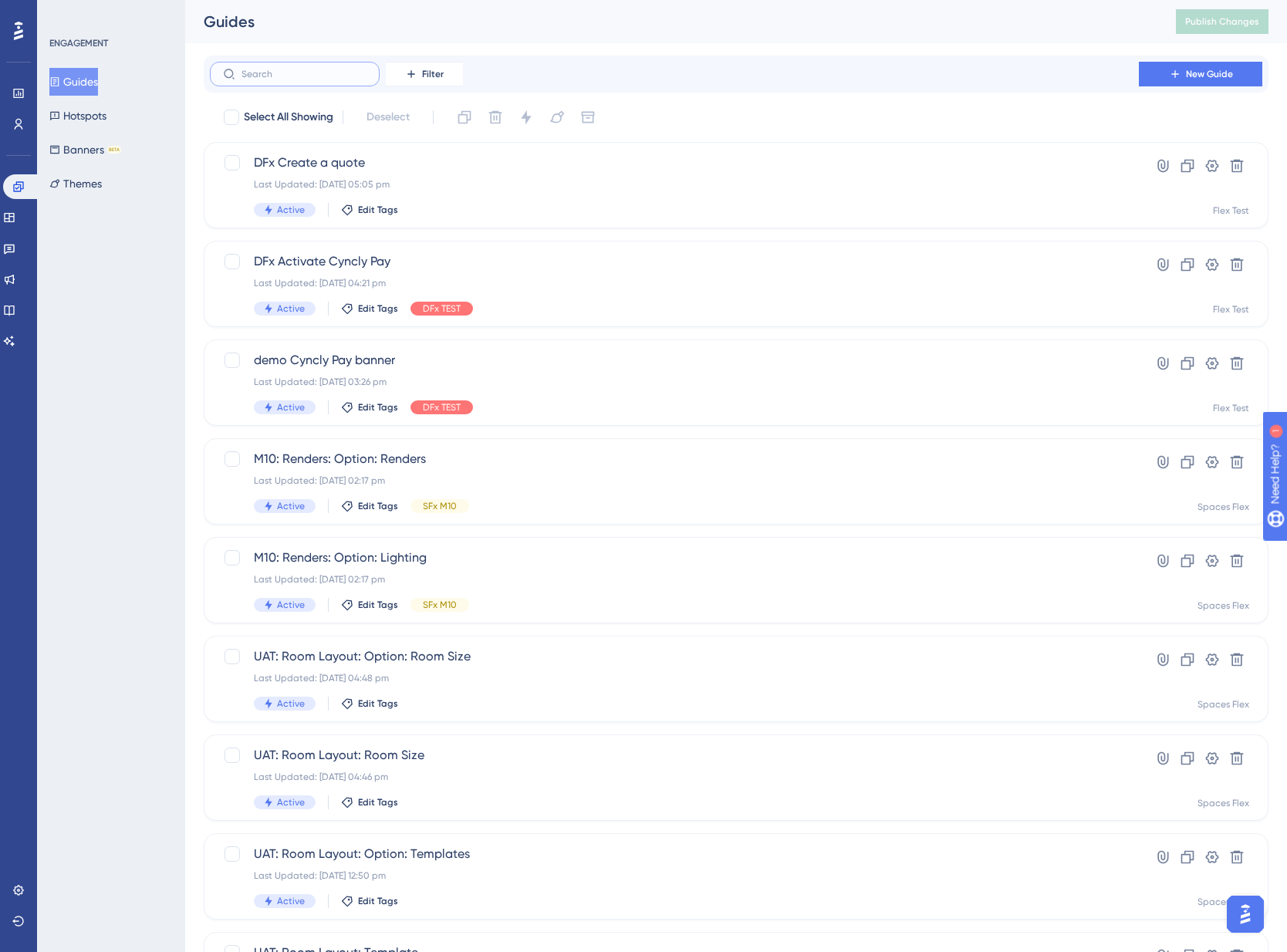
click at [307, 77] on input "text" at bounding box center [304, 74] width 125 height 11
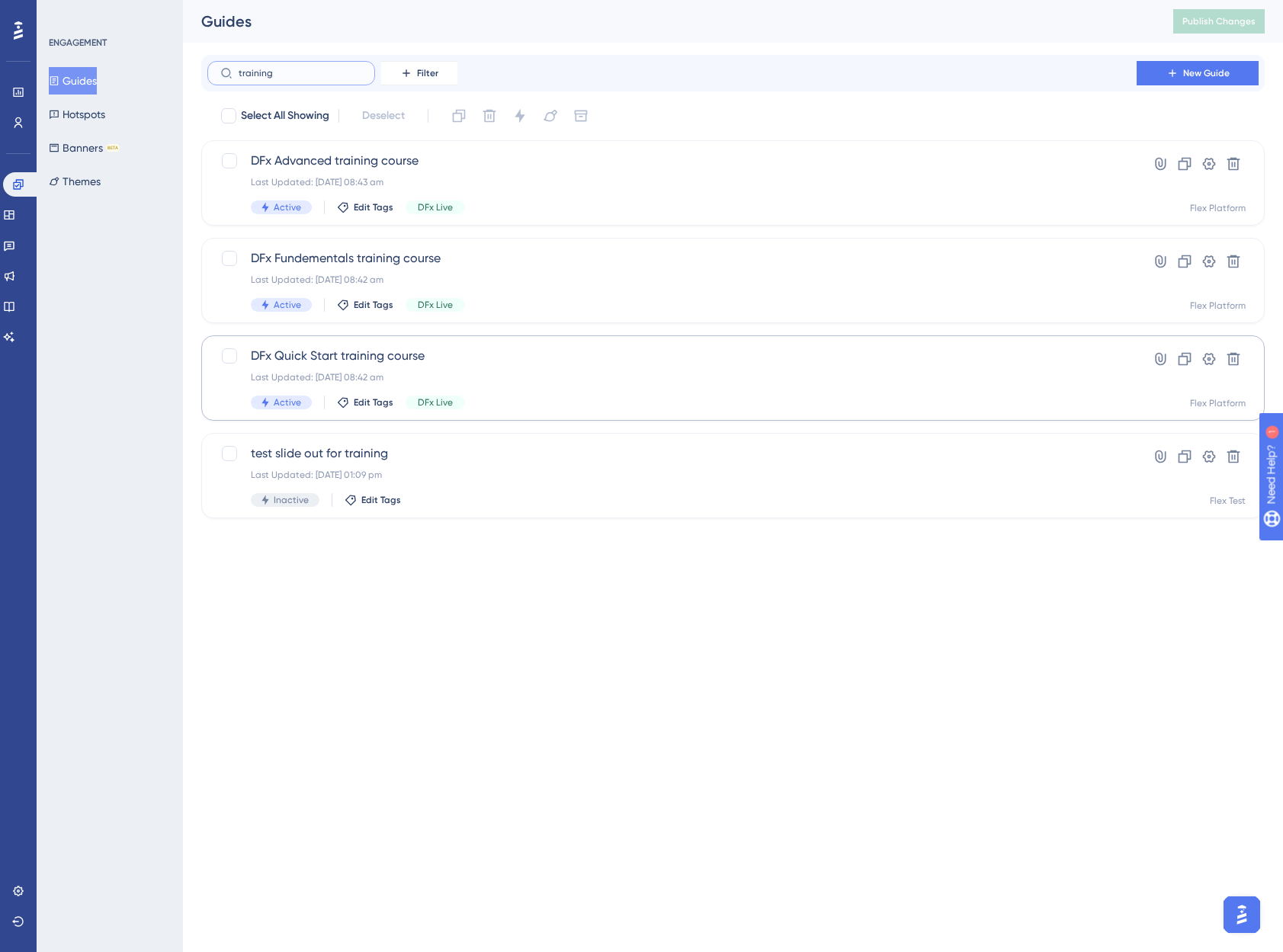
type input "training"
click at [513, 376] on div "Last Updated: [DATE] 08:42 am" at bounding box center [672, 377] width 842 height 12
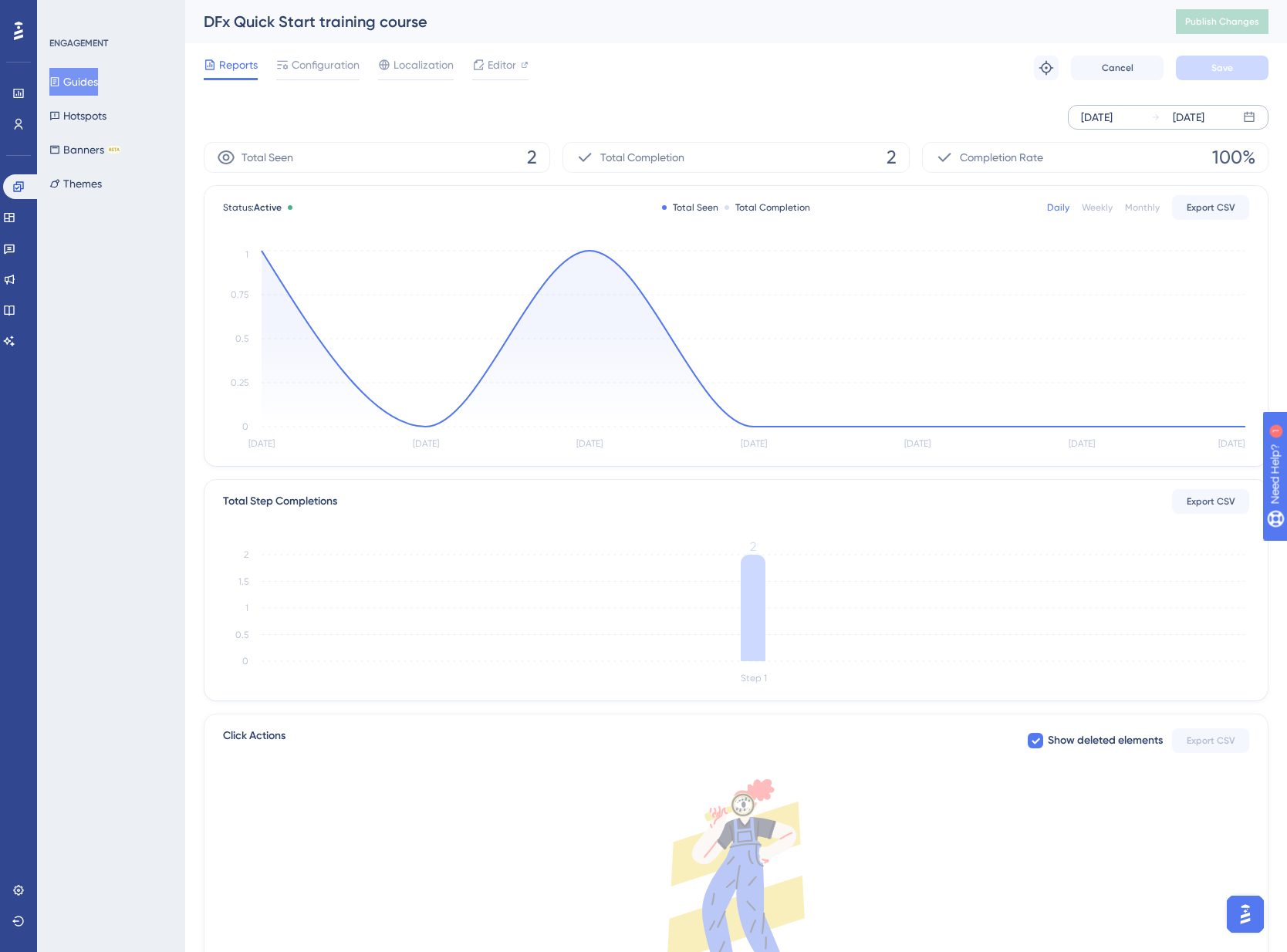
click at [1143, 113] on div "[DATE] [DATE]" at bounding box center [1168, 118] width 201 height 25
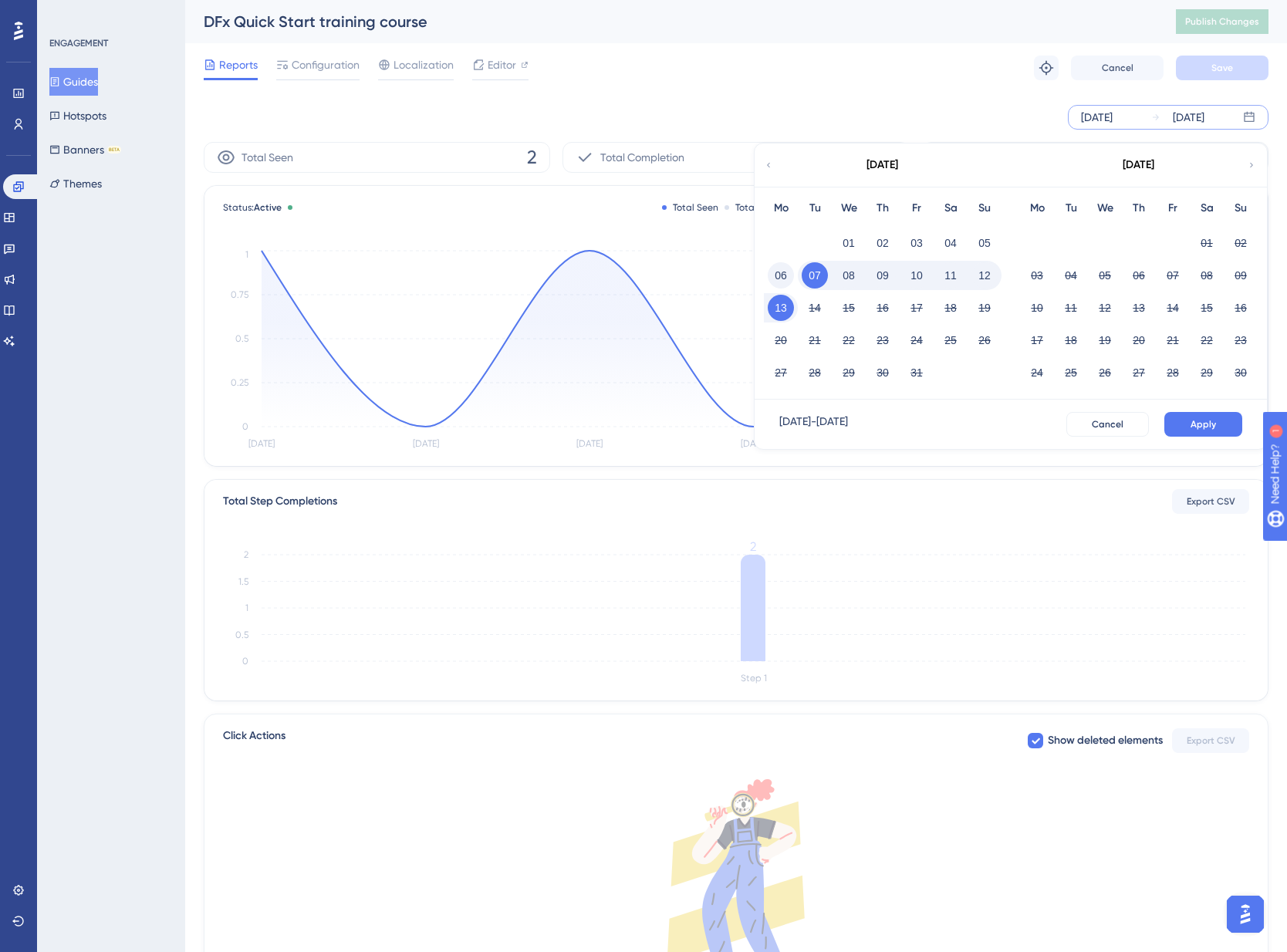
click at [781, 276] on button "06" at bounding box center [781, 276] width 26 height 26
click at [985, 282] on button "12" at bounding box center [985, 276] width 26 height 26
click at [1182, 427] on button "Apply" at bounding box center [1203, 424] width 78 height 25
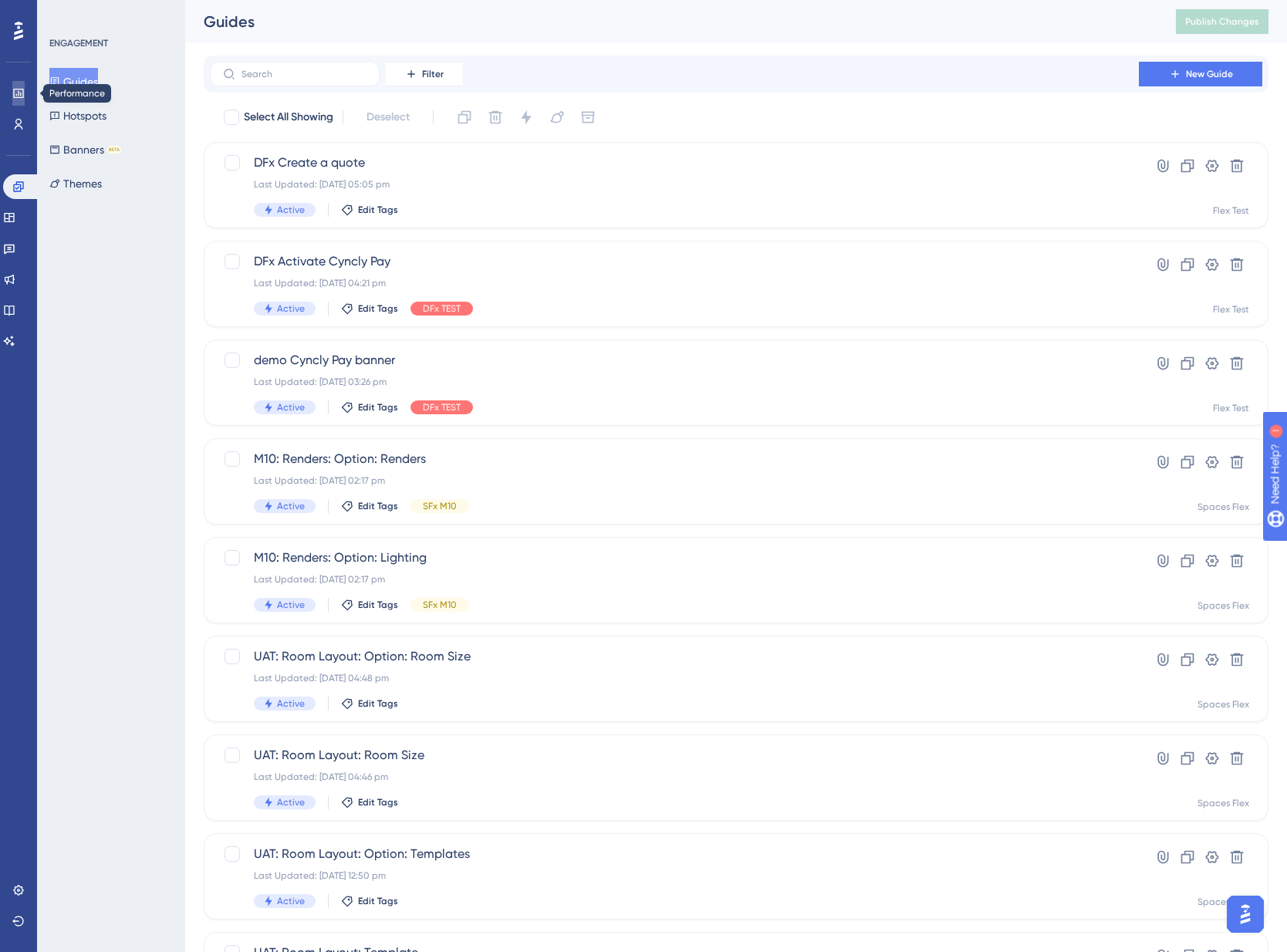
click at [21, 88] on icon at bounding box center [19, 94] width 12 height 12
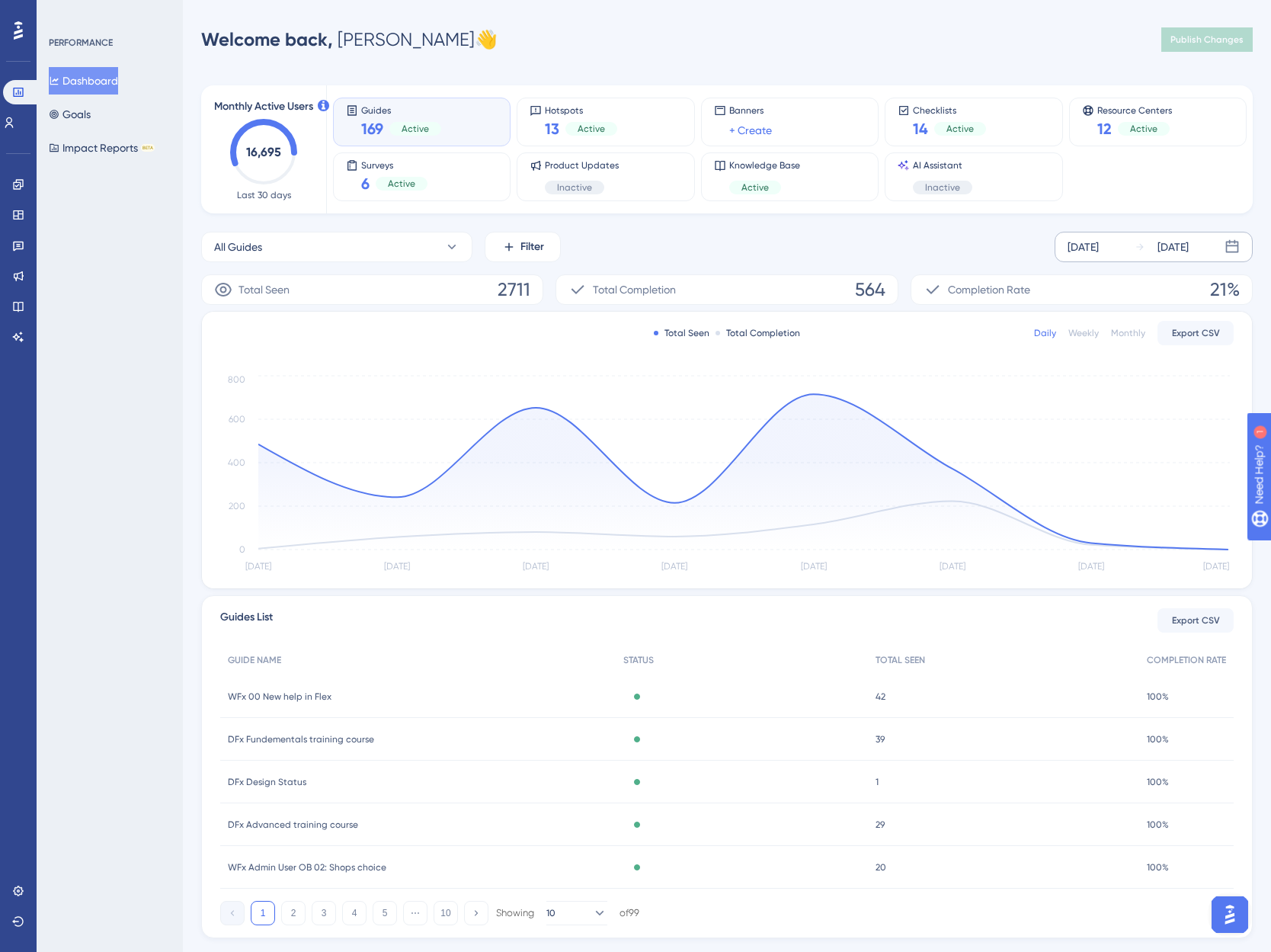
click at [1099, 245] on div "[DATE]" at bounding box center [1083, 247] width 31 height 18
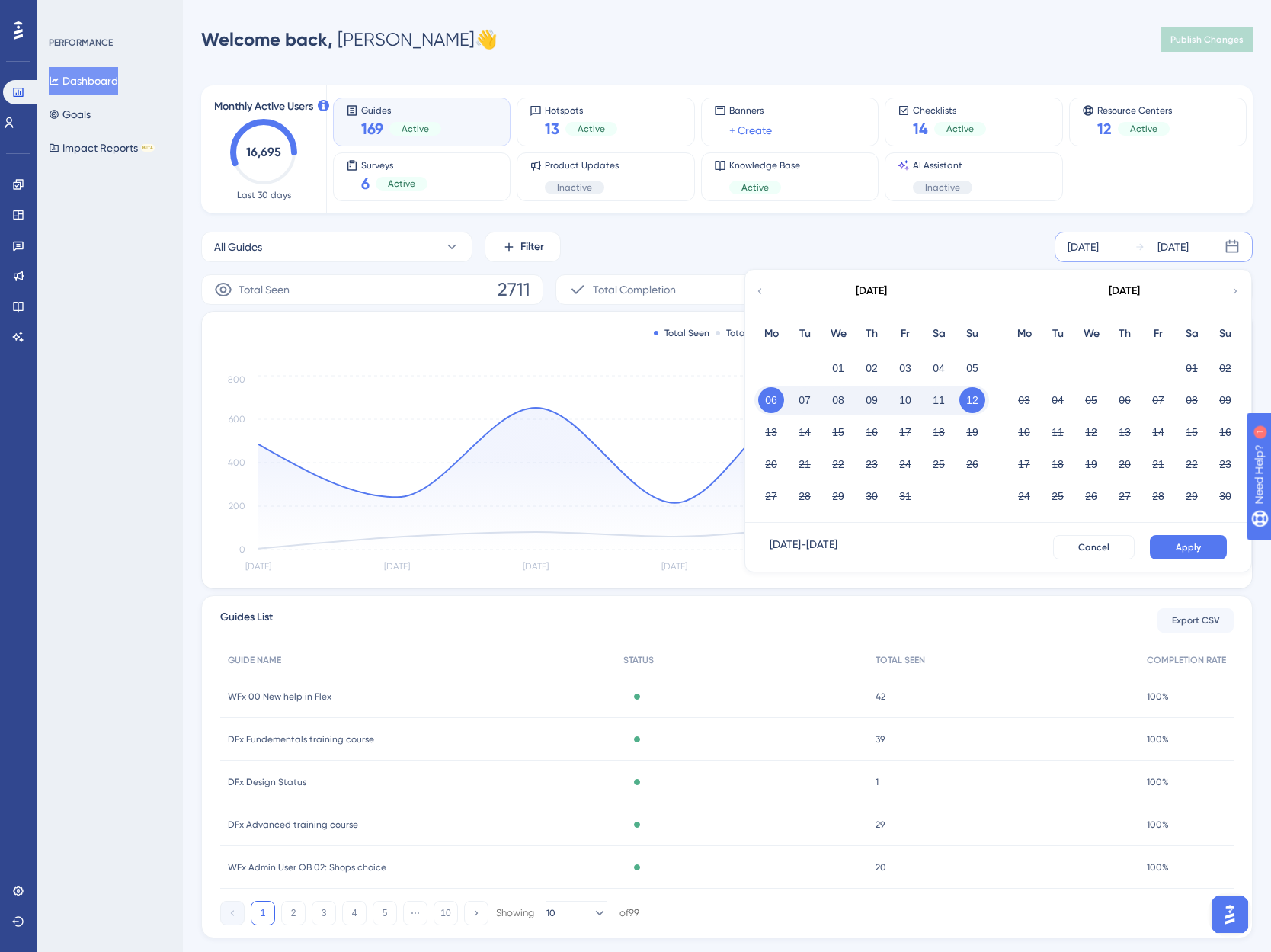
click at [960, 245] on div "All Guides Filter [DATE] [DATE] [DATE] Mo Tu We Th Fr Sa Su 01 02 03 04 05 06 0…" at bounding box center [727, 247] width 1052 height 31
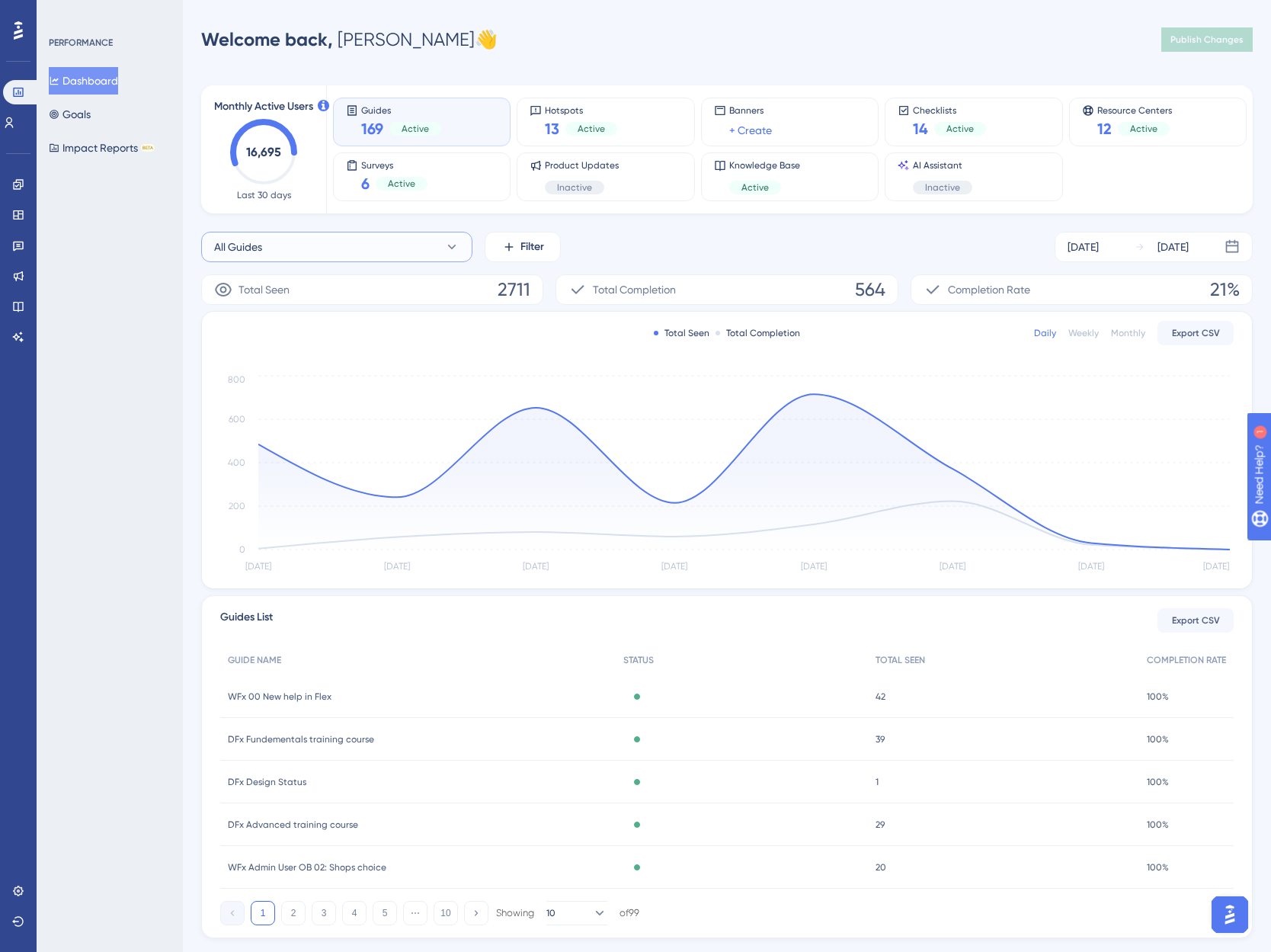
click at [286, 242] on button "All Guides" at bounding box center [336, 247] width 271 height 31
type input "dfx f"
click at [304, 346] on span "DFx Fundementals training course" at bounding box center [306, 340] width 165 height 18
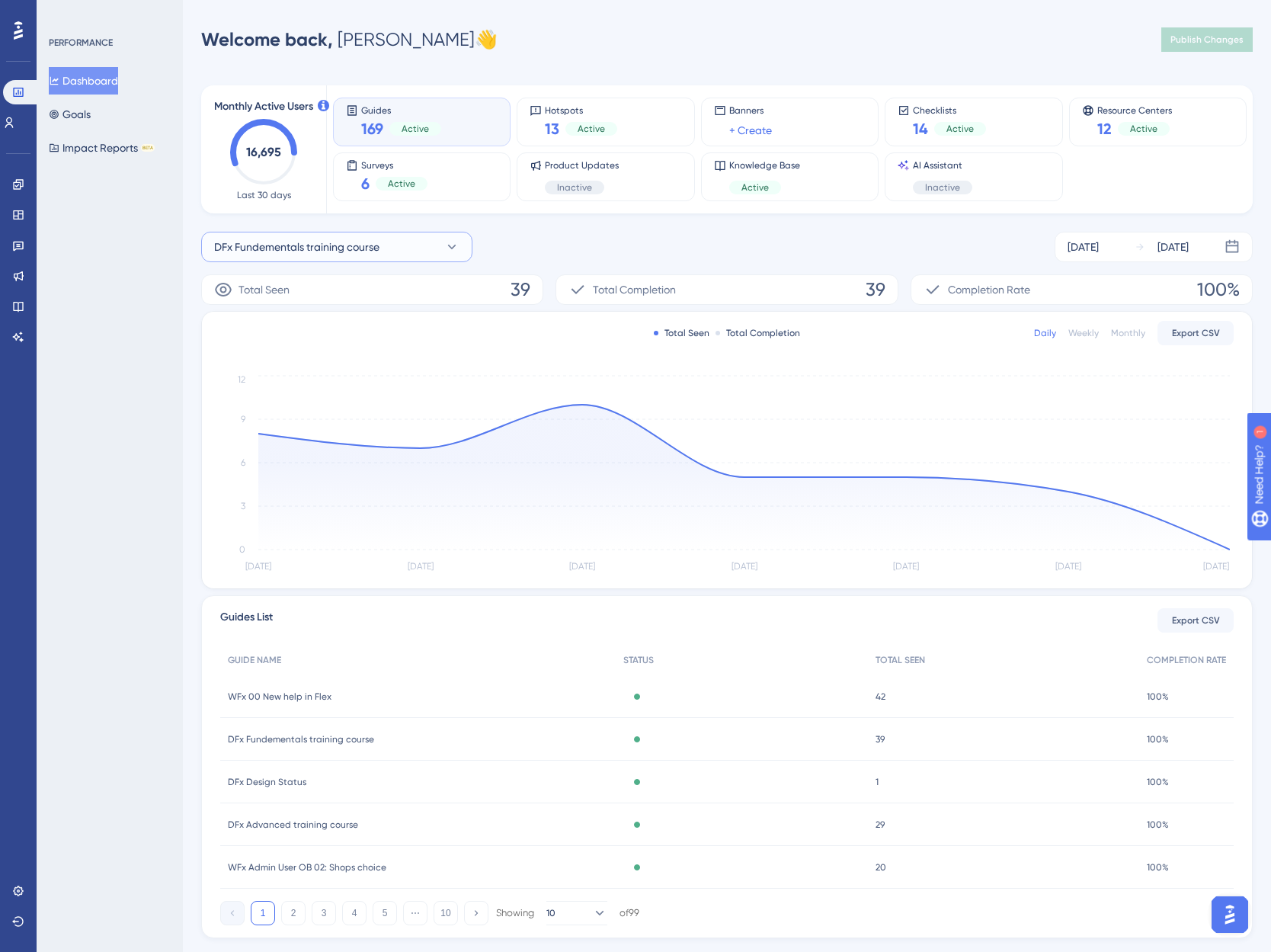
click at [392, 252] on button "DFx Fundementals training course" at bounding box center [336, 247] width 271 height 31
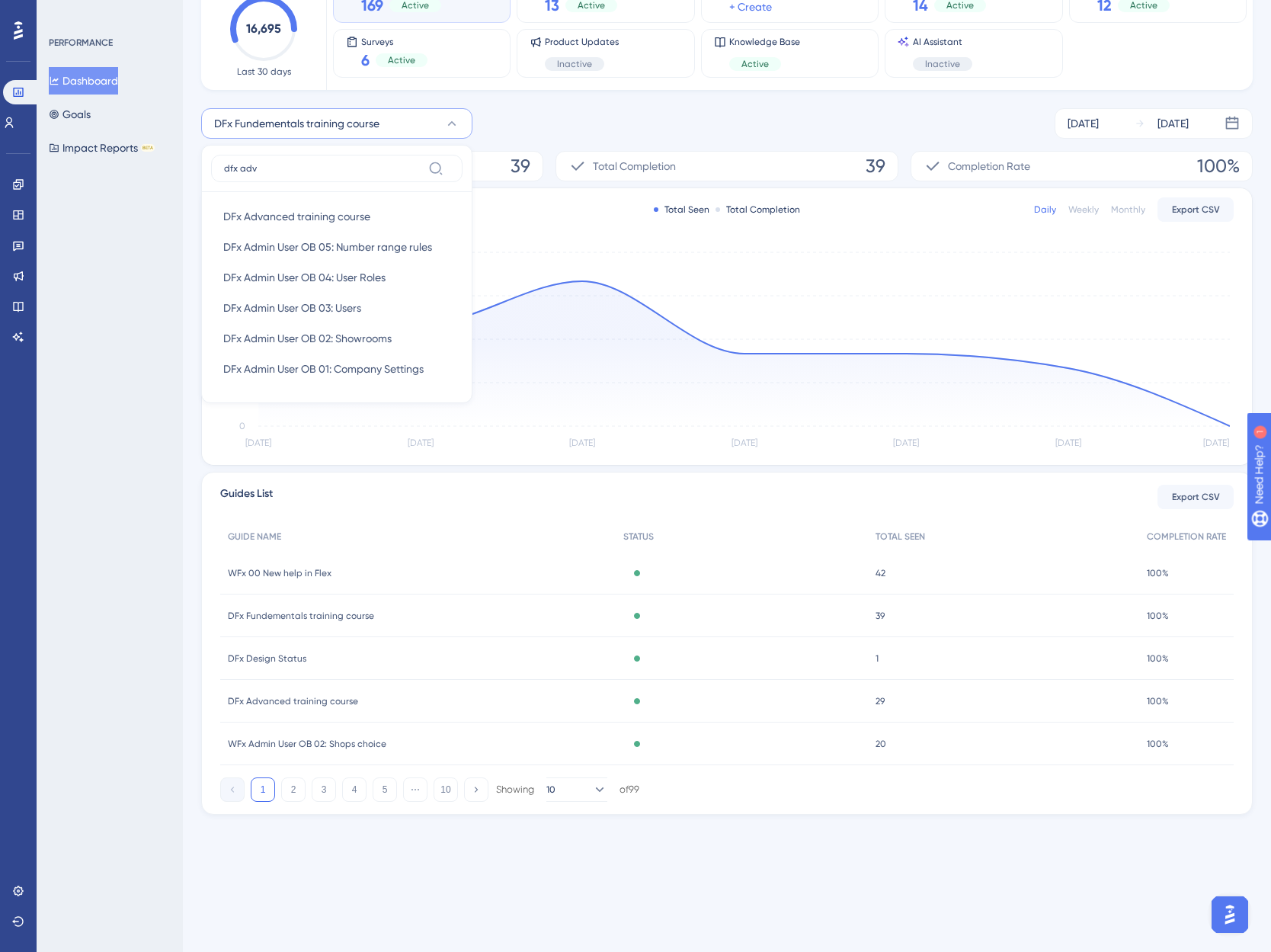
scroll to position [35, 0]
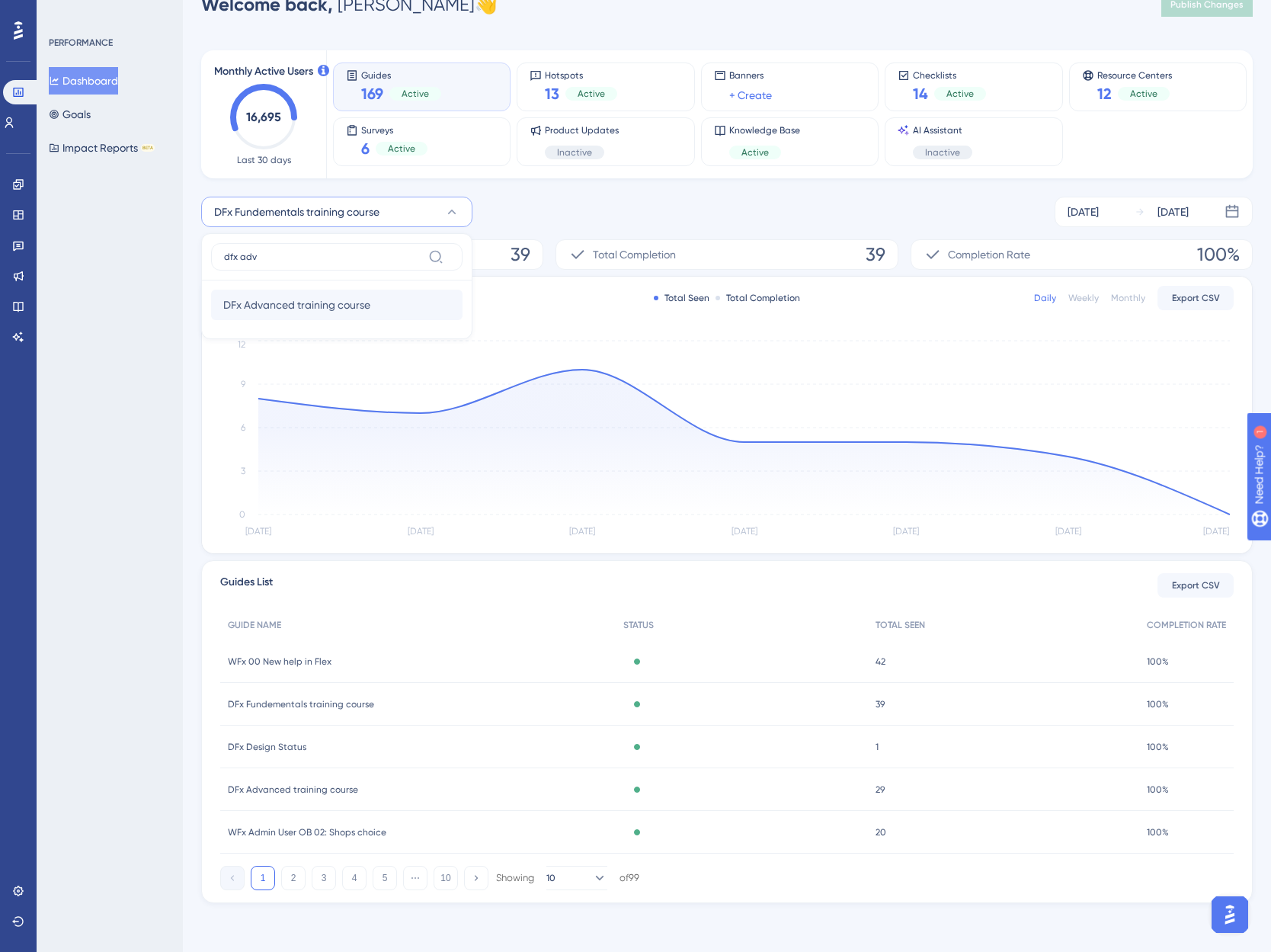
type input "dfx adv"
click at [298, 305] on span "DFx Advanced training course" at bounding box center [297, 305] width 147 height 18
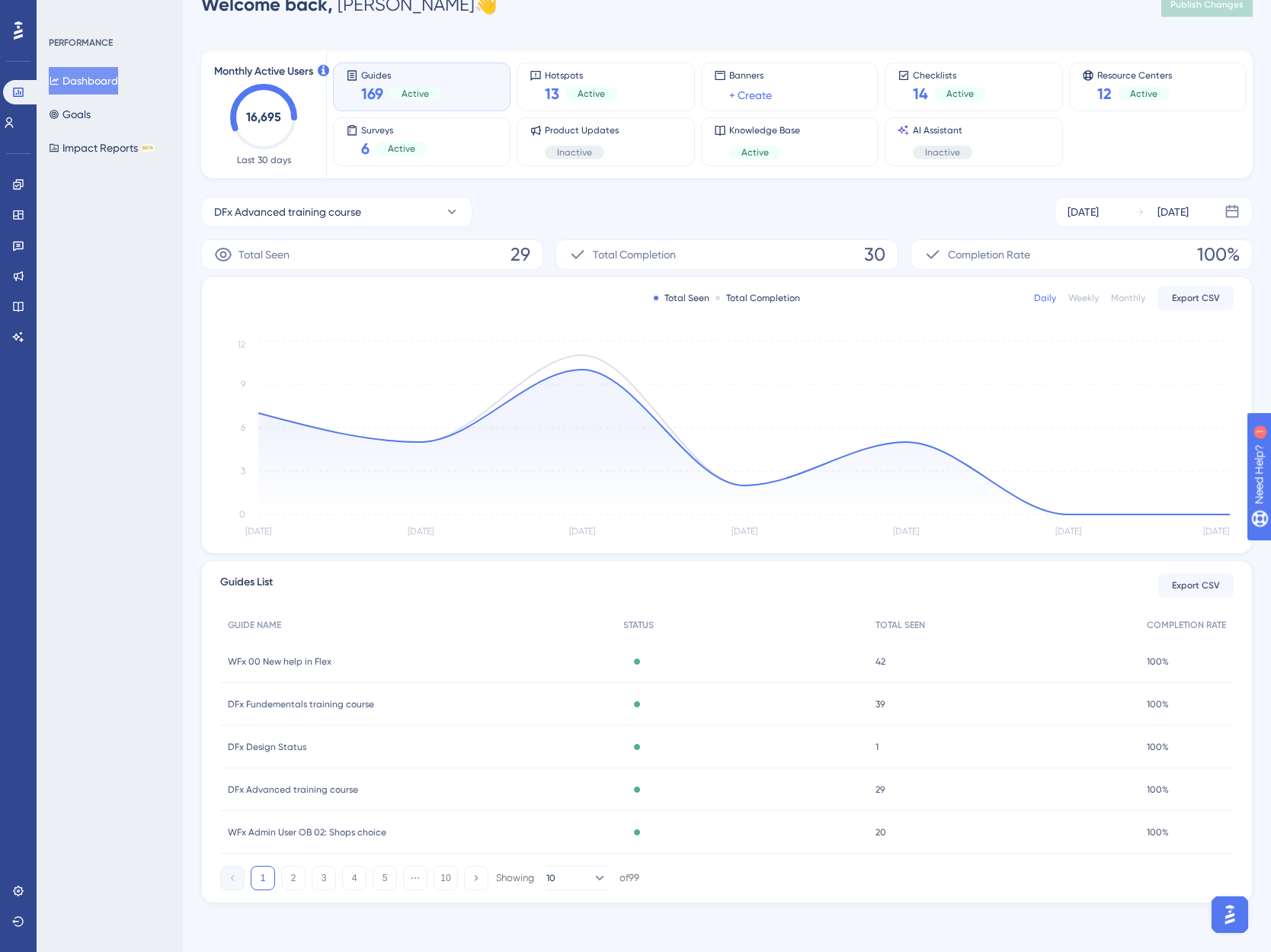
click at [323, 703] on span "DFx Fundementals training course" at bounding box center [301, 704] width 146 height 12
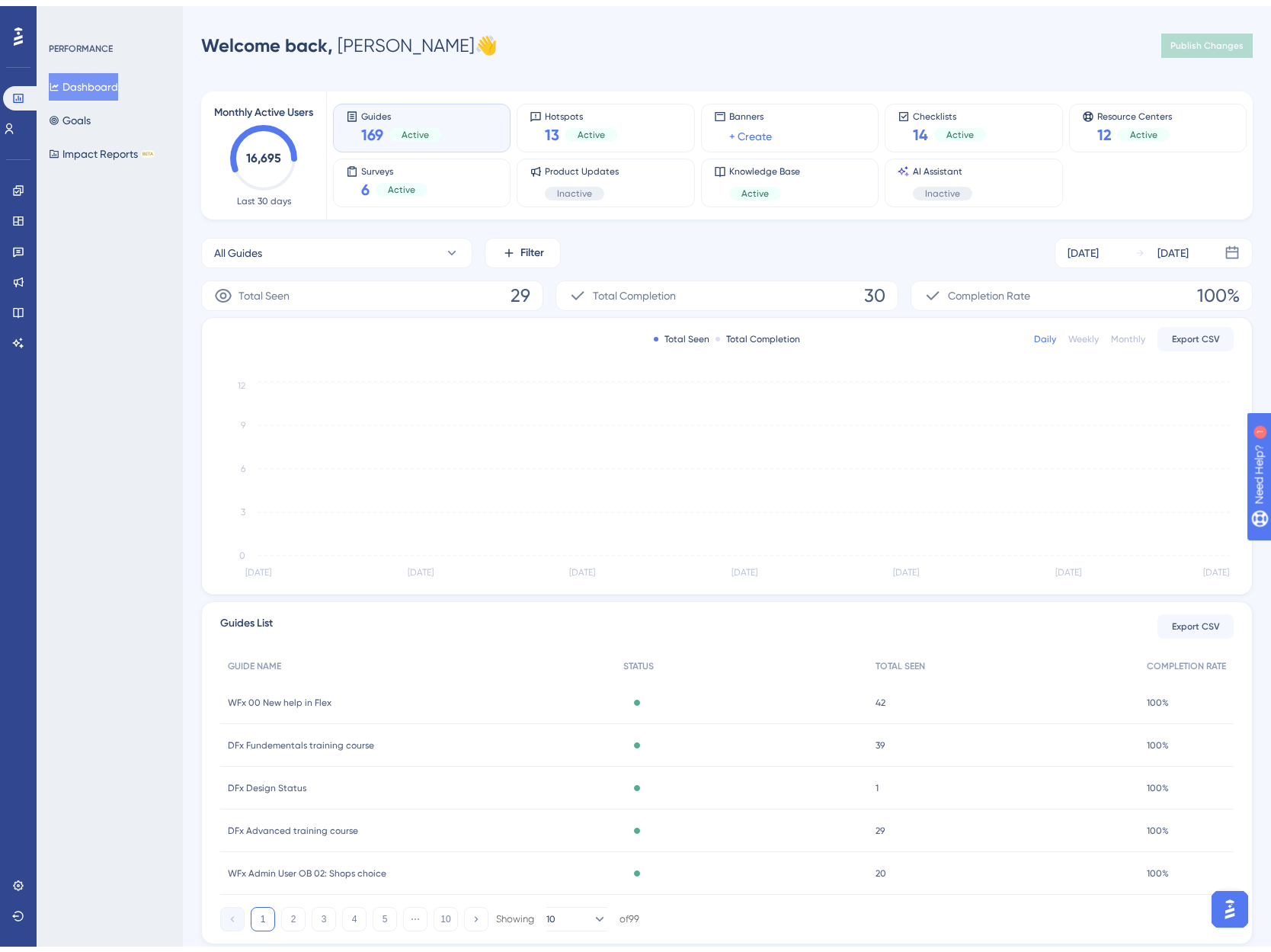
scroll to position [35, 0]
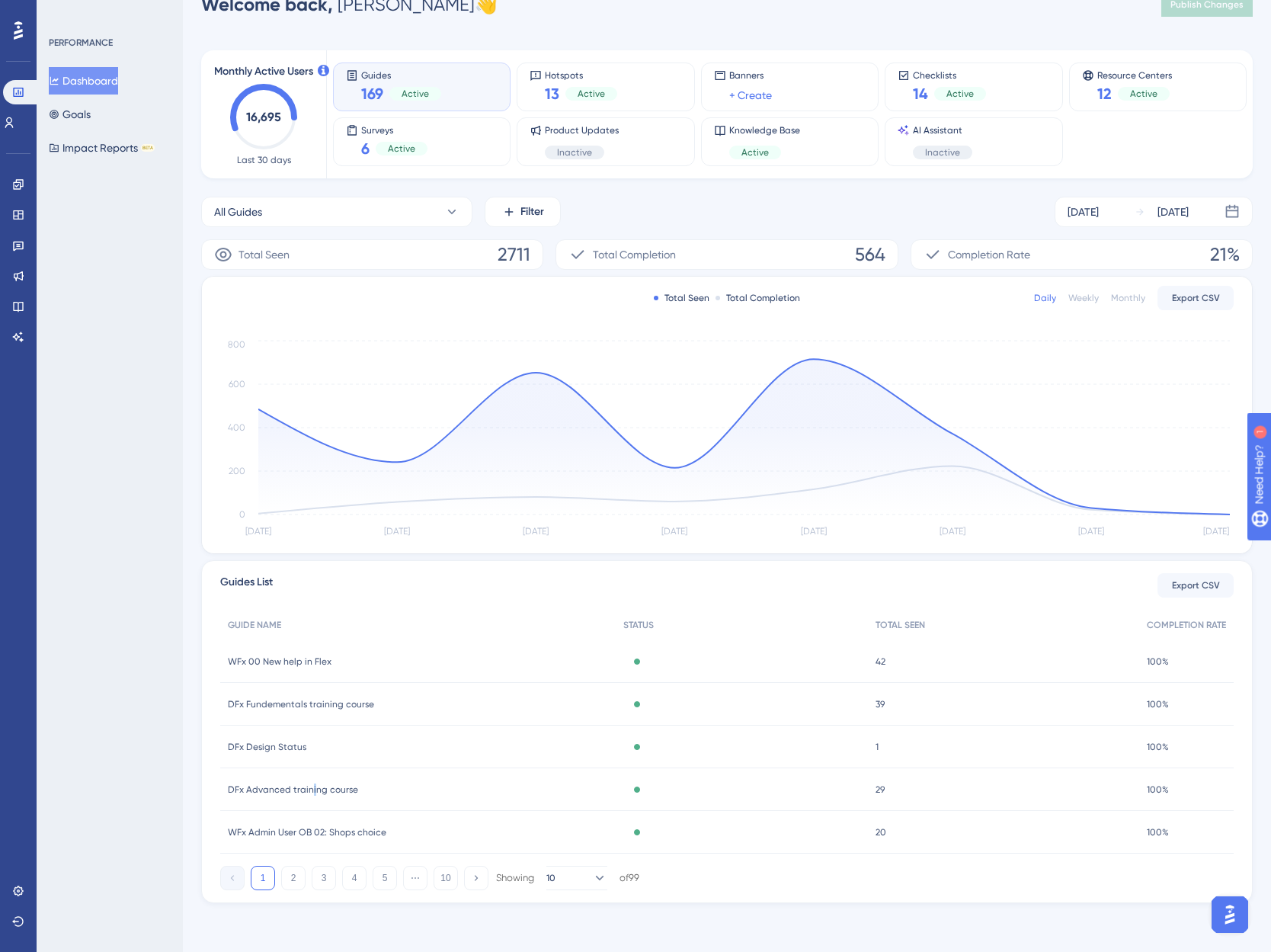
click at [313, 790] on span "DFx Advanced training course" at bounding box center [293, 789] width 130 height 12
drag, startPoint x: 313, startPoint y: 790, endPoint x: 301, endPoint y: 782, distance: 14.4
click at [301, 783] on span "DFx Advanced training course" at bounding box center [293, 789] width 130 height 12
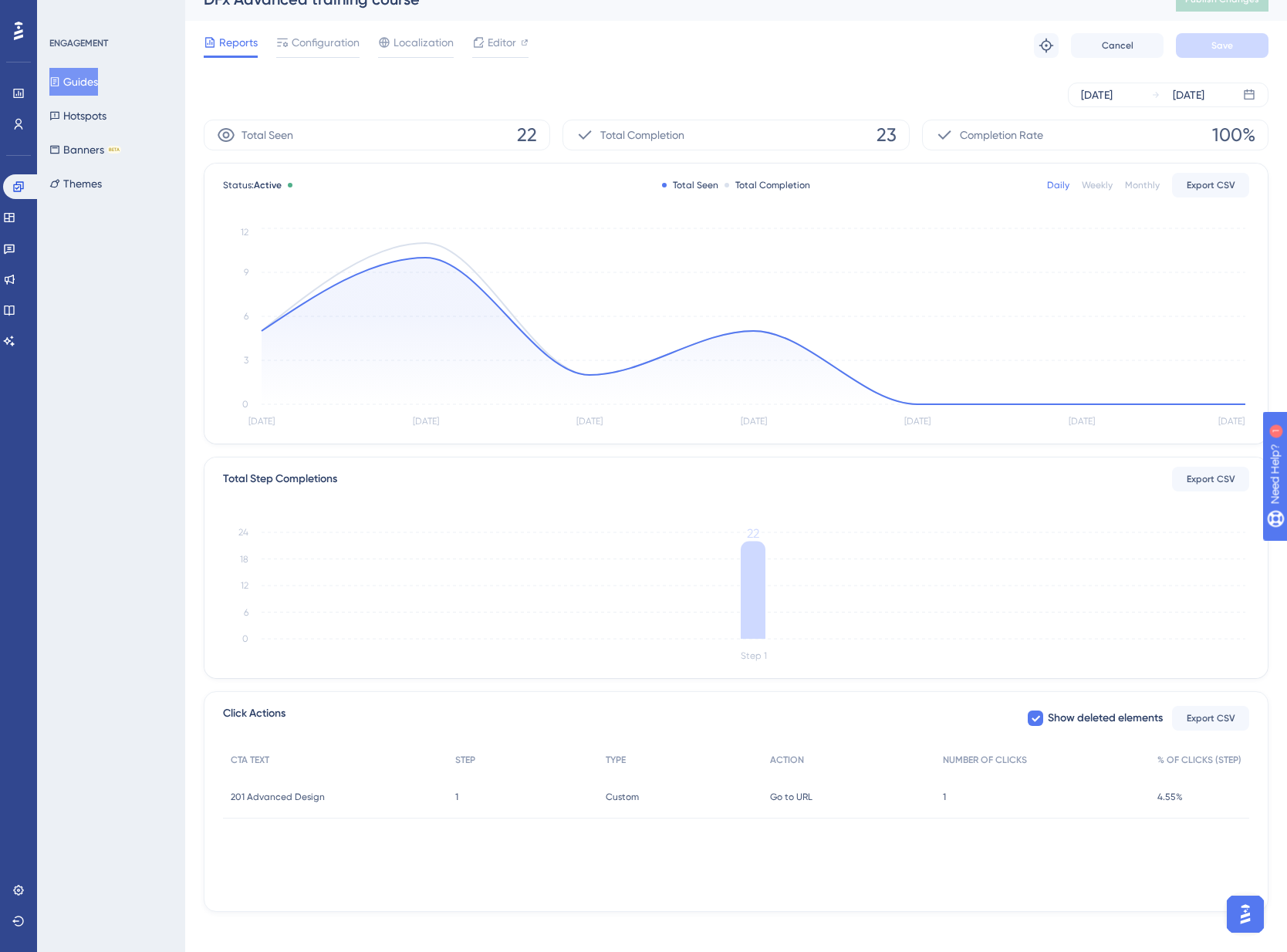
scroll to position [32, 0]
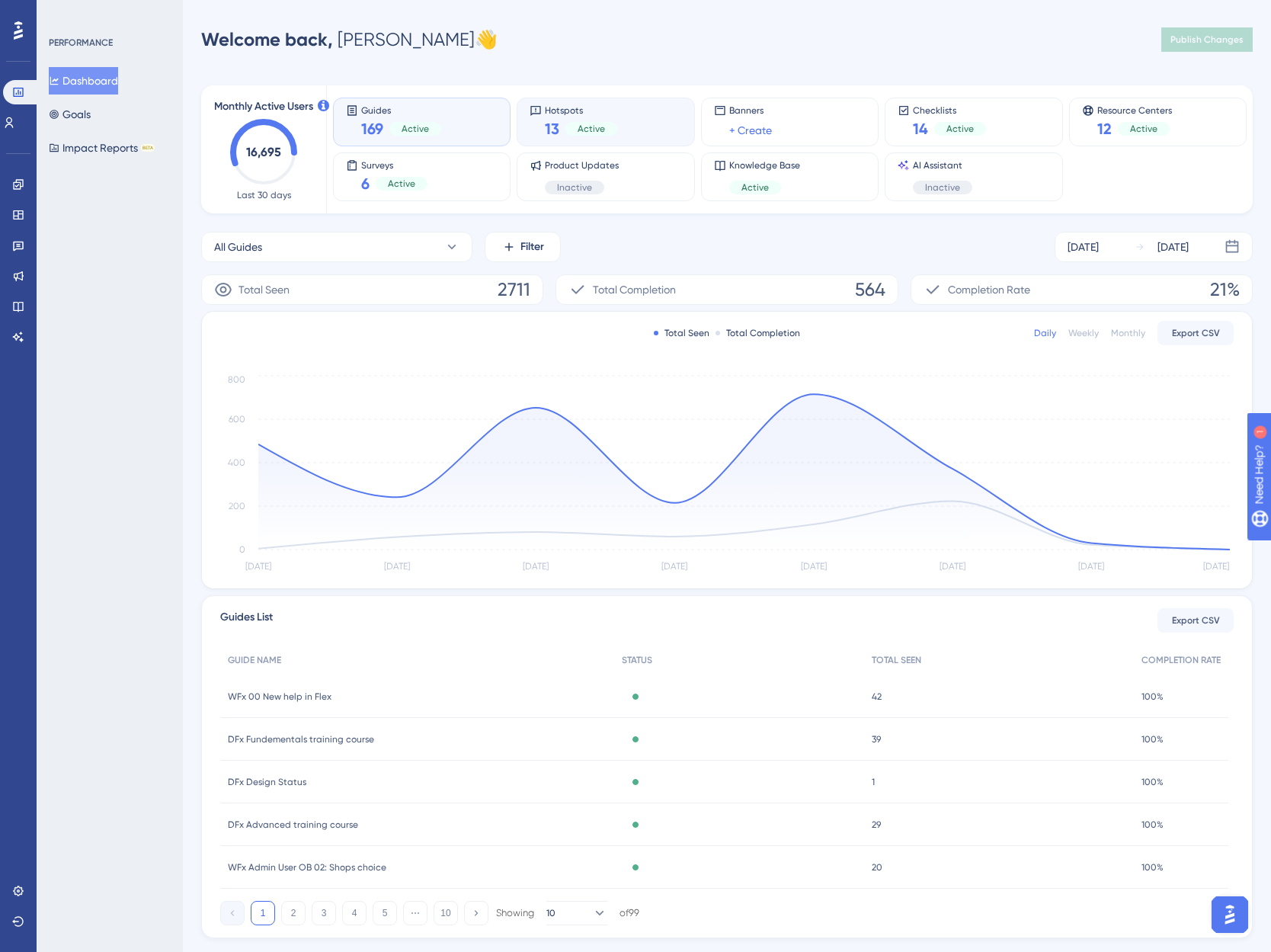
click at [577, 119] on div "13 Active" at bounding box center [581, 128] width 73 height 21
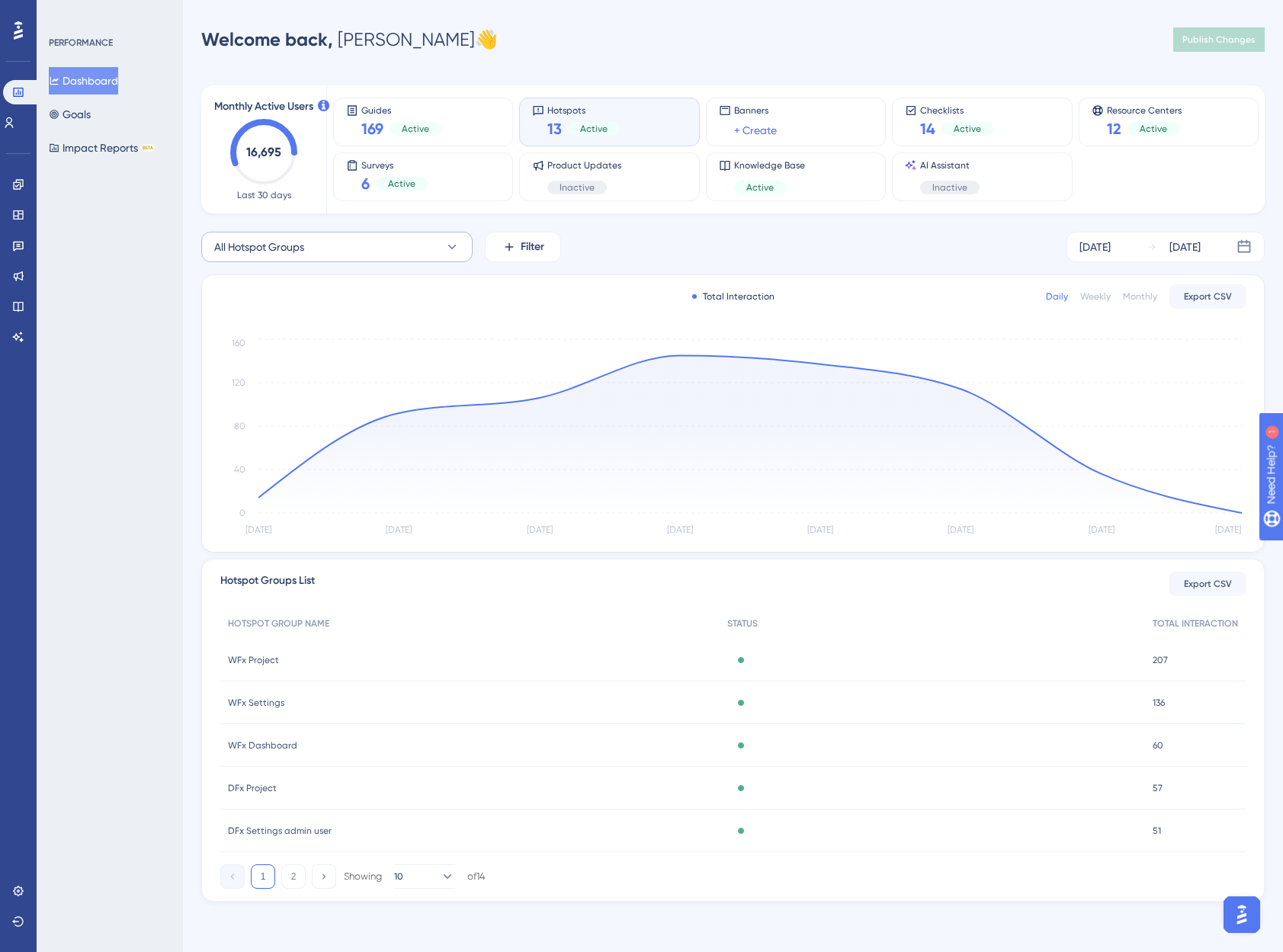
click at [354, 262] on div "All Hotspot Groups Filter [DATE] [DATE] Total Interaction Daily Weekly Monthly …" at bounding box center [733, 567] width 1063 height 670
click at [360, 247] on button "All Hotspot Groups" at bounding box center [337, 247] width 272 height 31
type input "wfx se"
click at [279, 336] on span "WFx Settings" at bounding box center [255, 340] width 63 height 18
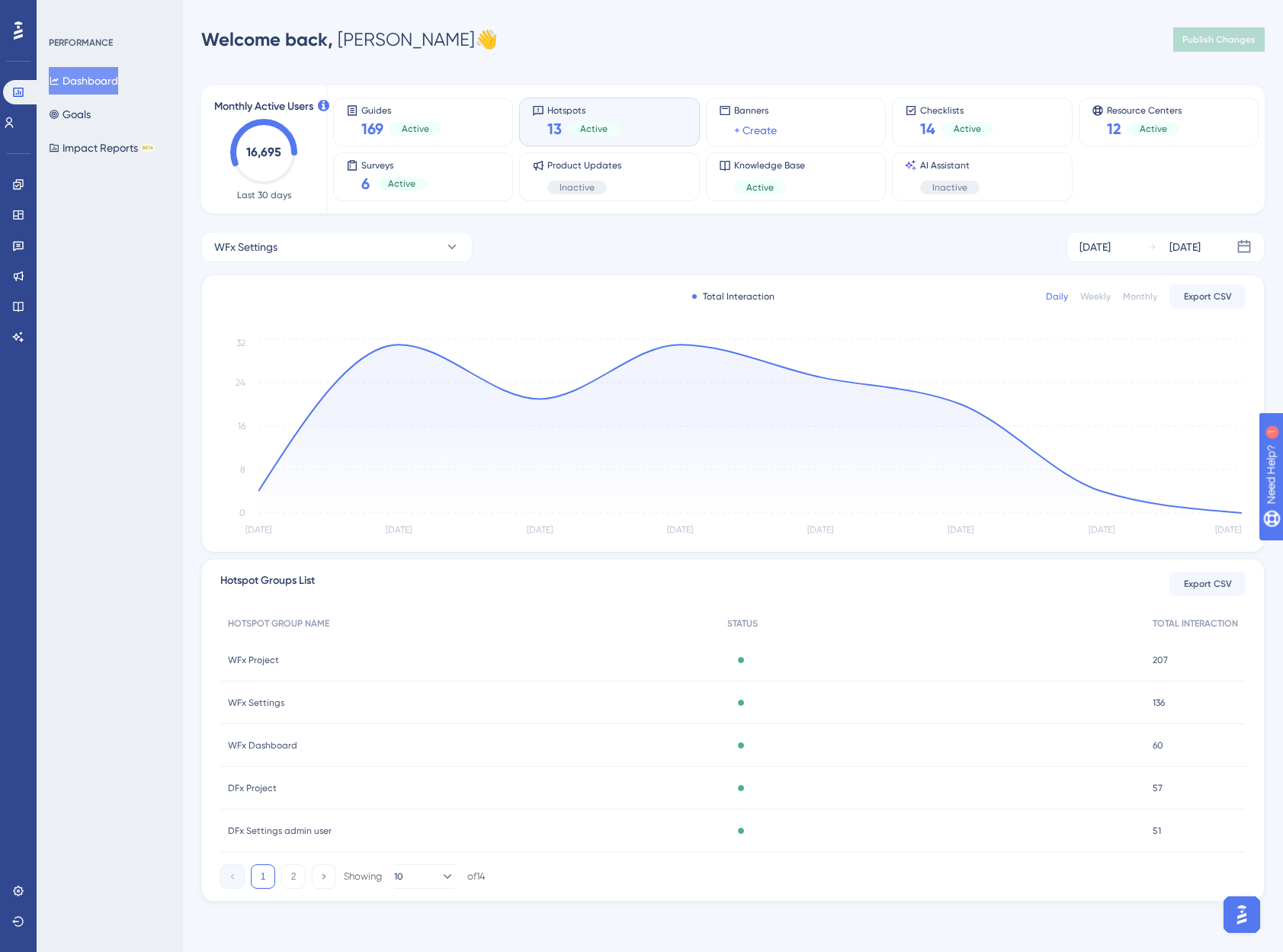
click at [1099, 294] on div "Weekly" at bounding box center [1096, 297] width 31 height 12
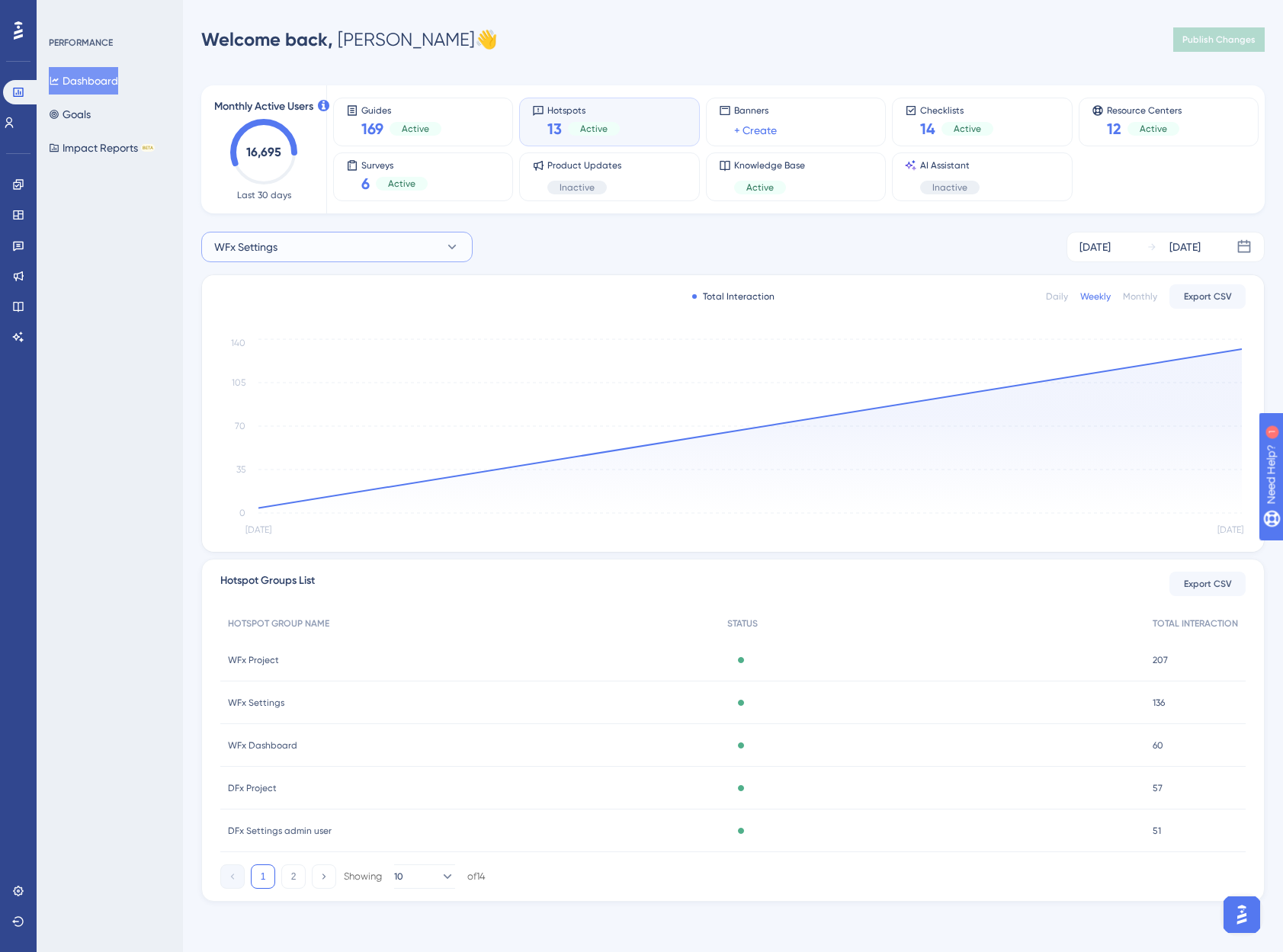
click at [396, 243] on button "WFx Settings" at bounding box center [337, 247] width 272 height 31
type input "wfx dash"
click at [272, 346] on span "WFx Dashboard" at bounding box center [263, 340] width 80 height 18
click at [304, 249] on button "WFx Dashboard" at bounding box center [337, 247] width 272 height 31
type input "wfx cont"
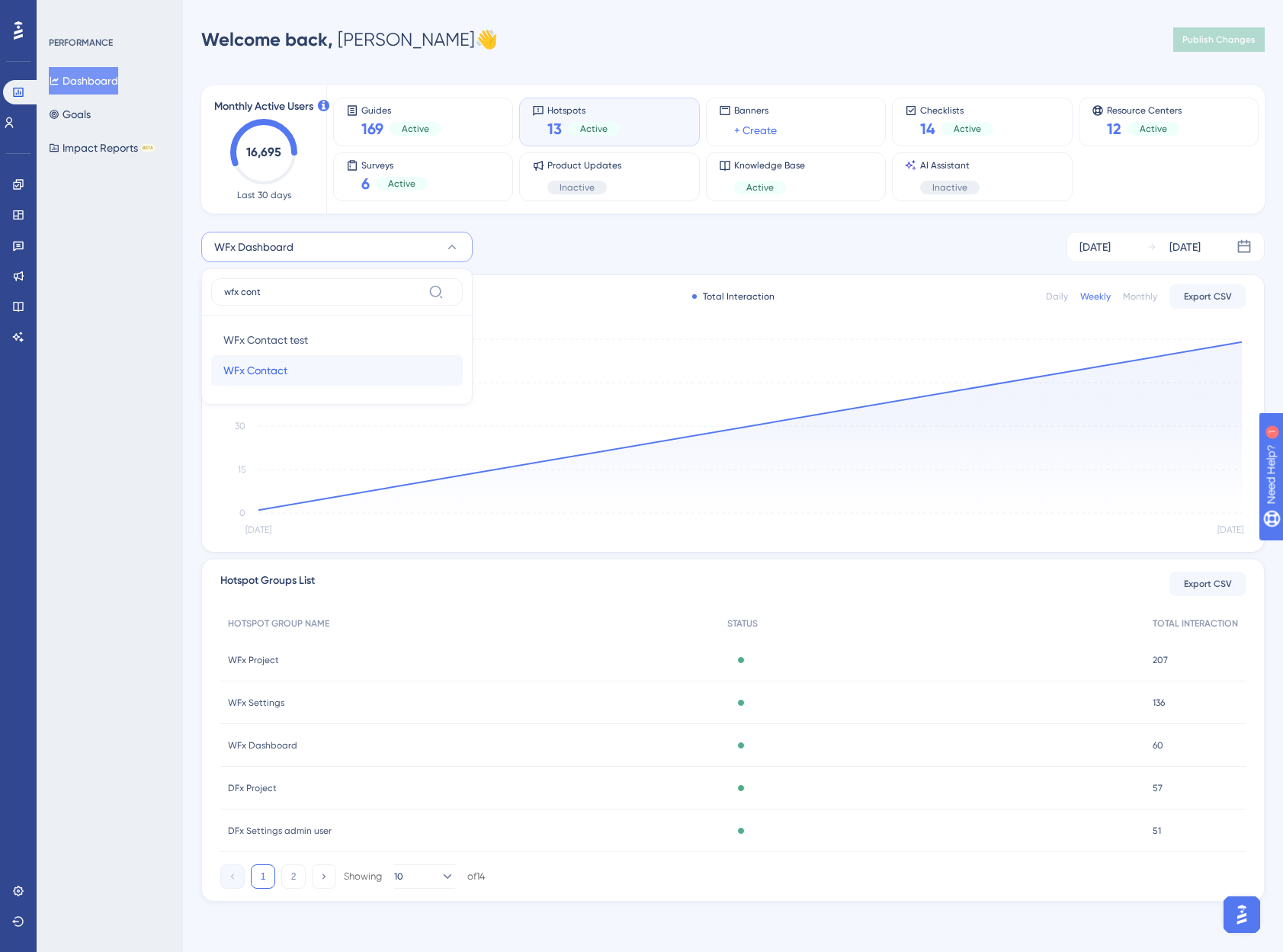
click at [272, 363] on span "WFx Contact" at bounding box center [256, 370] width 64 height 18
click at [269, 252] on span "WFx Contact" at bounding box center [246, 247] width 64 height 18
type input "wfx proj"
click at [255, 370] on span "WFx Project" at bounding box center [252, 370] width 58 height 18
click at [271, 255] on span "WFx Project" at bounding box center [243, 247] width 58 height 18
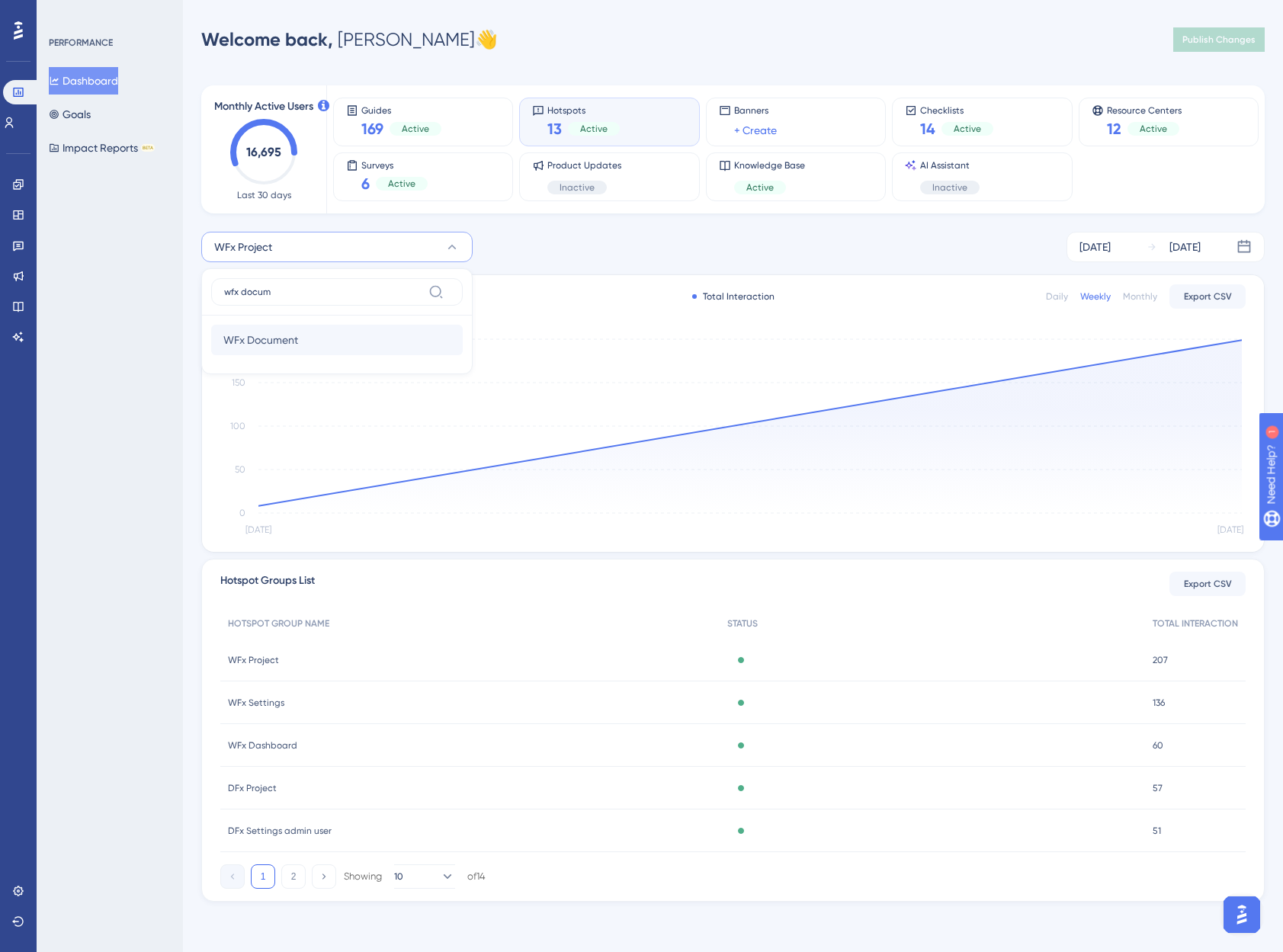
type input "wfx docum"
click at [292, 340] on span "WFx Document" at bounding box center [261, 340] width 75 height 18
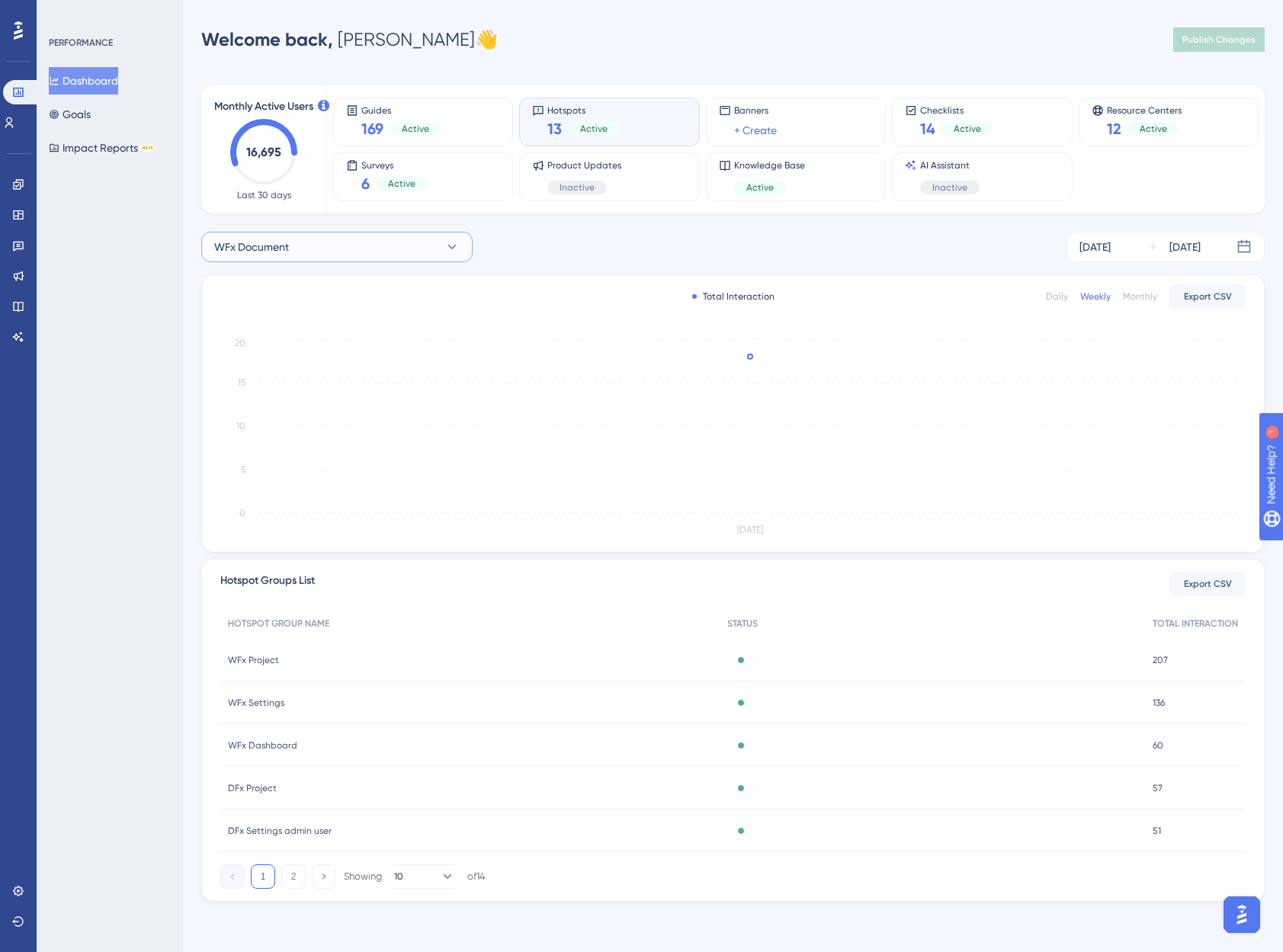
click at [275, 249] on span "WFx Document" at bounding box center [252, 247] width 75 height 18
type input "wfx report"
click at [262, 335] on span "WFx Report" at bounding box center [252, 340] width 57 height 18
drag, startPoint x: 363, startPoint y: 252, endPoint x: 349, endPoint y: 252, distance: 14.0
click at [361, 252] on button "WFx Report" at bounding box center [337, 247] width 272 height 31
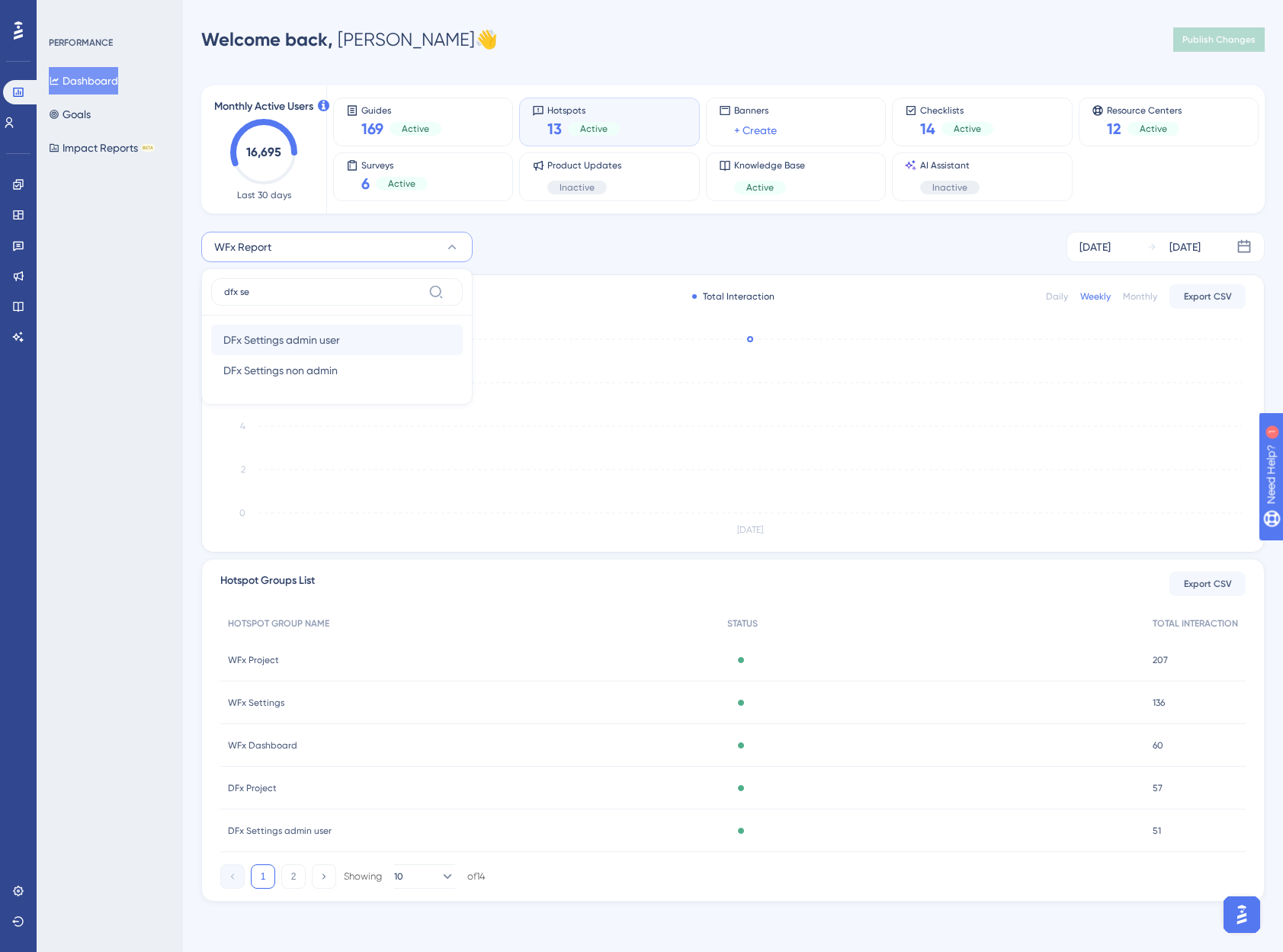
type input "dfx se"
click at [314, 334] on span "DFx Settings admin user" at bounding box center [282, 340] width 116 height 18
click at [308, 243] on span "DFx Settings admin user" at bounding box center [272, 247] width 116 height 18
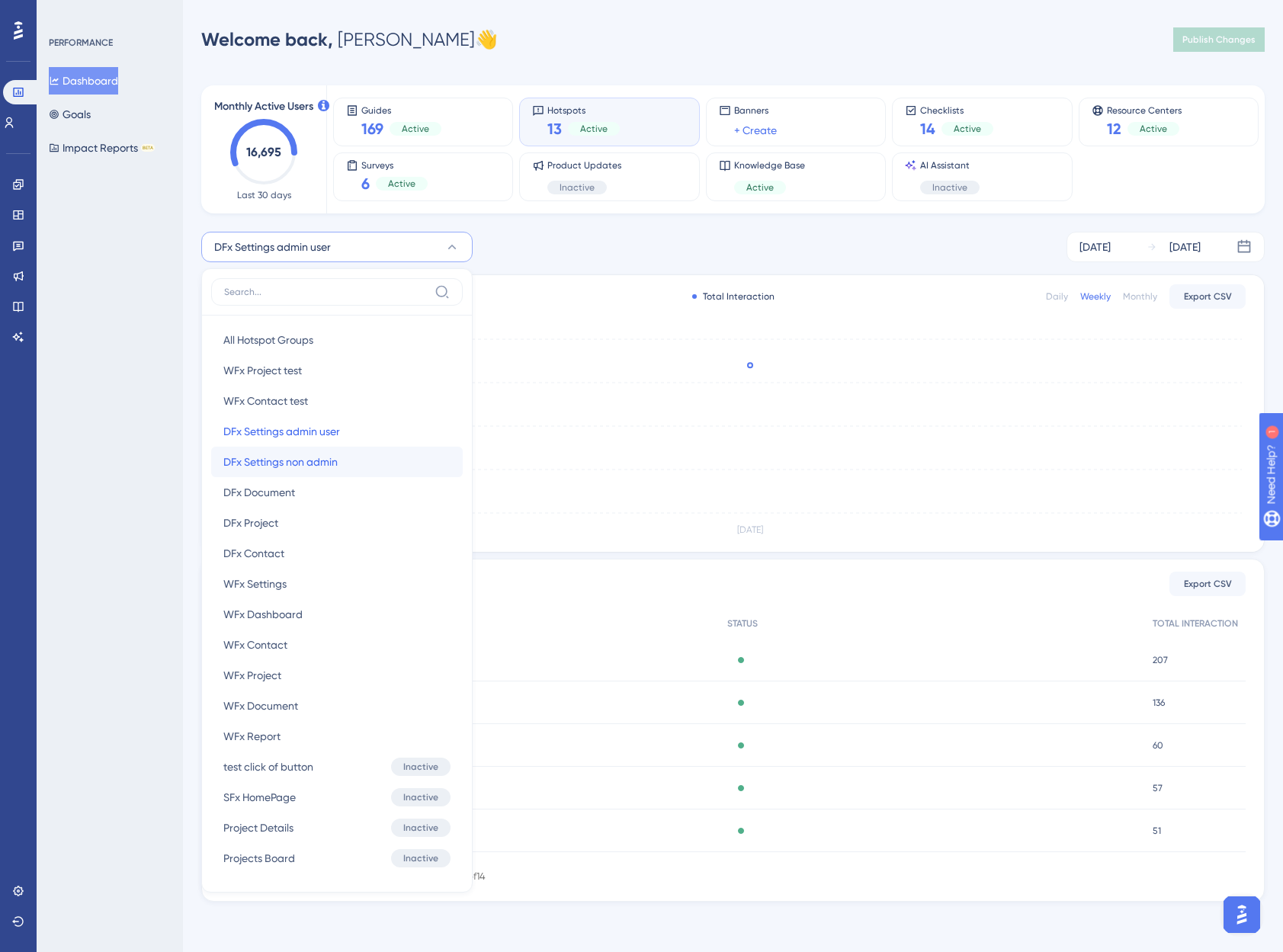
click at [328, 465] on span "DFx Settings non admin" at bounding box center [280, 462] width 114 height 18
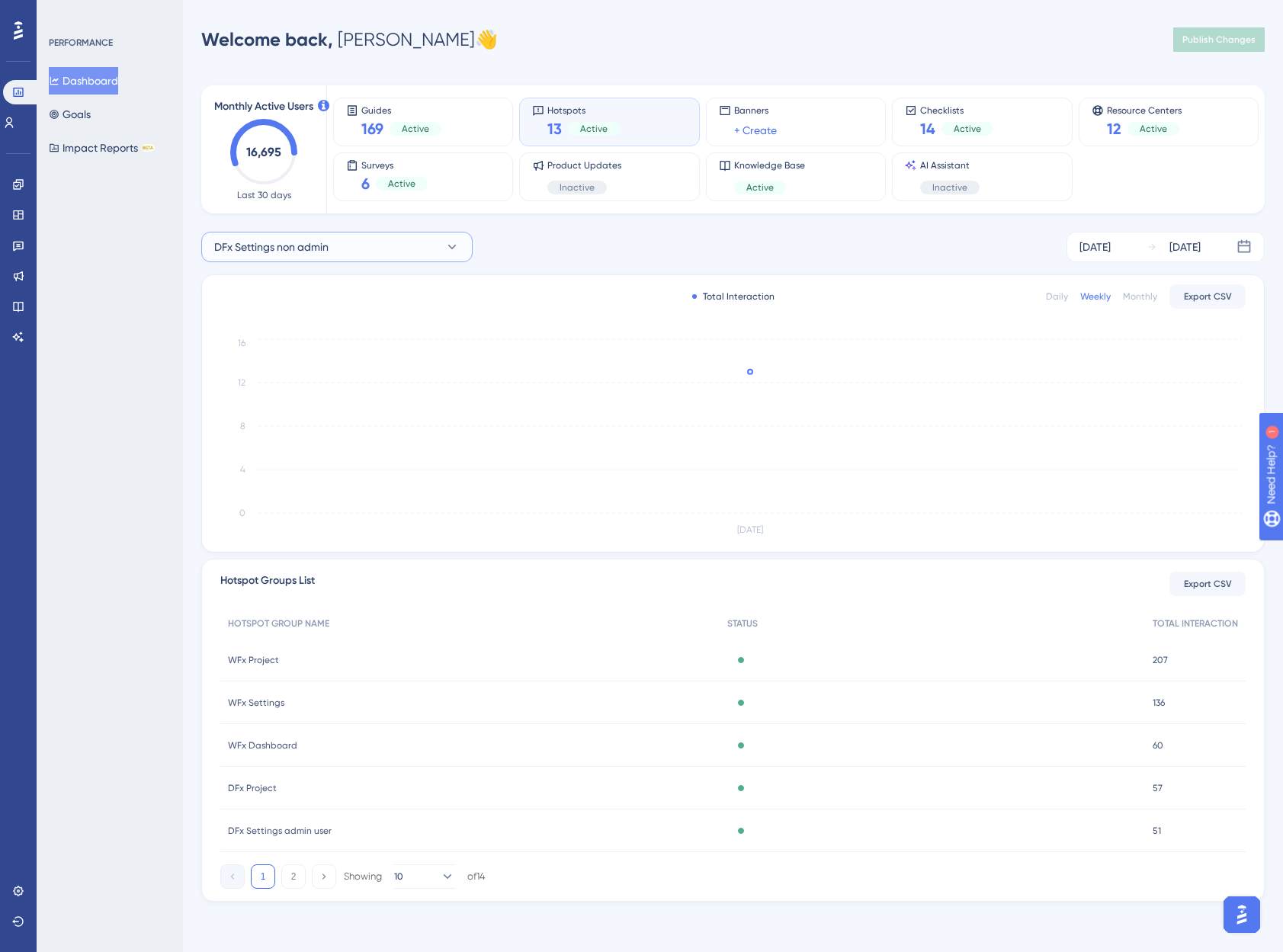
click at [283, 253] on span "DFx Settings non admin" at bounding box center [271, 247] width 114 height 18
type input "dfx doc"
click at [246, 342] on span "DFx Document" at bounding box center [259, 340] width 72 height 18
drag, startPoint x: 321, startPoint y: 249, endPoint x: 298, endPoint y: 239, distance: 25.1
click at [320, 250] on button "DFx Document" at bounding box center [337, 247] width 272 height 31
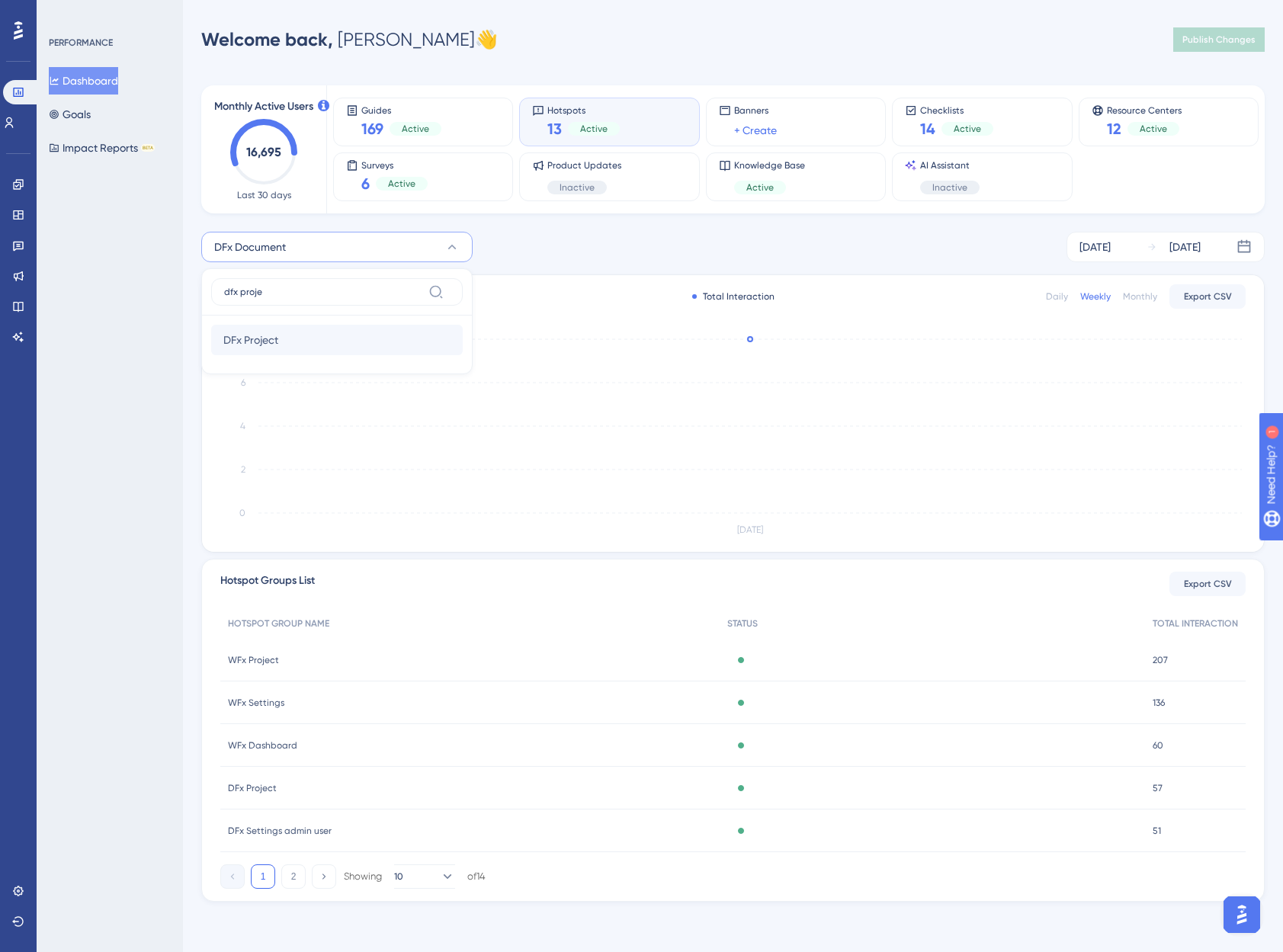
type input "dfx proje"
click at [259, 351] on button "DFx Project DFx Project" at bounding box center [337, 340] width 252 height 31
click at [355, 246] on button "DFx Project" at bounding box center [337, 247] width 272 height 31
type input "dfx cont"
click at [266, 336] on span "DFx Contact" at bounding box center [254, 340] width 61 height 18
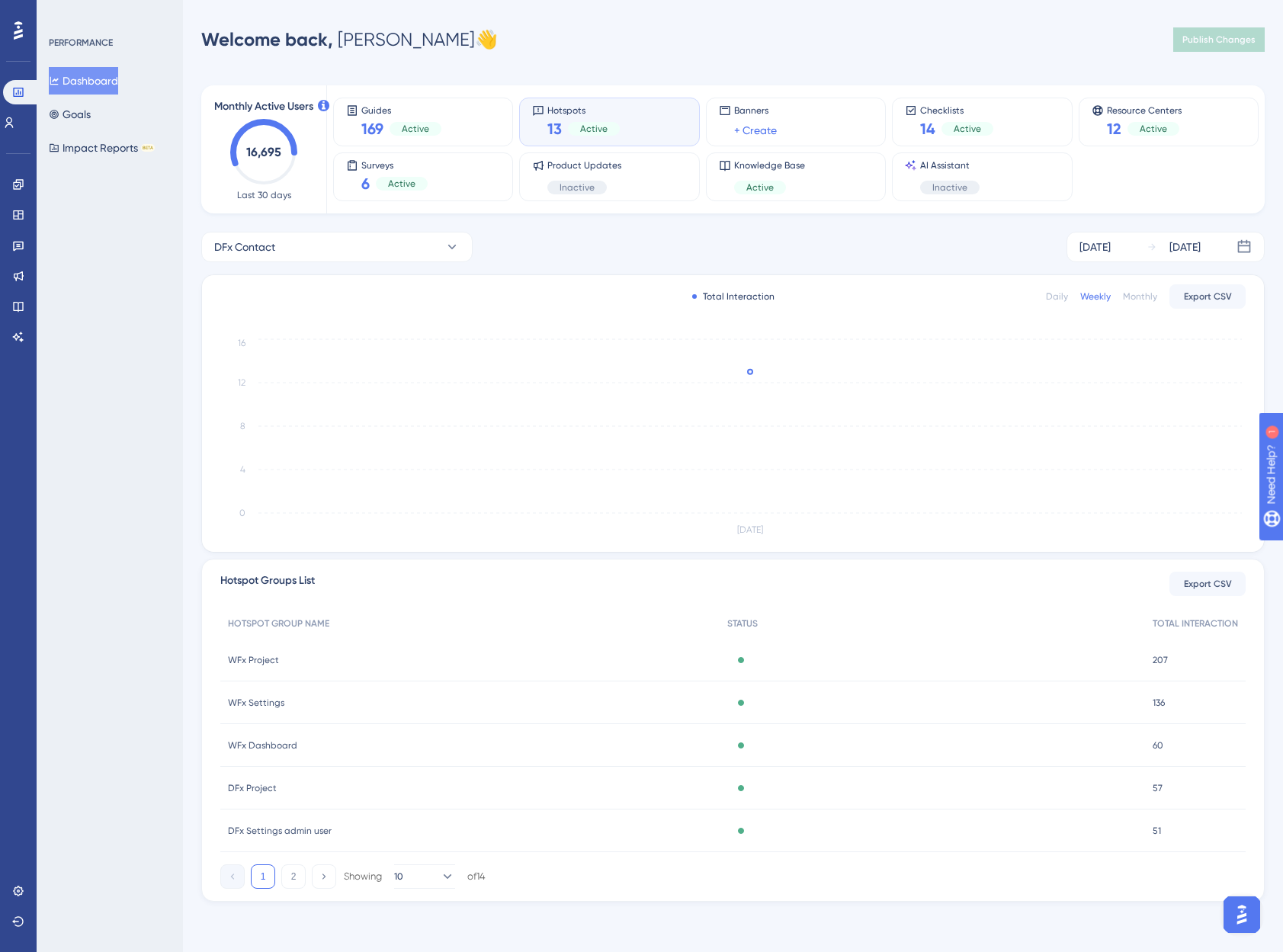
click at [135, 378] on div "PERFORMANCE Dashboard Goals Impact Reports BETA" at bounding box center [109, 476] width 146 height 952
click at [15, 125] on icon at bounding box center [9, 122] width 12 height 12
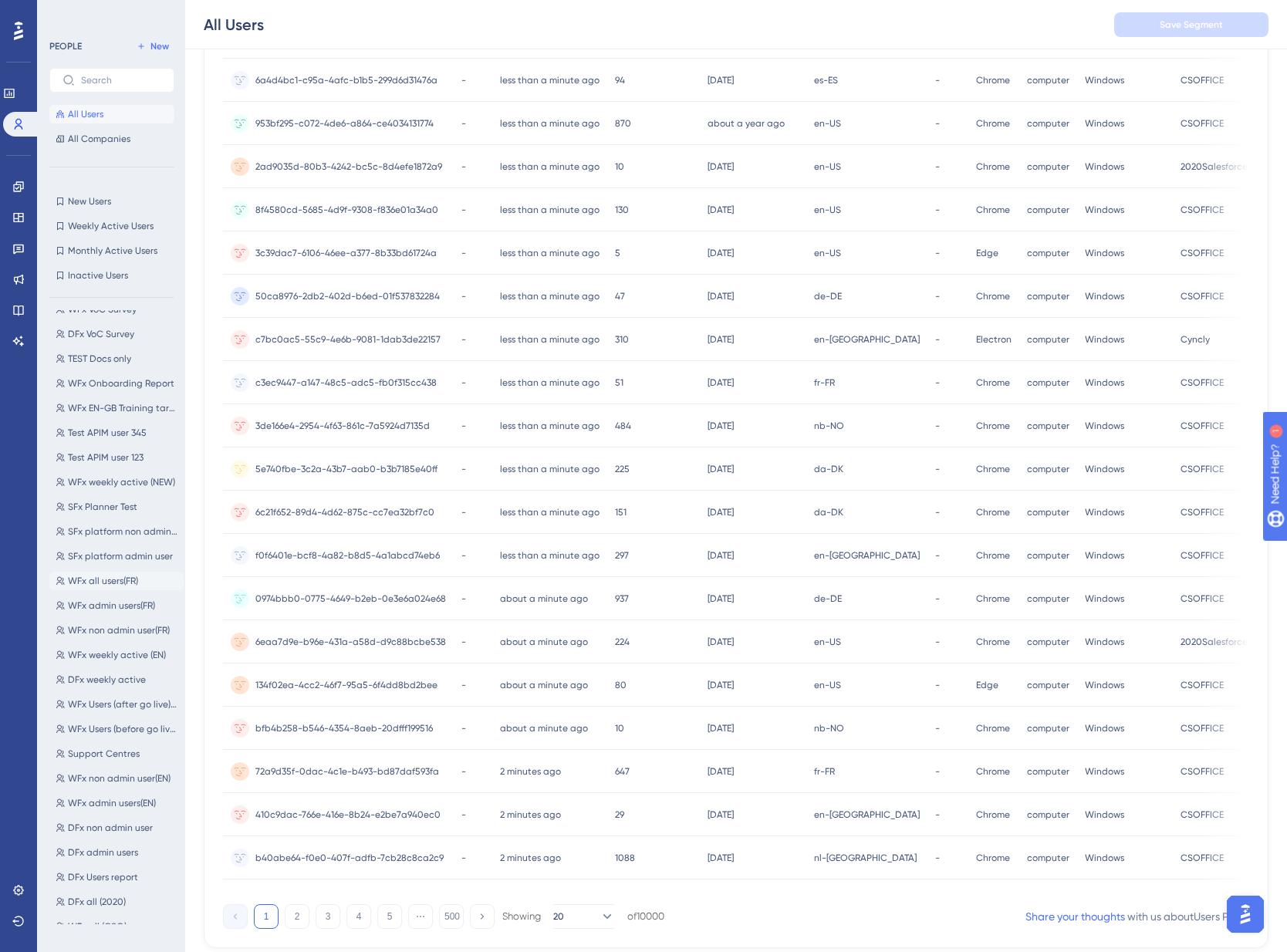
scroll to position [294, 0]
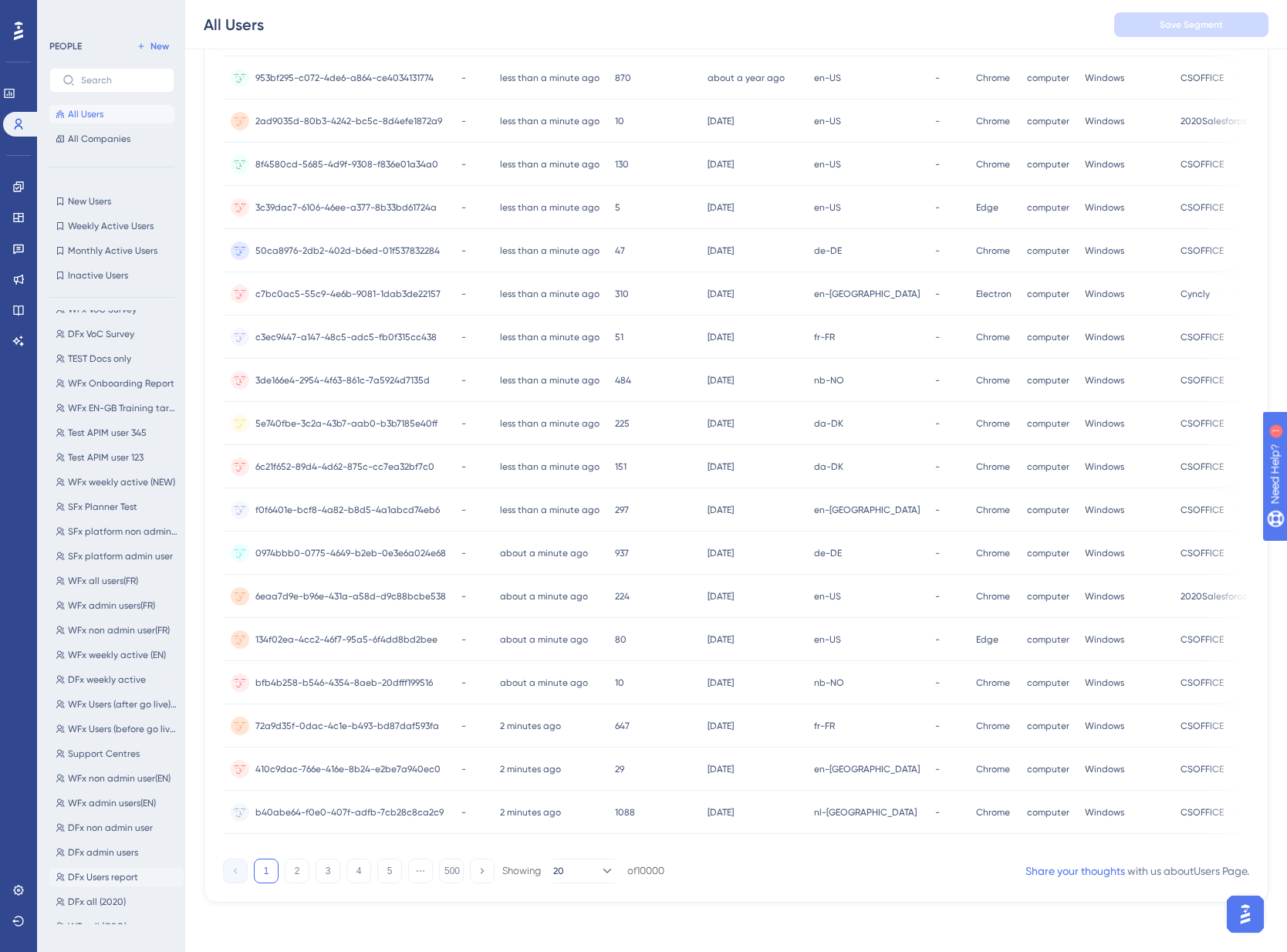
click at [104, 878] on span "DFx Users report" at bounding box center [103, 877] width 70 height 12
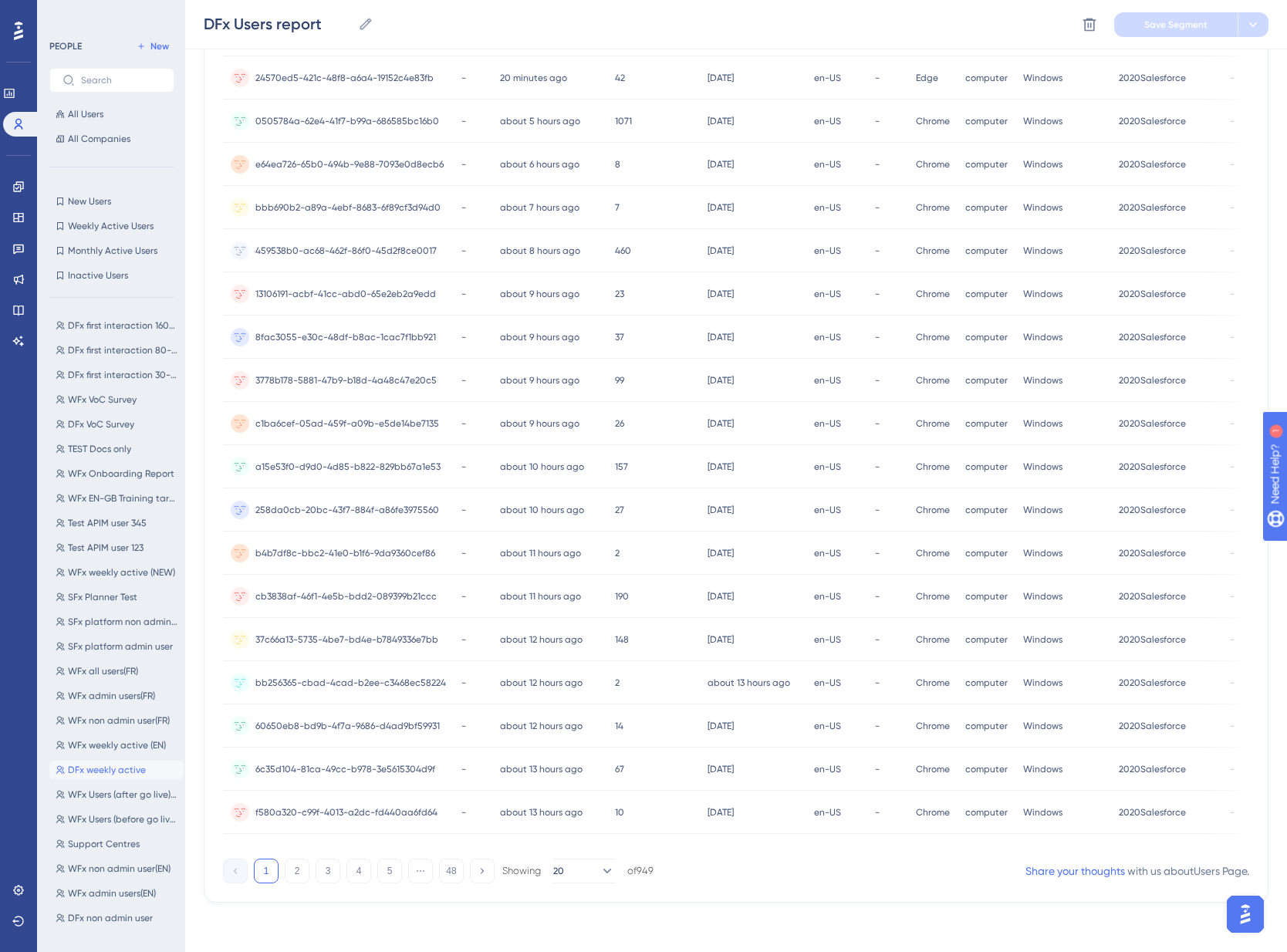
click at [115, 770] on span "DFx weekly active" at bounding box center [107, 770] width 78 height 12
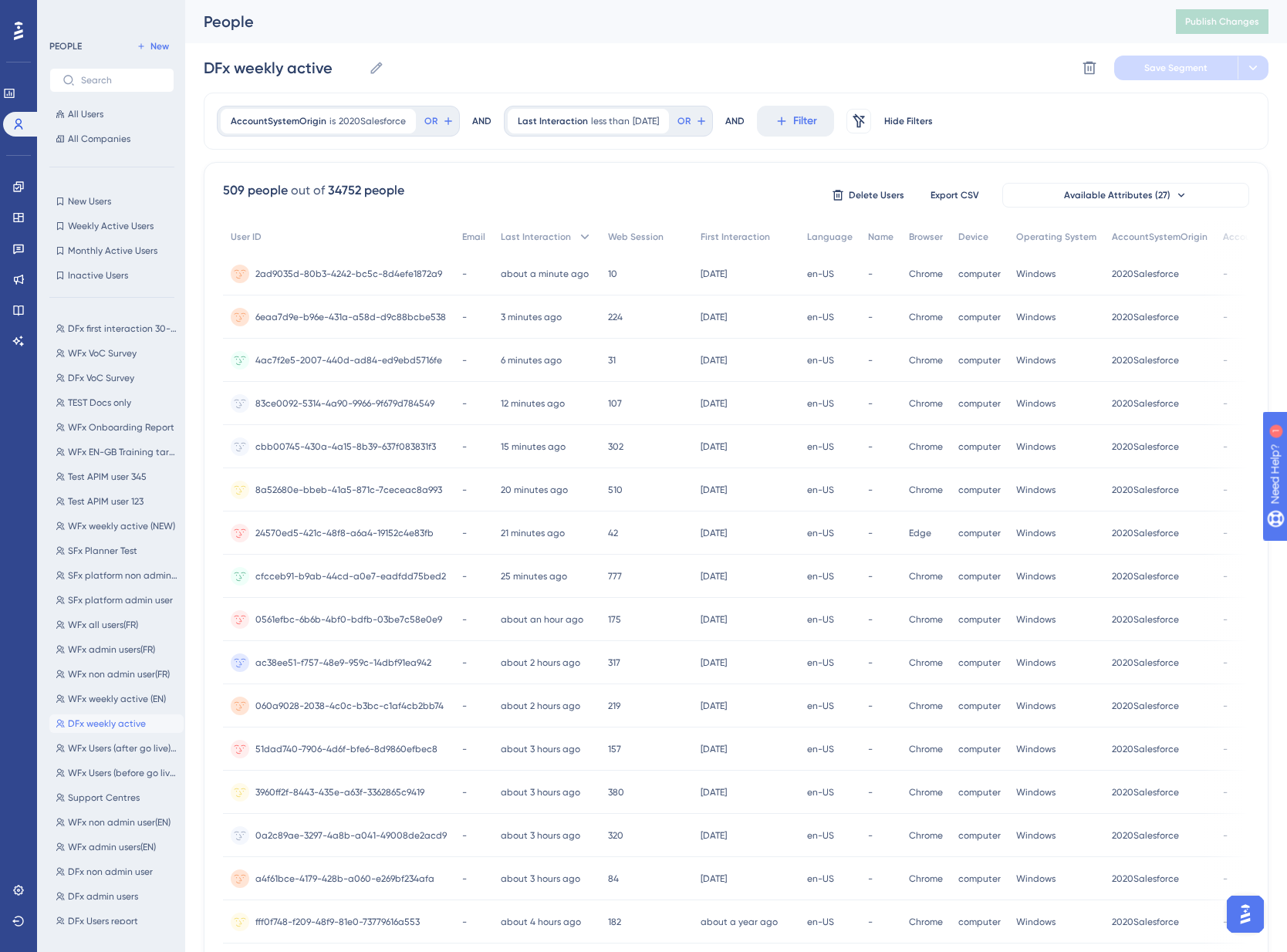
scroll to position [91, 0]
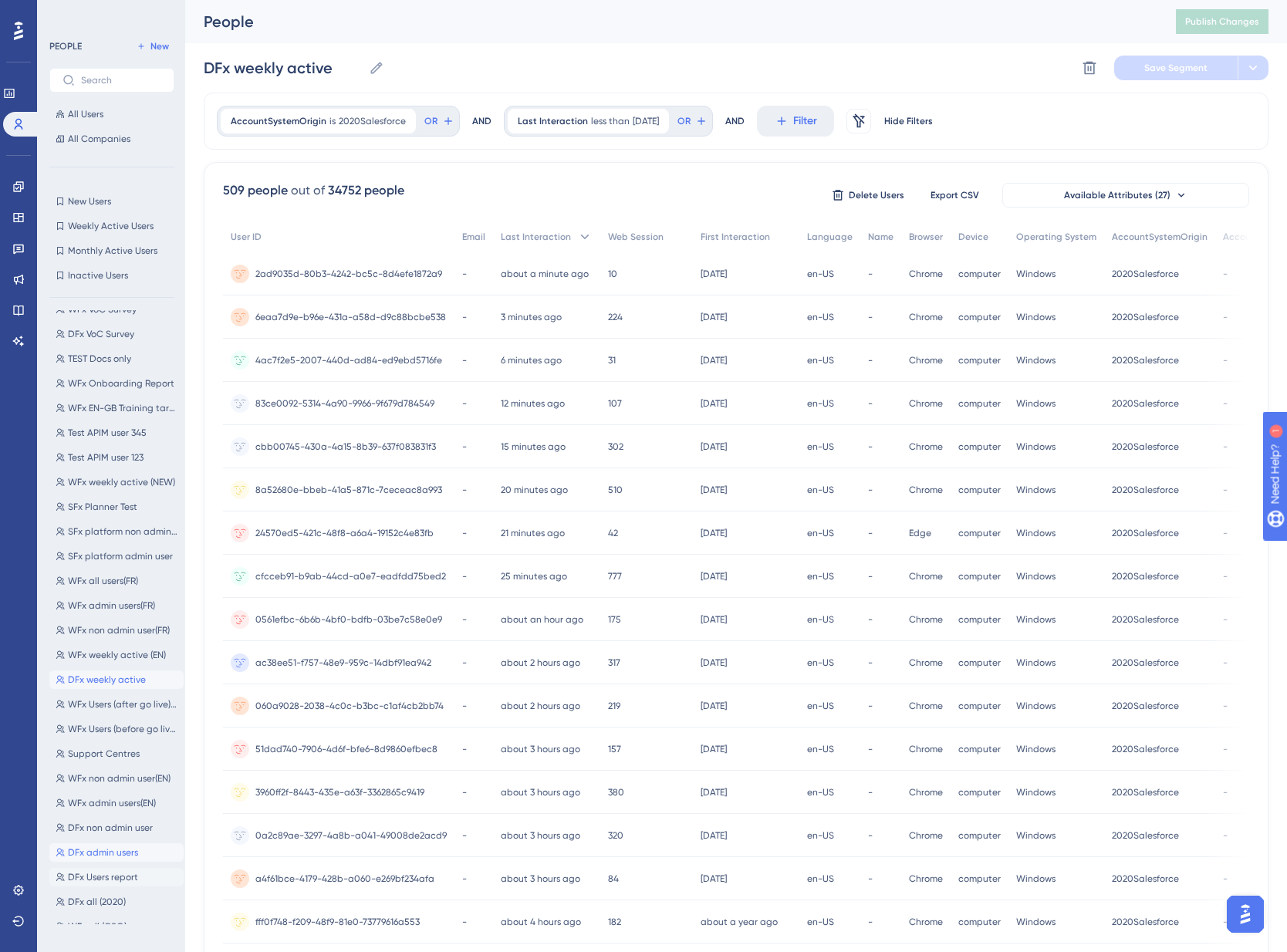
drag, startPoint x: 122, startPoint y: 859, endPoint x: 115, endPoint y: 875, distance: 17.5
click at [122, 859] on button "DFx admin users DFx admin users" at bounding box center [116, 852] width 134 height 19
click at [115, 875] on span "DFx Users report" at bounding box center [103, 877] width 70 height 12
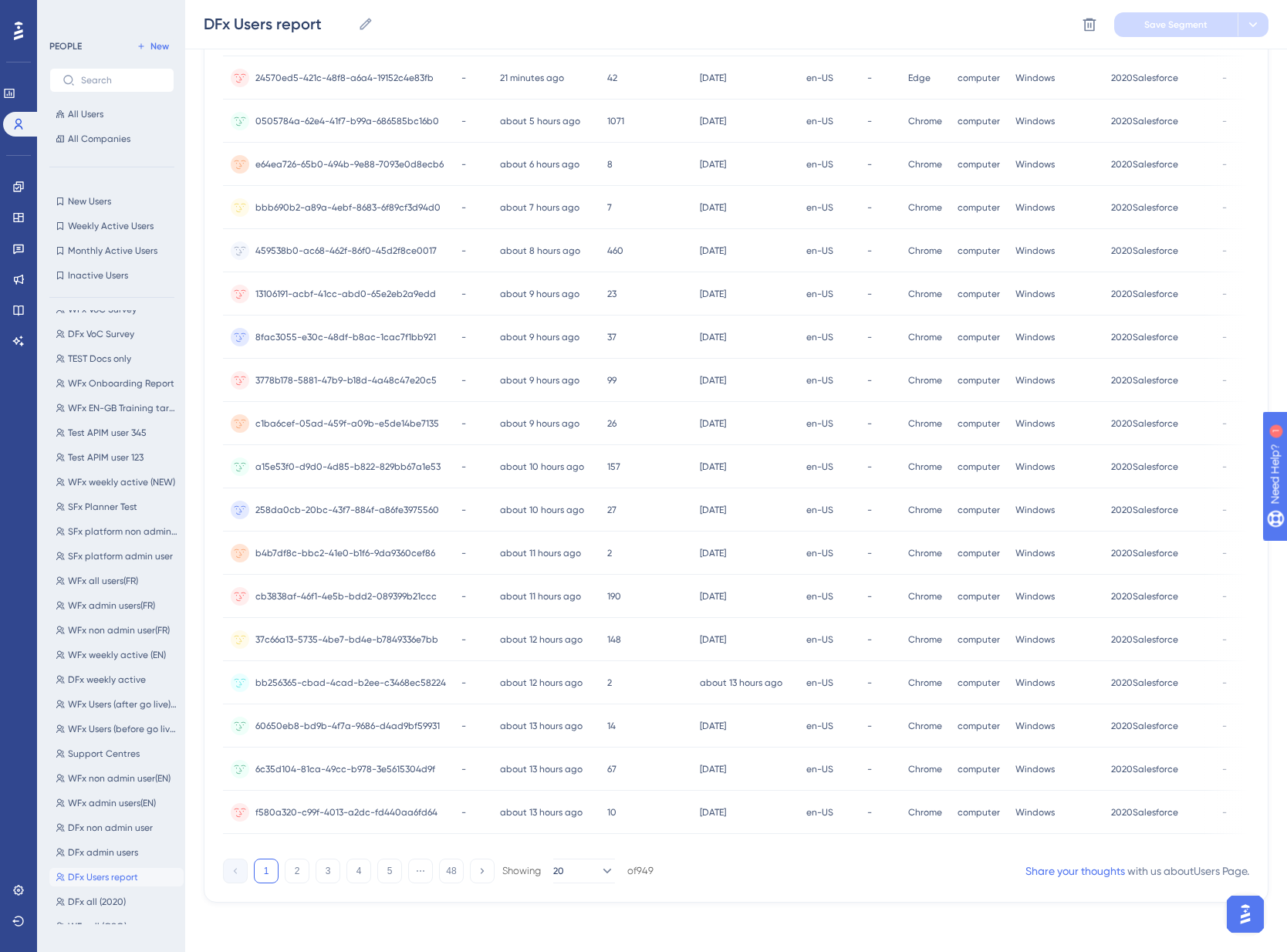
scroll to position [0, 0]
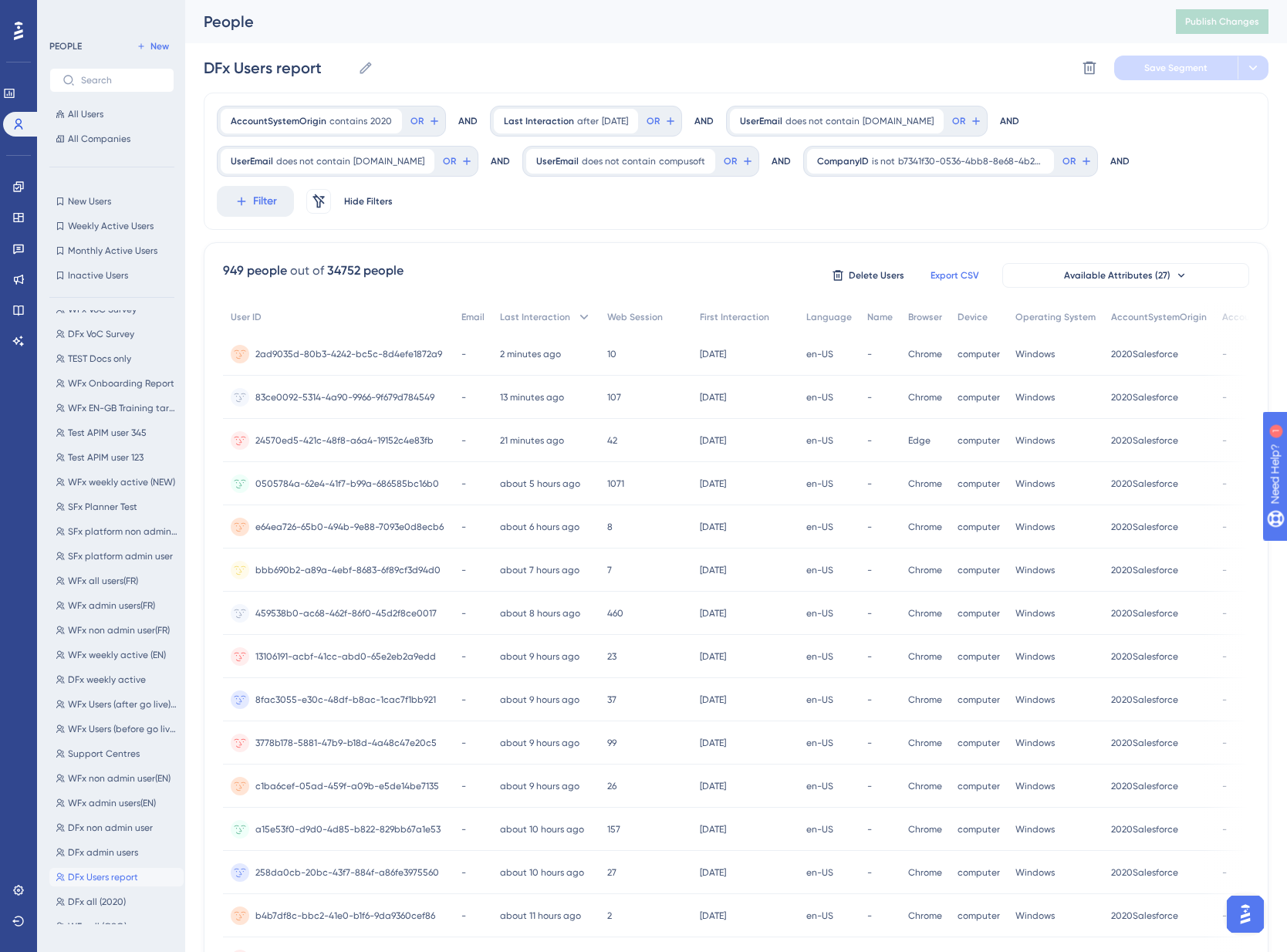
click at [960, 272] on span "Export CSV" at bounding box center [955, 276] width 49 height 12
click at [98, 654] on span "WFx weekly active (EN)" at bounding box center [117, 655] width 98 height 12
type input "WFx weekly active (EN)"
